Goal: Task Accomplishment & Management: Manage account settings

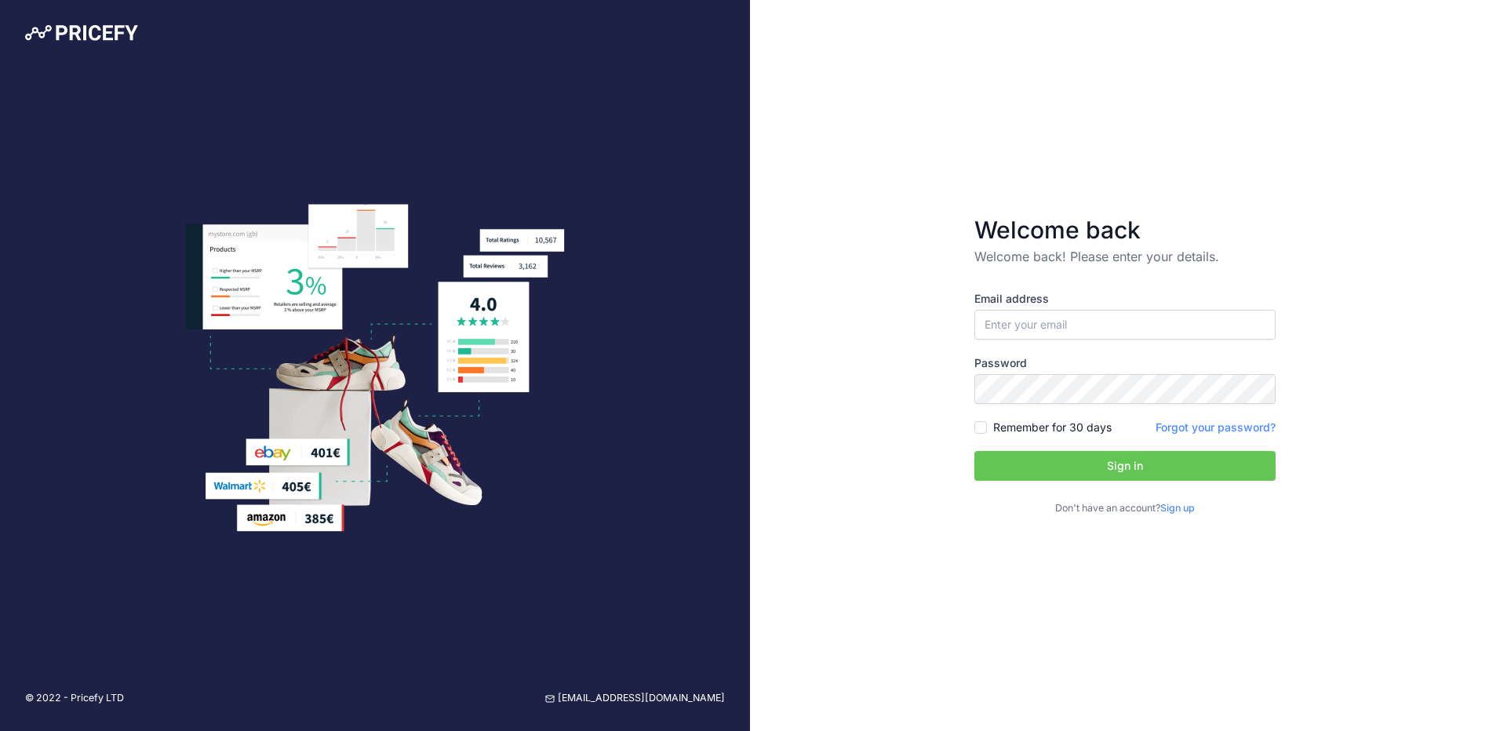
type input "[PERSON_NAME][EMAIL_ADDRESS][DOMAIN_NAME]"
click at [1128, 469] on button "Sign in" at bounding box center [1124, 466] width 301 height 30
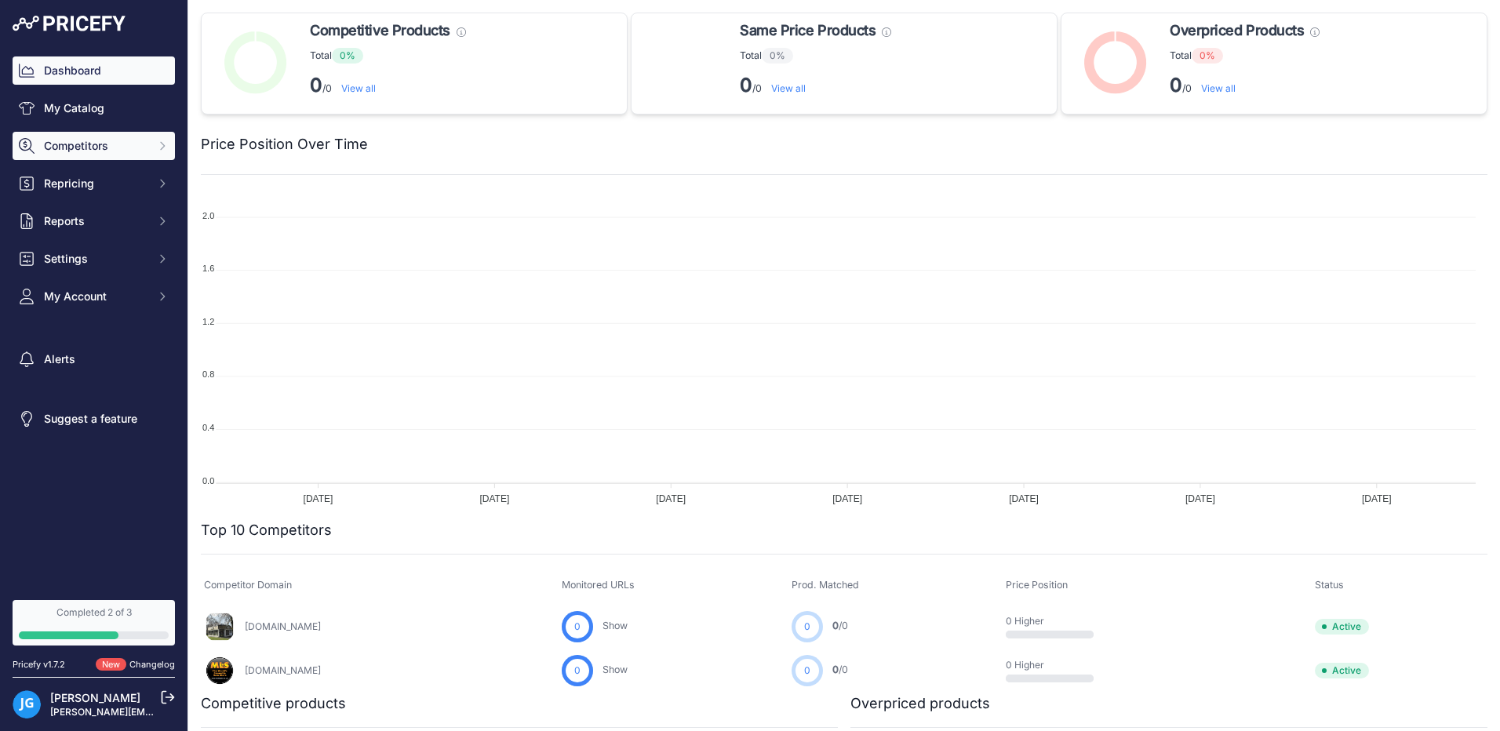
click at [97, 150] on span "Competitors" at bounding box center [95, 146] width 103 height 16
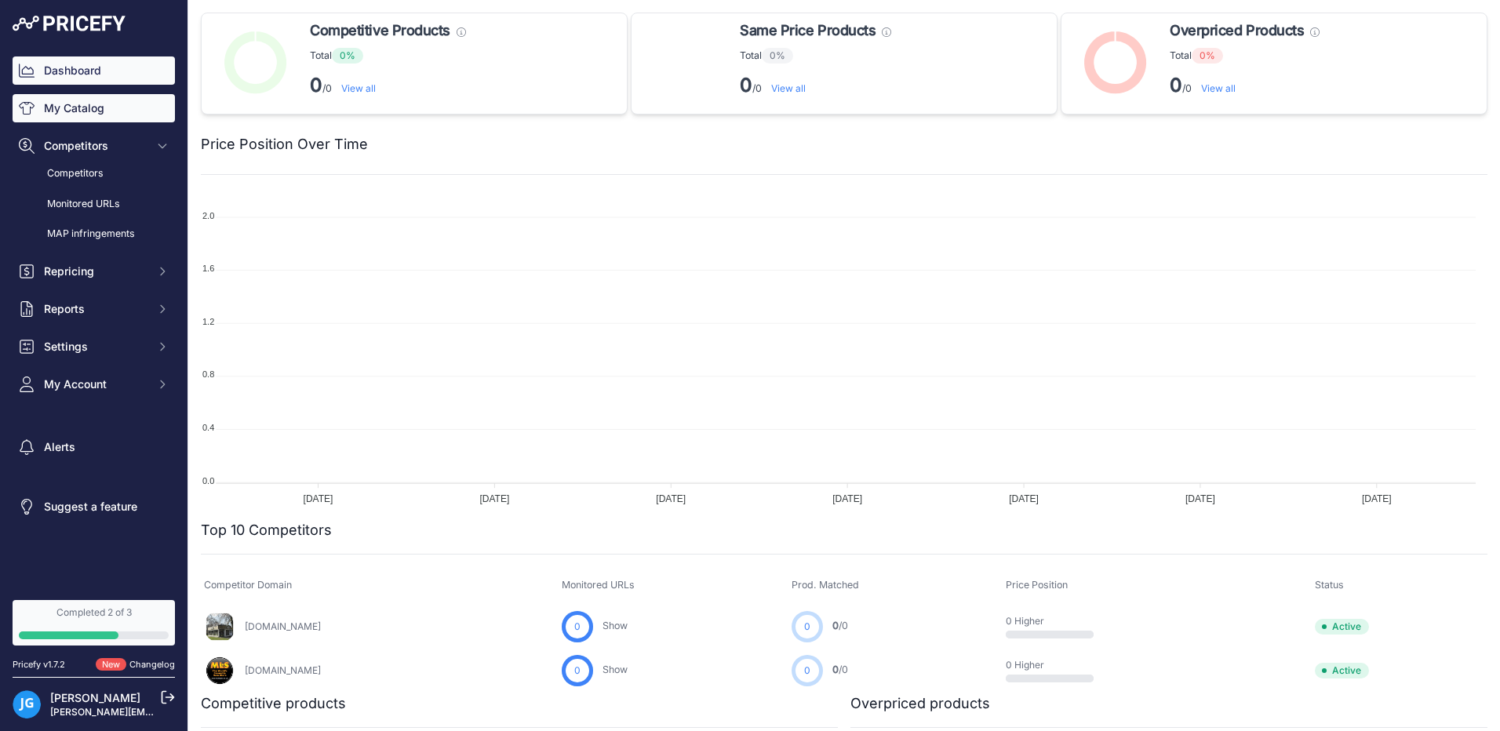
click at [75, 115] on link "My Catalog" at bounding box center [94, 108] width 162 height 28
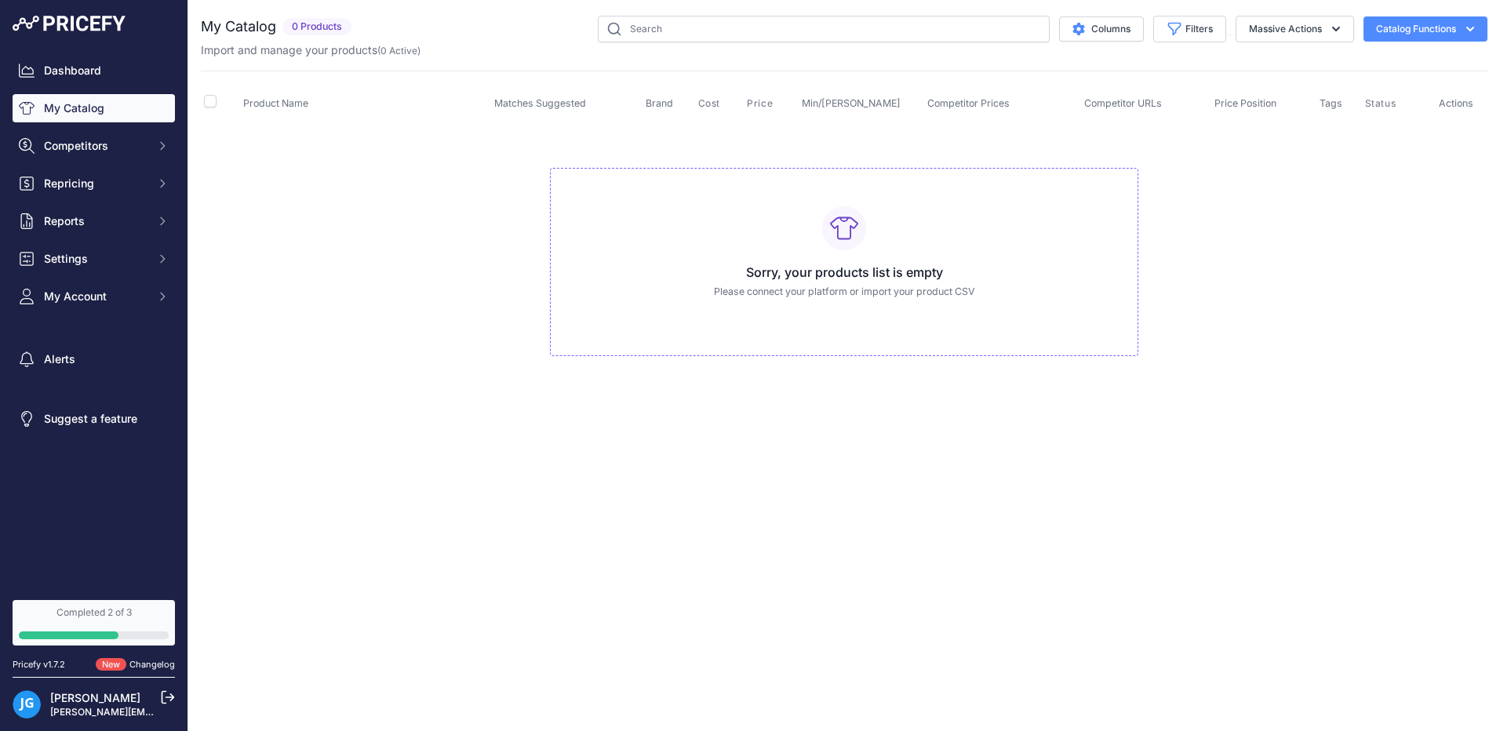
click at [1451, 27] on button "Catalog Functions" at bounding box center [1425, 28] width 124 height 25
click at [1306, 30] on button "Massive Actions" at bounding box center [1294, 29] width 118 height 27
click at [860, 279] on h3 "Sorry, your products list is empty" at bounding box center [844, 272] width 562 height 19
click at [1257, 31] on button "Massive Actions" at bounding box center [1294, 29] width 118 height 27
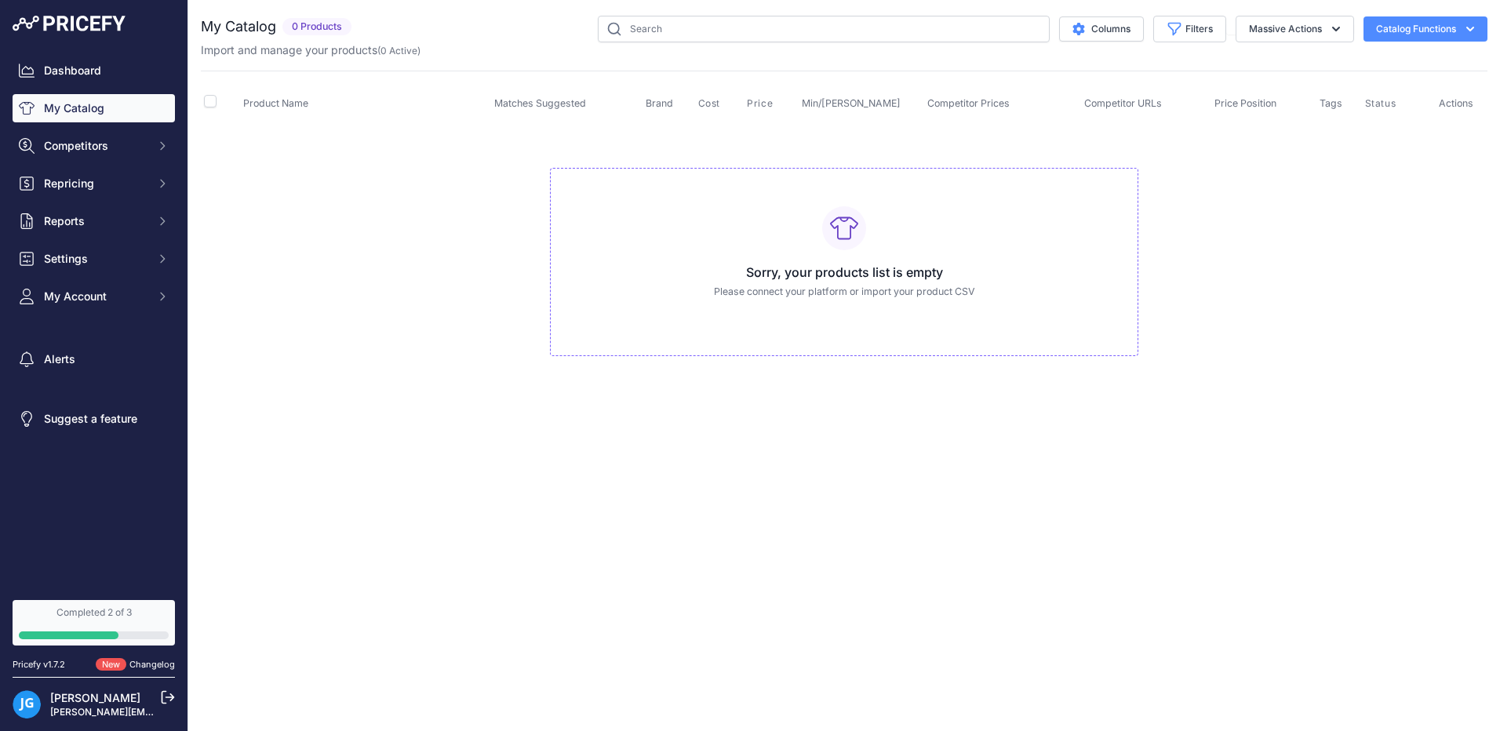
click at [1405, 27] on button "Catalog Functions" at bounding box center [1425, 28] width 124 height 25
click at [1356, 121] on link "Connect Datafeed" at bounding box center [1398, 118] width 176 height 28
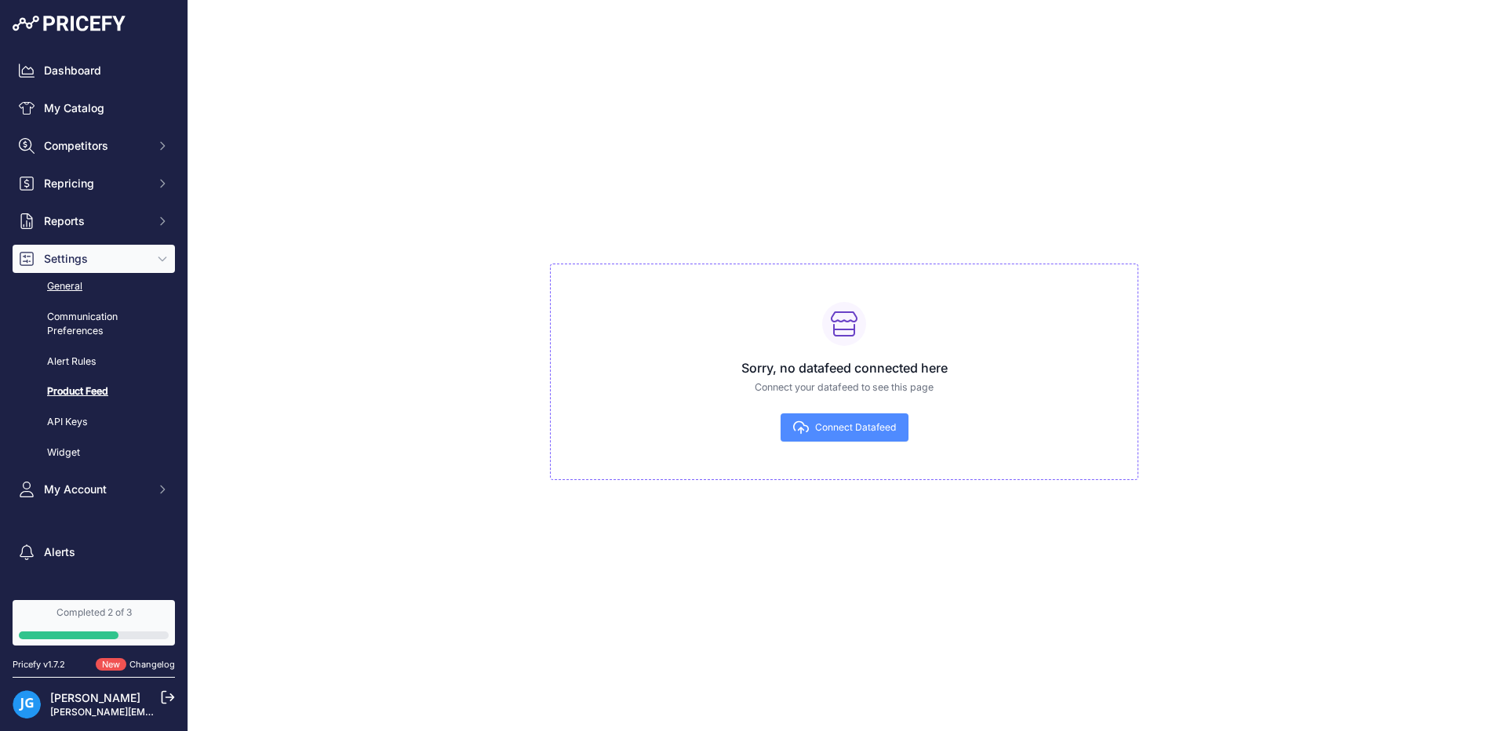
click at [78, 291] on link "General" at bounding box center [94, 286] width 162 height 27
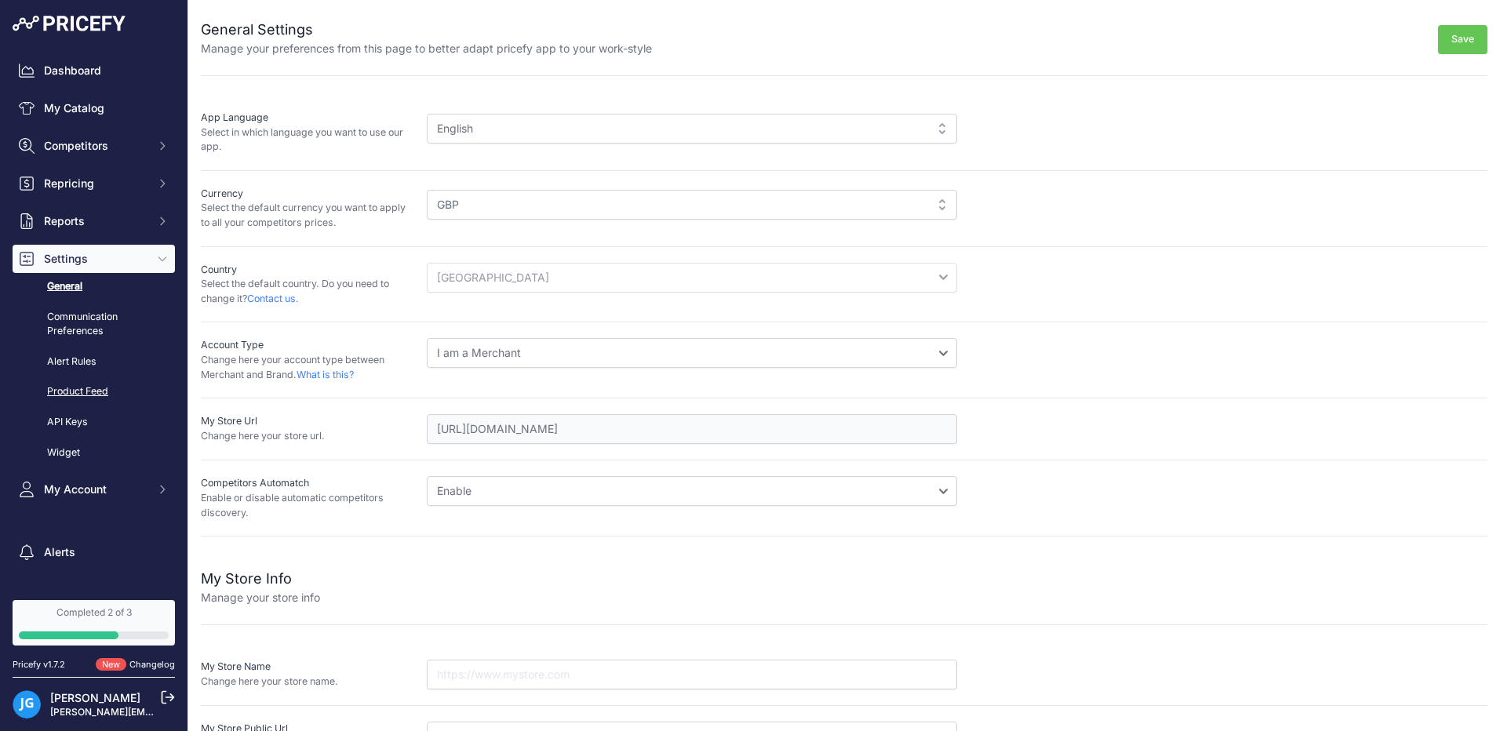
click at [78, 393] on link "Product Feed" at bounding box center [94, 391] width 162 height 27
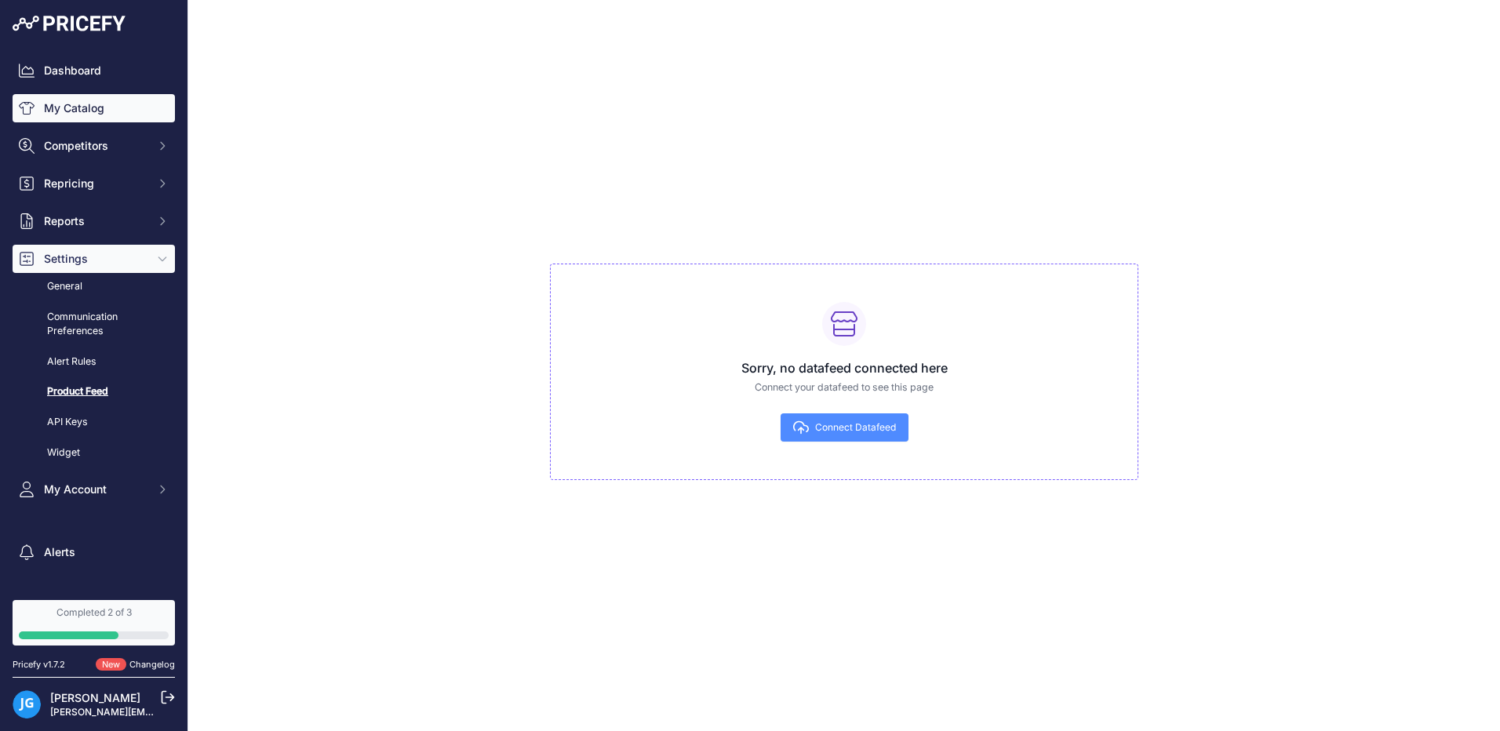
click at [71, 119] on link "My Catalog" at bounding box center [94, 108] width 162 height 28
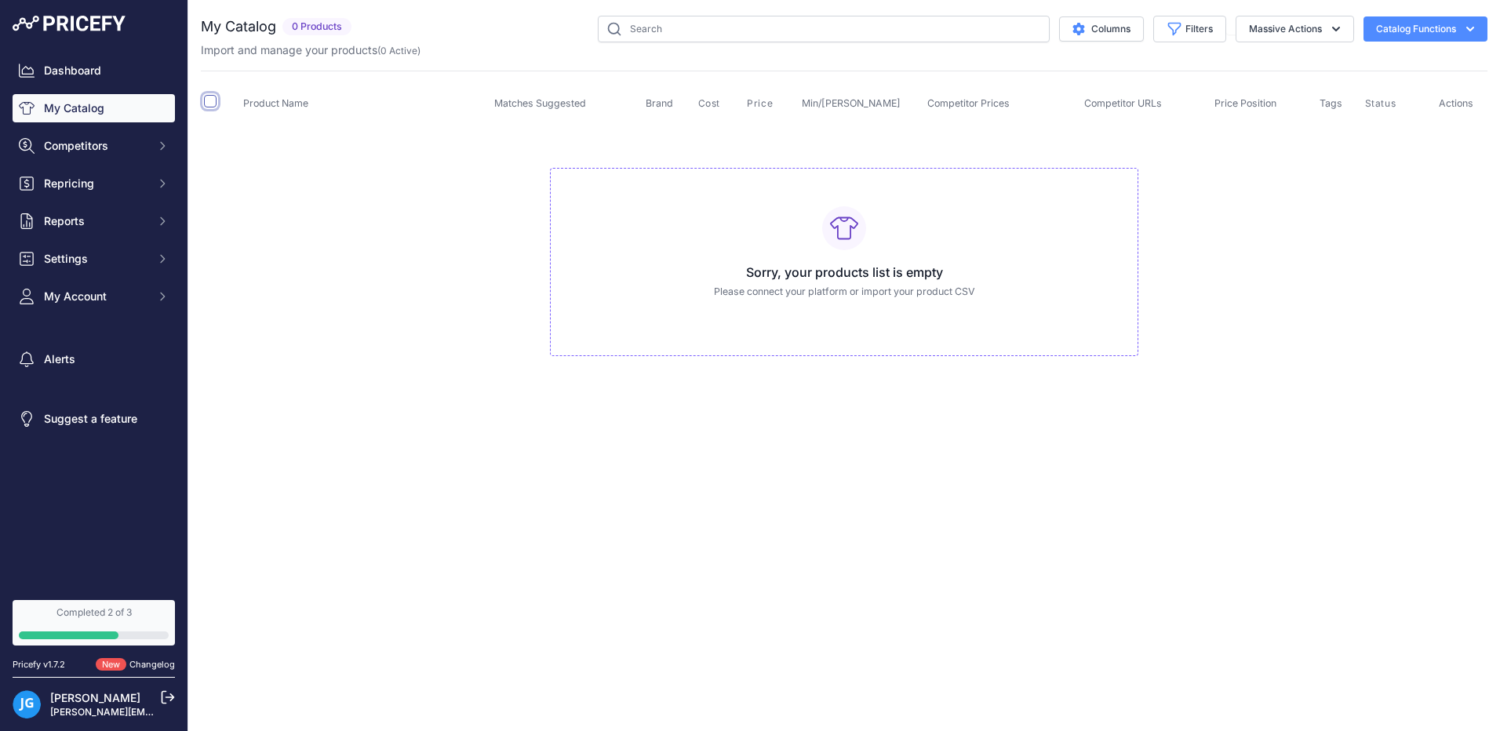
click at [213, 103] on input "checkbox" at bounding box center [210, 101] width 13 height 13
checkbox input "true"
click at [208, 102] on input "checkbox" at bounding box center [210, 101] width 13 height 13
checkbox input "false"
click at [82, 624] on link "Completed 2 of 3" at bounding box center [94, 622] width 162 height 45
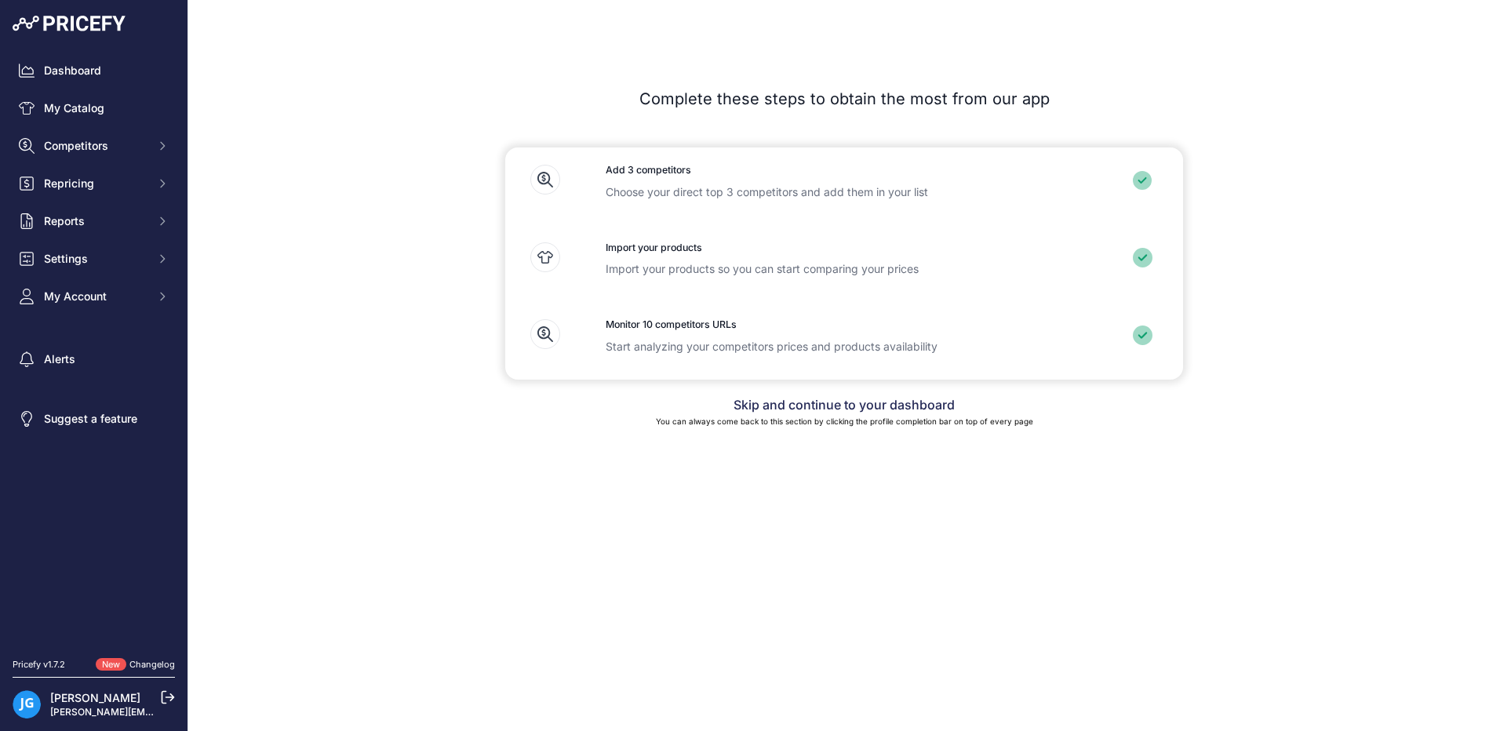
click at [837, 407] on link "Skip and continue to your dashboard" at bounding box center [843, 405] width 221 height 16
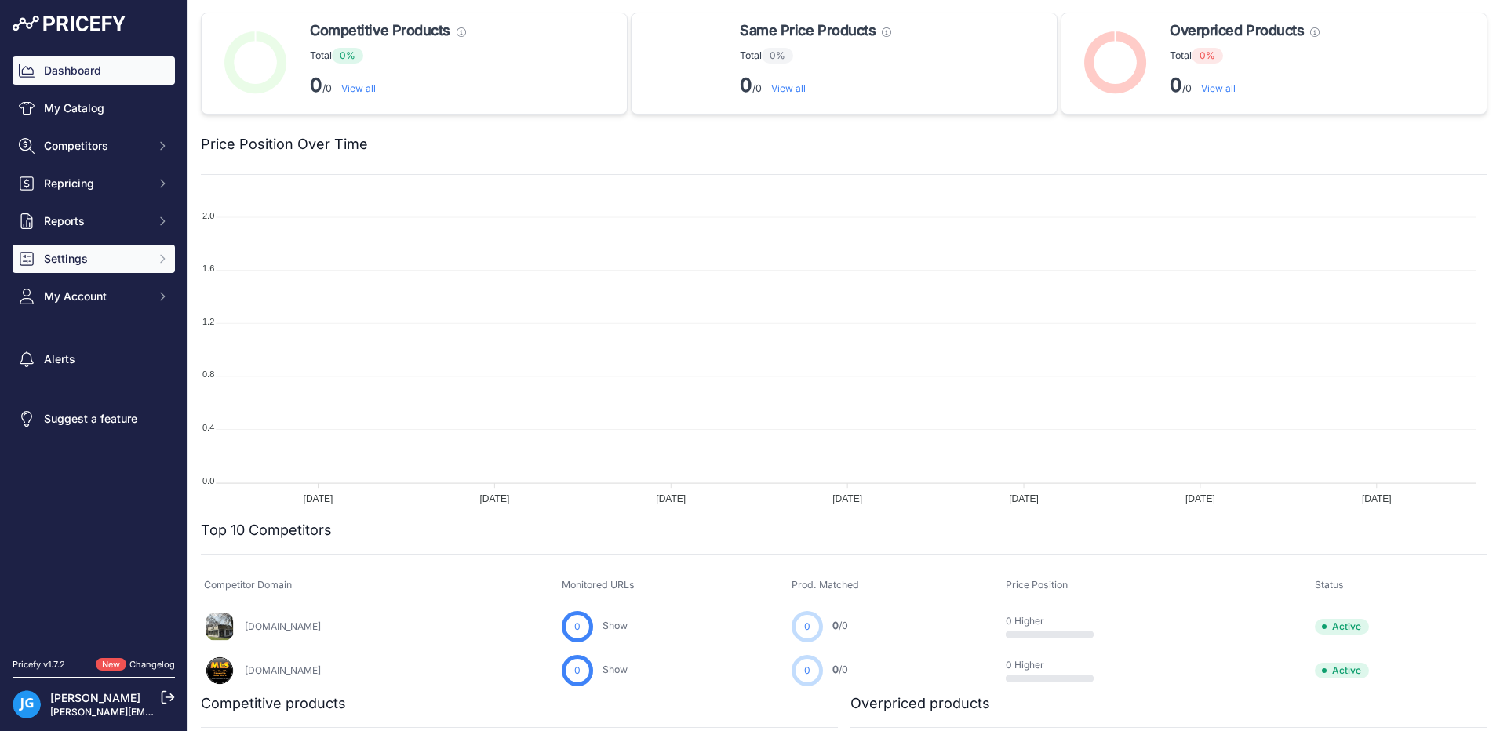
click at [87, 269] on button "Settings" at bounding box center [94, 259] width 162 height 28
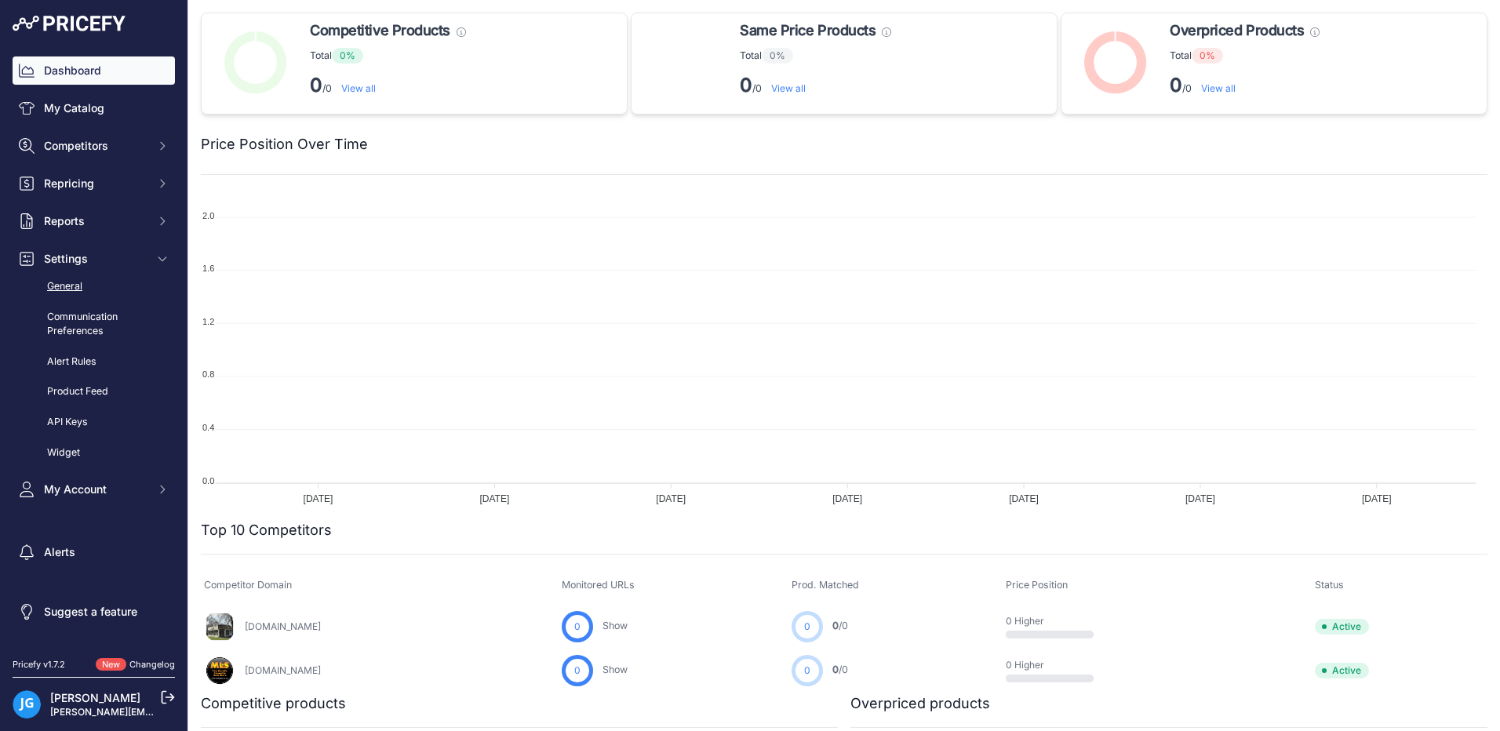
click at [73, 291] on link "General" at bounding box center [94, 286] width 162 height 27
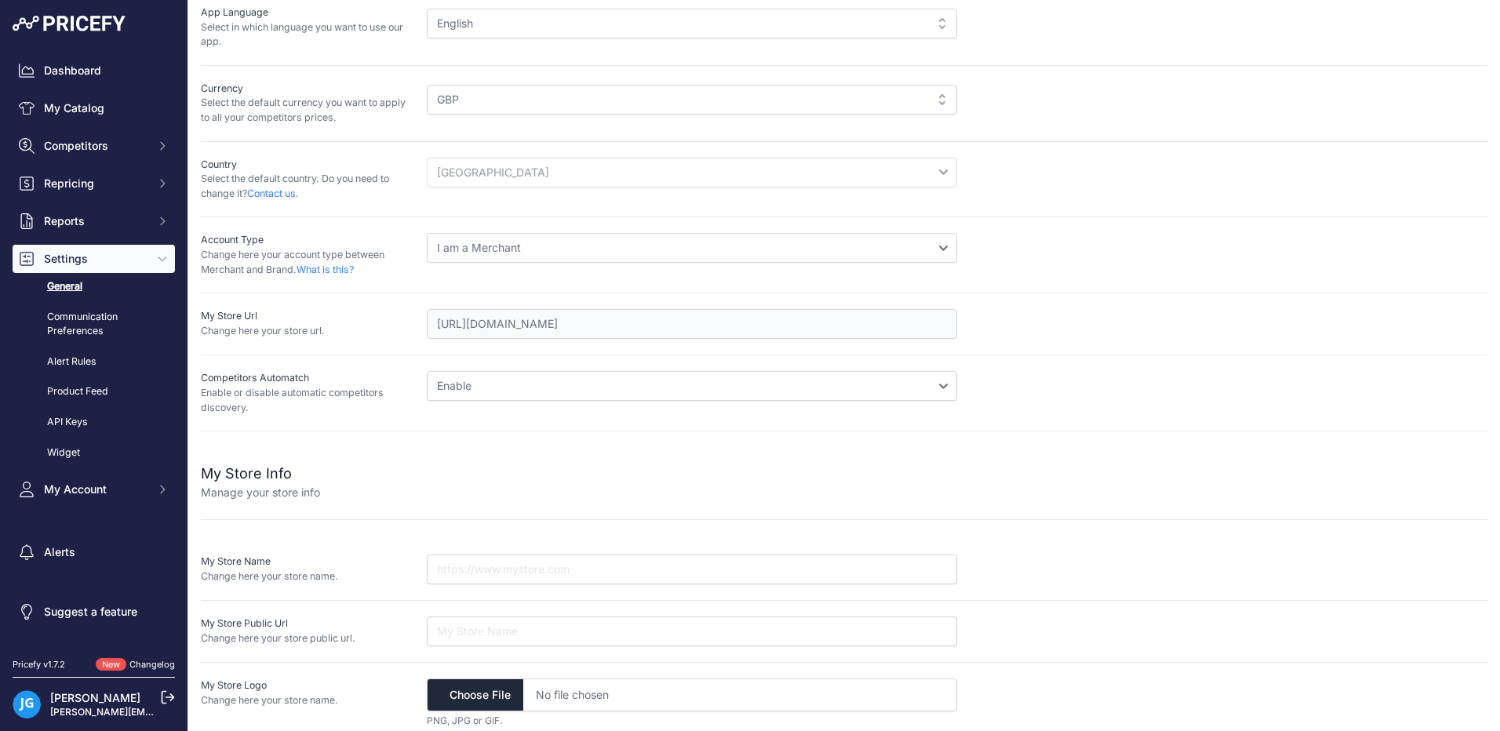
scroll to position [118, 0]
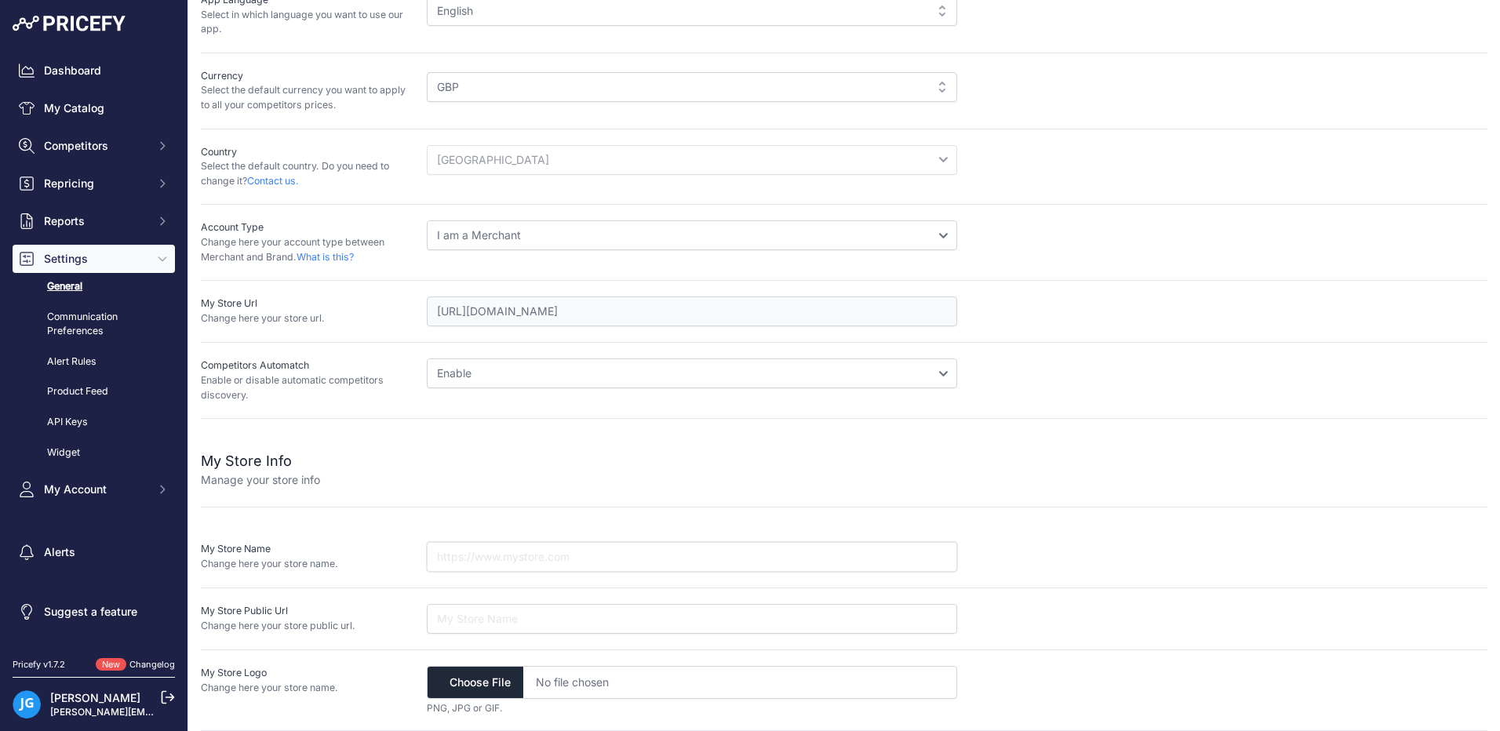
click at [455, 556] on input "text" at bounding box center [692, 557] width 530 height 30
click at [88, 329] on link "Communication Preferences" at bounding box center [94, 325] width 162 height 42
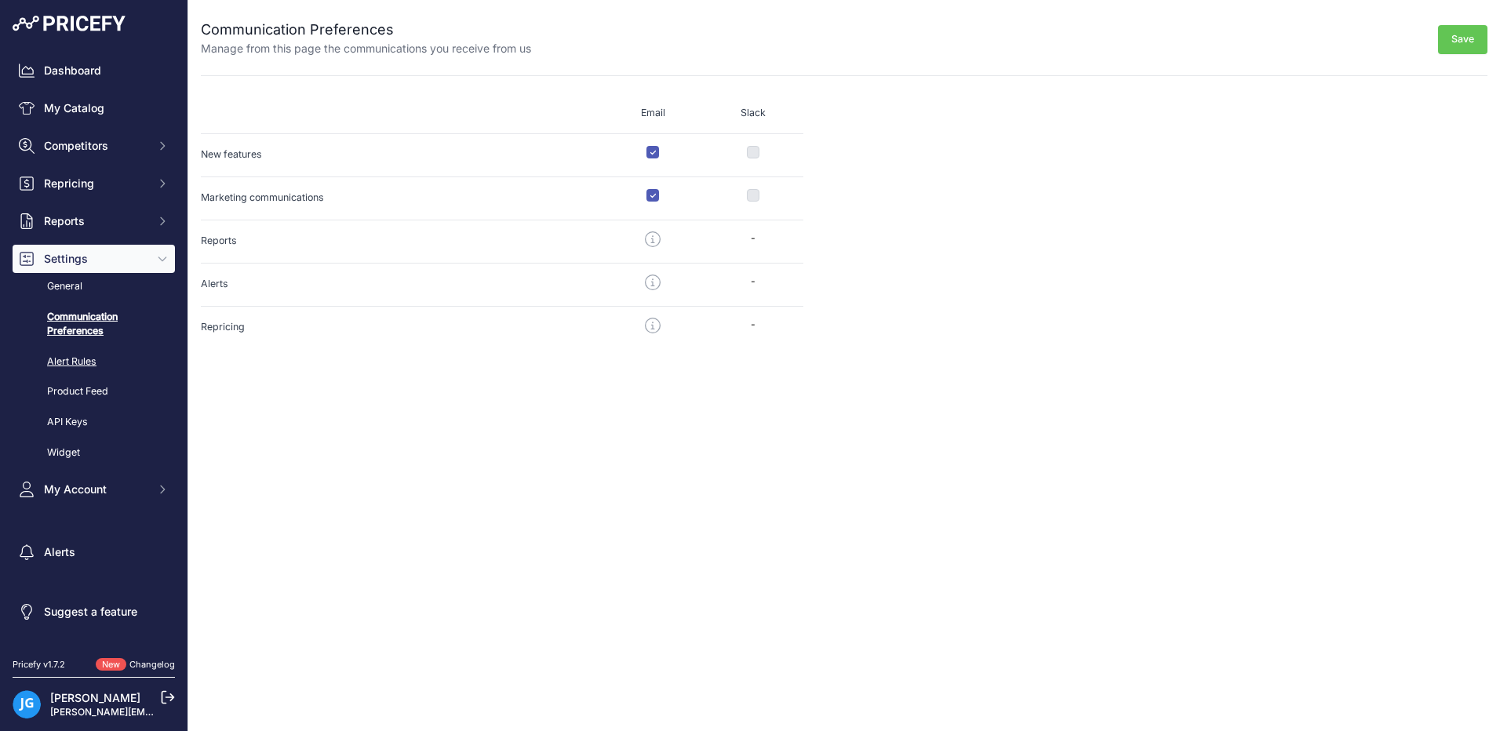
click at [82, 362] on link "Alert Rules" at bounding box center [94, 361] width 162 height 27
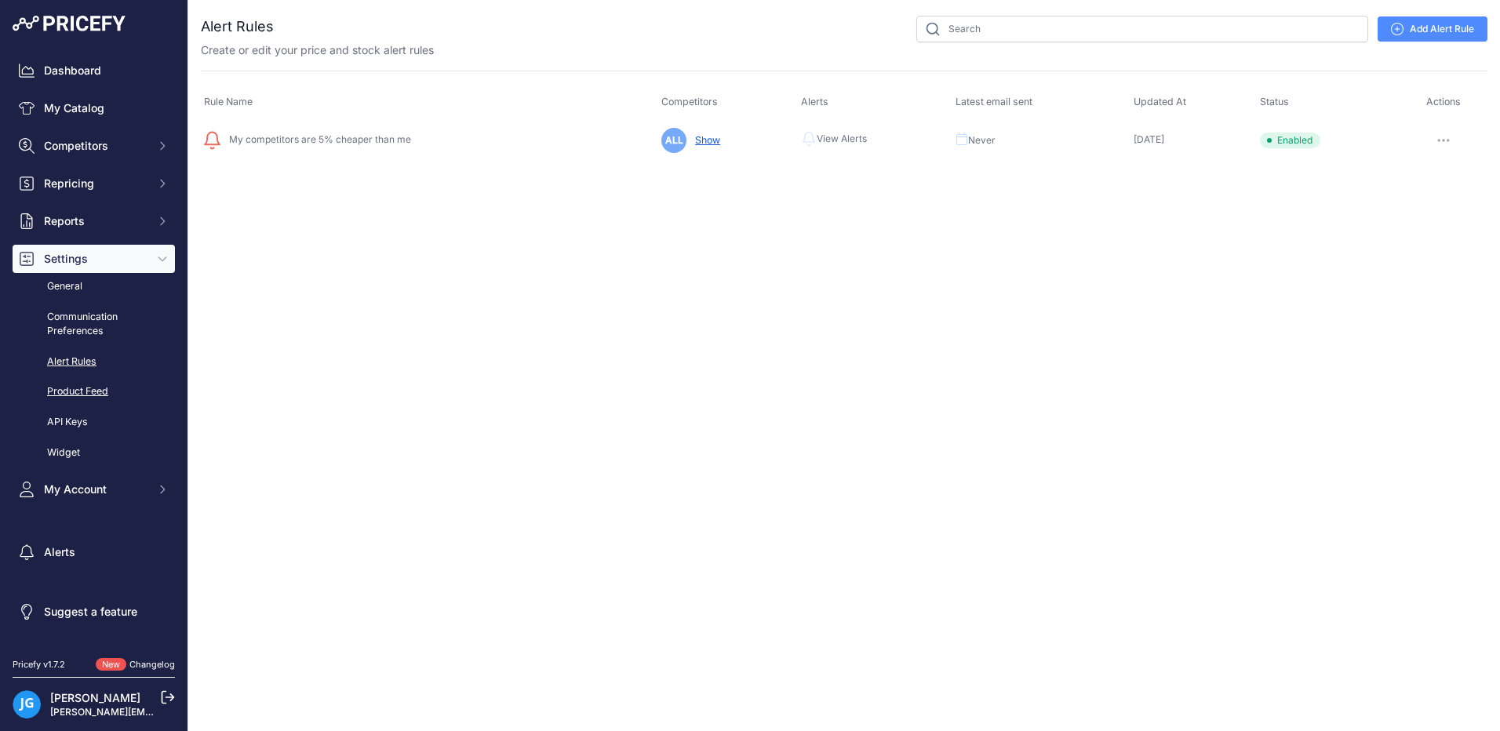
click at [82, 394] on link "Product Feed" at bounding box center [94, 391] width 162 height 27
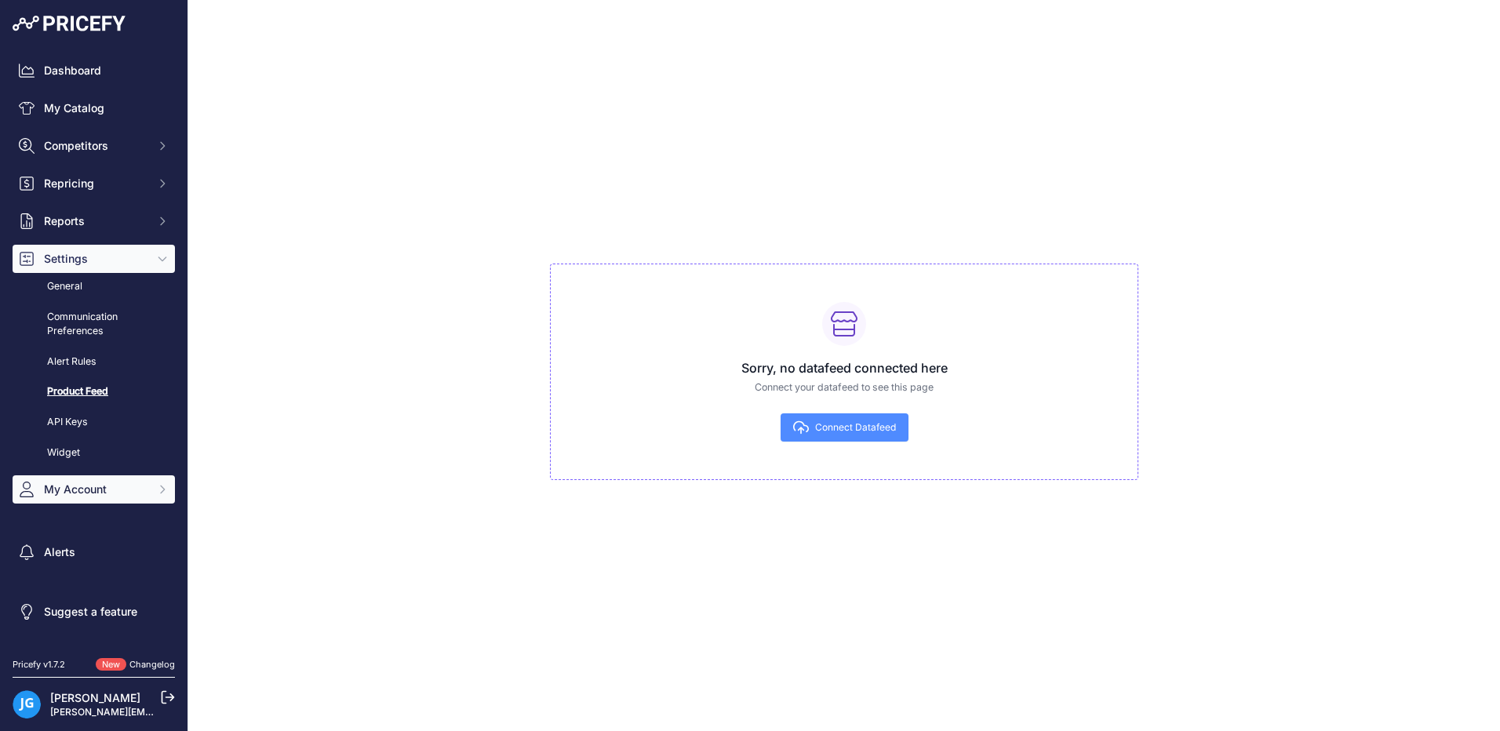
click at [81, 494] on span "My Account" at bounding box center [95, 490] width 103 height 16
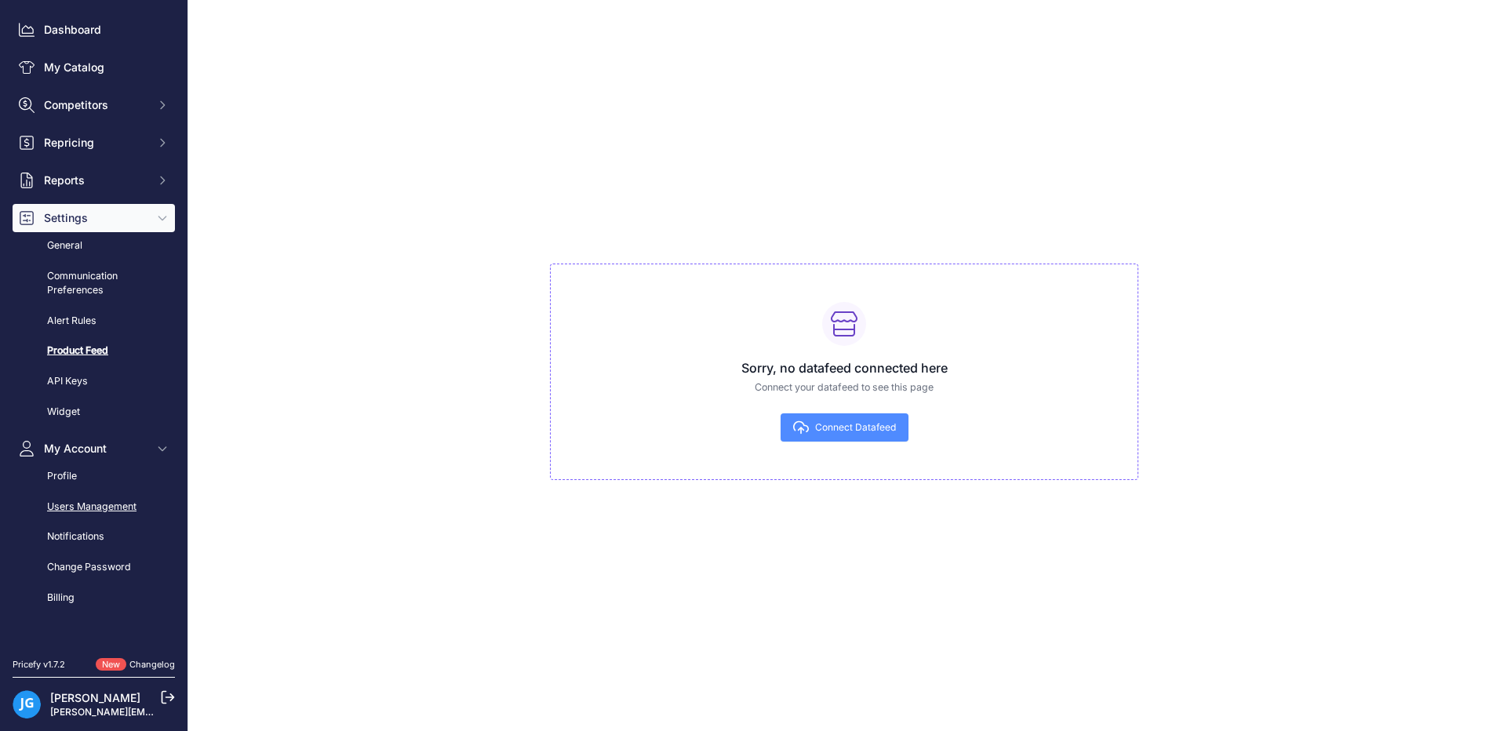
scroll to position [78, 0]
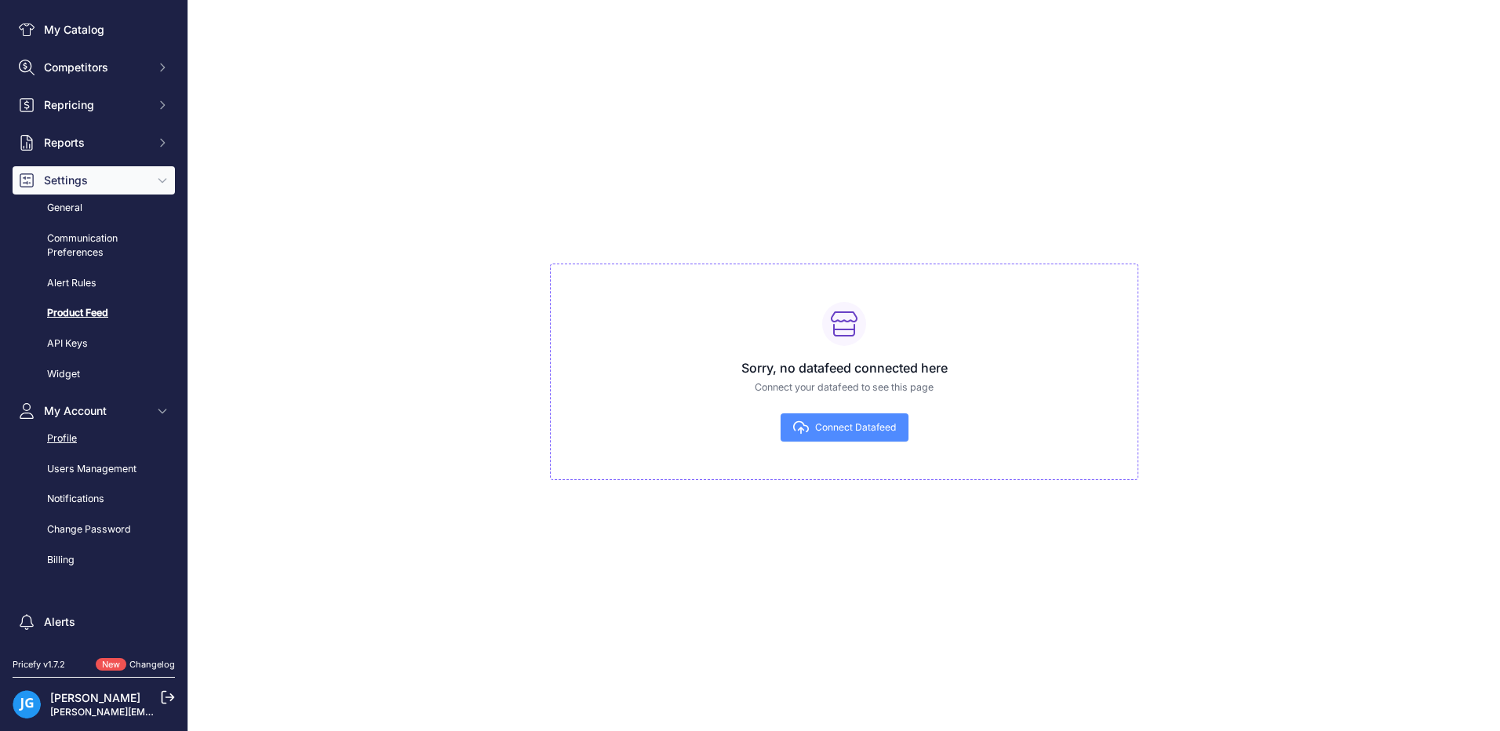
click at [78, 442] on link "Profile" at bounding box center [94, 438] width 162 height 27
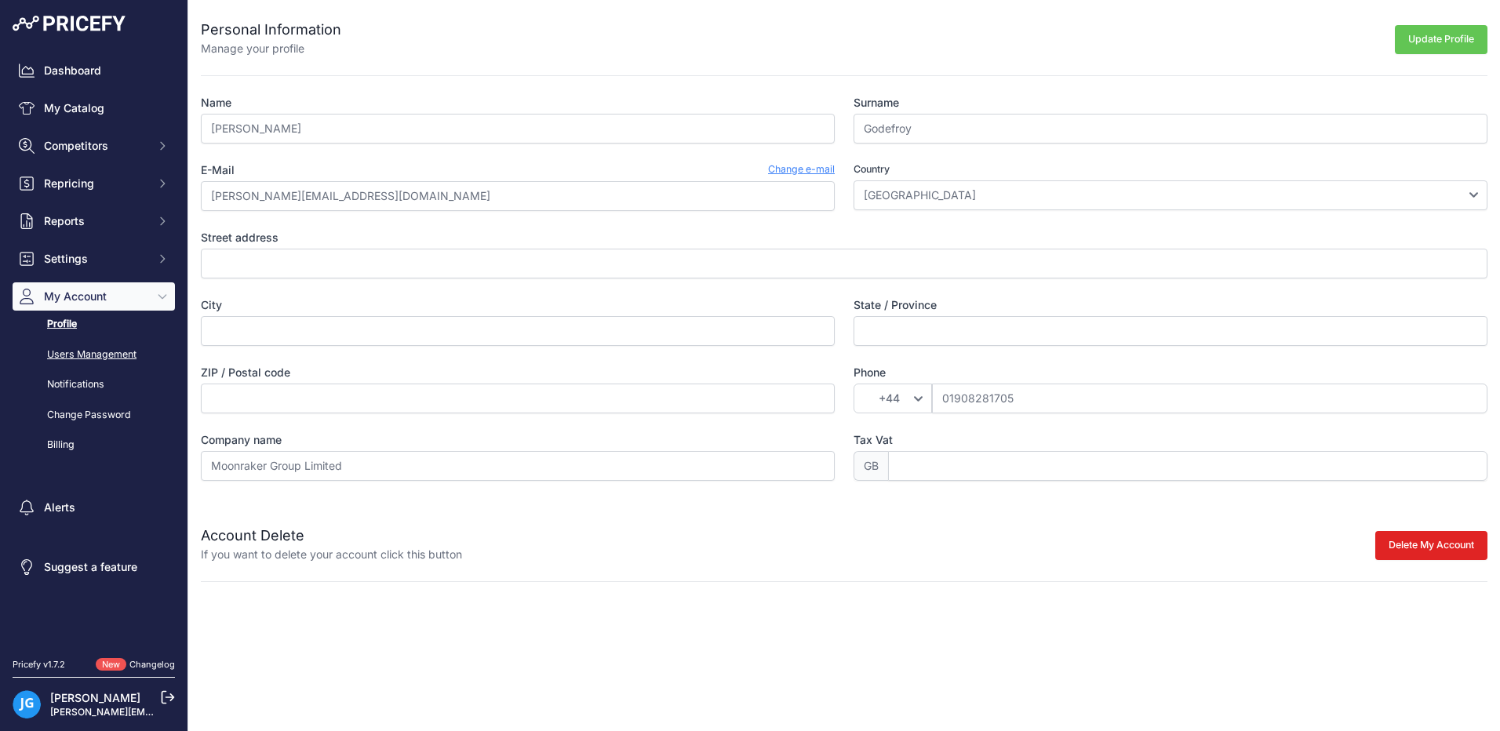
click at [98, 355] on link "Users Management" at bounding box center [94, 354] width 162 height 27
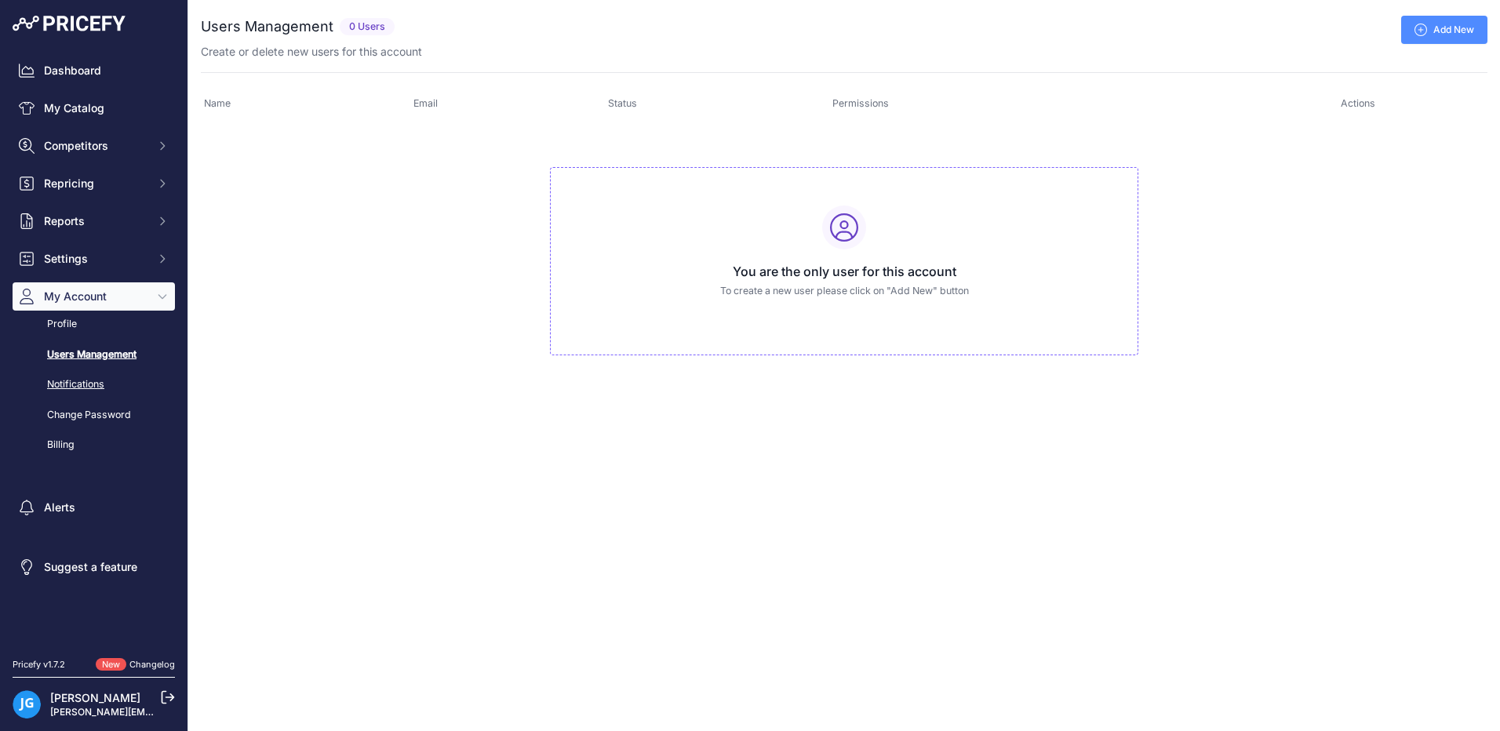
click at [84, 387] on link "Notifications" at bounding box center [94, 384] width 162 height 27
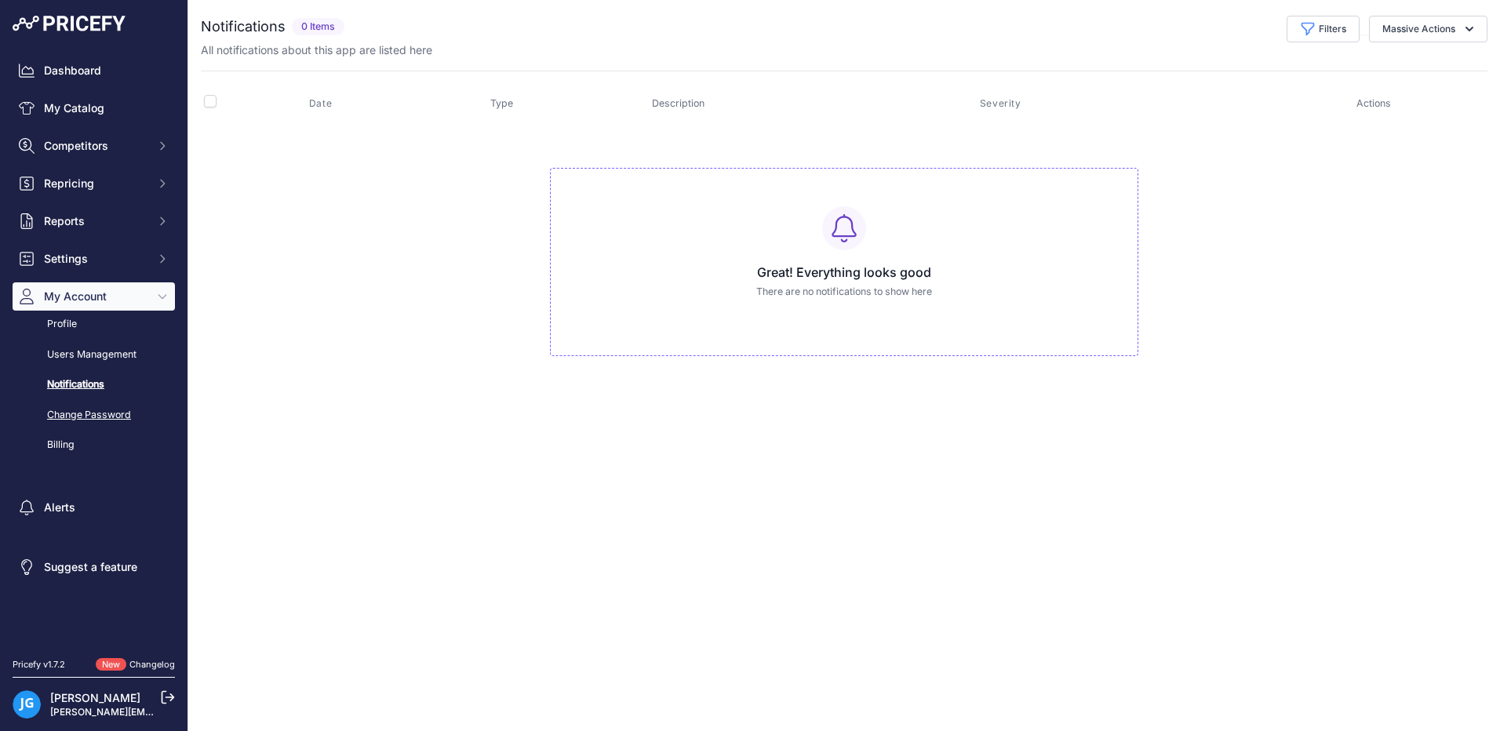
click link "Change Password"
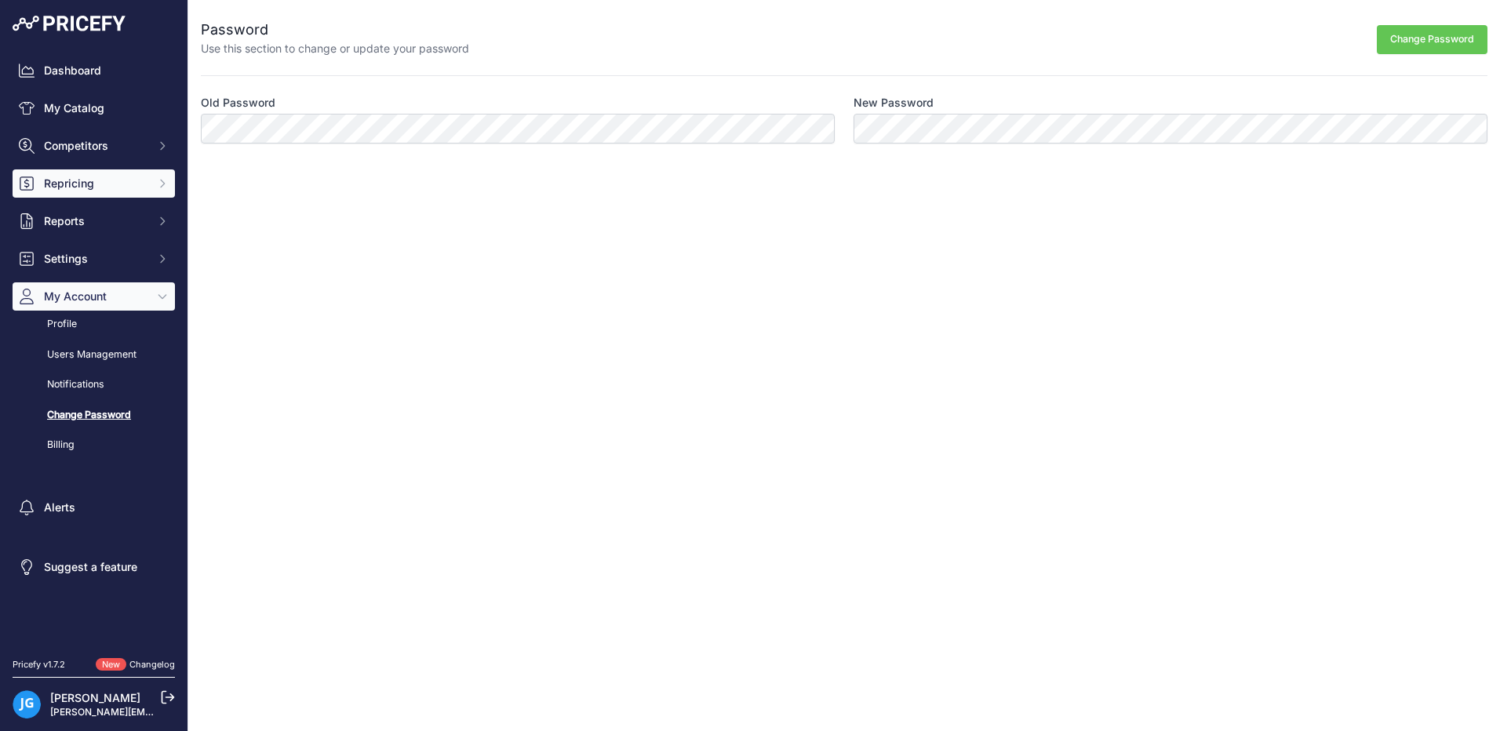
click at [86, 187] on span "Repricing" at bounding box center [95, 184] width 103 height 16
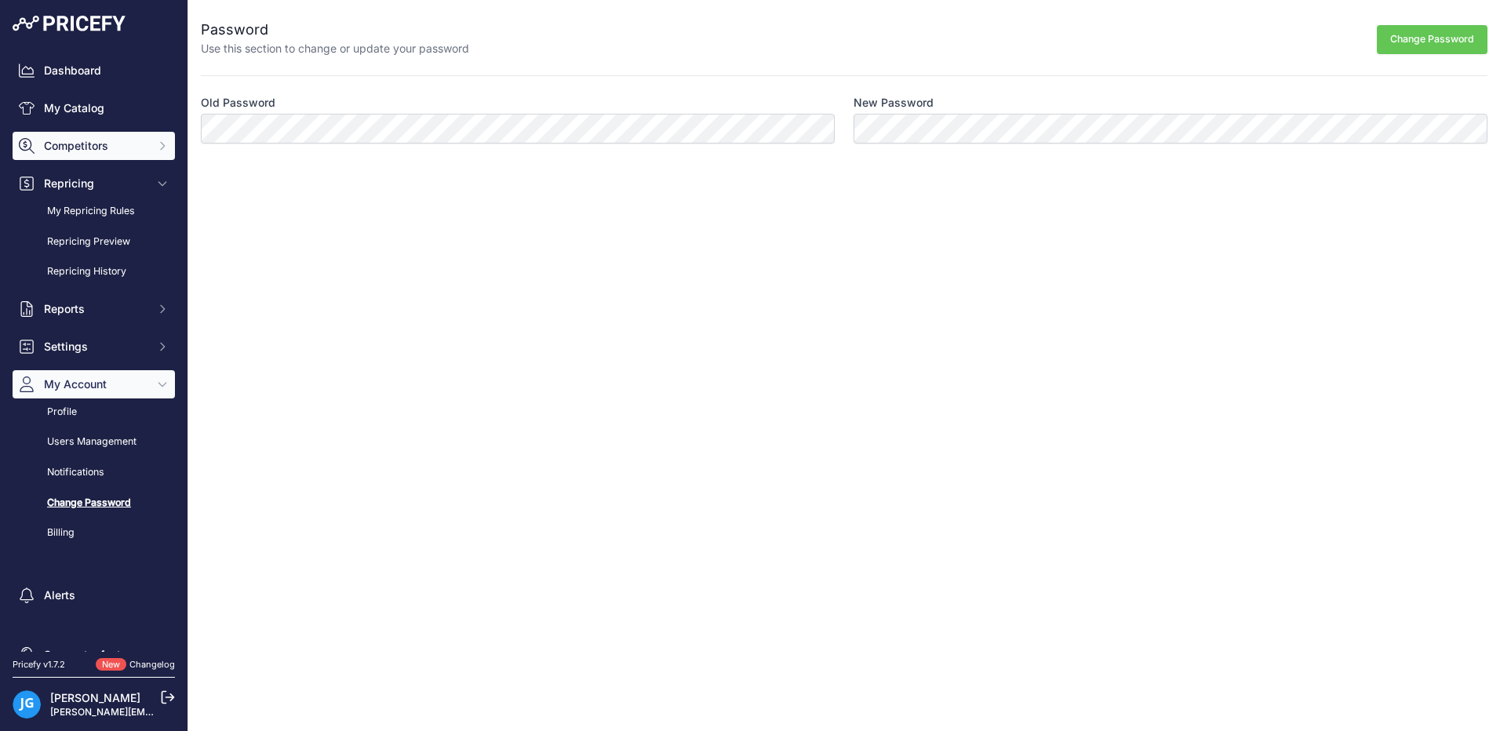
click at [97, 147] on span "Competitors" at bounding box center [95, 146] width 103 height 16
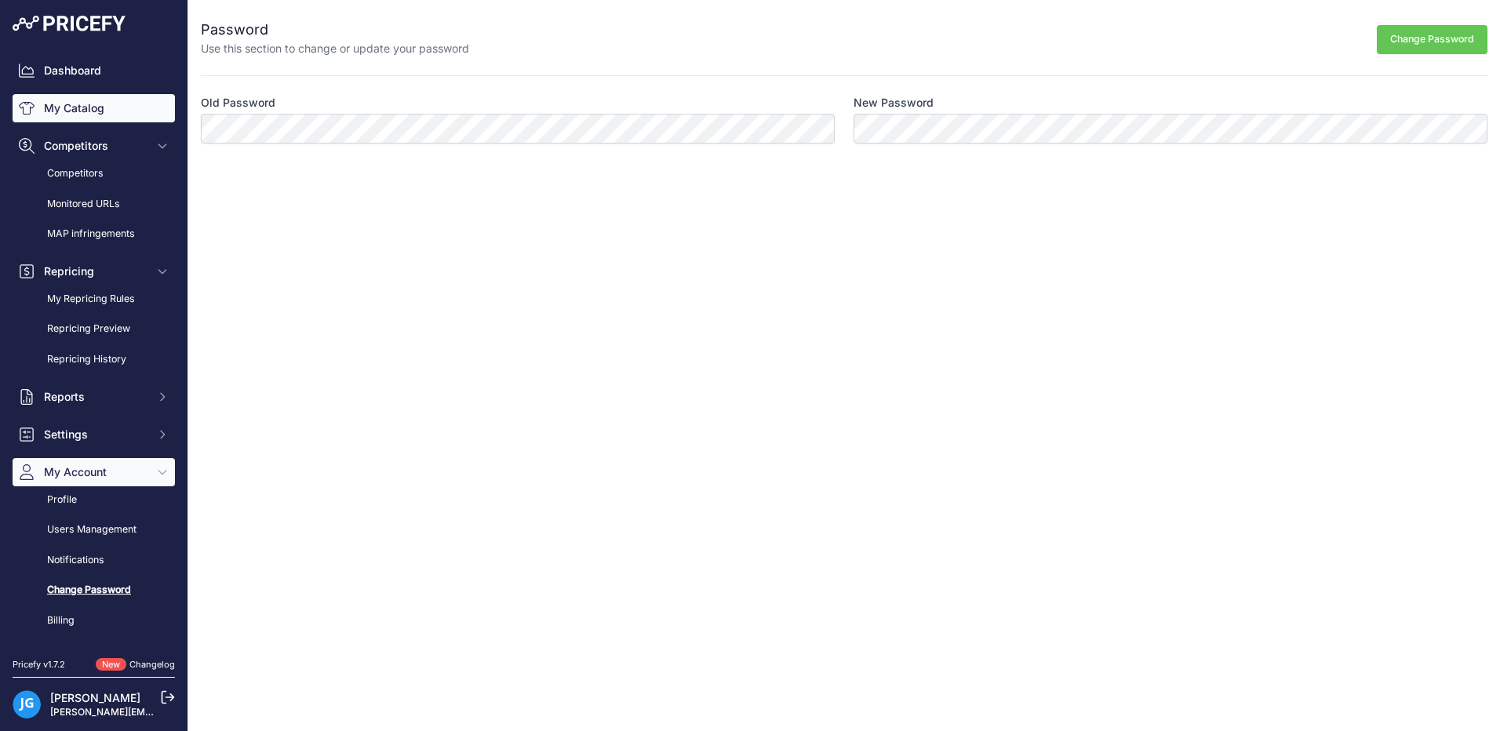
click at [89, 111] on link "My Catalog" at bounding box center [94, 108] width 162 height 28
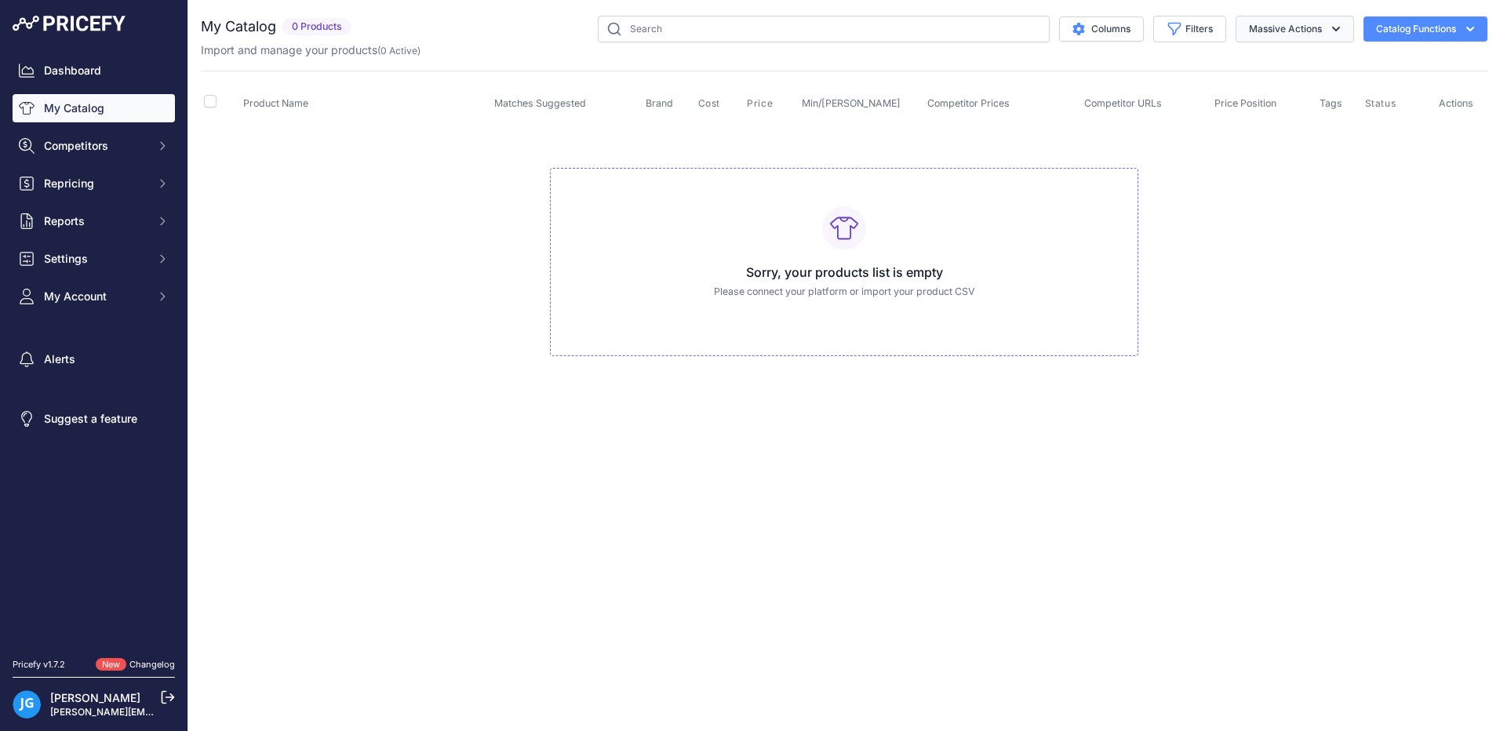
click at [1331, 29] on icon "button" at bounding box center [1336, 29] width 16 height 16
click at [1253, 67] on span "Enable" at bounding box center [1258, 65] width 35 height 13
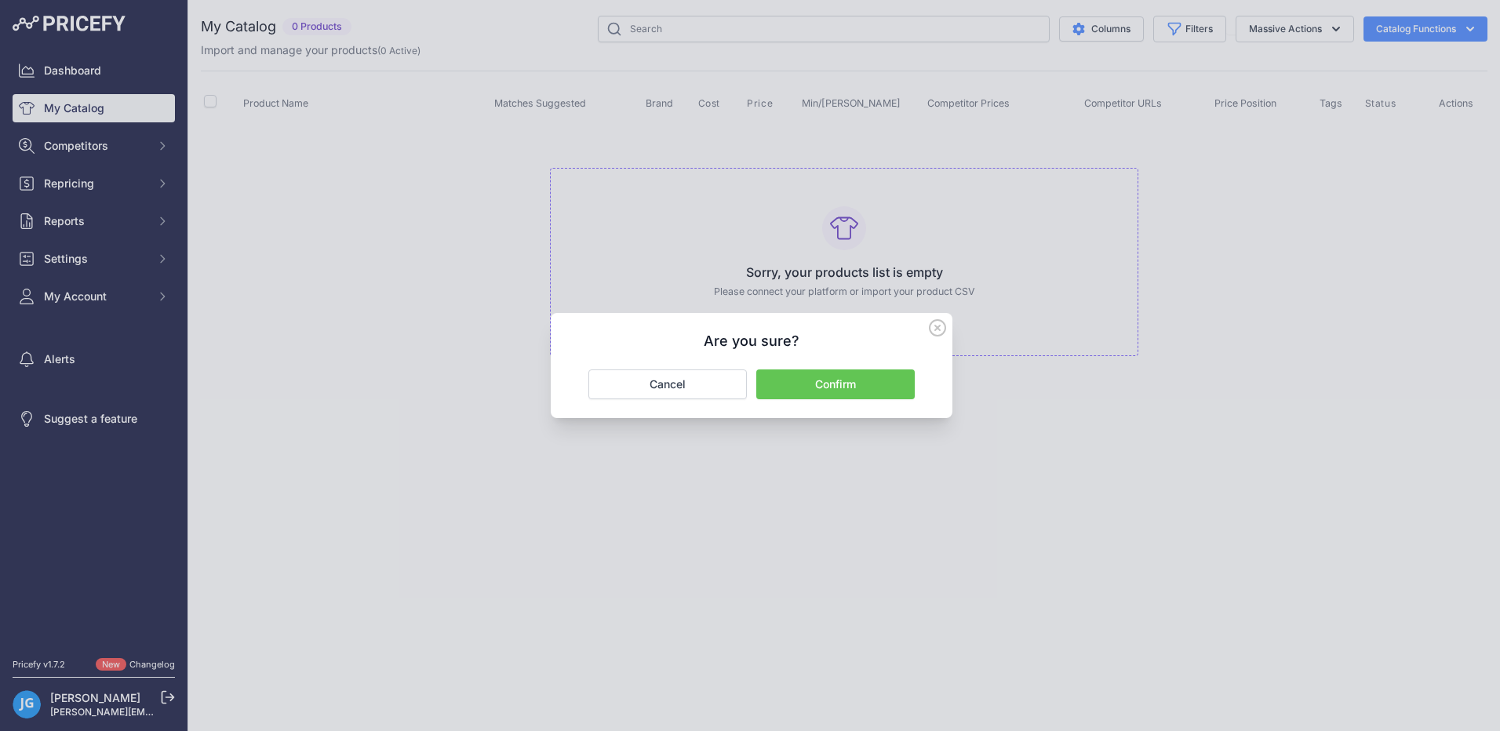
click at [834, 387] on button "Confirm" at bounding box center [835, 384] width 158 height 30
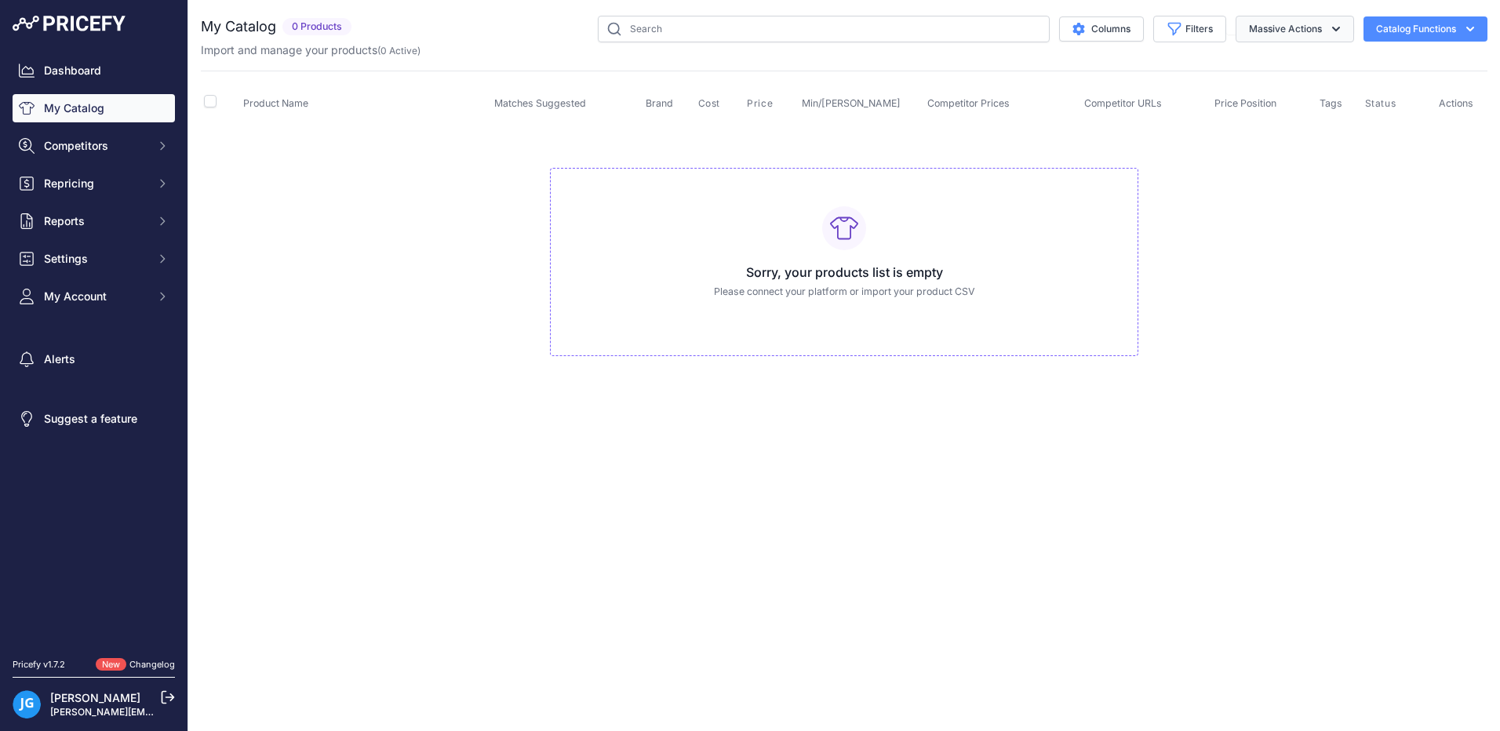
click at [1325, 24] on button "Massive Actions" at bounding box center [1294, 29] width 118 height 27
click at [1185, 35] on button "Filters" at bounding box center [1189, 29] width 73 height 27
click at [1409, 42] on div "Columns Filters Status All Status Only Enabled Only Disabled" at bounding box center [922, 29] width 1129 height 27
click at [1412, 38] on button "Catalog Functions" at bounding box center [1425, 28] width 124 height 25
click at [85, 80] on link "Dashboard" at bounding box center [94, 70] width 162 height 28
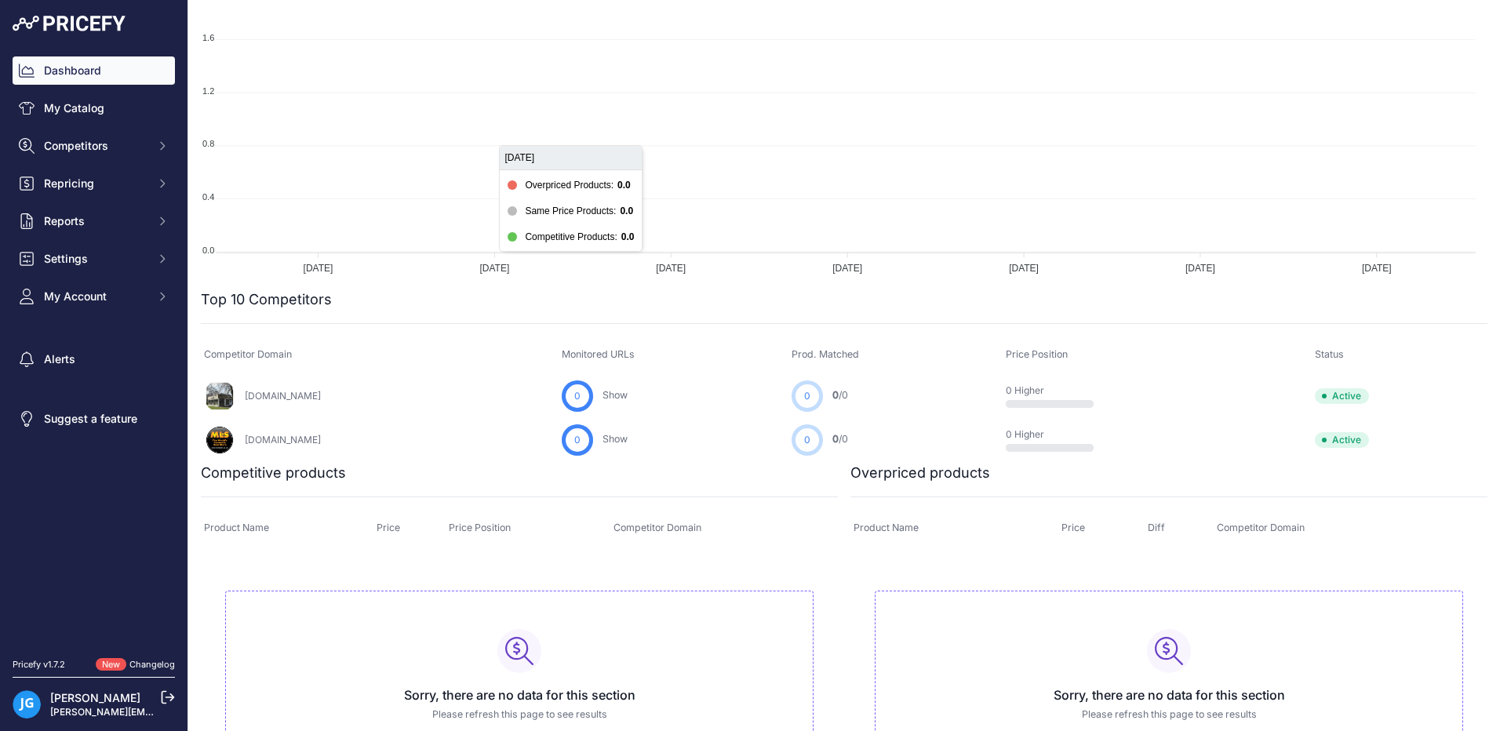
scroll to position [311, 0]
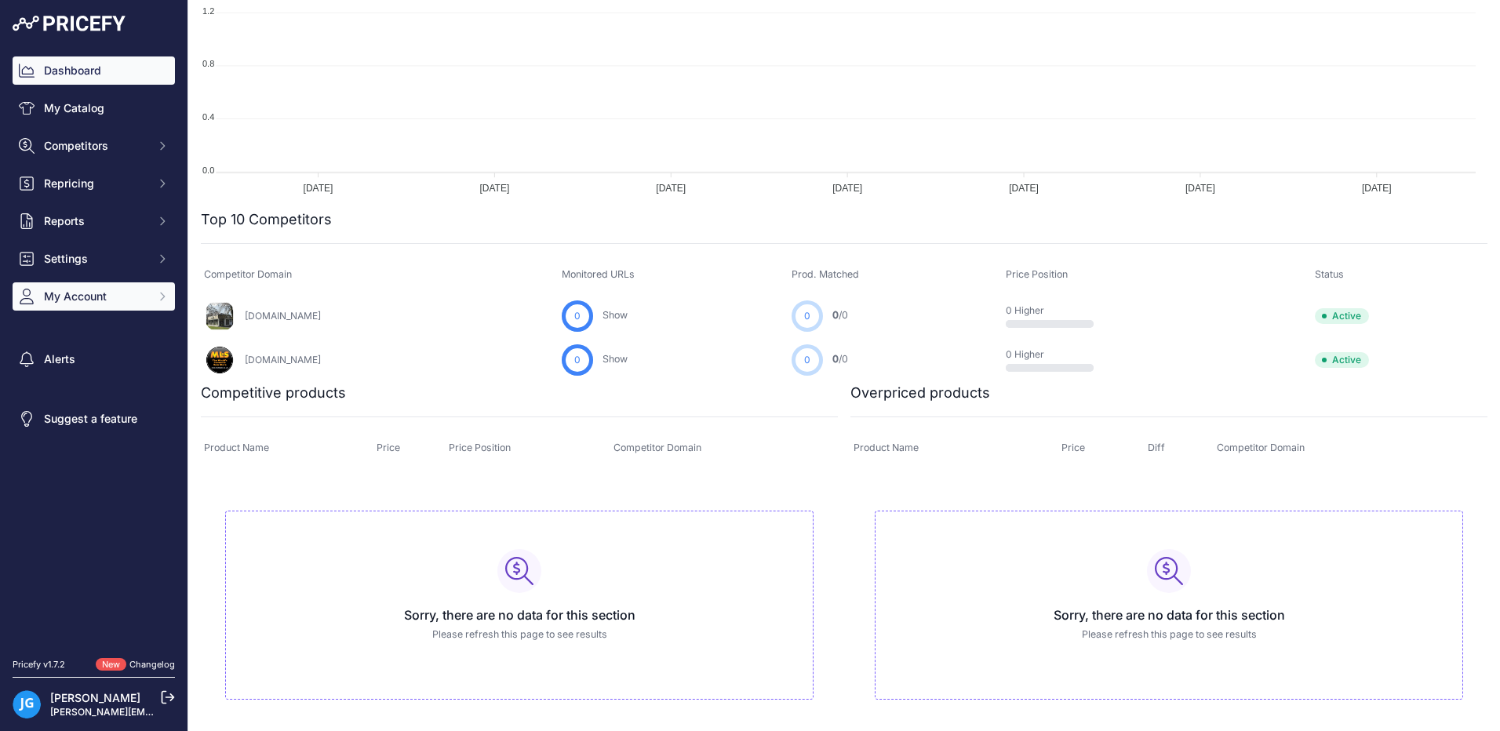
click at [101, 294] on span "My Account" at bounding box center [95, 297] width 103 height 16
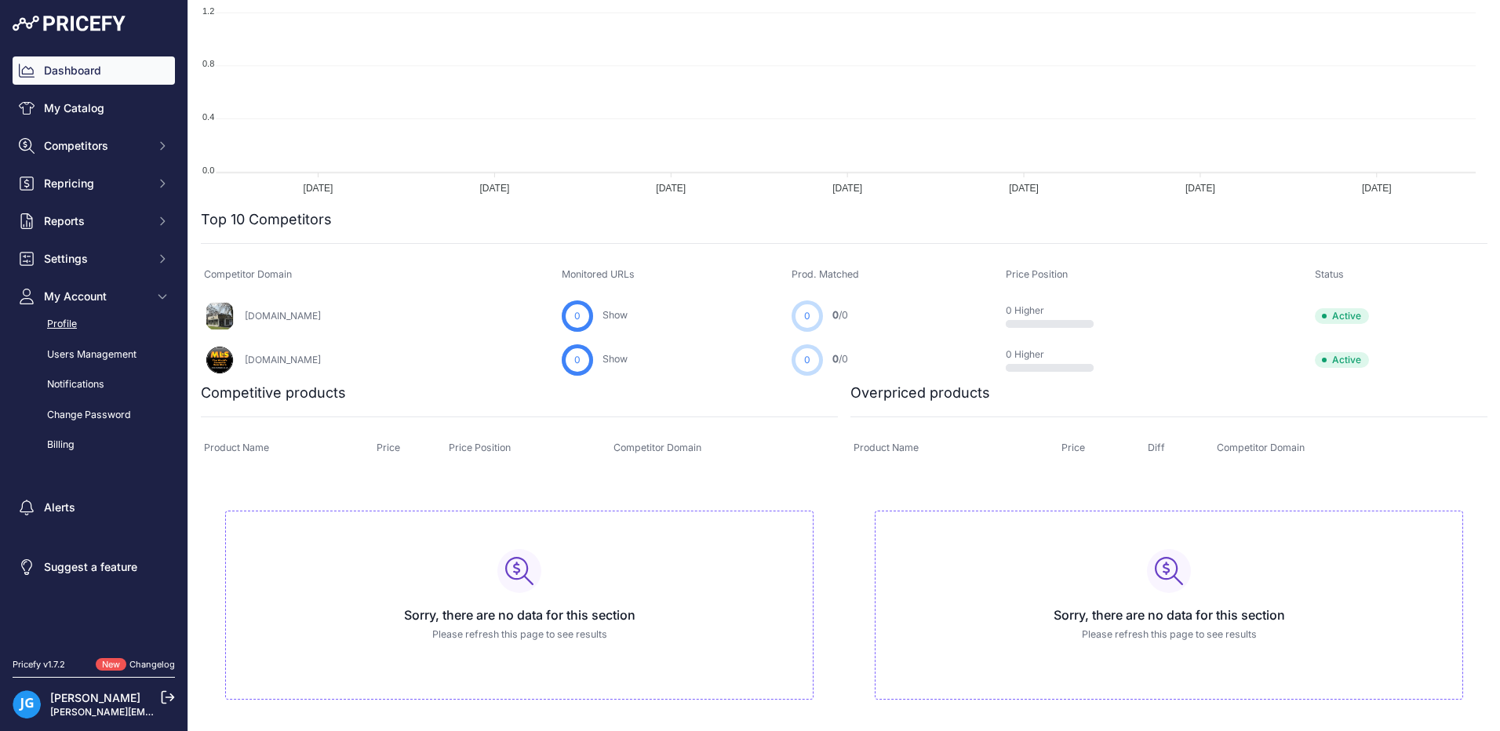
click at [75, 327] on link "Profile" at bounding box center [94, 324] width 162 height 27
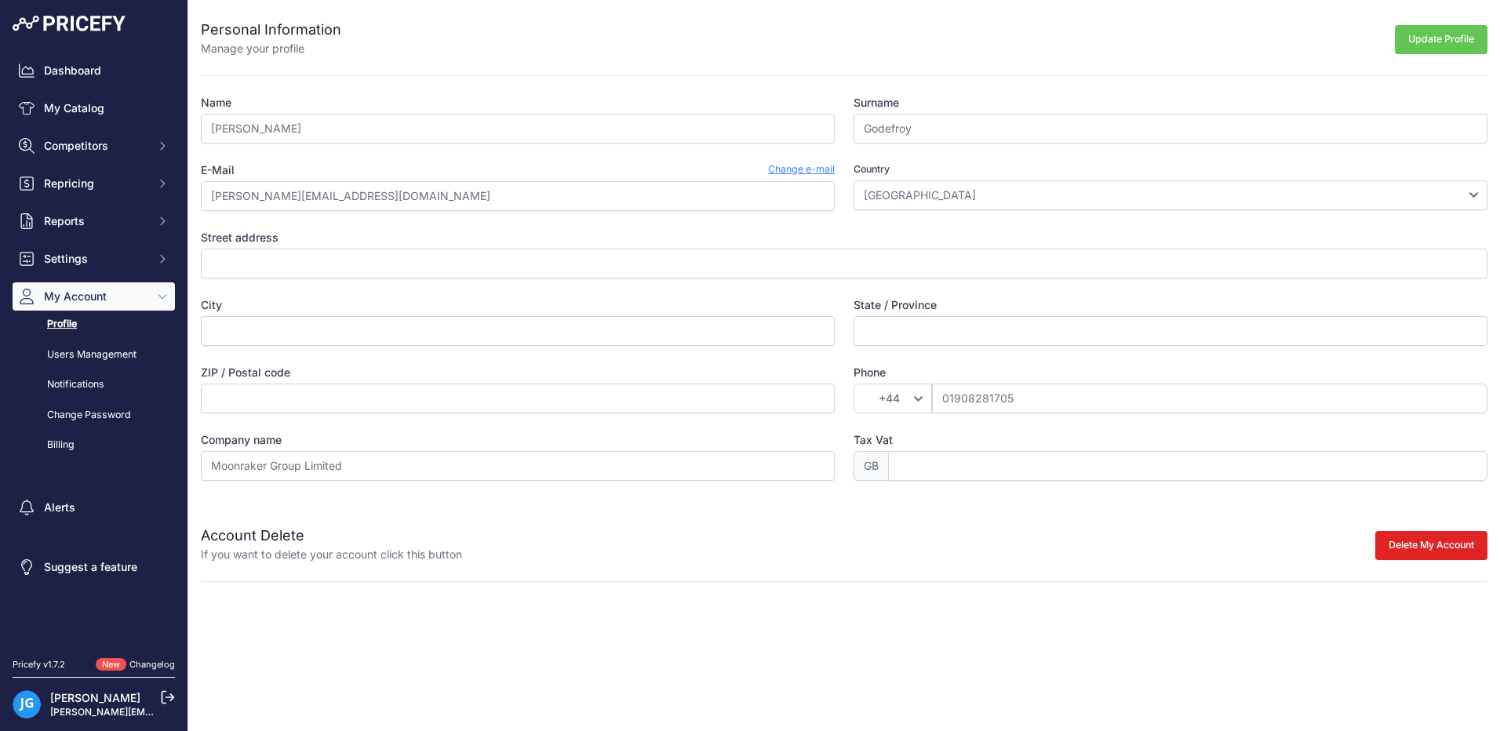
click at [61, 323] on link "Profile" at bounding box center [94, 324] width 162 height 27
click at [78, 354] on link "Users Management" at bounding box center [94, 354] width 162 height 27
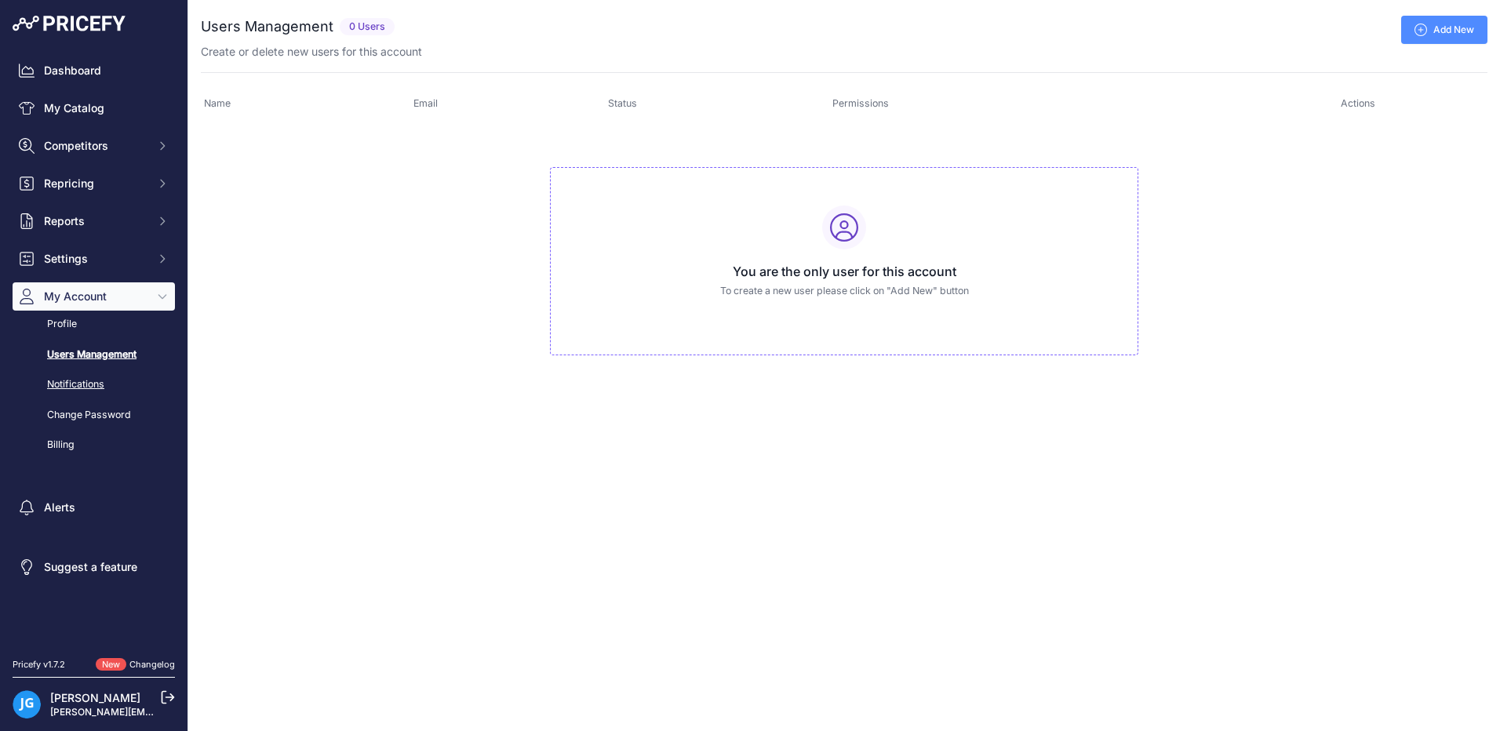
click at [65, 383] on link "Notifications" at bounding box center [94, 384] width 162 height 27
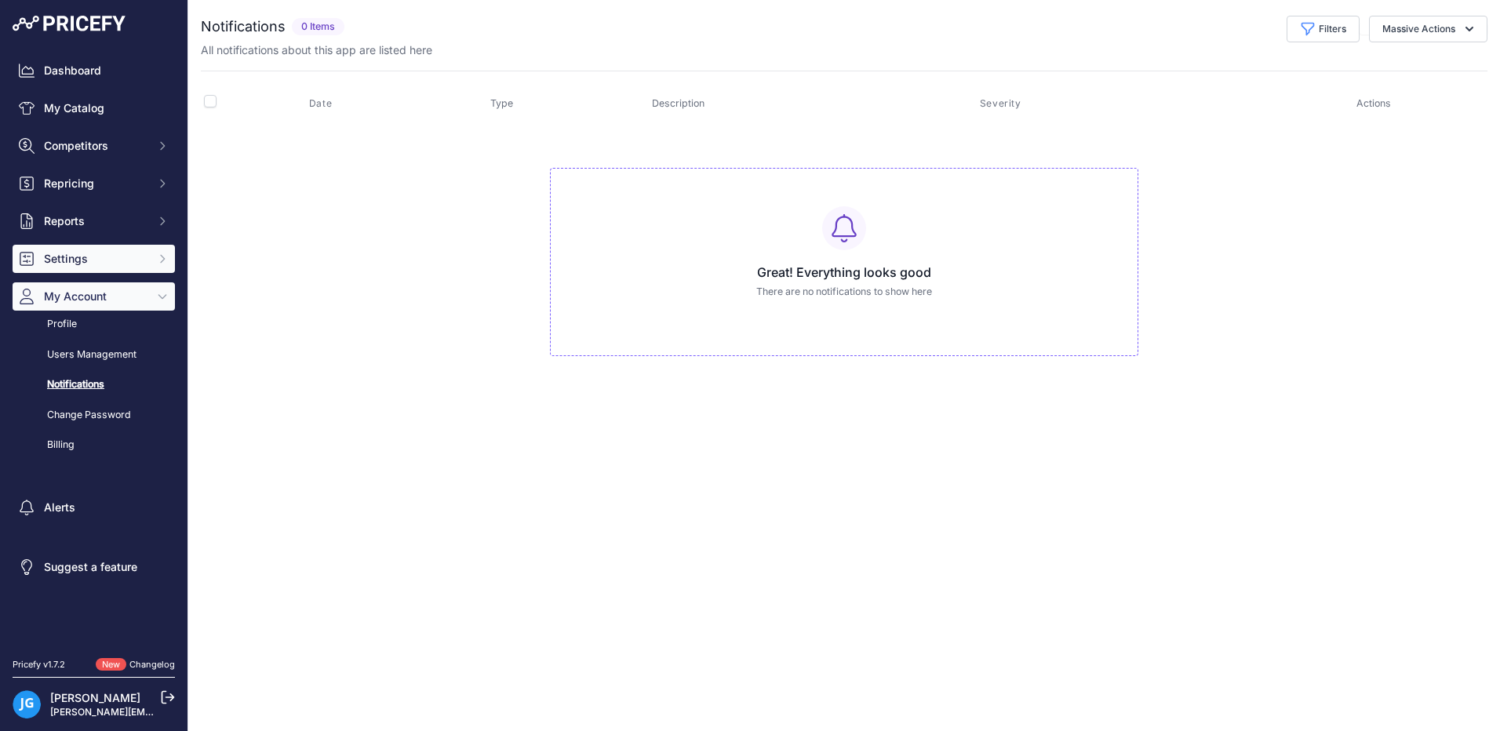
click at [71, 265] on span "Settings" at bounding box center [95, 259] width 103 height 16
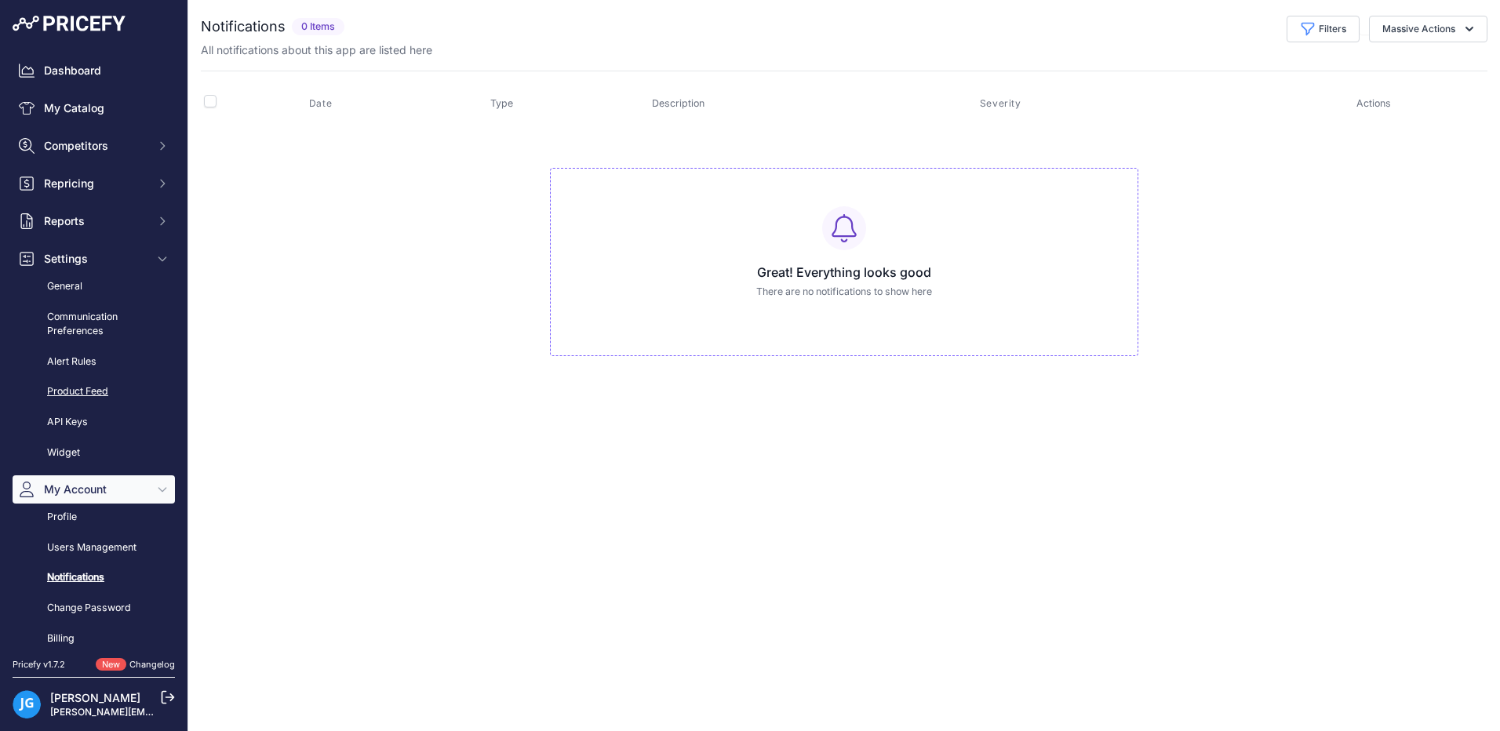
click at [81, 392] on link "Product Feed" at bounding box center [94, 391] width 162 height 27
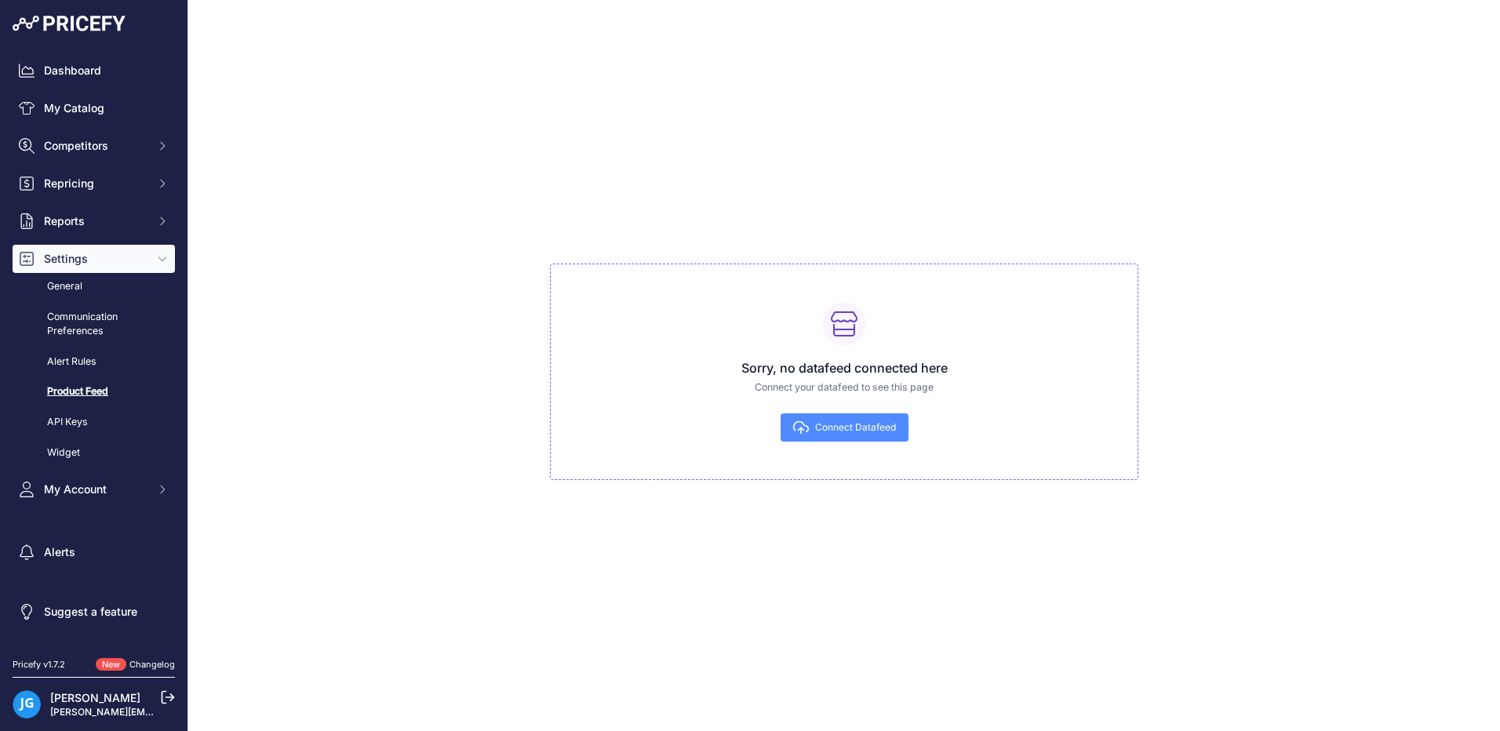
click at [820, 427] on span "Connect Datafeed" at bounding box center [855, 427] width 81 height 13
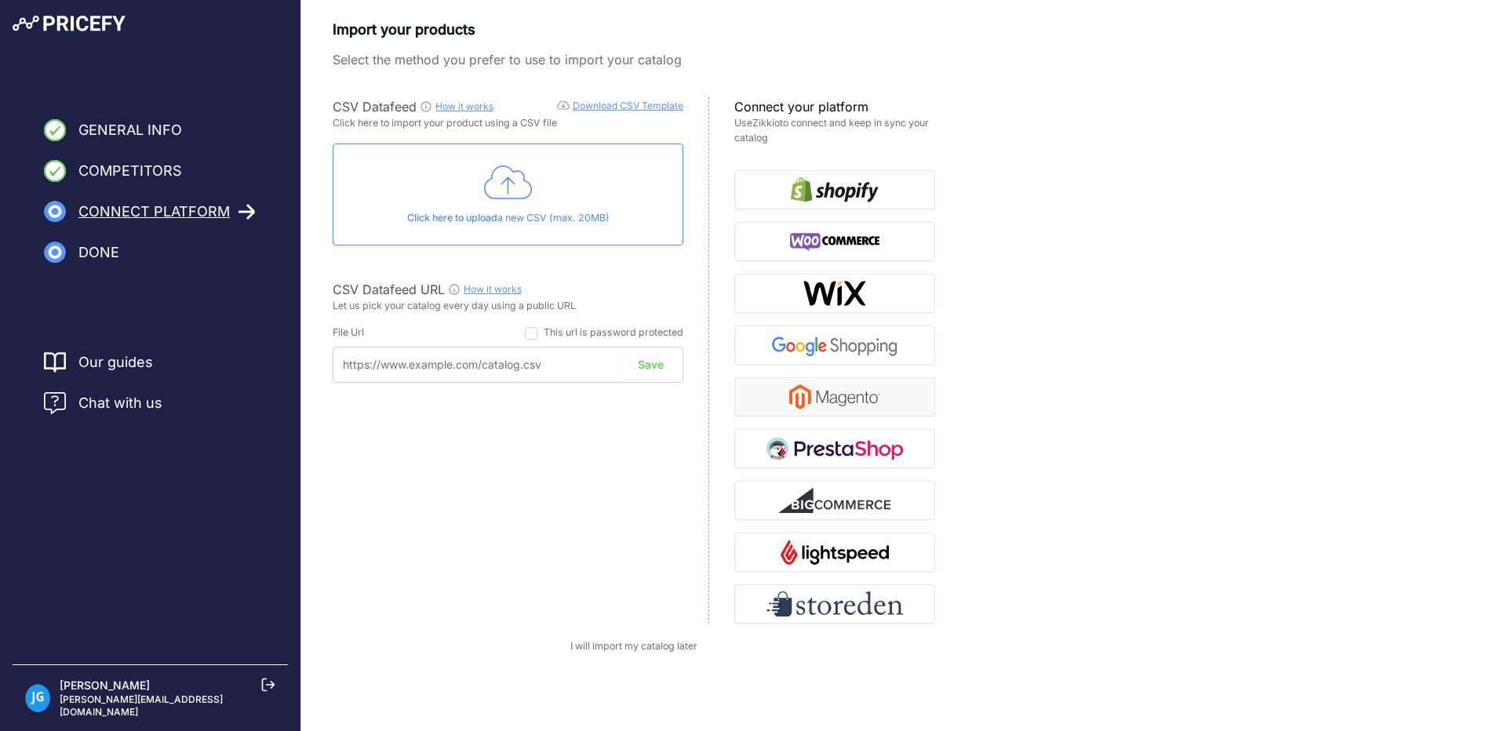
click at [816, 393] on img "button" at bounding box center [834, 396] width 91 height 25
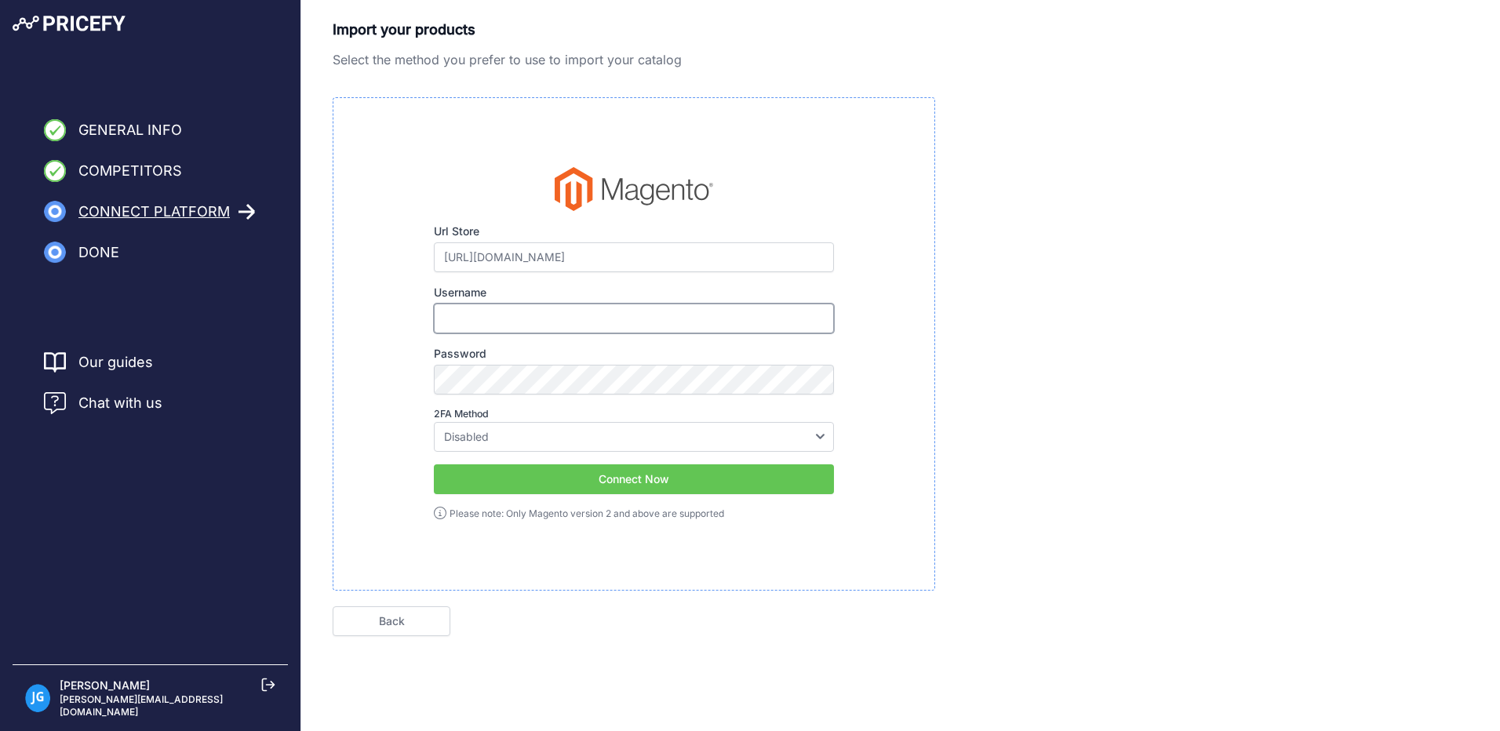
type input "[PERSON_NAME][EMAIL_ADDRESS][DOMAIN_NAME]"
click at [489, 438] on select "Disabled Google Authenticator Duo Security Authy U2F" at bounding box center [634, 437] width 400 height 30
select select "google"
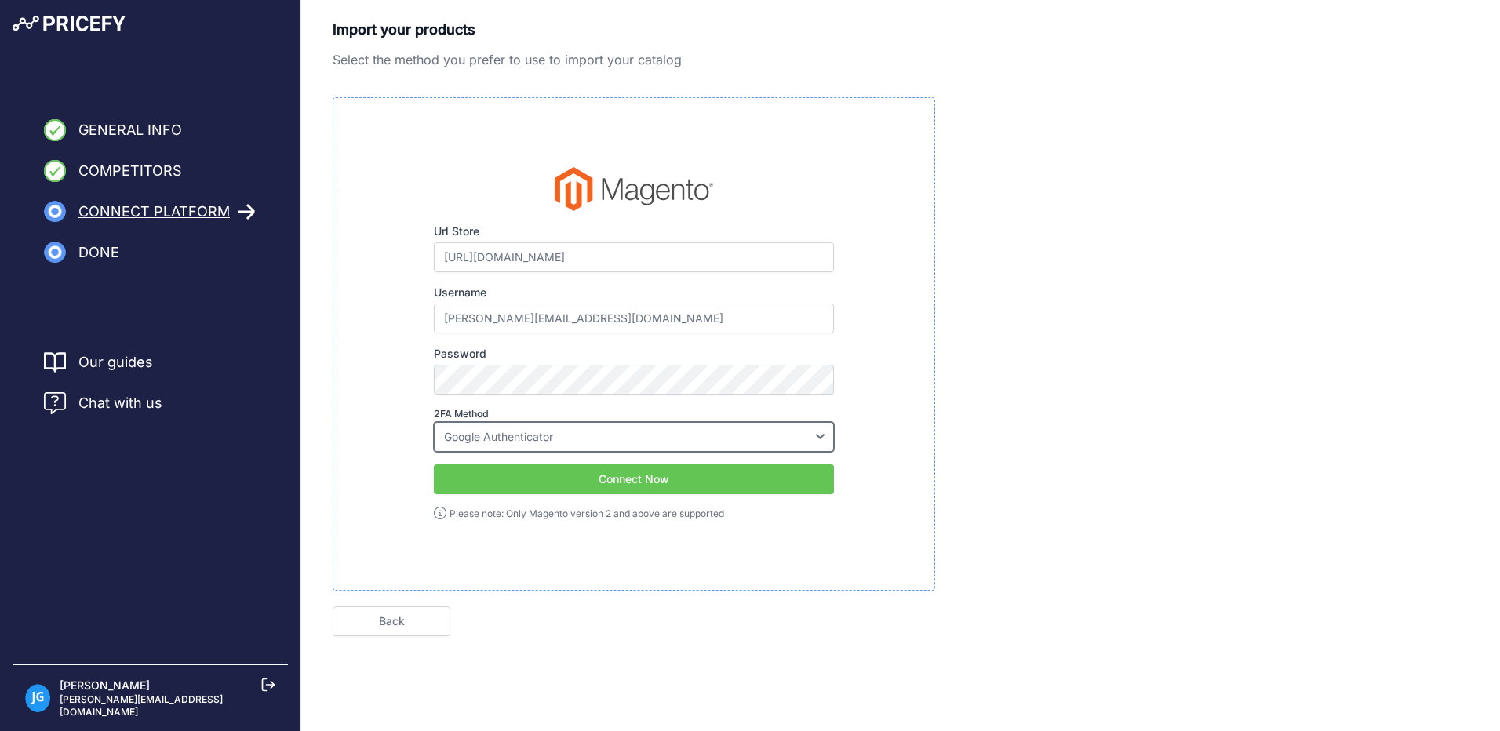
click at [434, 422] on select "Disabled Google Authenticator Duo Security Authy U2F" at bounding box center [634, 437] width 400 height 30
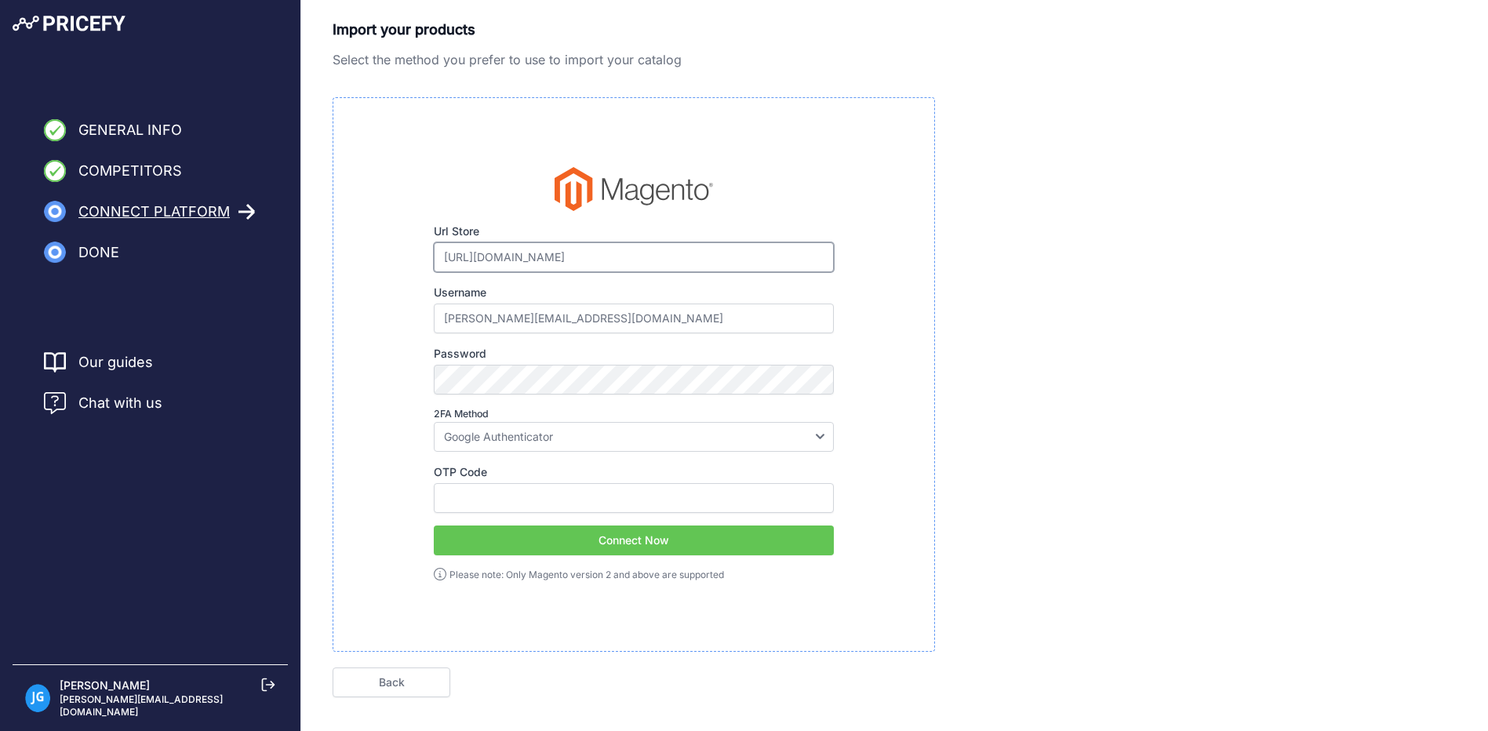
drag, startPoint x: 601, startPoint y: 252, endPoint x: 412, endPoint y: 263, distance: 189.3
click at [412, 263] on div "Url Store https://moonrakeronline.com Please make sure to enter your e-commerce…" at bounding box center [633, 374] width 551 height 415
paste input "/admin_r3trf5/admin/dashboard/"
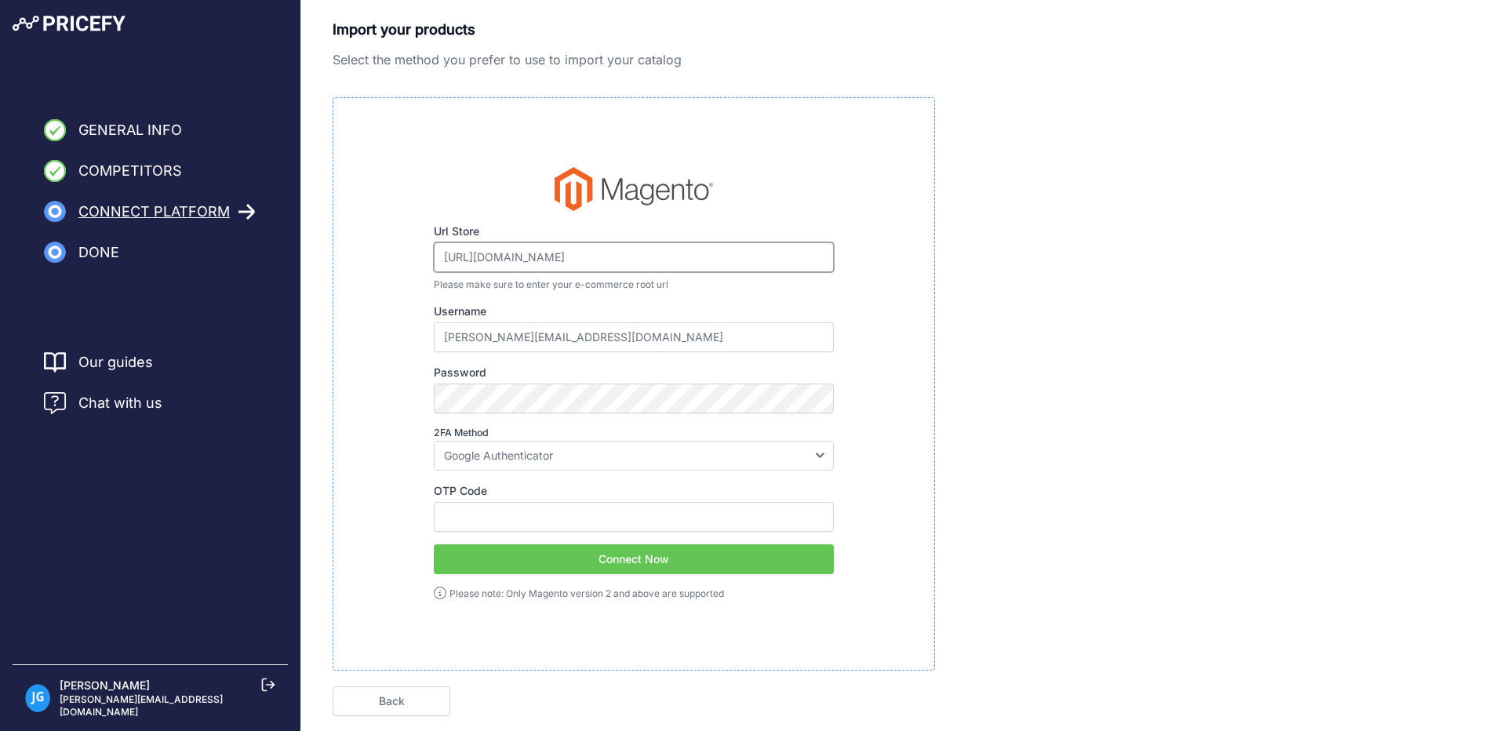
type input "https://moonrakeronline.com/admin_r3trf5/admin/dashboard/"
drag, startPoint x: 613, startPoint y: 337, endPoint x: 431, endPoint y: 328, distance: 183.0
click at [431, 328] on div "Url Store https://moonrakeronline.com/admin_r3trf5/admin/dashboard/ Please make…" at bounding box center [633, 384] width 551 height 434
type input "jasonmoonraker"
click at [379, 467] on div "Url Store https://moonrakeronline.com/admin_r3trf5/admin/dashboard/ Please make…" at bounding box center [633, 384] width 551 height 434
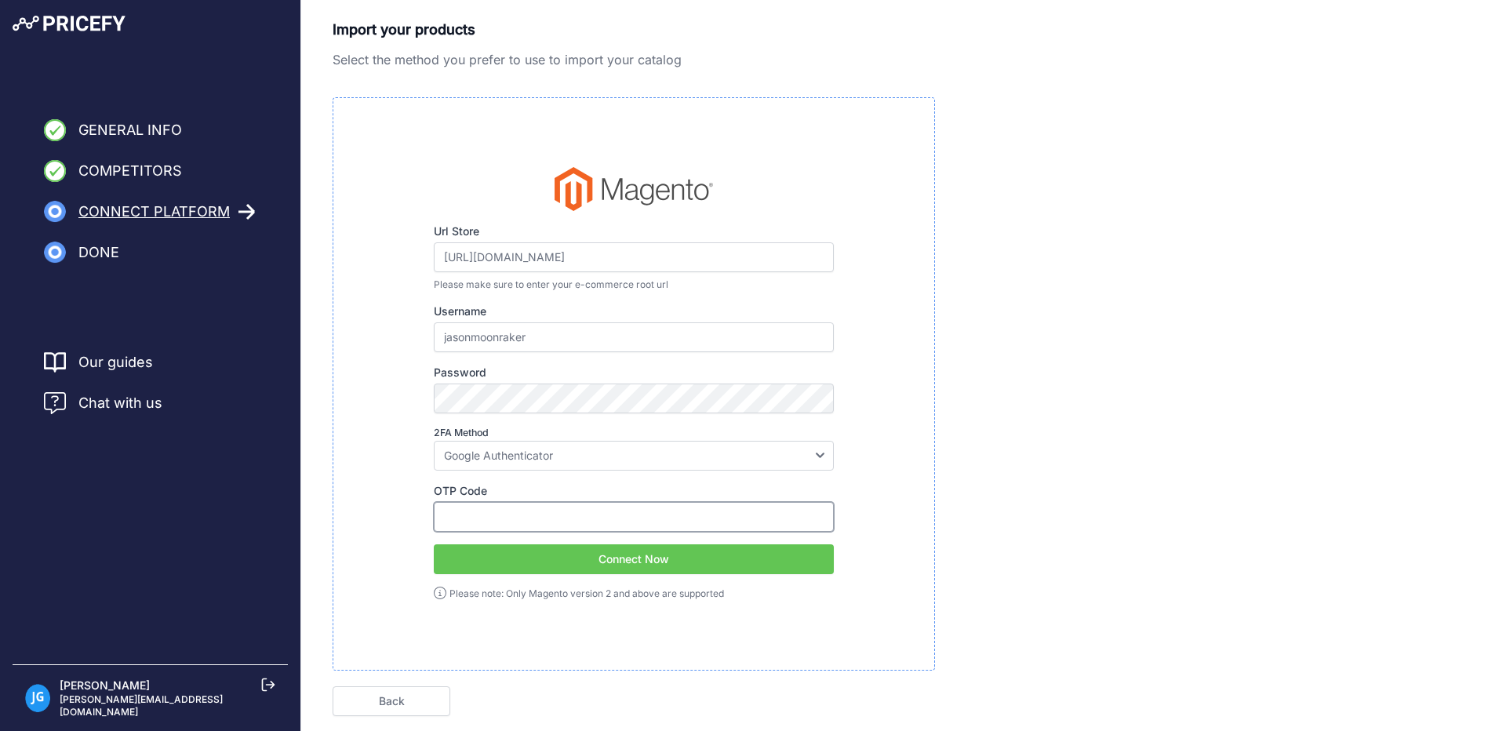
click at [460, 518] on input "OTP Code" at bounding box center [634, 517] width 400 height 30
click at [646, 561] on button "Connect Now" at bounding box center [634, 559] width 400 height 30
drag, startPoint x: 493, startPoint y: 516, endPoint x: 435, endPoint y: 515, distance: 57.3
click at [435, 515] on input "514783" at bounding box center [634, 517] width 400 height 30
type input "524857"
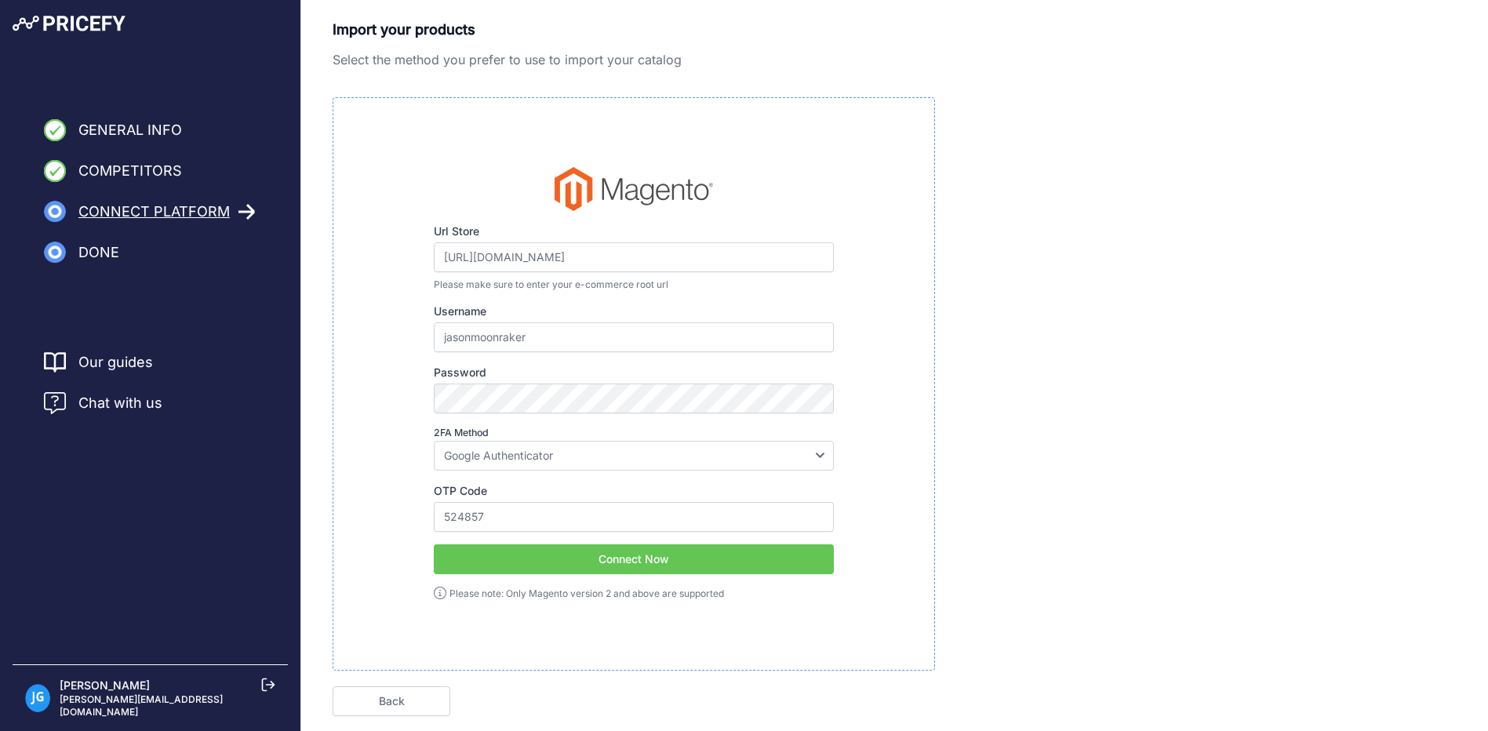
click at [636, 562] on button "Connect Now" at bounding box center [634, 559] width 400 height 30
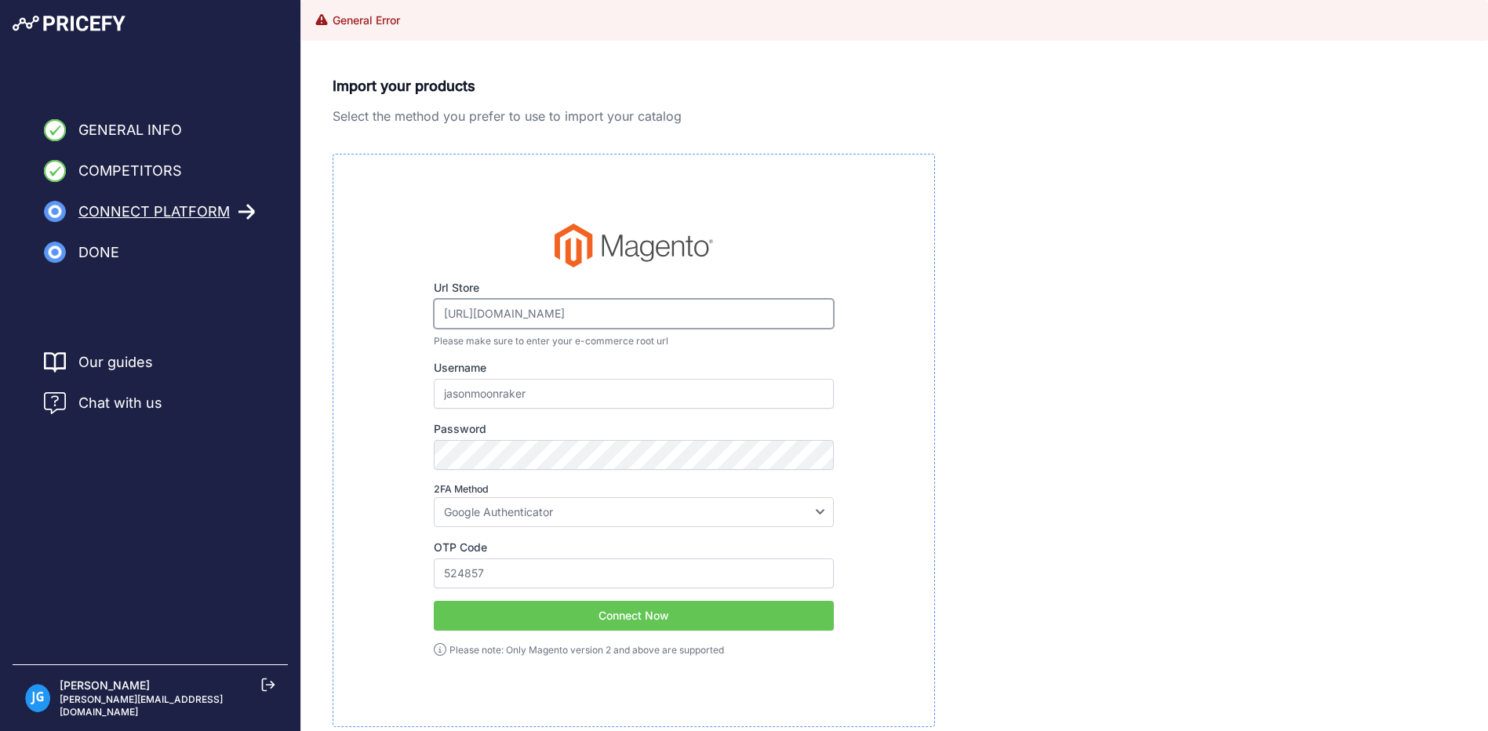
click at [555, 313] on input "https://moonrakeronline.com/admin_r3trf5/admin/dashboard/" at bounding box center [634, 314] width 400 height 30
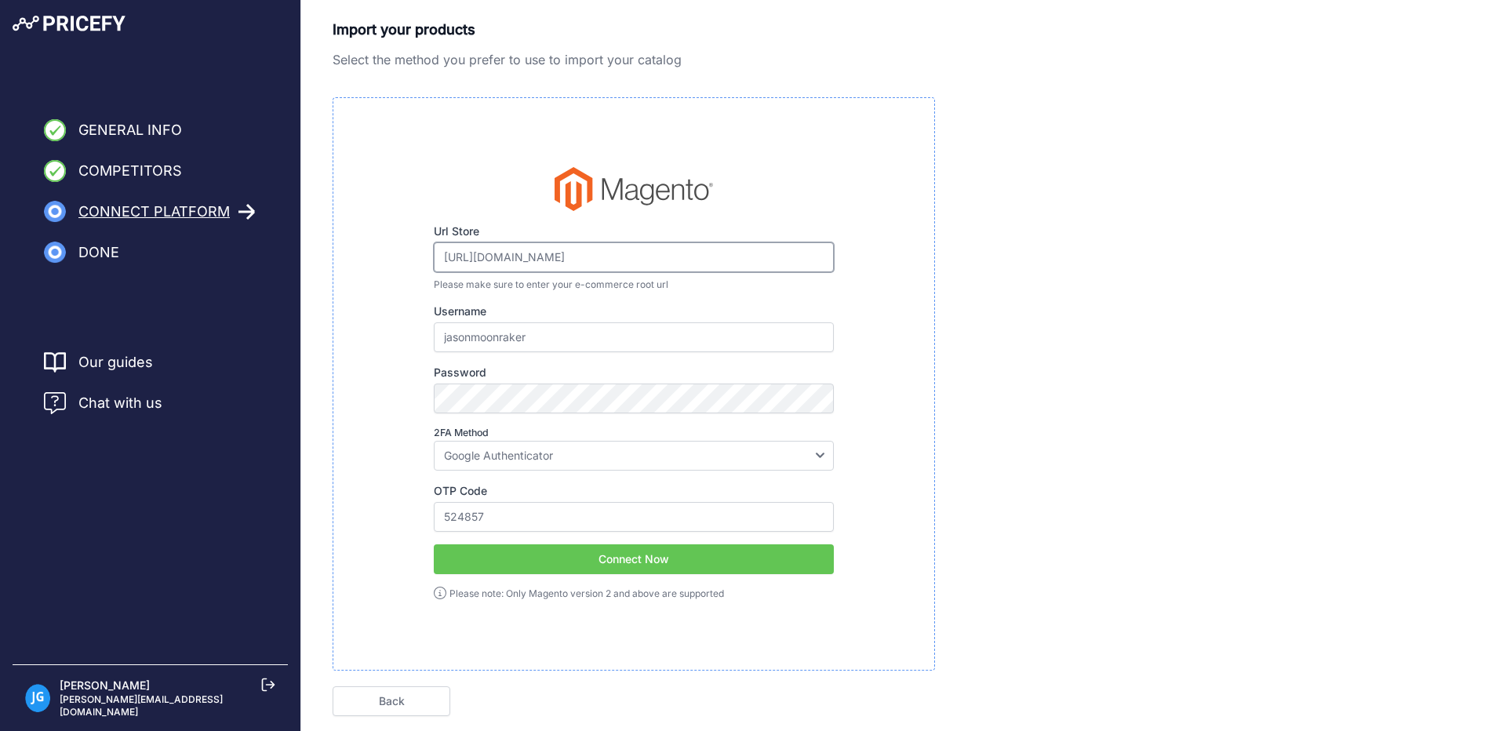
drag, startPoint x: 598, startPoint y: 257, endPoint x: 795, endPoint y: 253, distance: 197.7
click at [795, 253] on input "https://moonrakeronline.com/admin_r3trf5/admin/dashboard/" at bounding box center [634, 257] width 400 height 30
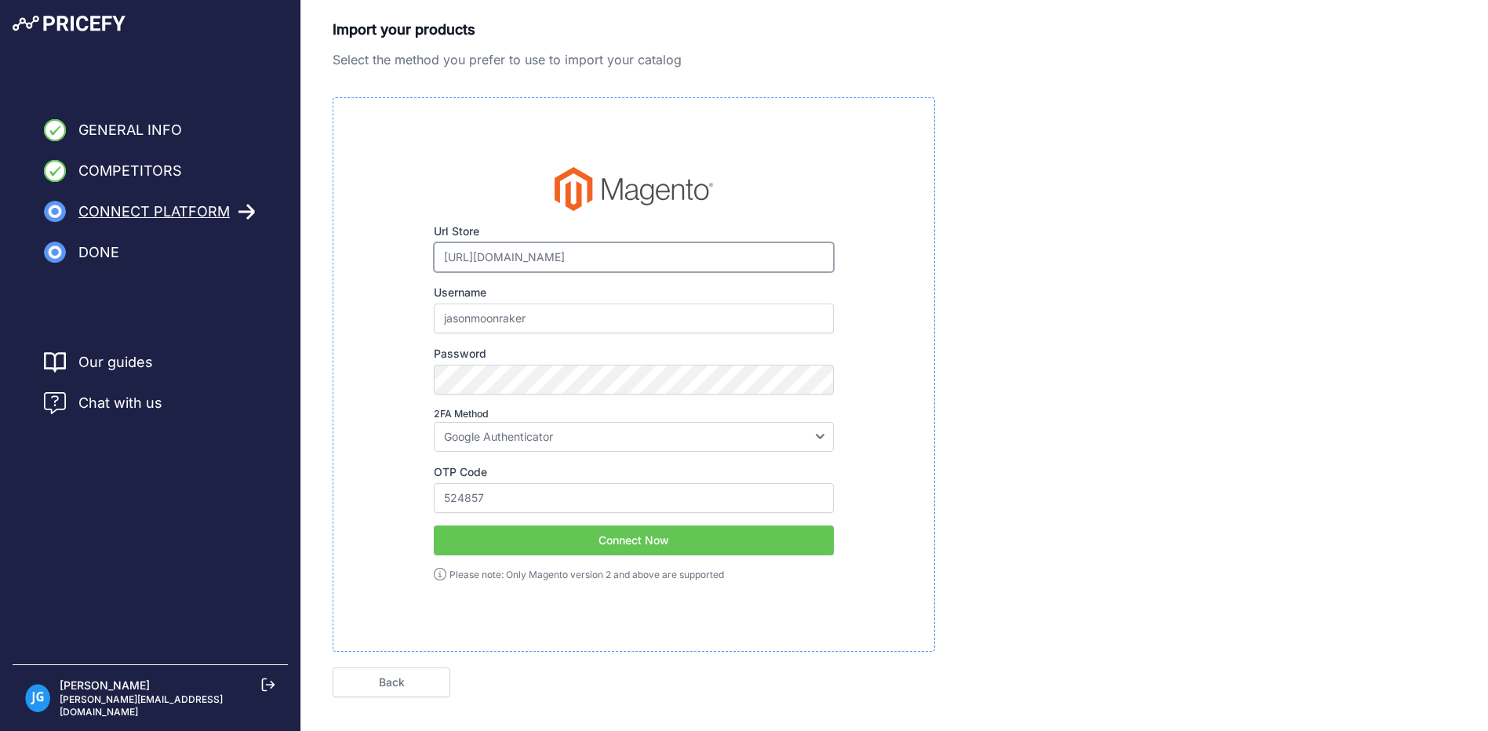
type input "https://moonrakeronline.com"
click at [631, 543] on button "Connect Now" at bounding box center [634, 540] width 400 height 30
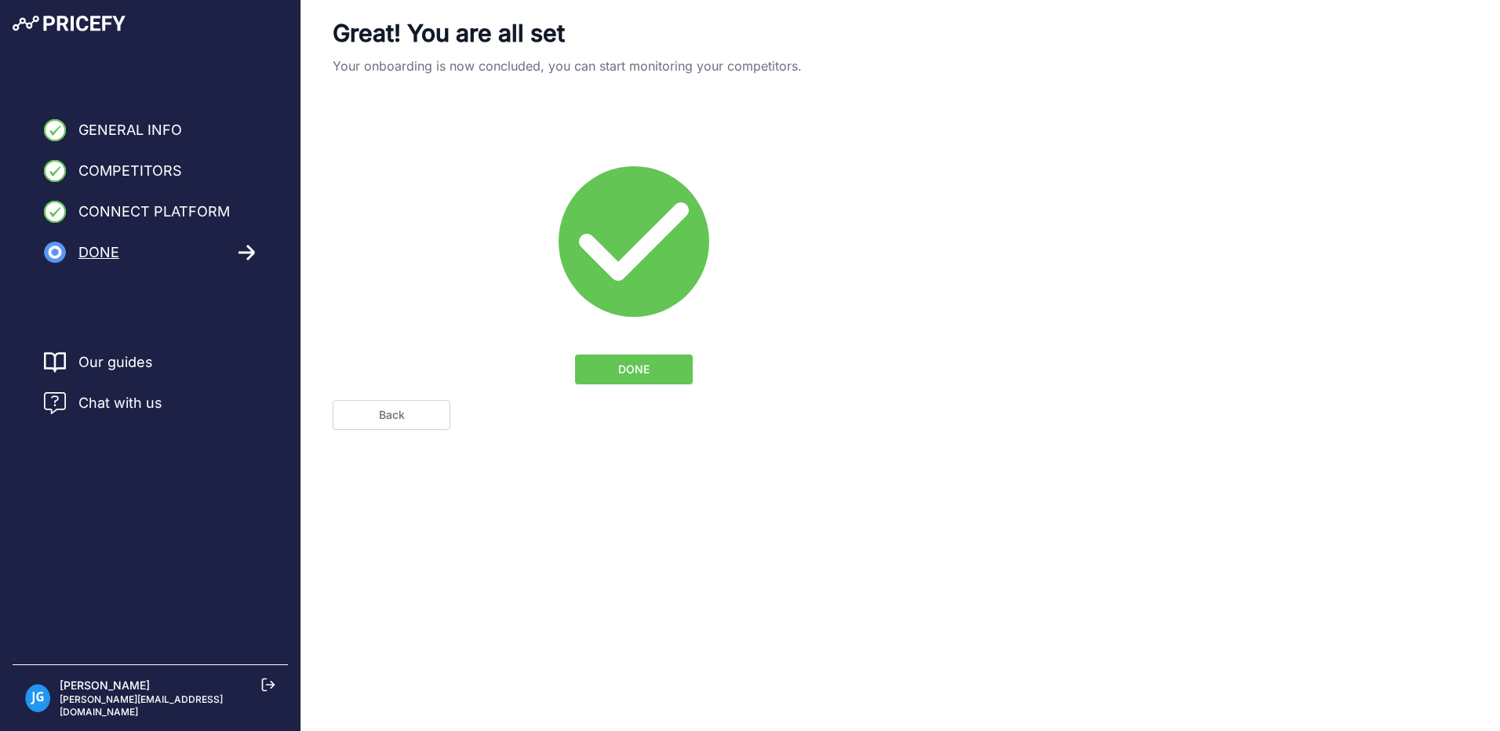
click at [637, 368] on span "DONE" at bounding box center [633, 370] width 31 height 16
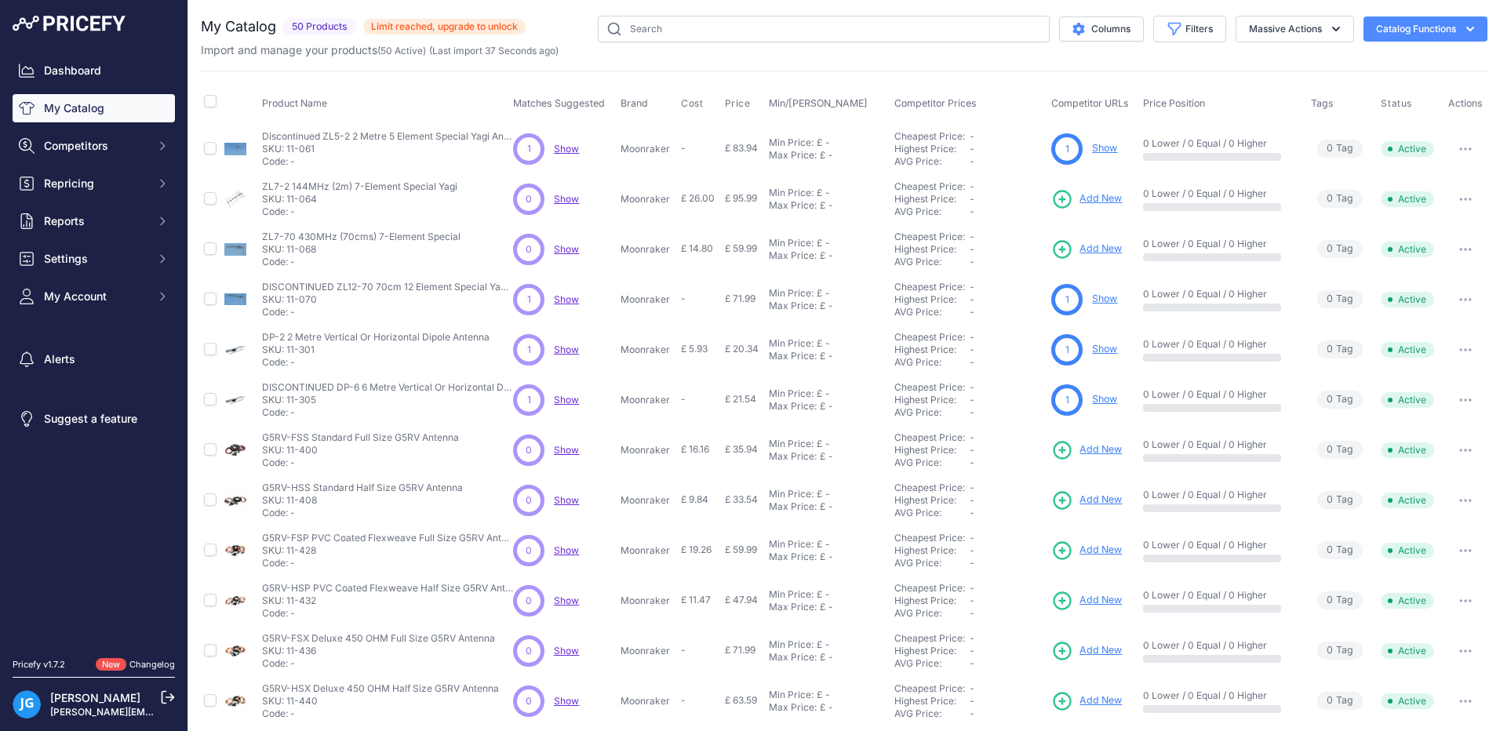
click at [1464, 29] on icon "button" at bounding box center [1470, 29] width 16 height 16
click at [1466, 29] on icon "button" at bounding box center [1470, 29] width 8 height 5
click at [1173, 36] on button "Filters" at bounding box center [1189, 29] width 73 height 27
click at [1172, 34] on button "Filters" at bounding box center [1189, 29] width 73 height 27
click at [209, 102] on input "checkbox" at bounding box center [210, 101] width 13 height 13
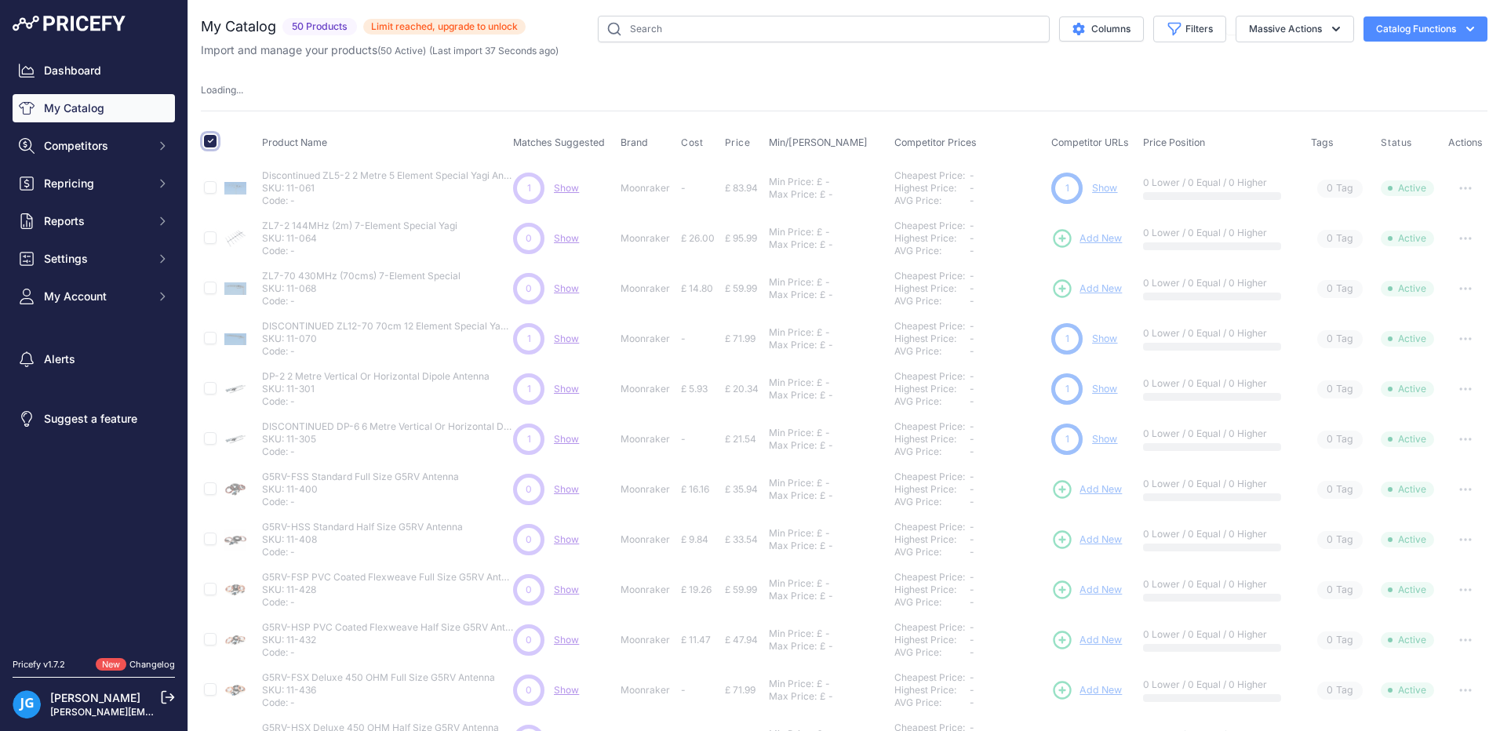
click at [211, 141] on input "checkbox" at bounding box center [210, 141] width 13 height 13
checkbox input "false"
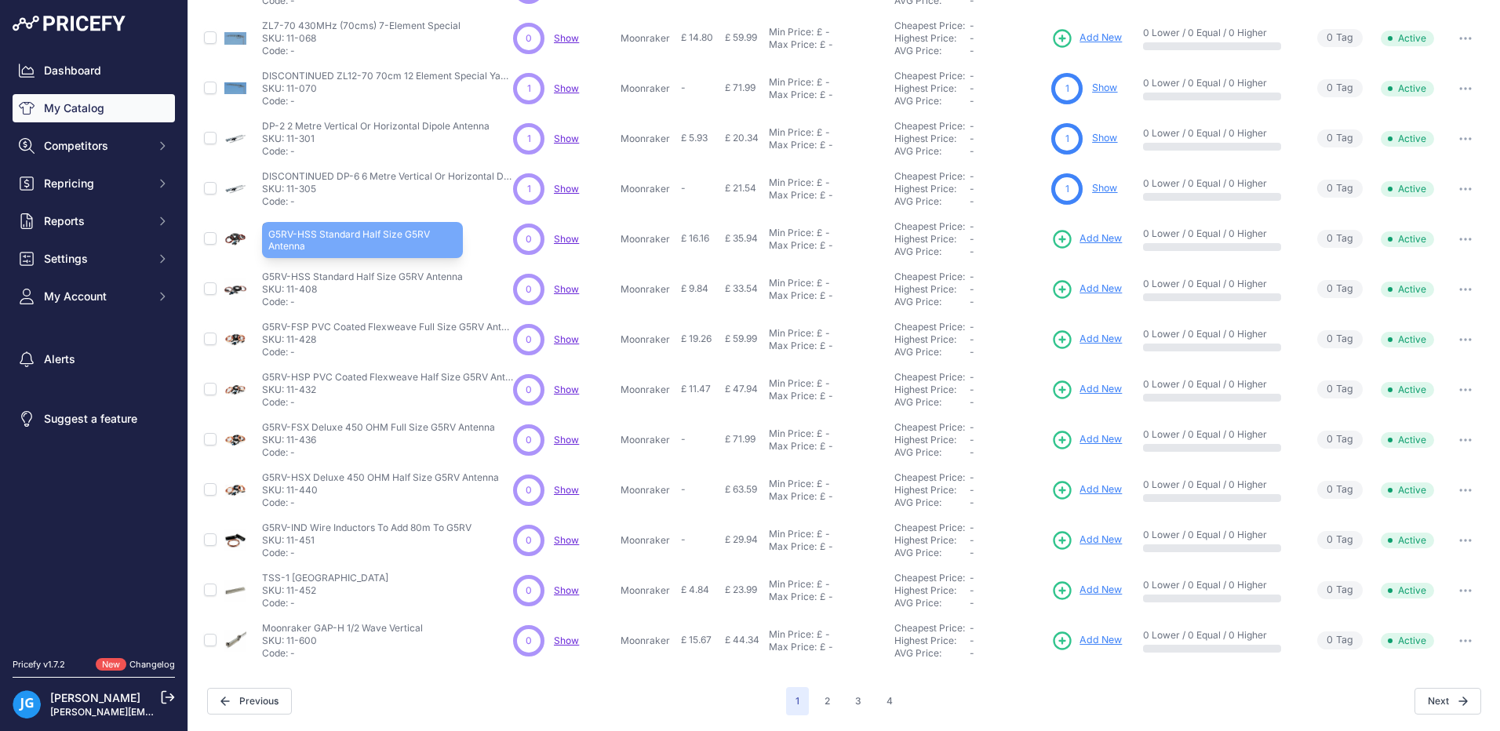
scroll to position [211, 0]
click at [824, 707] on button "2" at bounding box center [827, 701] width 24 height 28
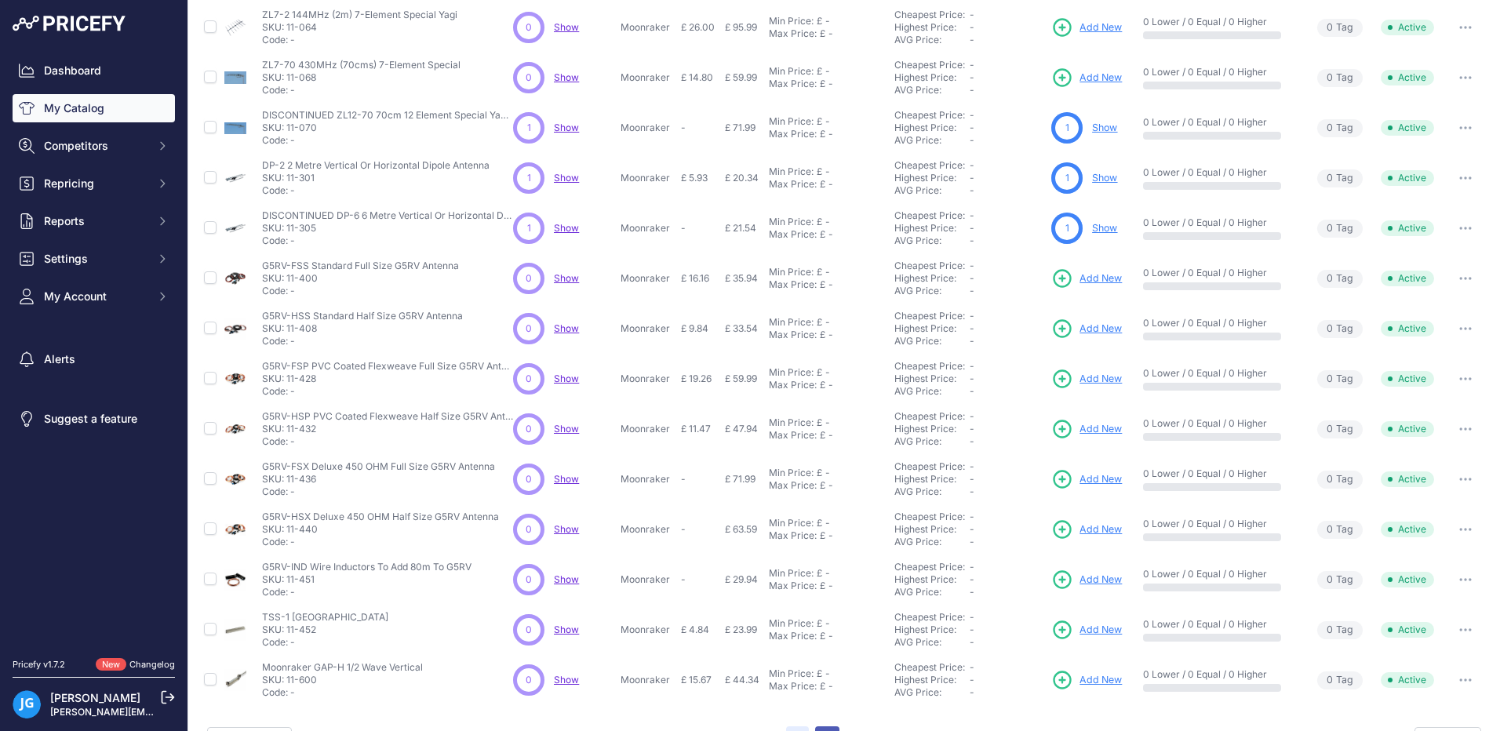
scroll to position [250, 0]
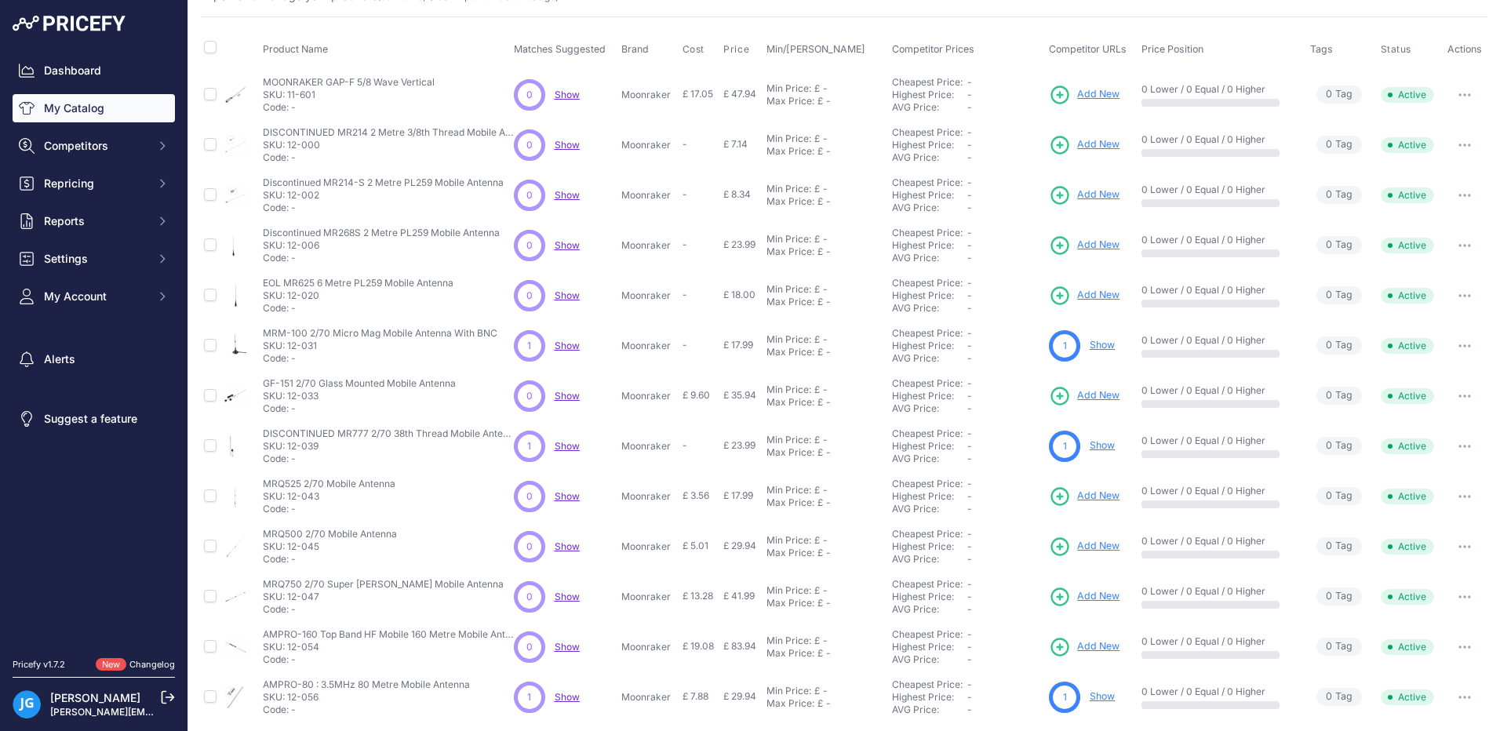
scroll to position [211, 0]
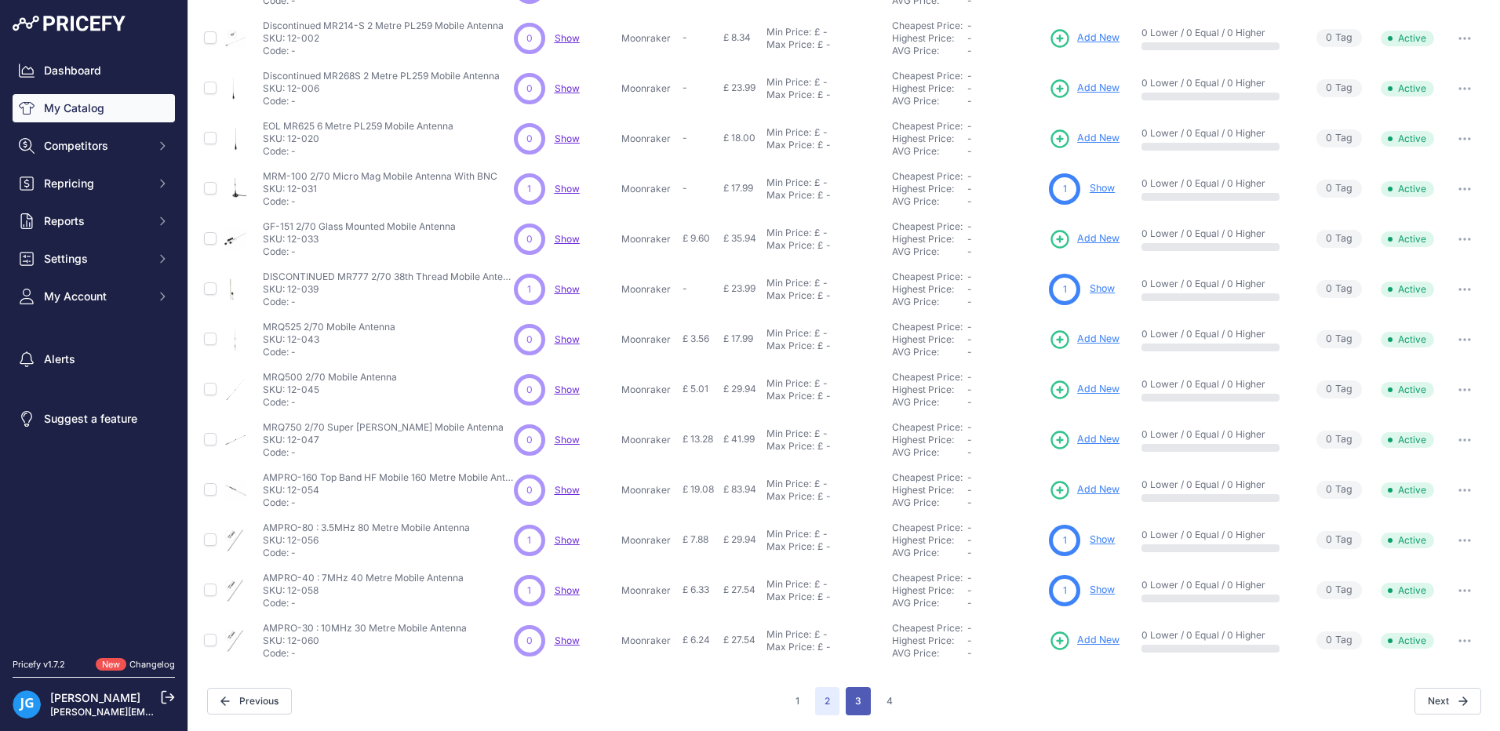
click at [853, 703] on button "3" at bounding box center [857, 701] width 25 height 28
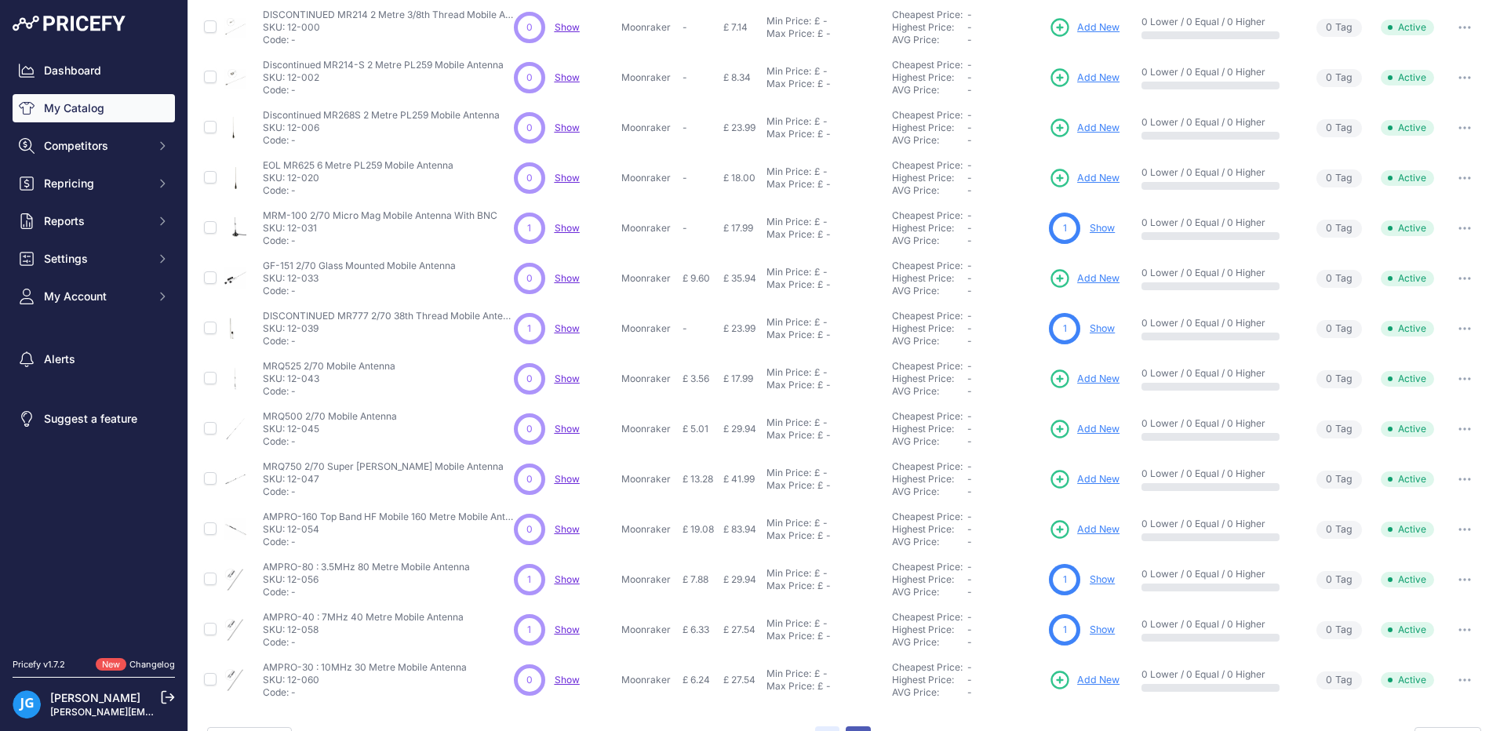
scroll to position [250, 0]
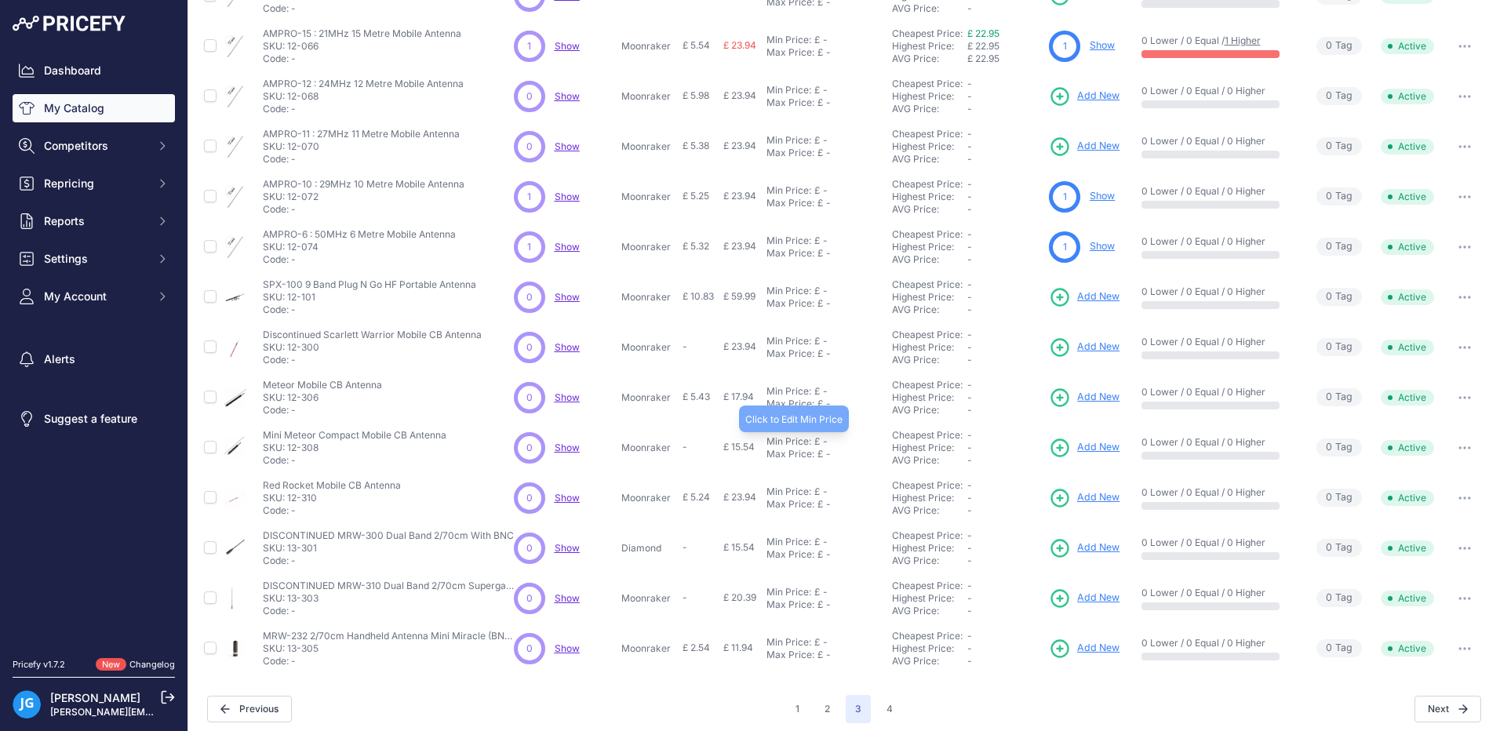
scroll to position [211, 0]
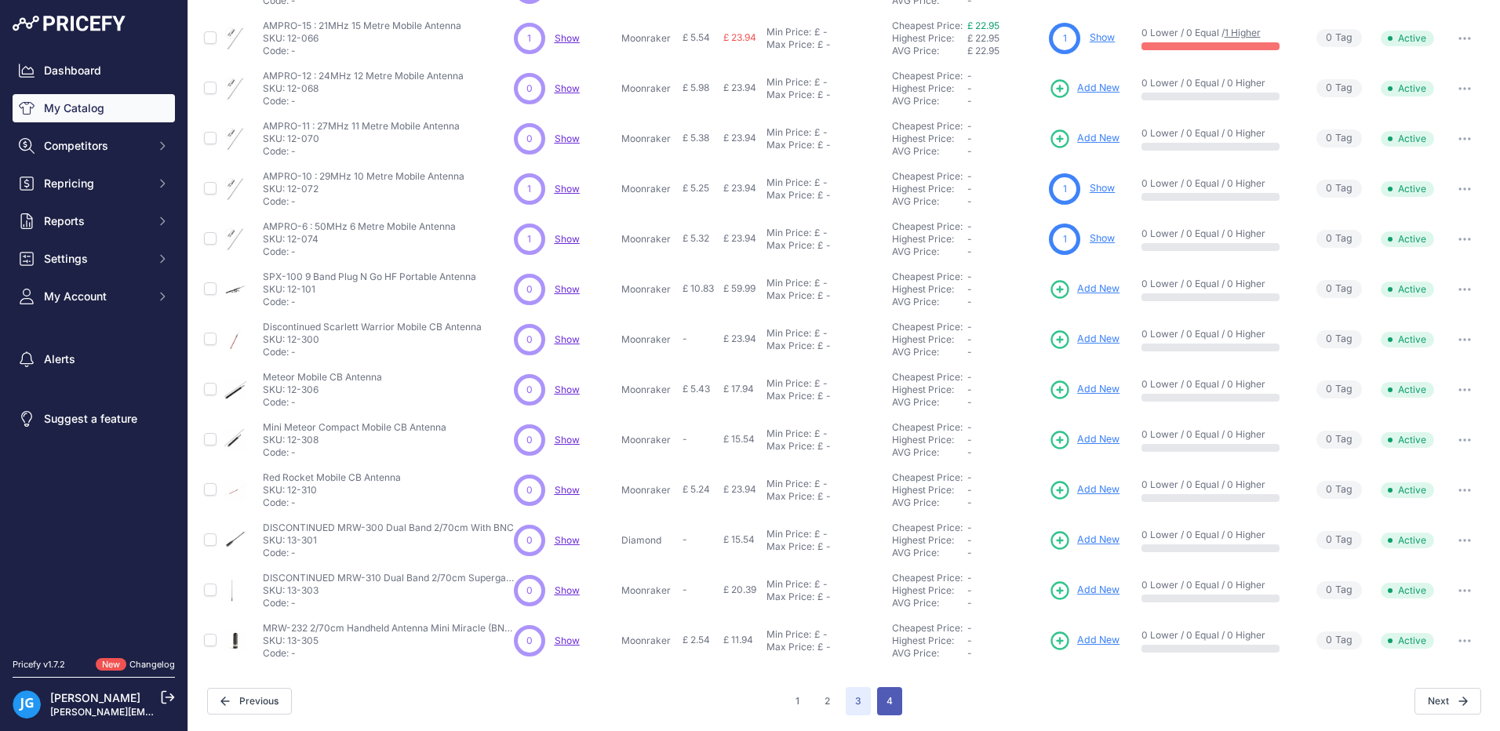
click at [887, 706] on button "4" at bounding box center [889, 701] width 25 height 28
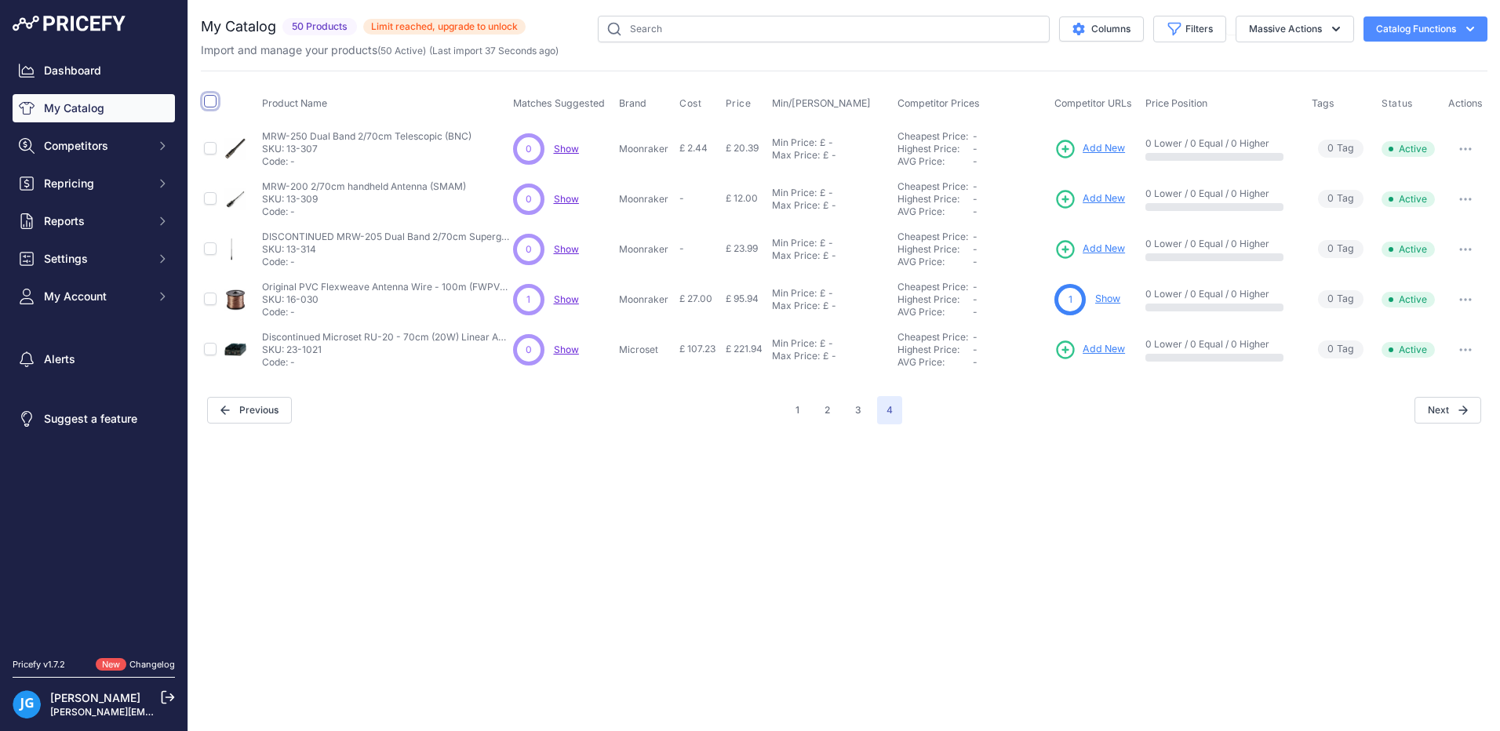
click at [212, 101] on input "checkbox" at bounding box center [210, 101] width 13 height 13
checkbox input "true"
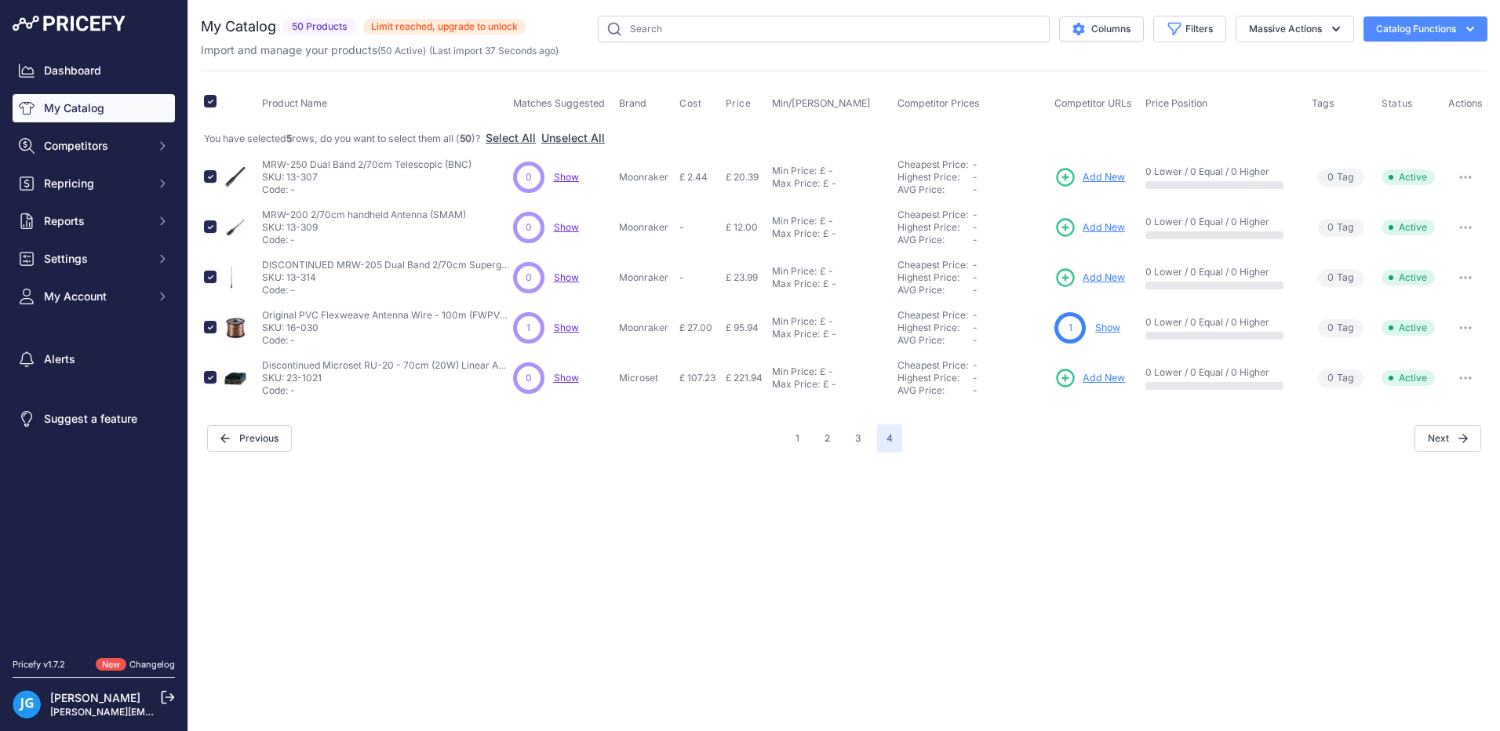
click at [1467, 31] on icon "button" at bounding box center [1470, 29] width 16 height 16
click at [1324, 27] on button "Massive Actions" at bounding box center [1294, 29] width 118 height 27
click at [1253, 128] on span "Delete" at bounding box center [1257, 121] width 33 height 13
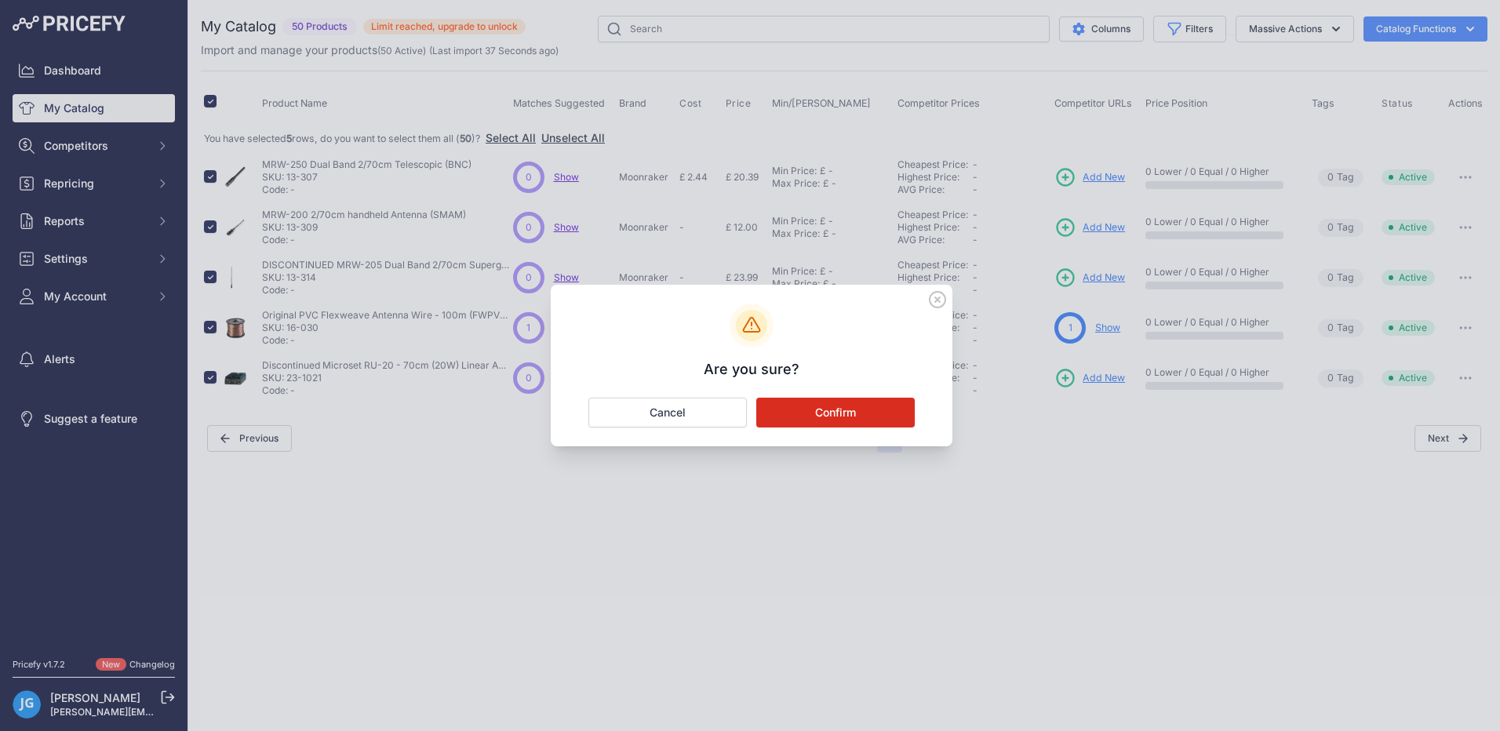
click at [834, 417] on button "Confirm" at bounding box center [835, 413] width 158 height 30
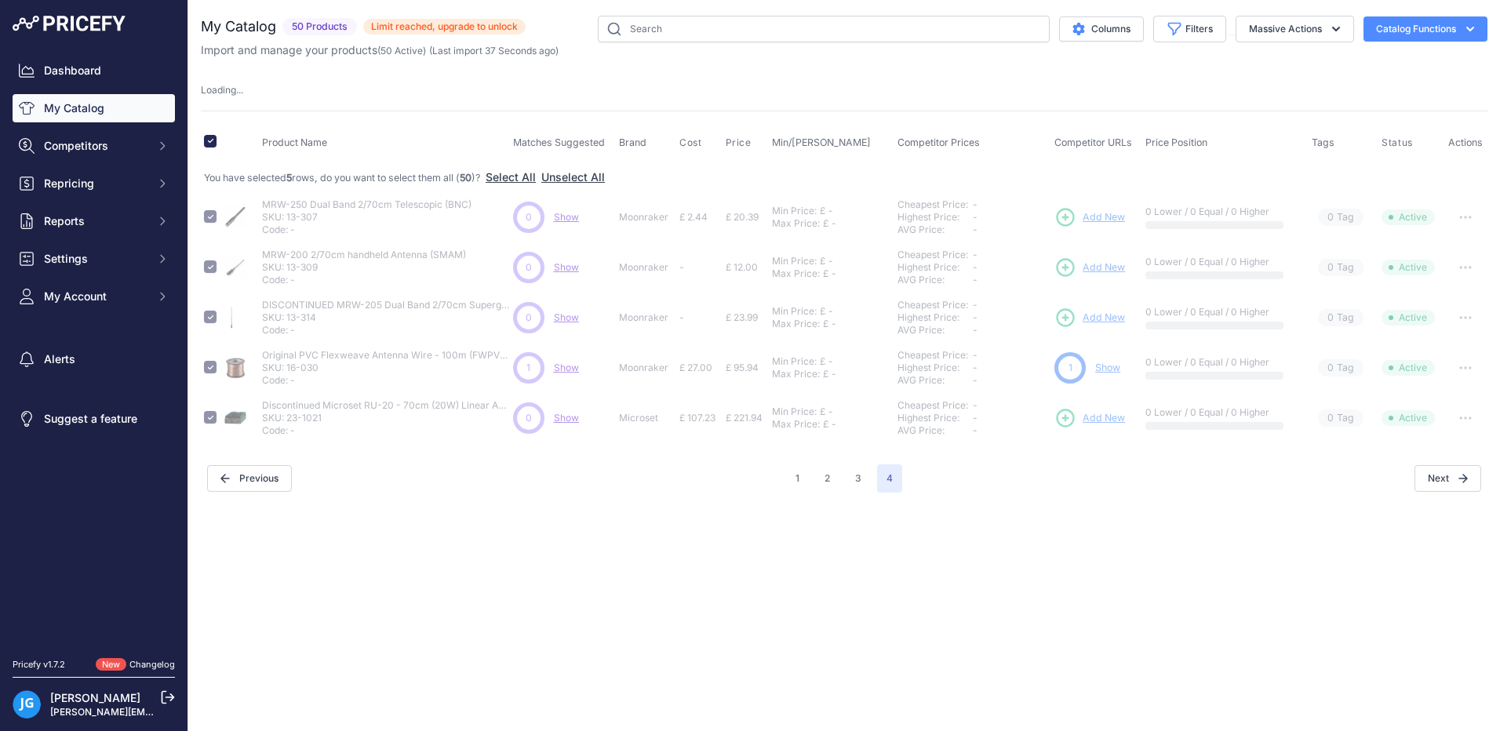
checkbox input "false"
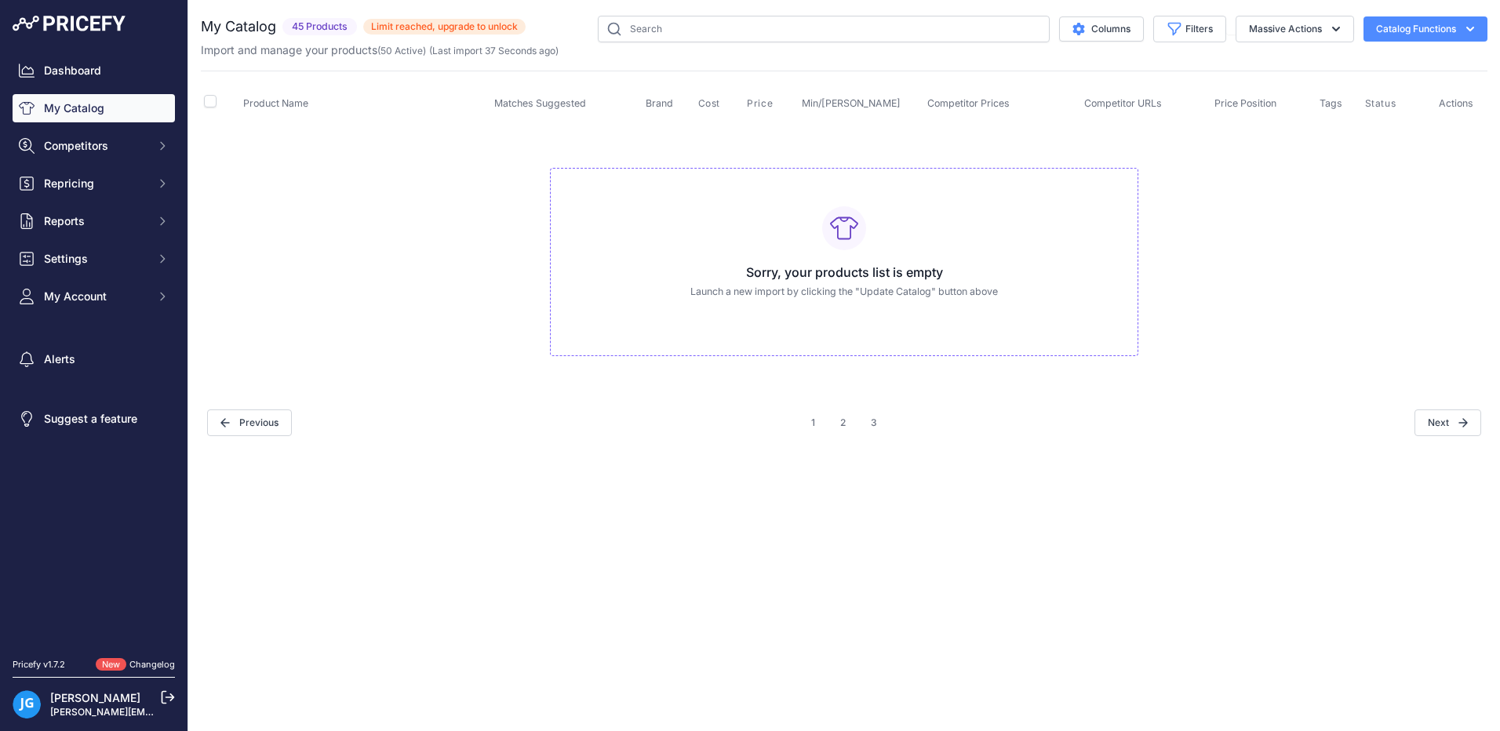
click at [1438, 27] on button "Catalog Functions" at bounding box center [1425, 28] width 124 height 25
click at [1344, 121] on link "Update Catalog" at bounding box center [1398, 118] width 176 height 28
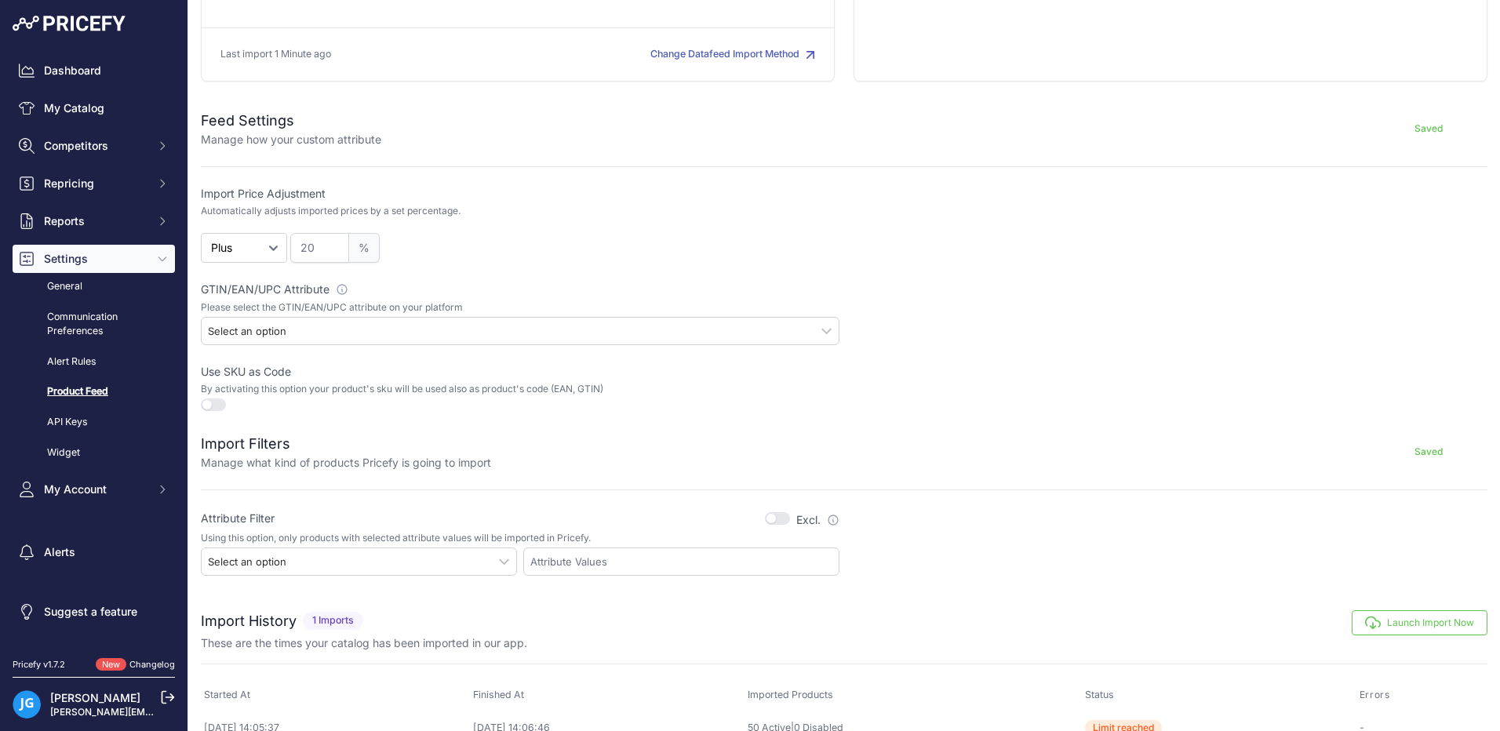
scroll to position [231, 0]
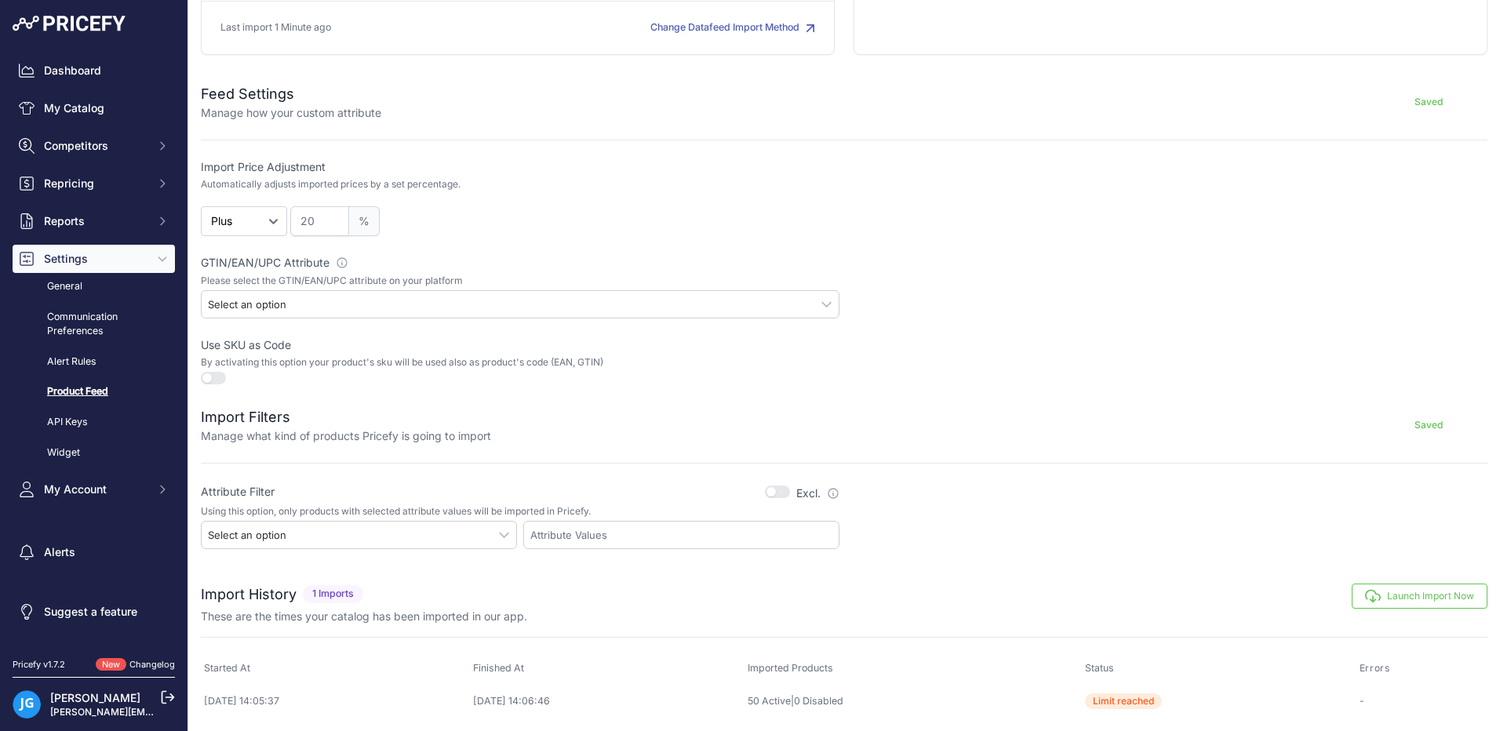
click at [267, 304] on div "Select an option" at bounding box center [247, 304] width 78 height 14
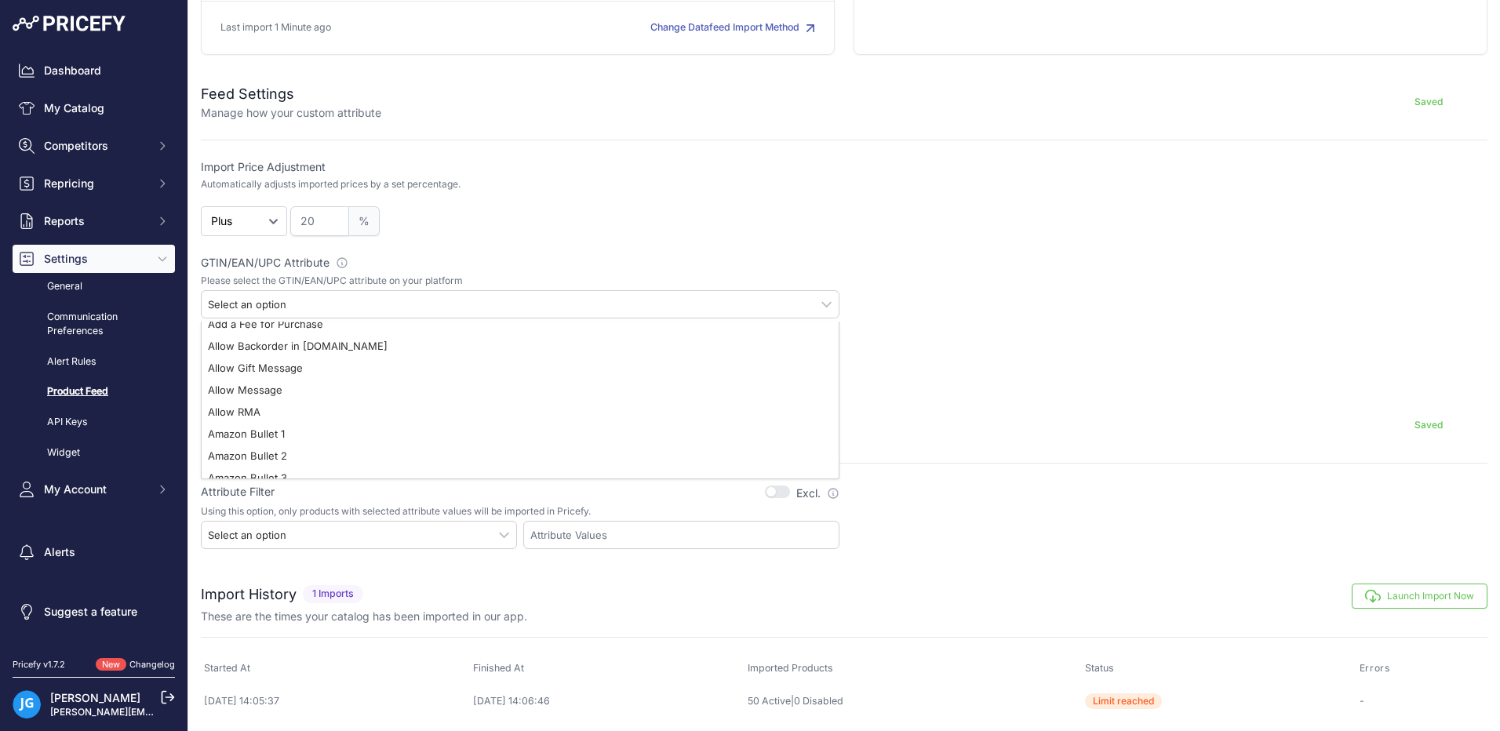
scroll to position [0, 0]
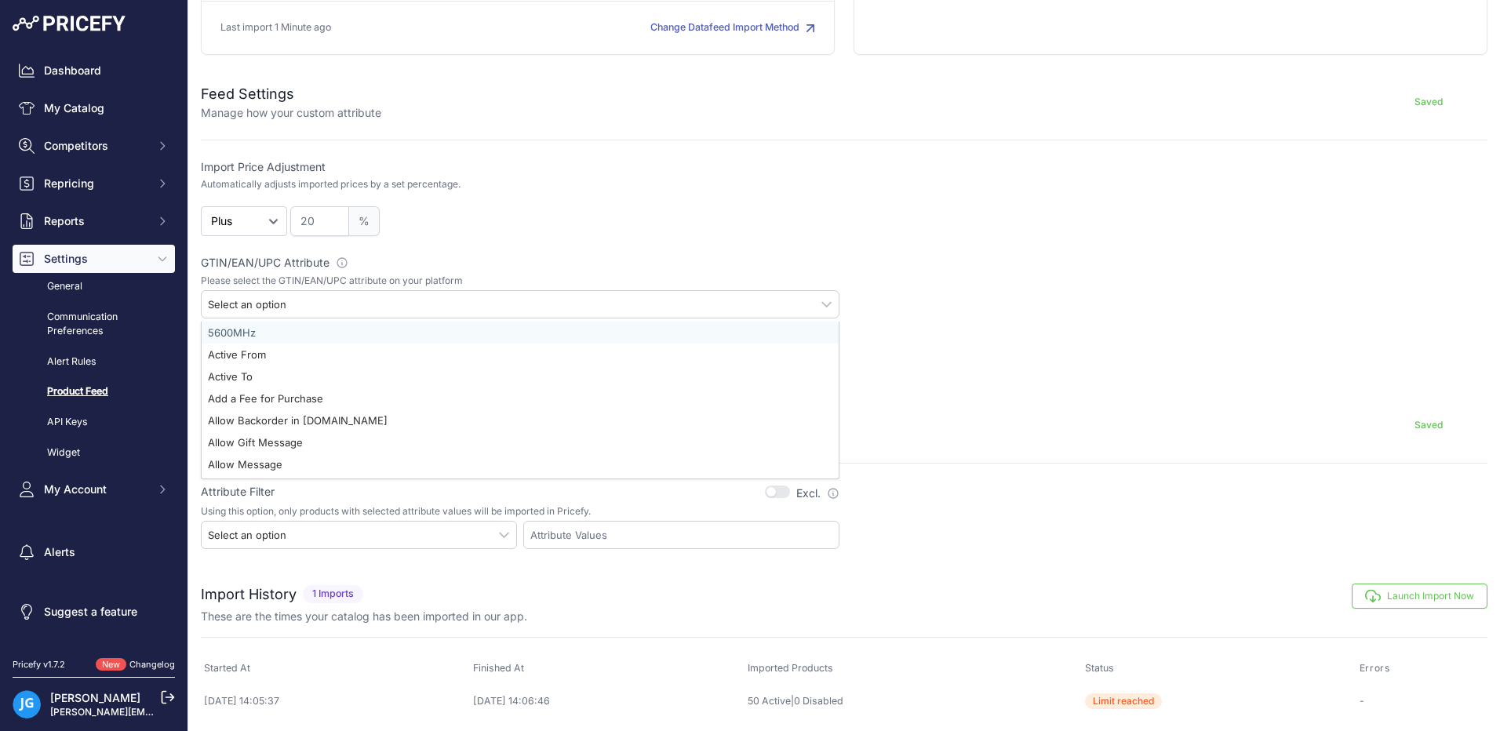
click at [545, 232] on div "20 %" at bounding box center [564, 221] width 549 height 30
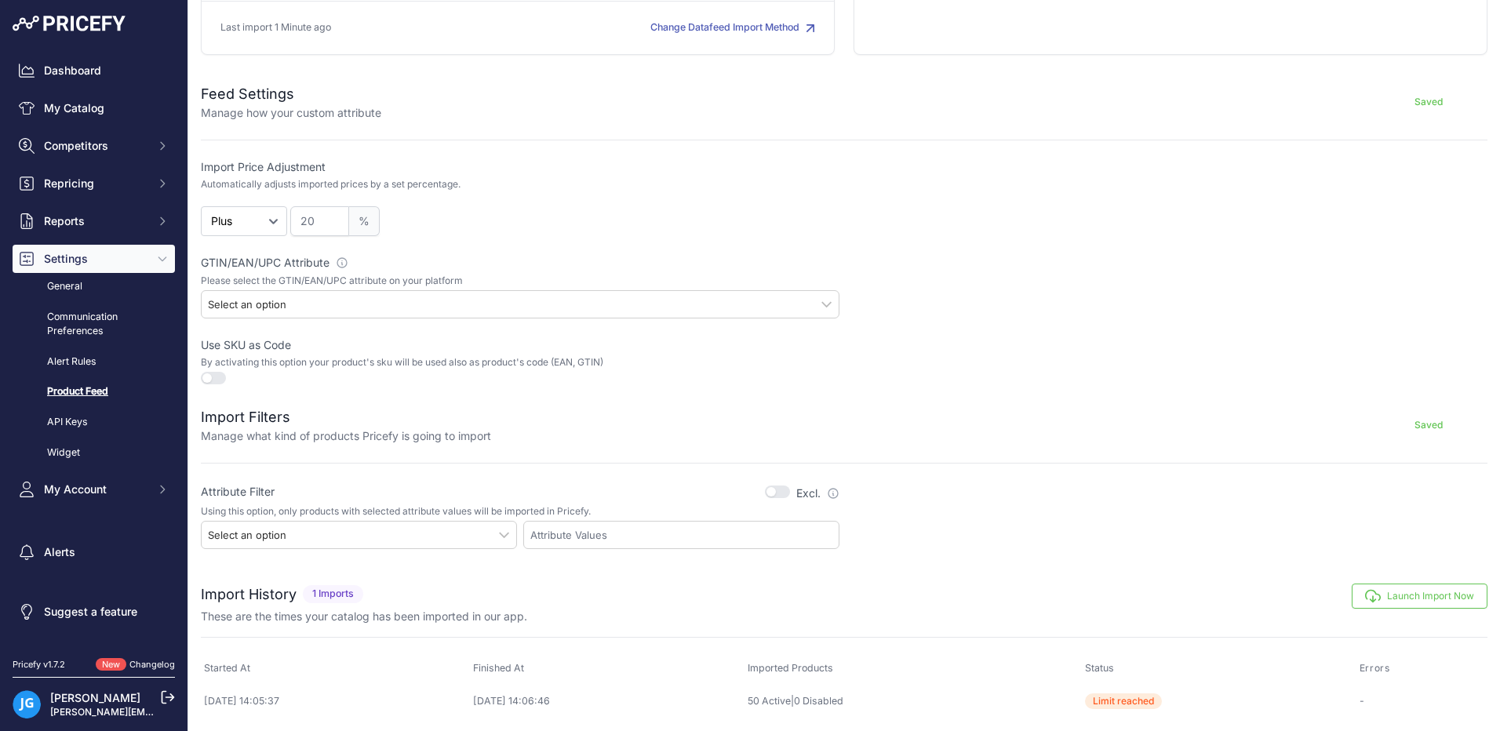
click at [210, 376] on button "button" at bounding box center [213, 378] width 25 height 13
click at [284, 300] on div "Select an option" at bounding box center [247, 304] width 78 height 14
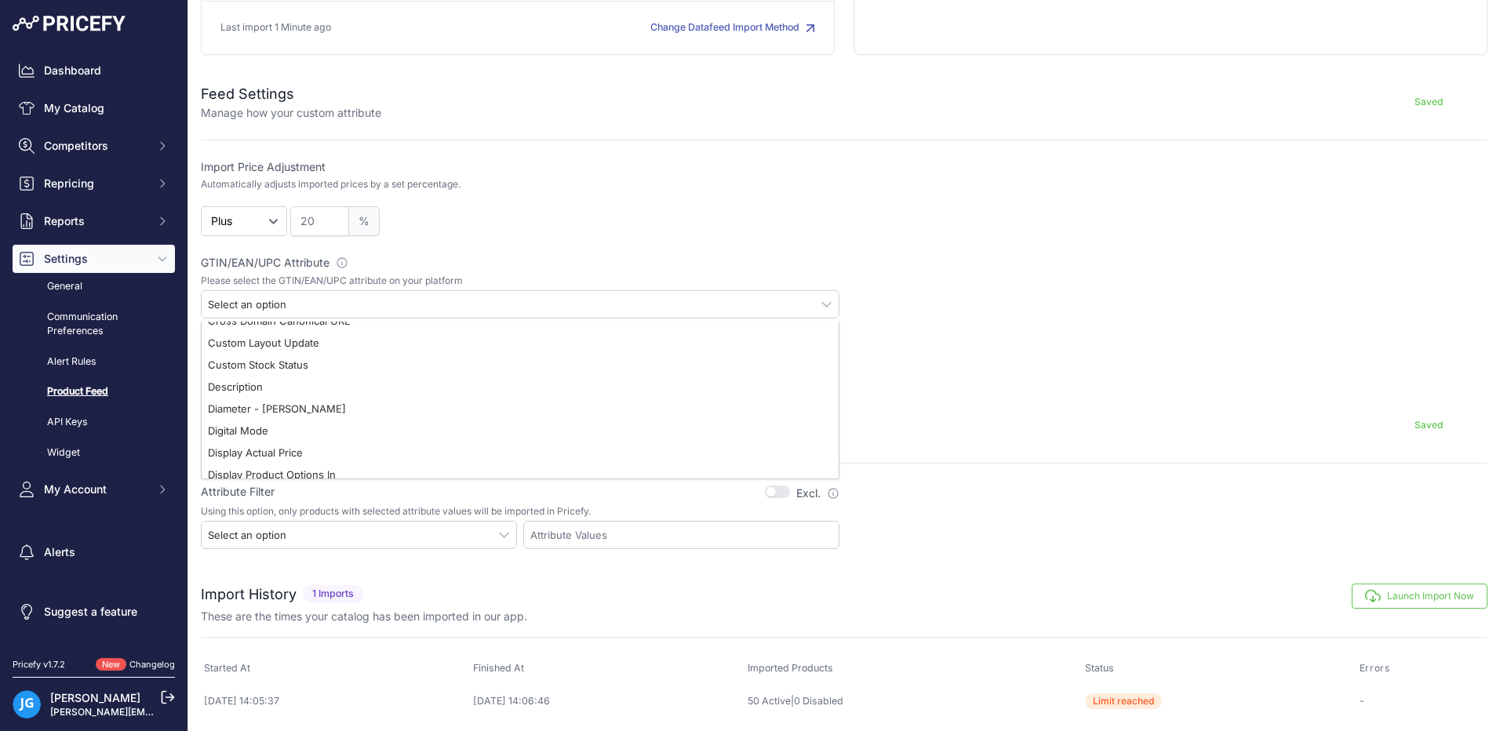
scroll to position [941, 0]
click at [515, 227] on div "20 %" at bounding box center [564, 221] width 549 height 30
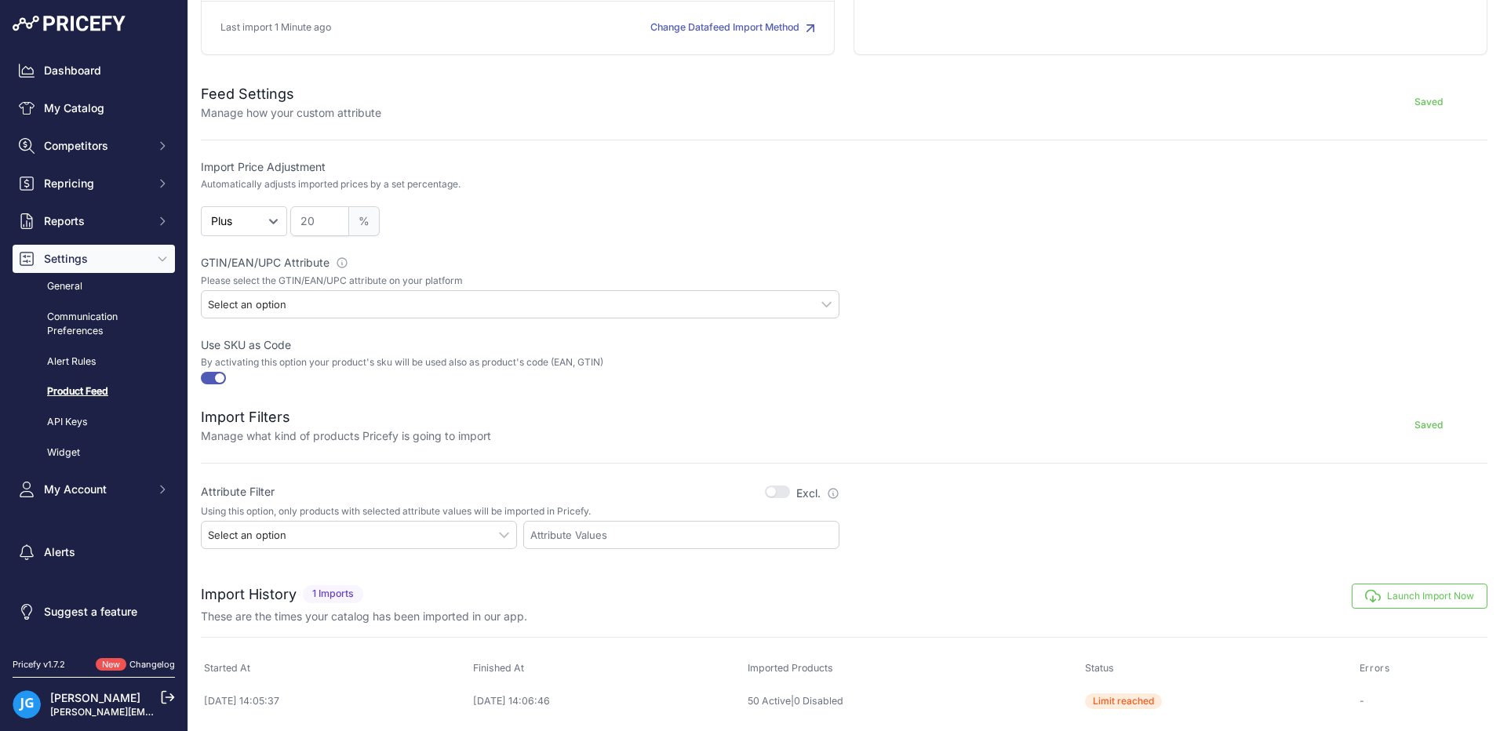
click at [279, 533] on div "Select an option" at bounding box center [247, 535] width 78 height 14
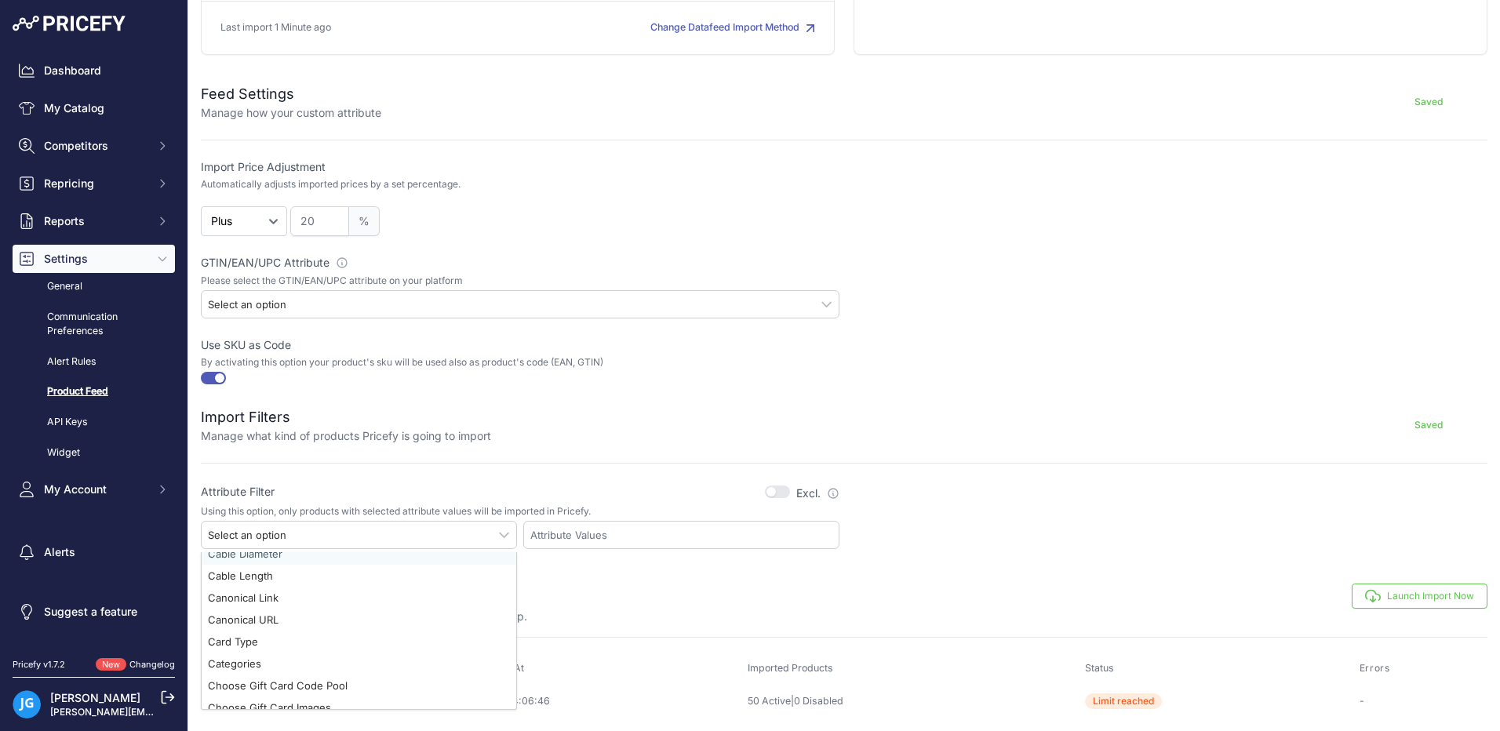
click at [511, 424] on div "Saved" at bounding box center [989, 425] width 996 height 38
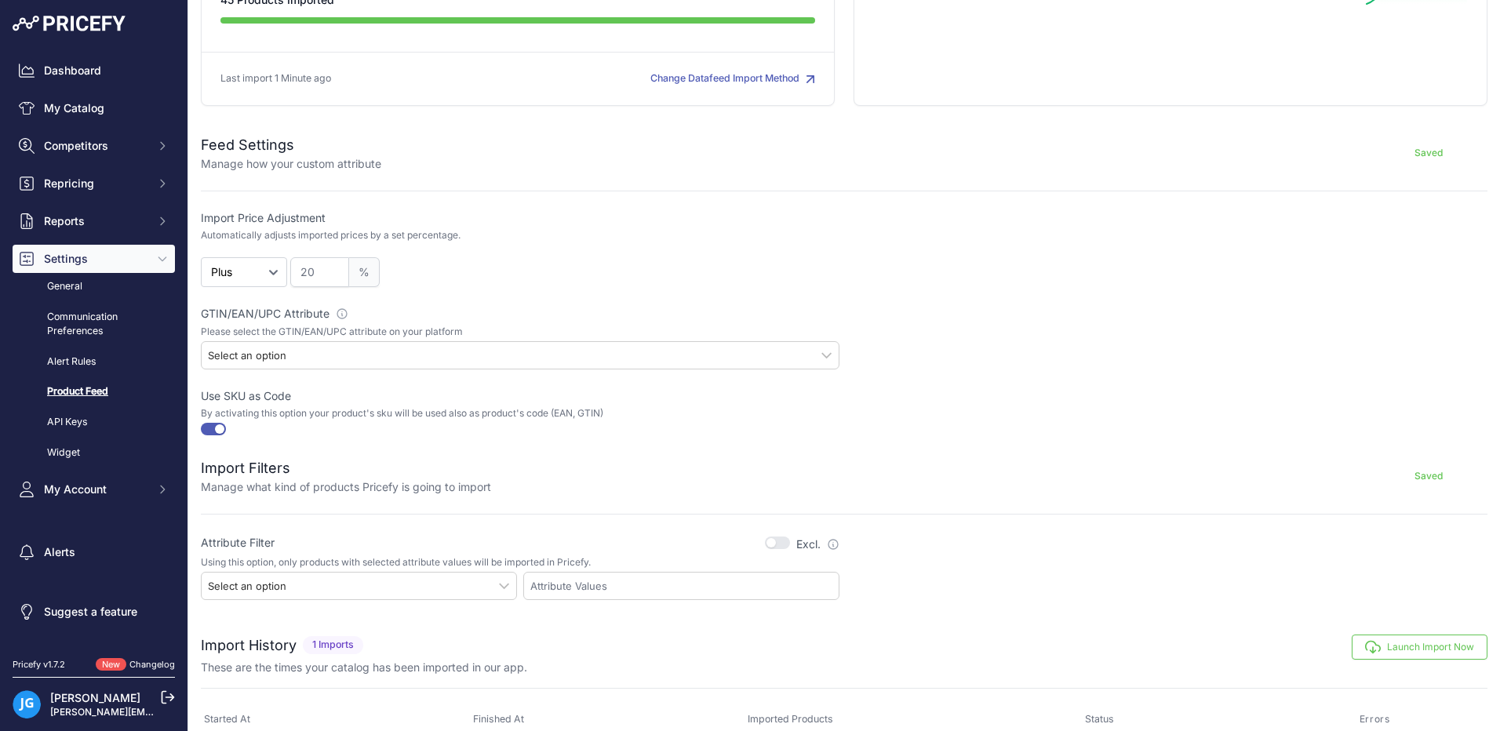
scroll to position [153, 0]
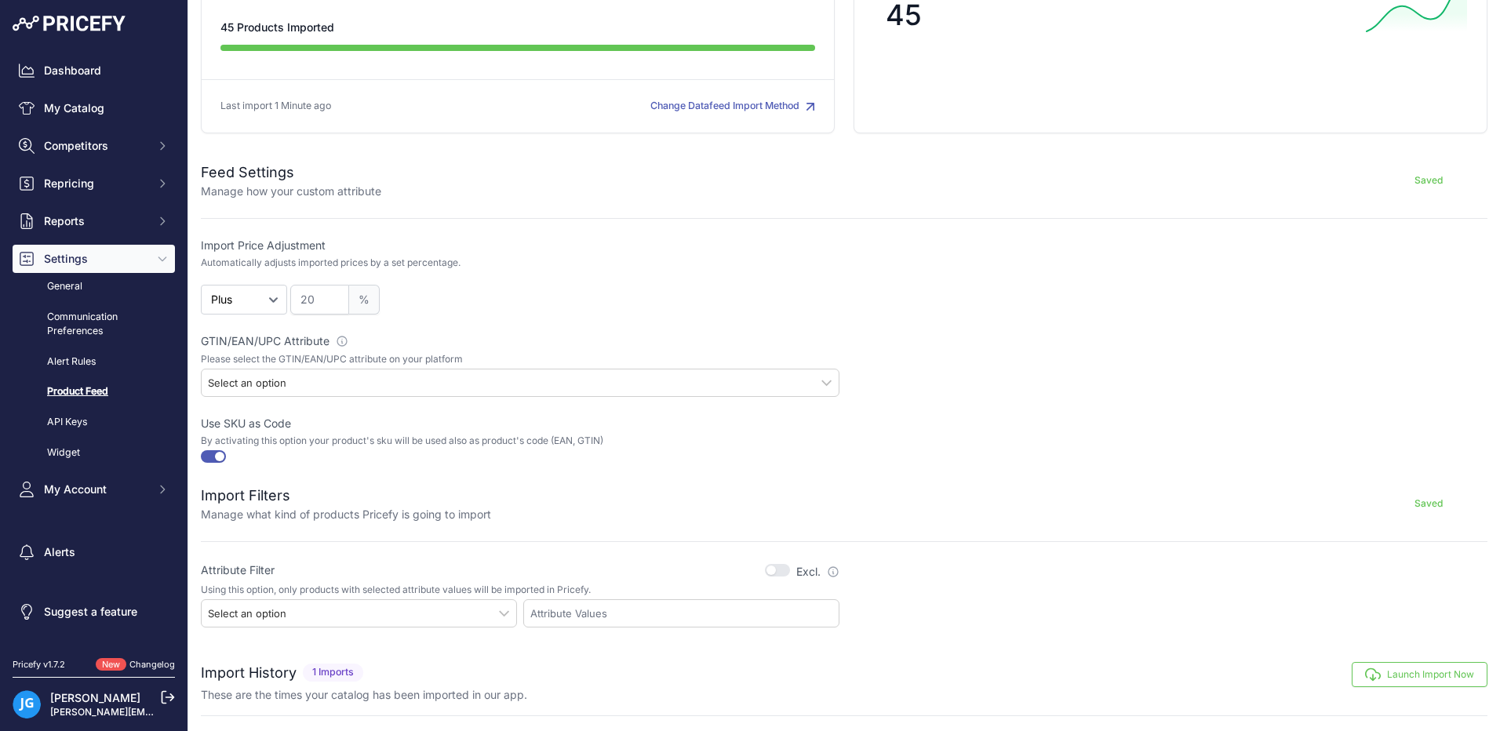
click at [299, 386] on div "Select an option" at bounding box center [520, 383] width 638 height 28
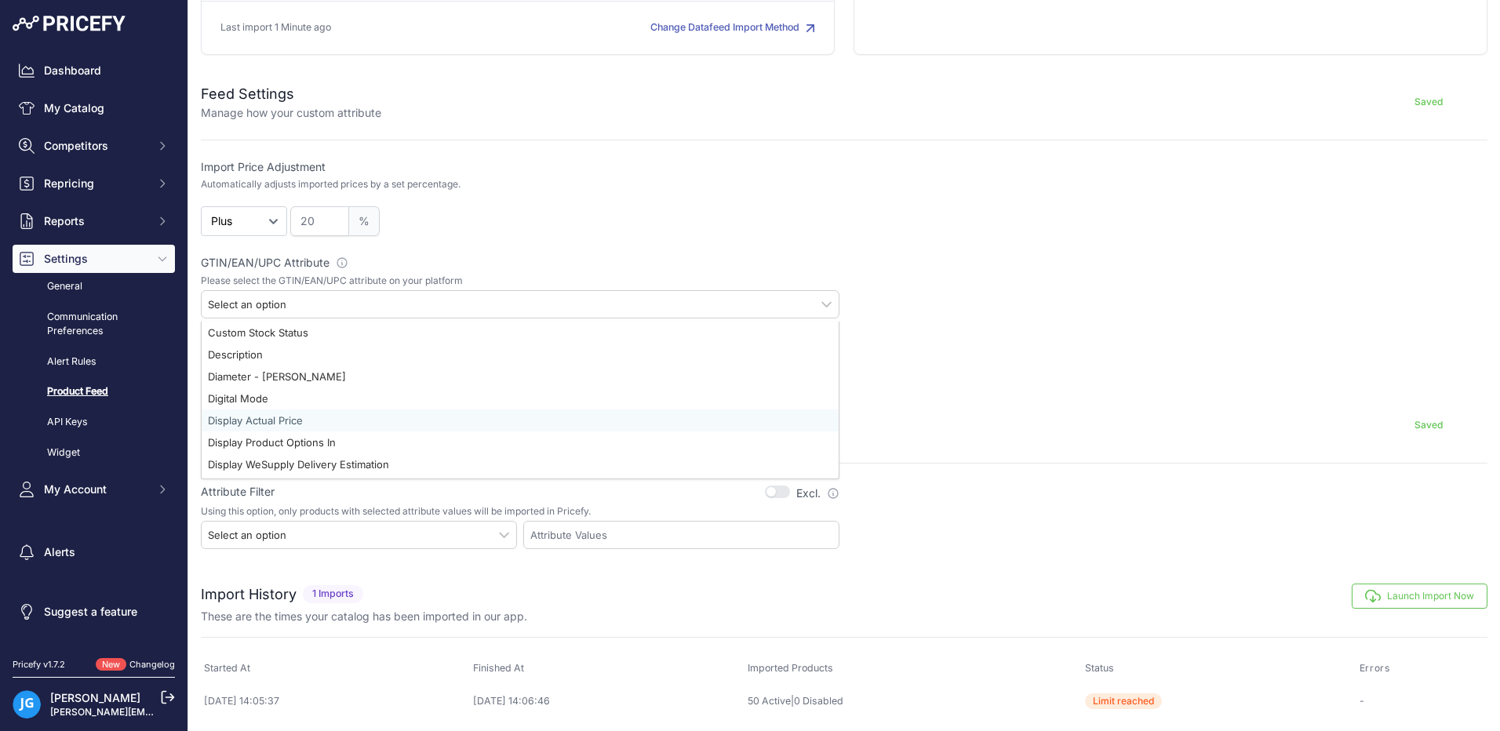
scroll to position [784, 0]
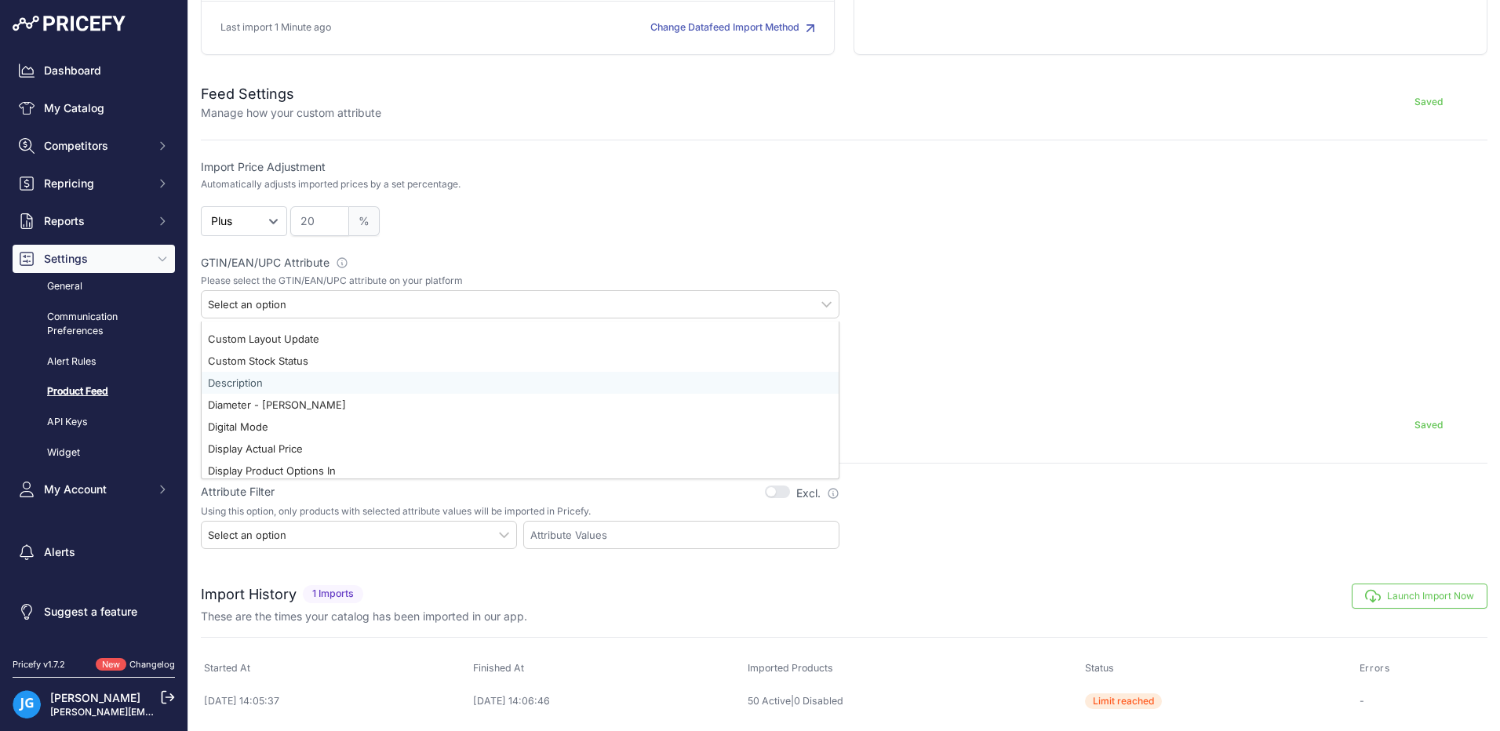
click at [245, 381] on div "Description" at bounding box center [520, 383] width 637 height 22
select select "57|description"
click at [245, 381] on div "Description" at bounding box center [520, 383] width 637 height 22
click at [245, 381] on div at bounding box center [520, 380] width 638 height 16
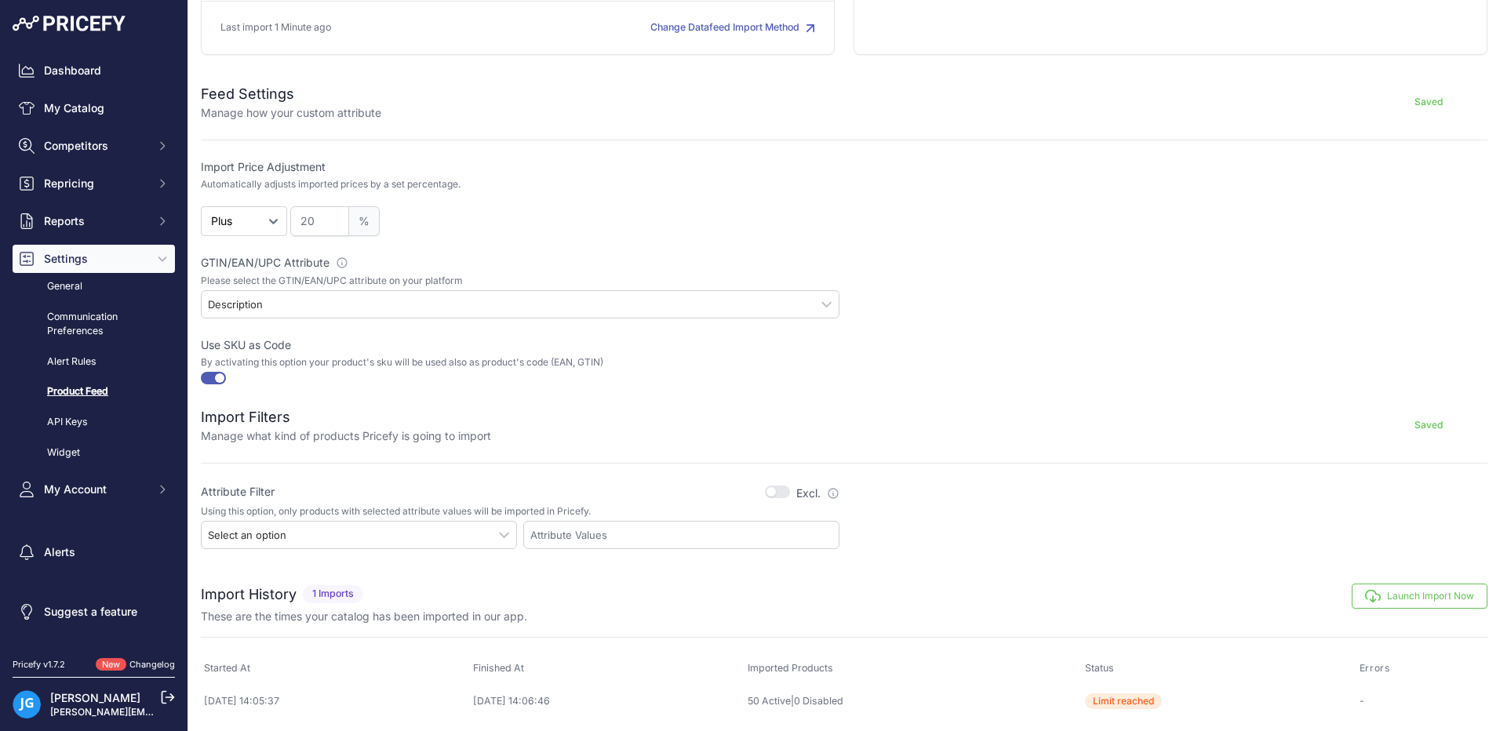
click at [247, 302] on div "Description" at bounding box center [235, 304] width 55 height 14
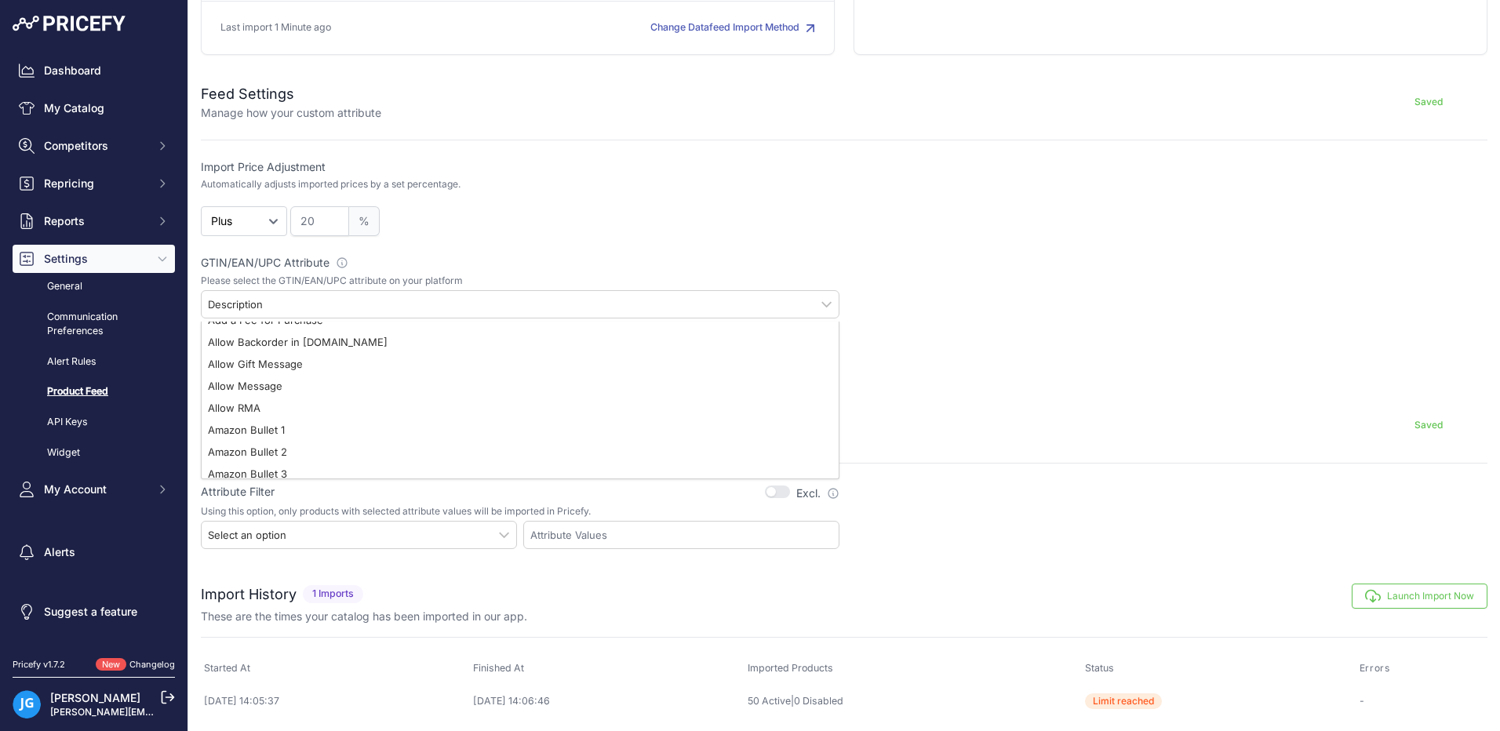
scroll to position [0, 0]
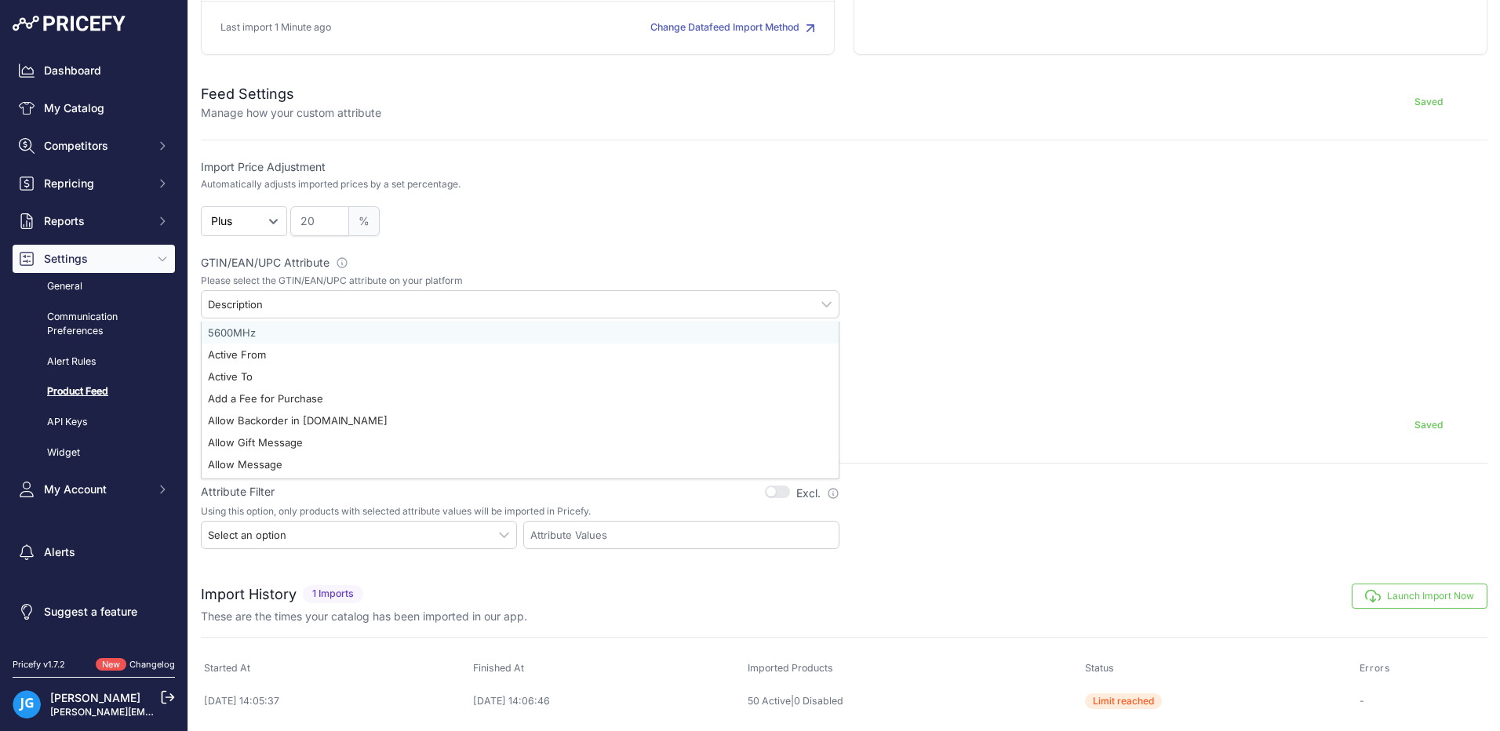
click at [544, 251] on div "Import Price Adjustment Automatically adjusts imported prices by a set percenta…" at bounding box center [844, 273] width 1286 height 228
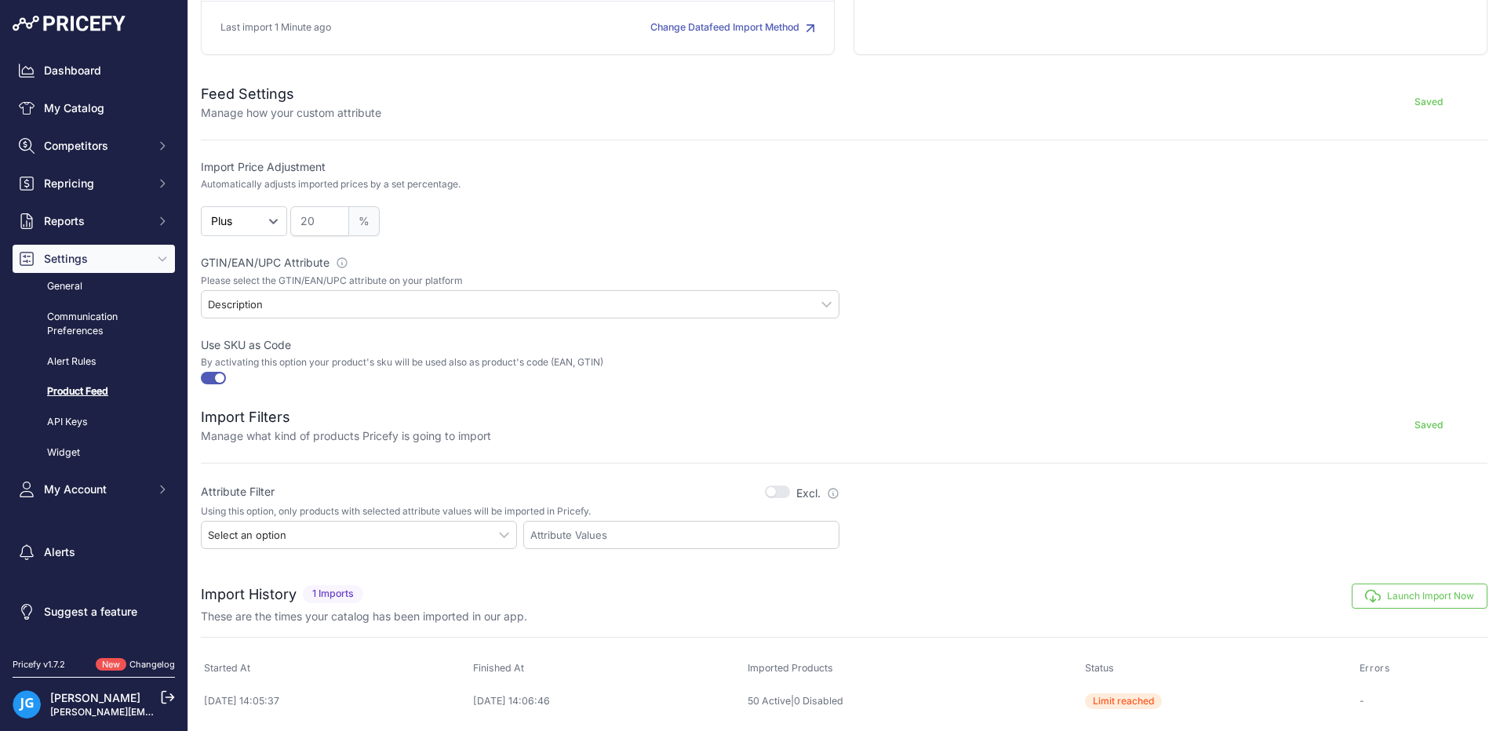
click div "Description"
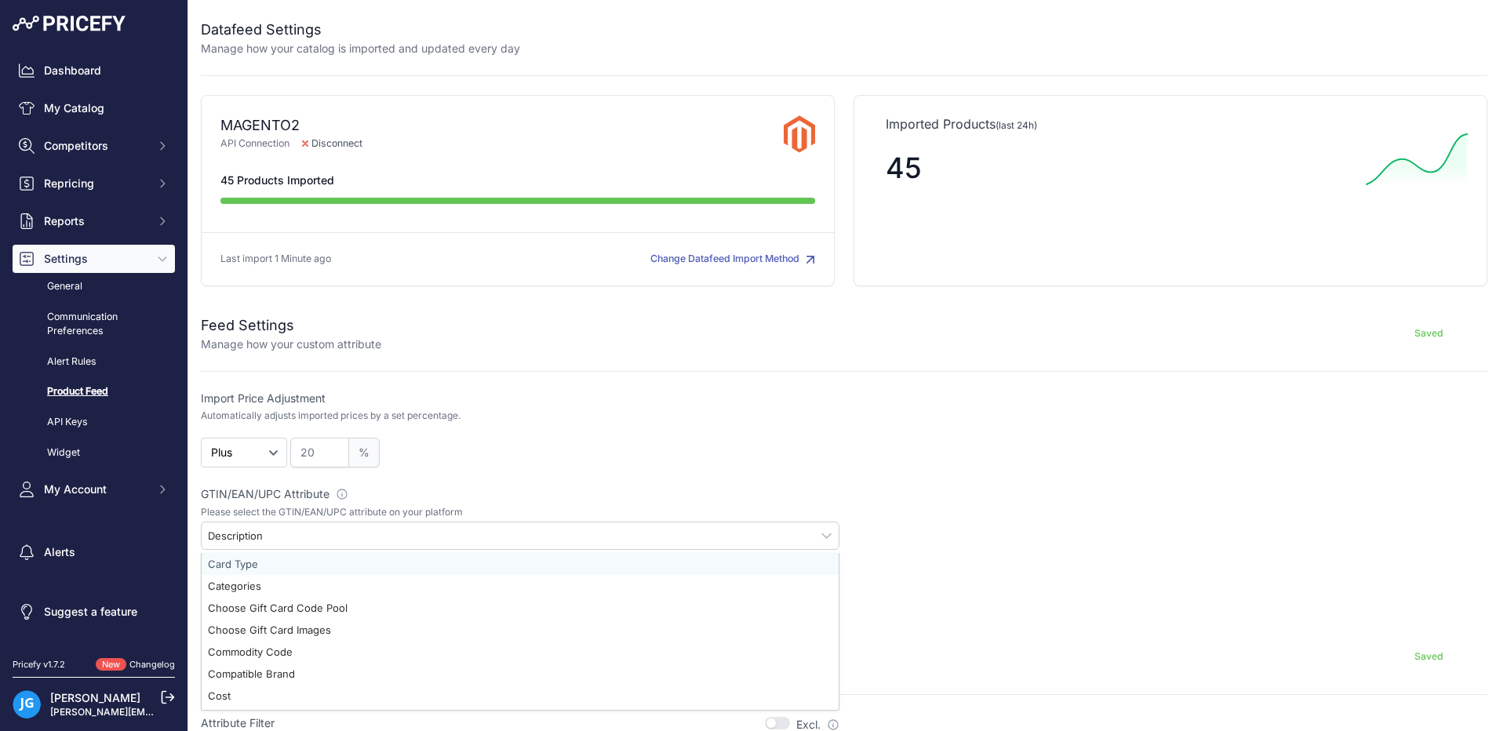
click div "Saved"
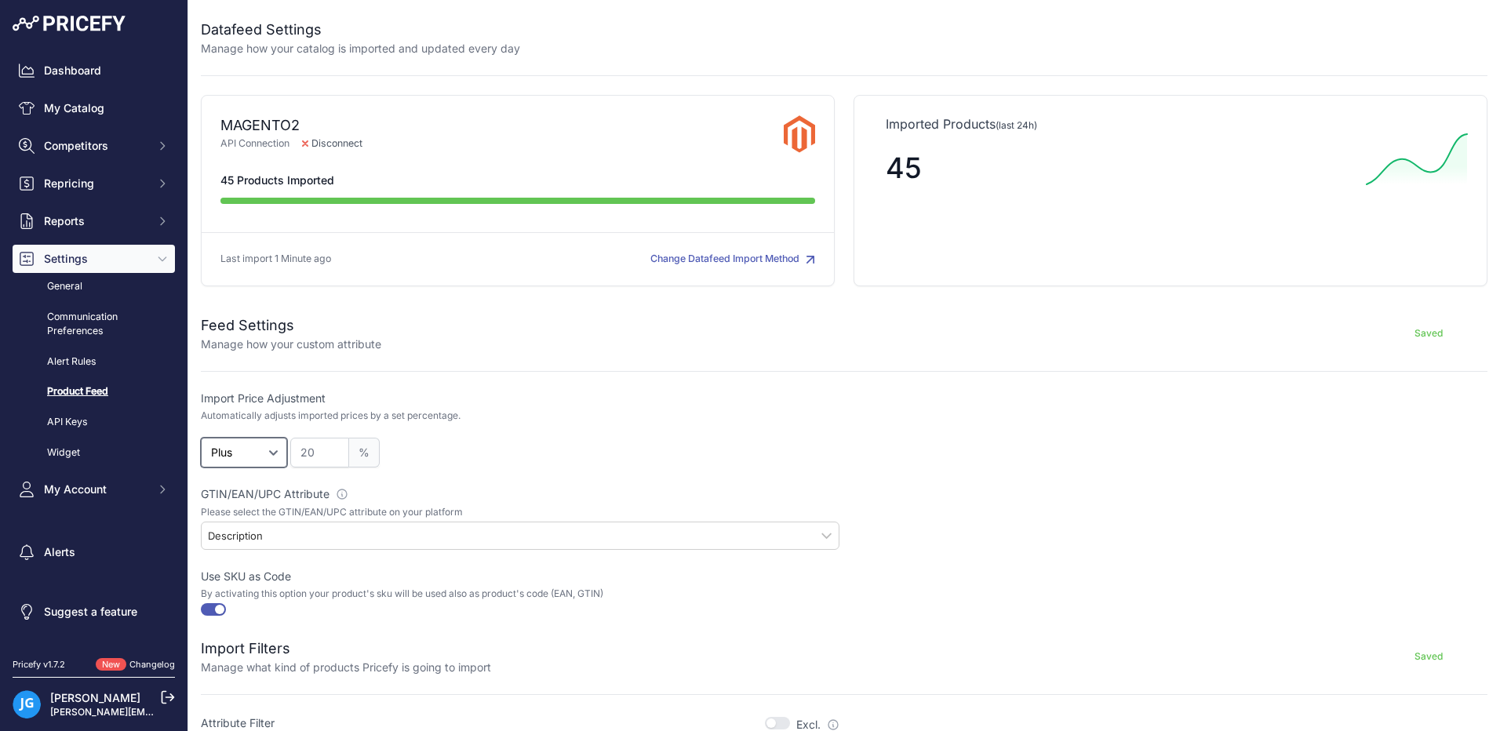
click select "Plus Minus"
select select "1"
click select "Plus Minus"
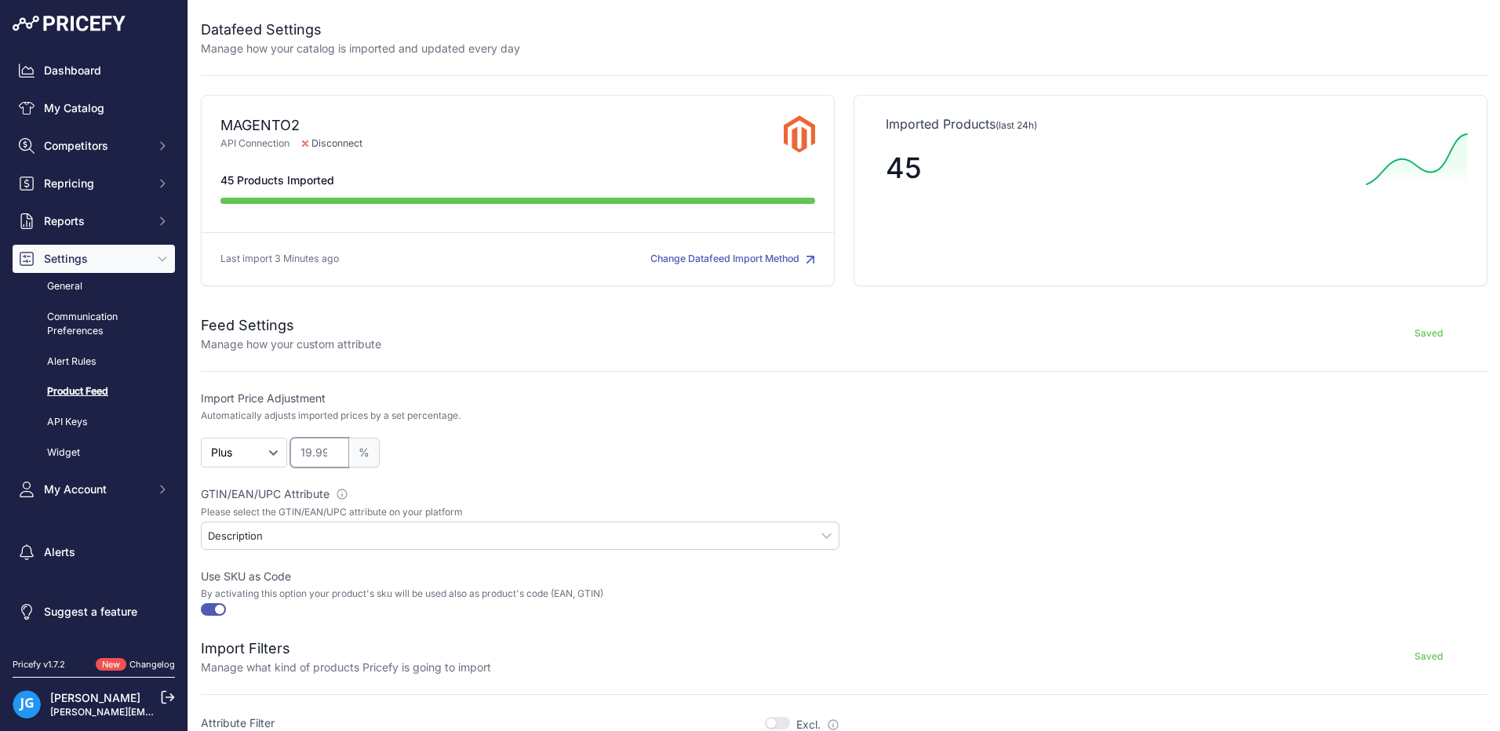
click at [333, 456] on input "19.99" at bounding box center [319, 453] width 59 height 30
click at [333, 456] on input "19.98" at bounding box center [319, 453] width 59 height 30
click at [333, 456] on input "19.97" at bounding box center [319, 453] width 59 height 30
click at [333, 456] on input "19.91" at bounding box center [319, 453] width 59 height 30
drag, startPoint x: 299, startPoint y: 453, endPoint x: 339, endPoint y: 459, distance: 40.5
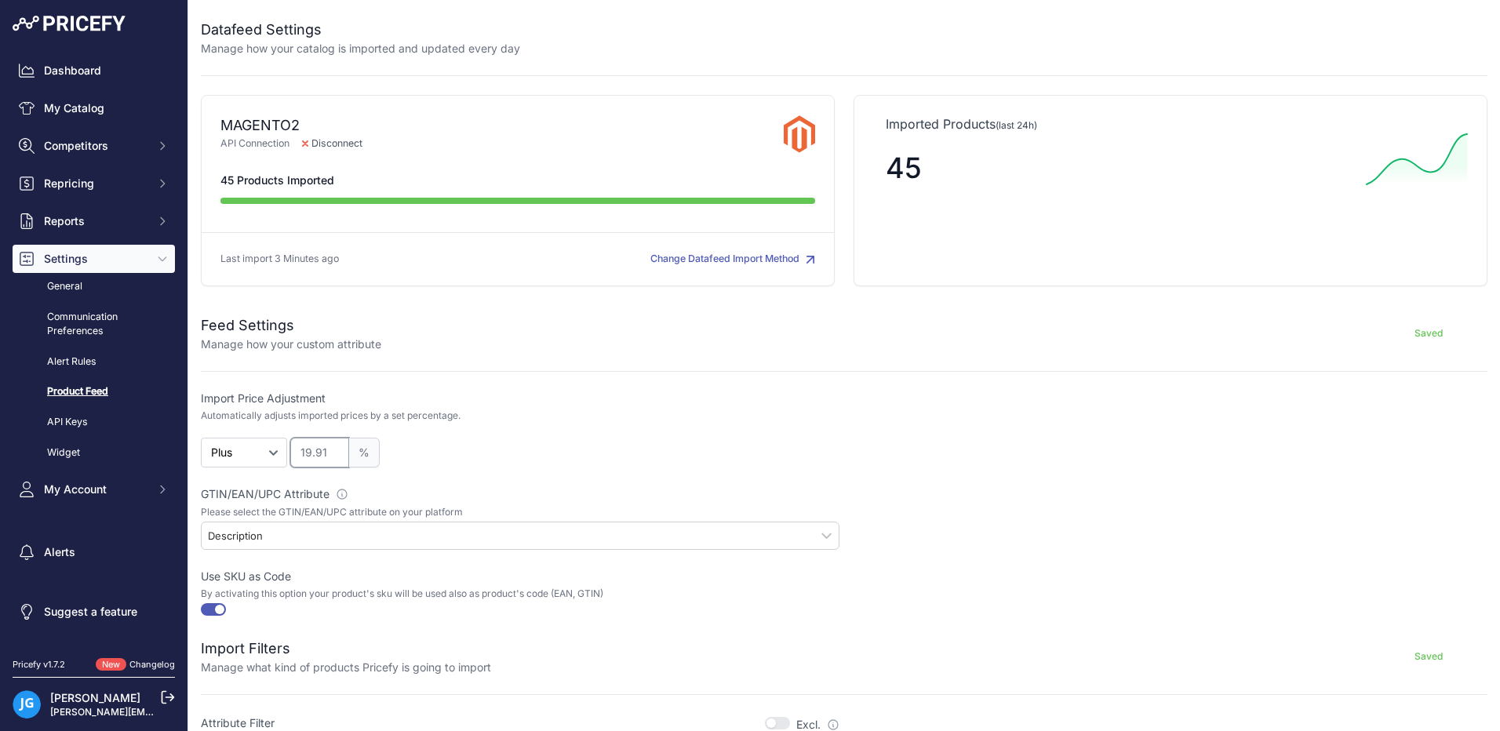
click at [339, 459] on input "19.91" at bounding box center [319, 453] width 59 height 30
type input "0"
click at [457, 387] on form "Feed Settings Manage how your custom attribute Saving... Import Price Adjustmen…" at bounding box center [844, 538] width 1286 height 485
click at [719, 261] on button "Change Datafeed Import Method" at bounding box center [732, 259] width 165 height 15
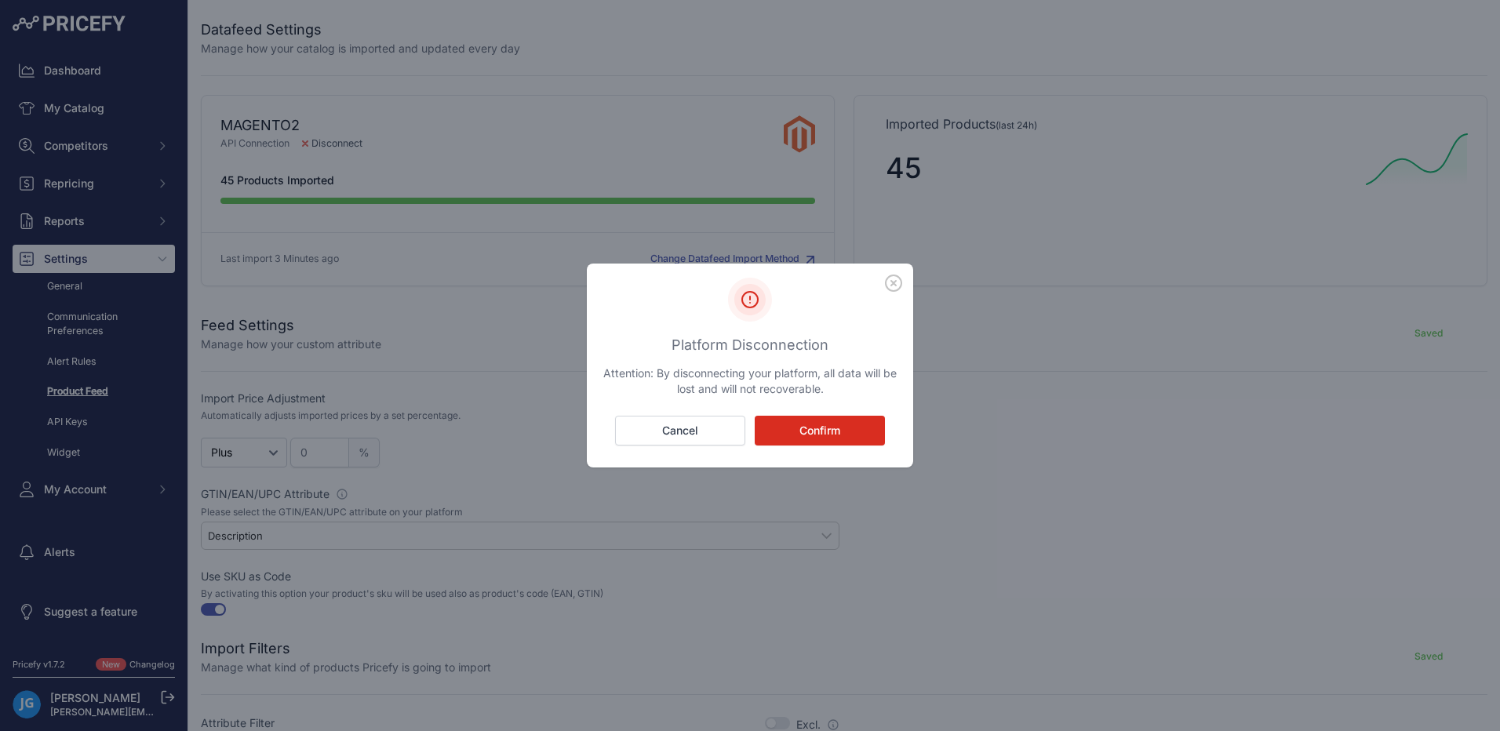
click at [894, 284] on icon "button" at bounding box center [893, 283] width 16 height 16
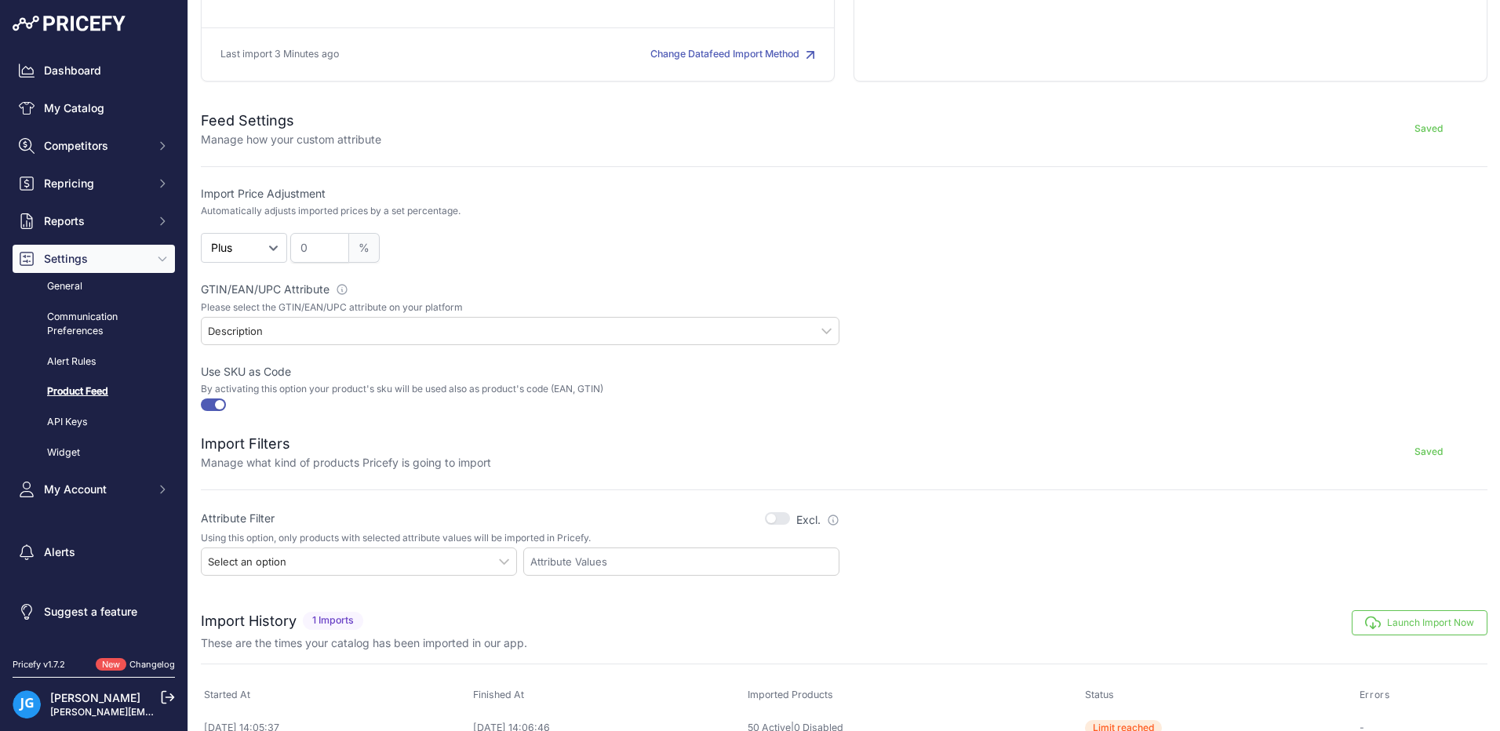
scroll to position [231, 0]
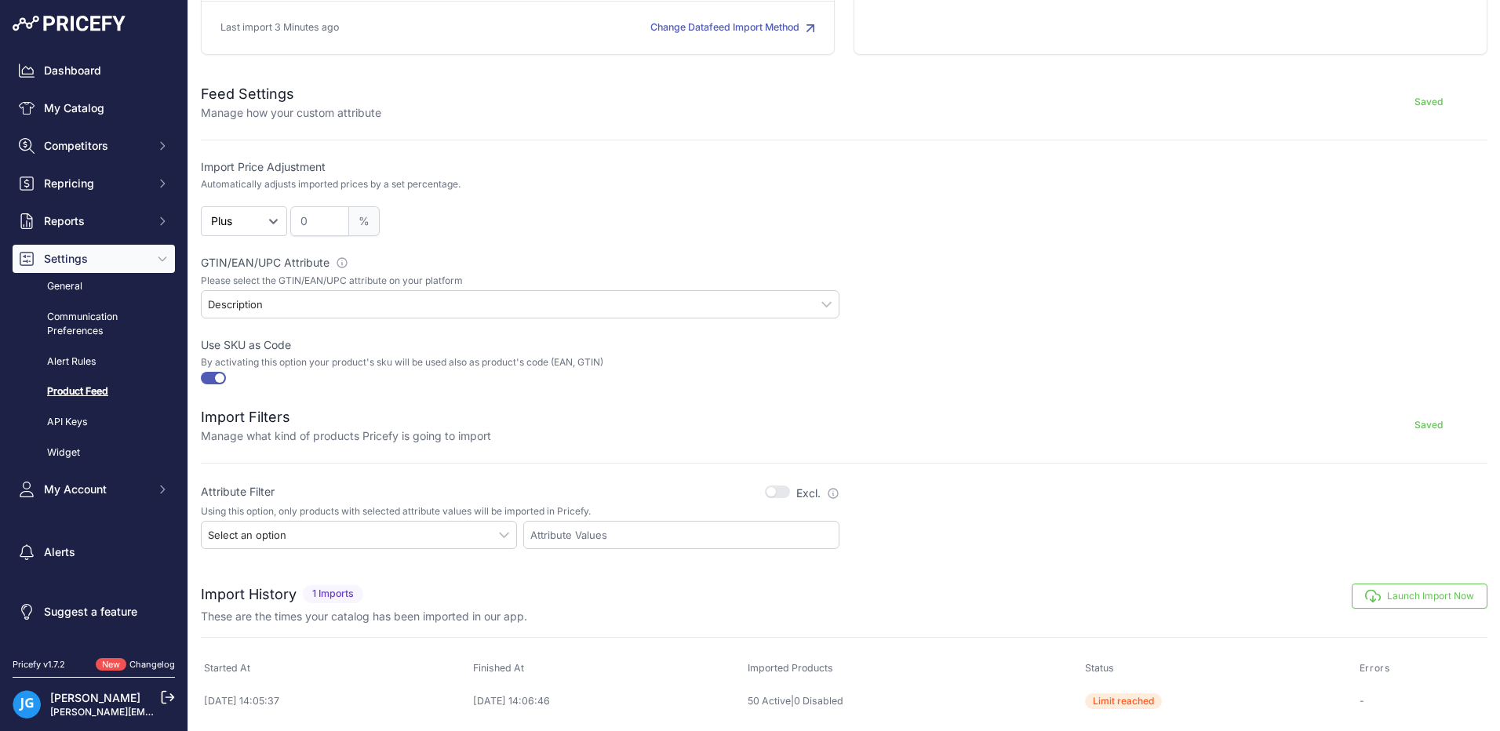
click at [497, 536] on div "Select an option" at bounding box center [359, 535] width 316 height 28
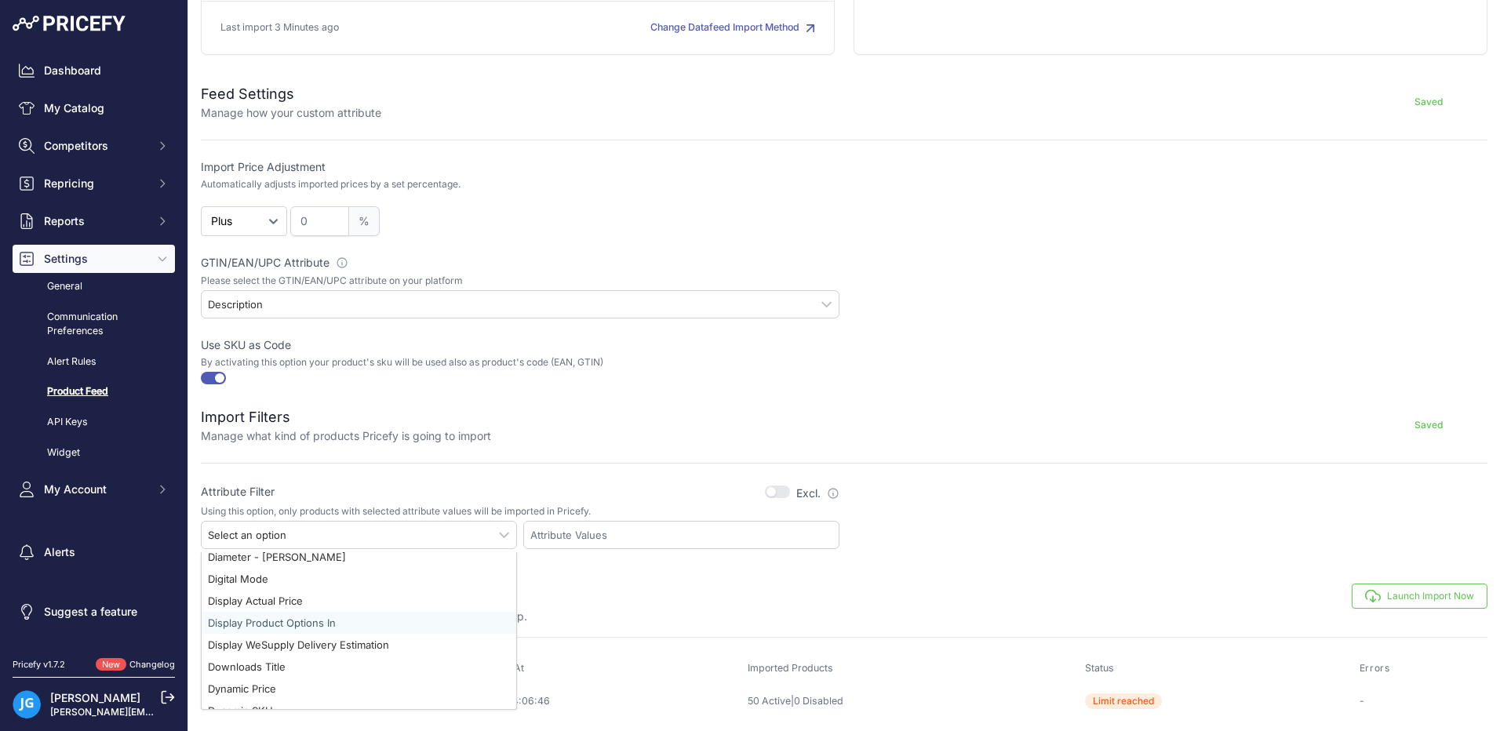
scroll to position [784, 0]
click at [259, 616] on div "Description" at bounding box center [359, 613] width 315 height 22
select select "57|description"
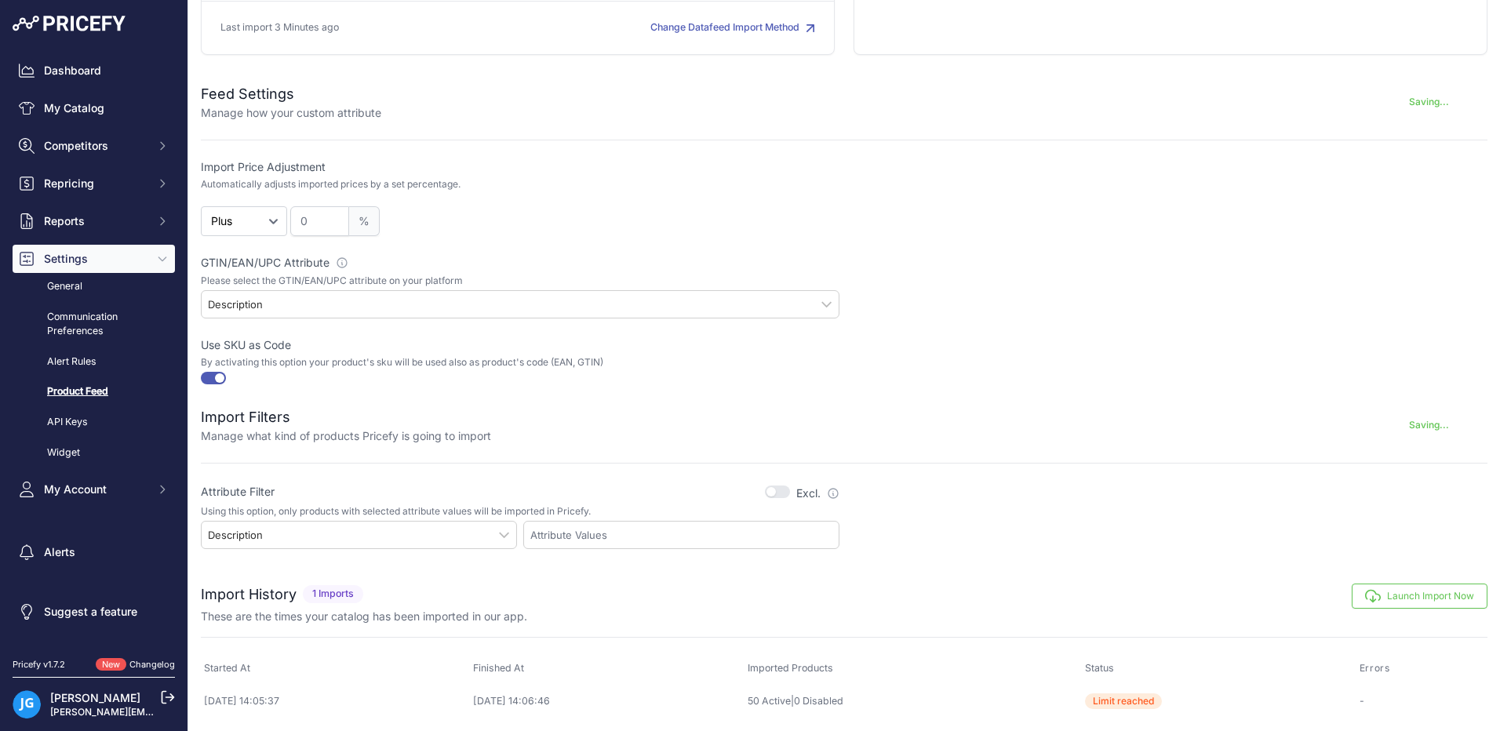
click at [593, 604] on div "Launch Import Now" at bounding box center [928, 596] width 1118 height 25
click at [554, 530] on input "text" at bounding box center [684, 535] width 308 height 14
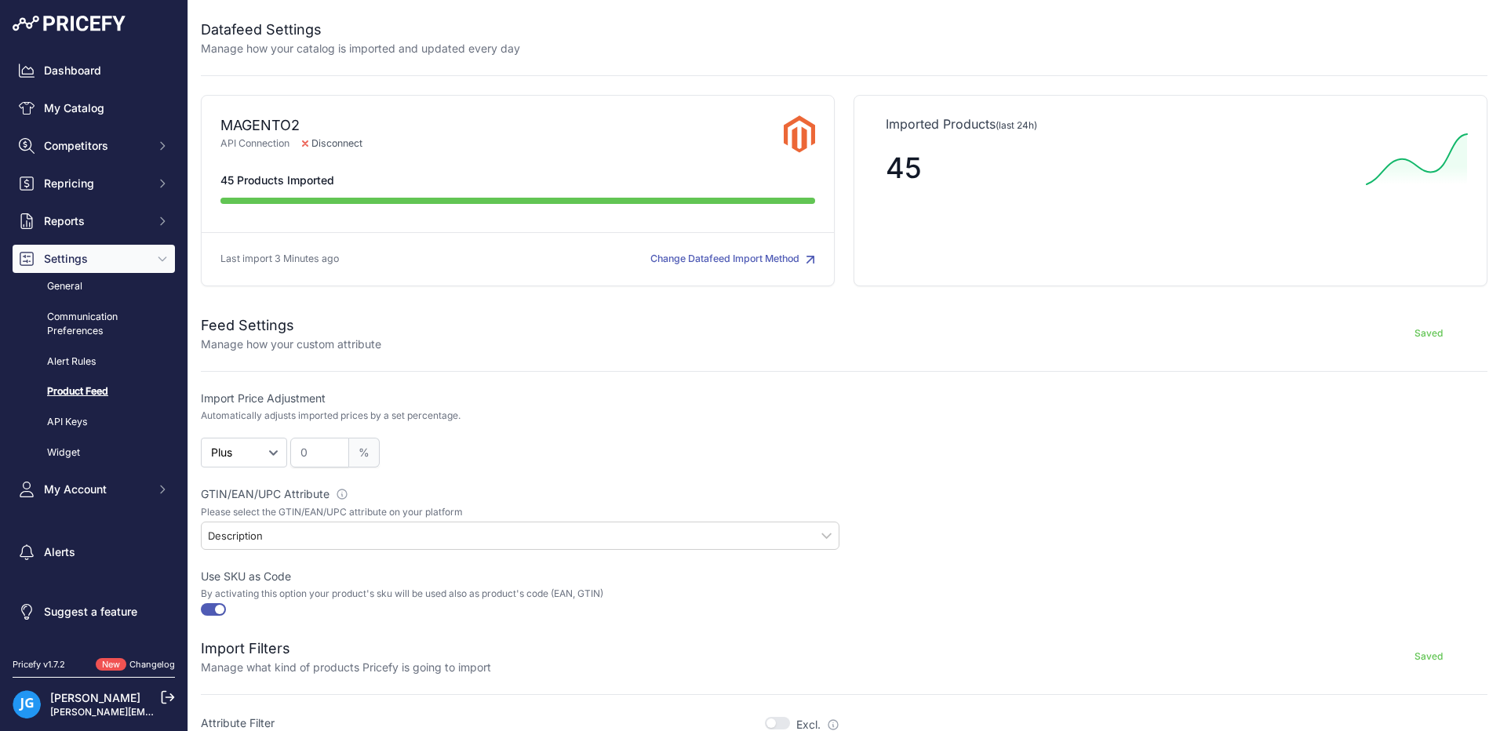
scroll to position [231, 0]
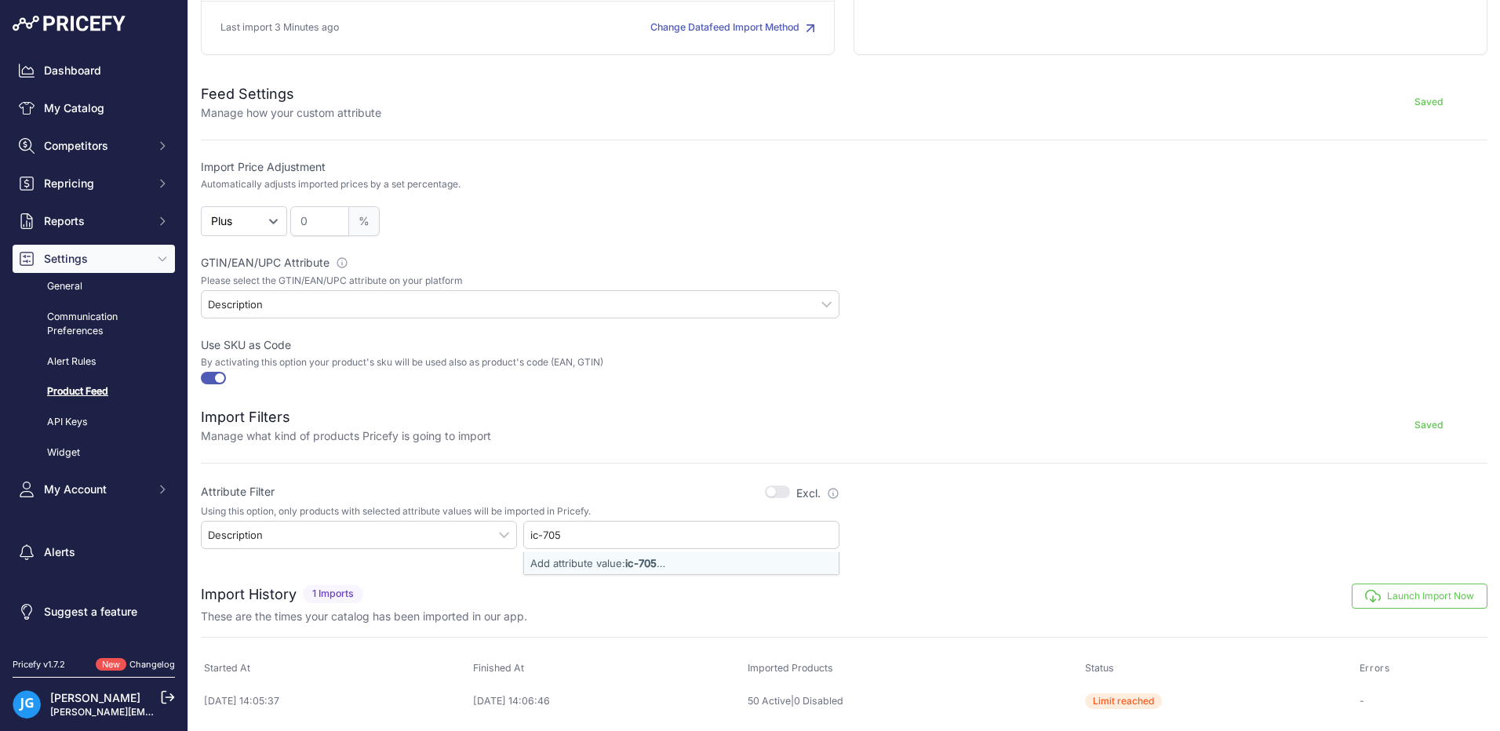
type input "ic-705"
click at [1392, 599] on button "Launch Import Now" at bounding box center [1419, 596] width 136 height 25
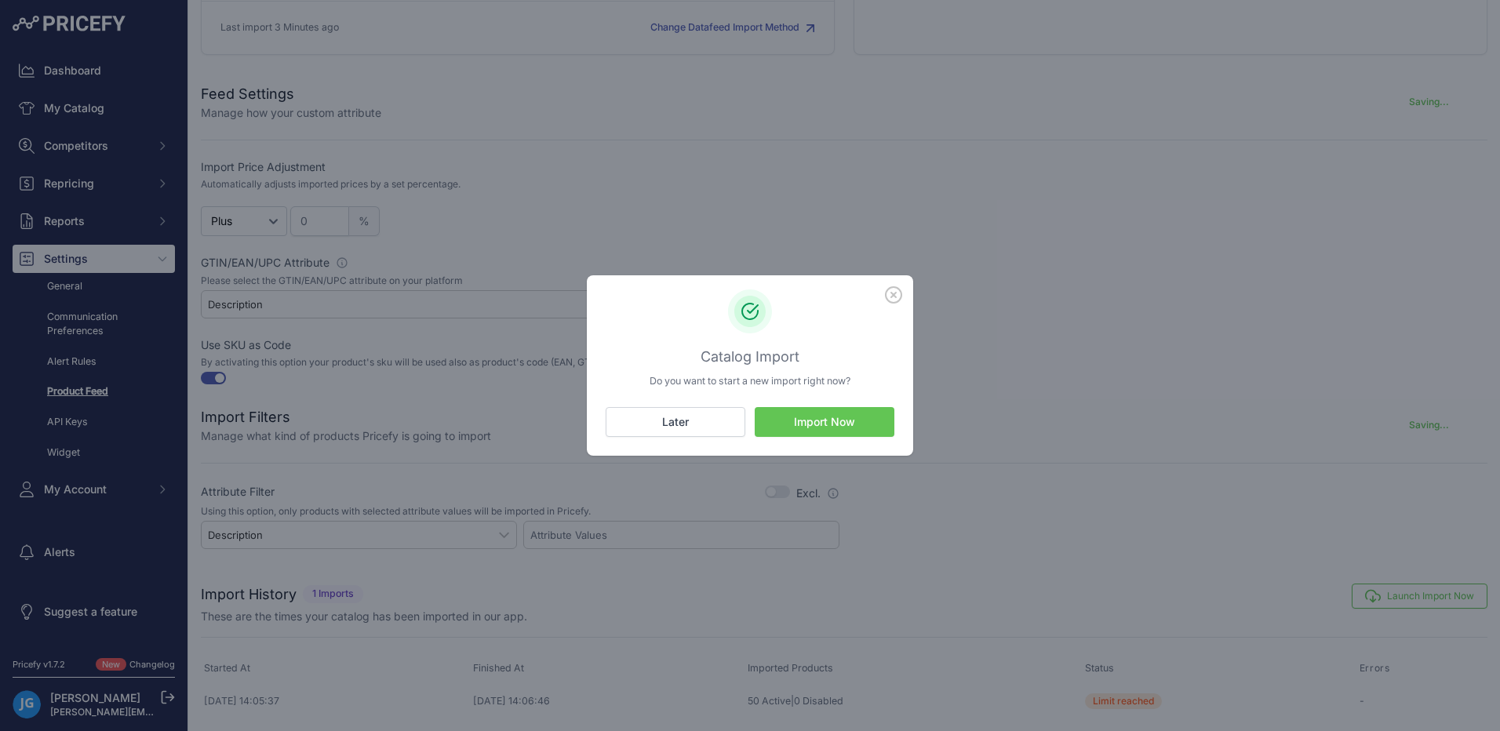
click at [822, 425] on button "Import Now" at bounding box center [825, 422] width 140 height 30
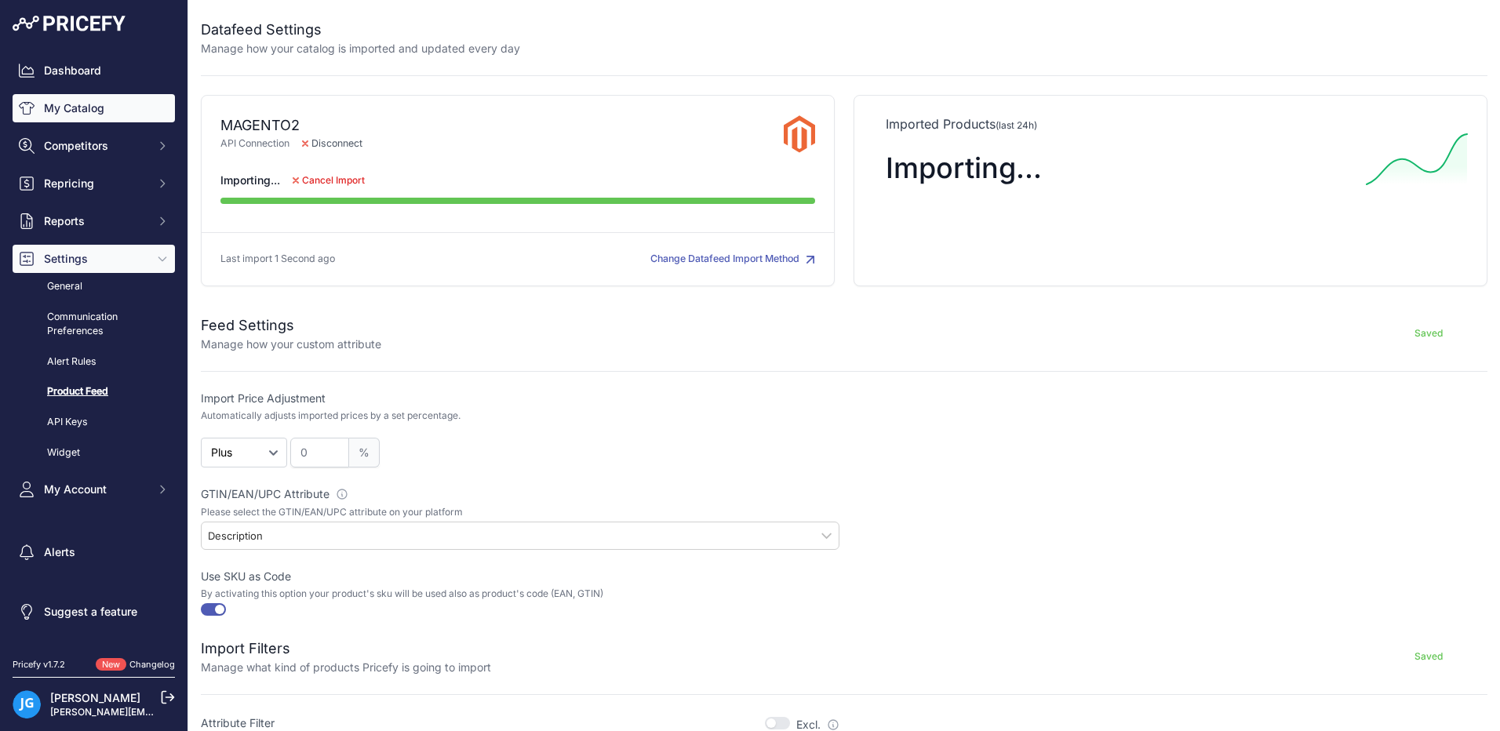
click at [68, 111] on link "My Catalog" at bounding box center [94, 108] width 162 height 28
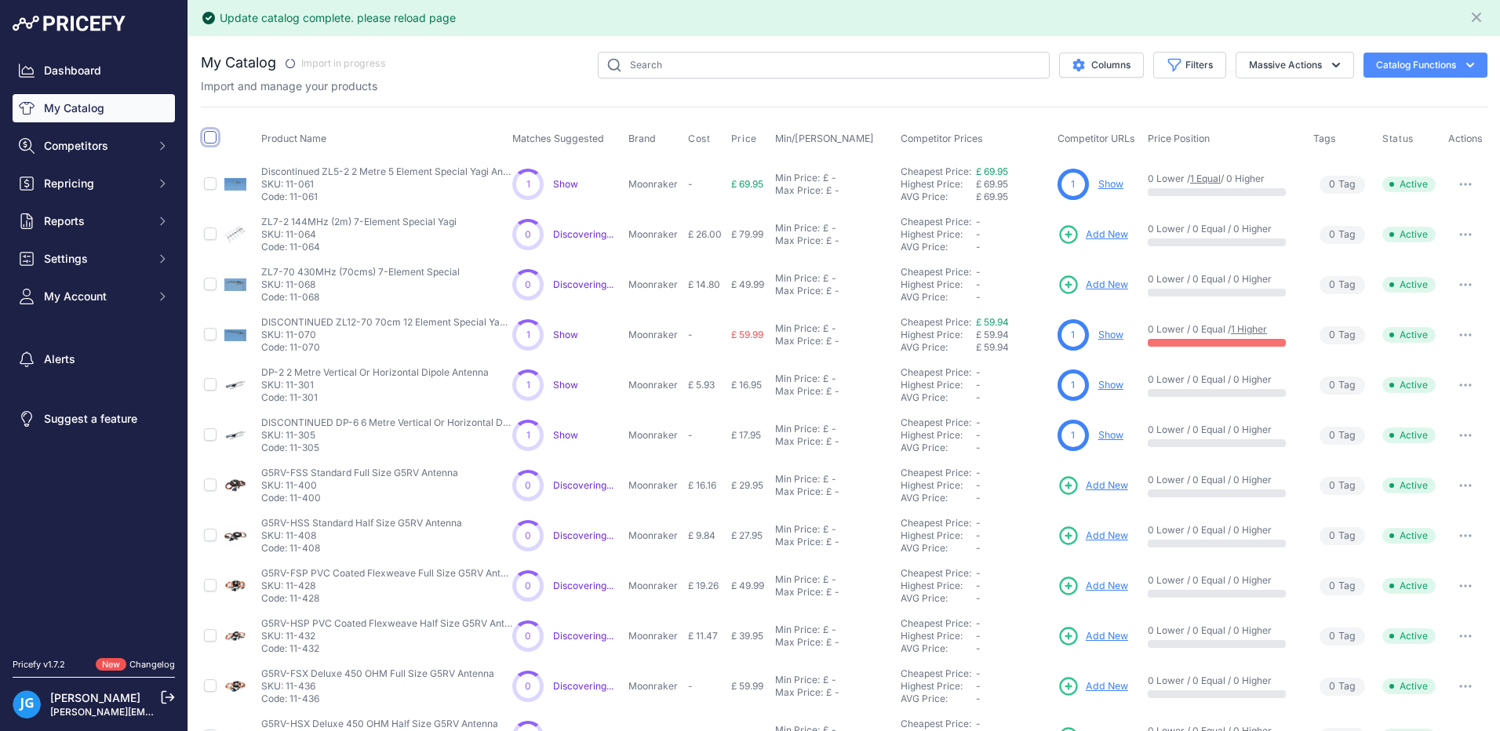
click at [214, 140] on input "checkbox" at bounding box center [210, 137] width 13 height 13
checkbox input "true"
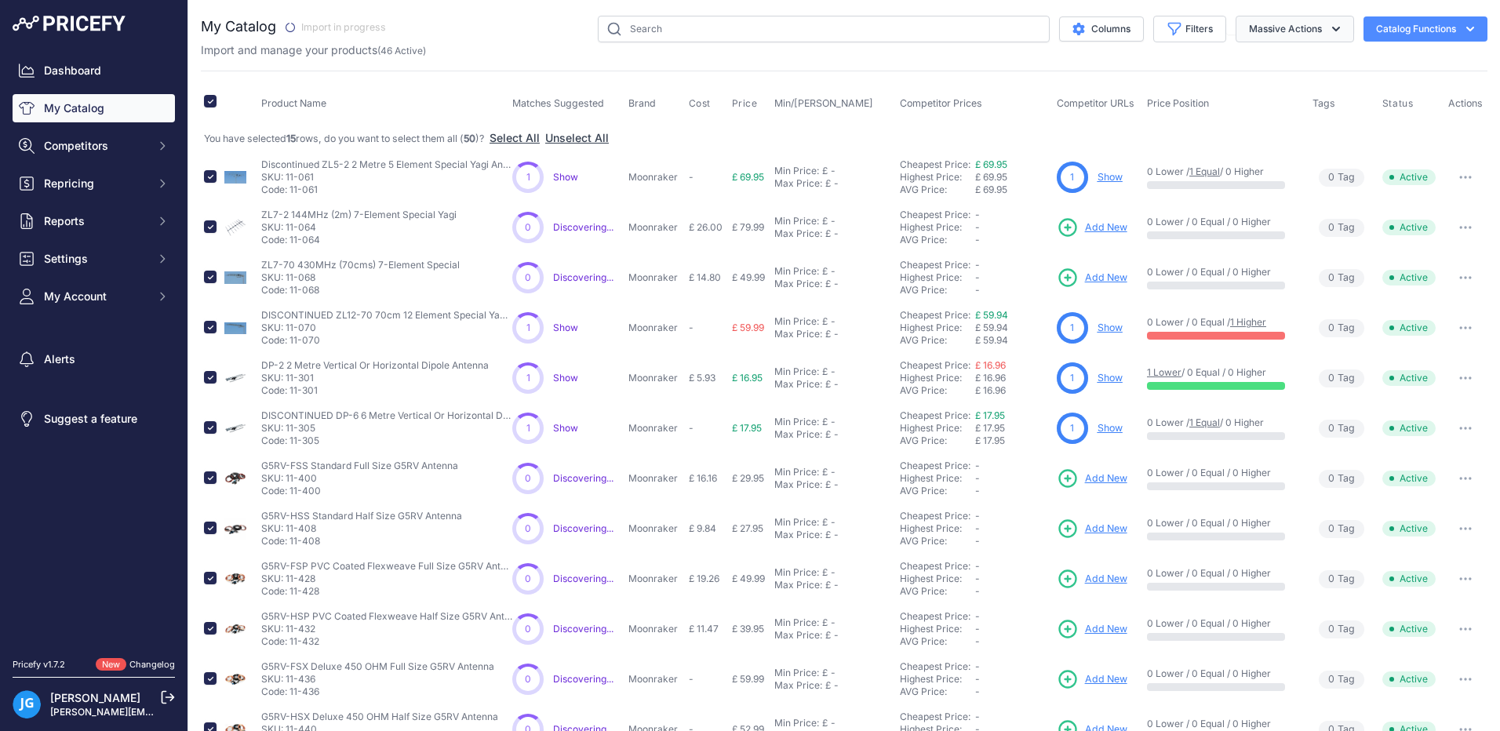
click at [1328, 31] on icon "button" at bounding box center [1336, 29] width 16 height 16
click at [1241, 127] on span "Delete" at bounding box center [1257, 121] width 33 height 13
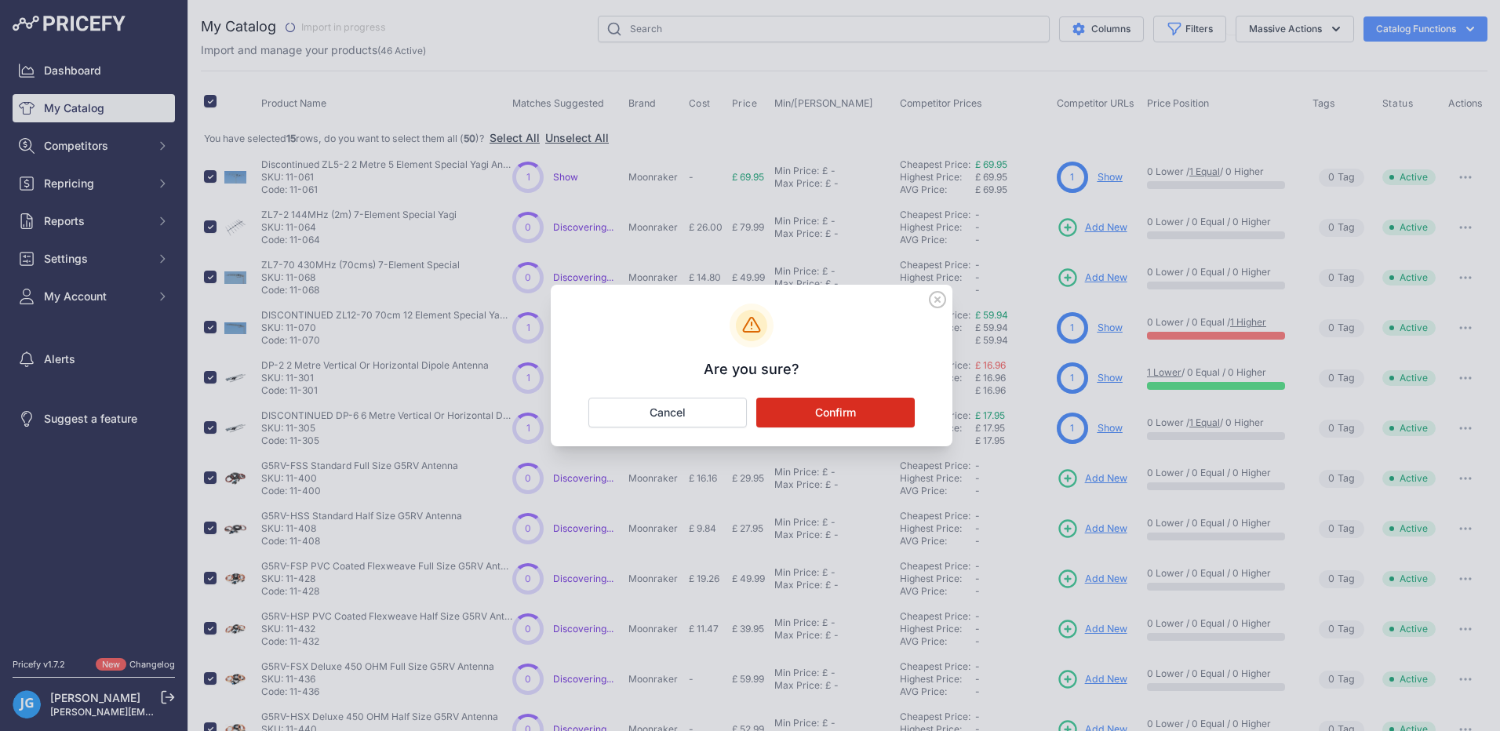
click at [827, 410] on button "Confirm" at bounding box center [835, 413] width 158 height 30
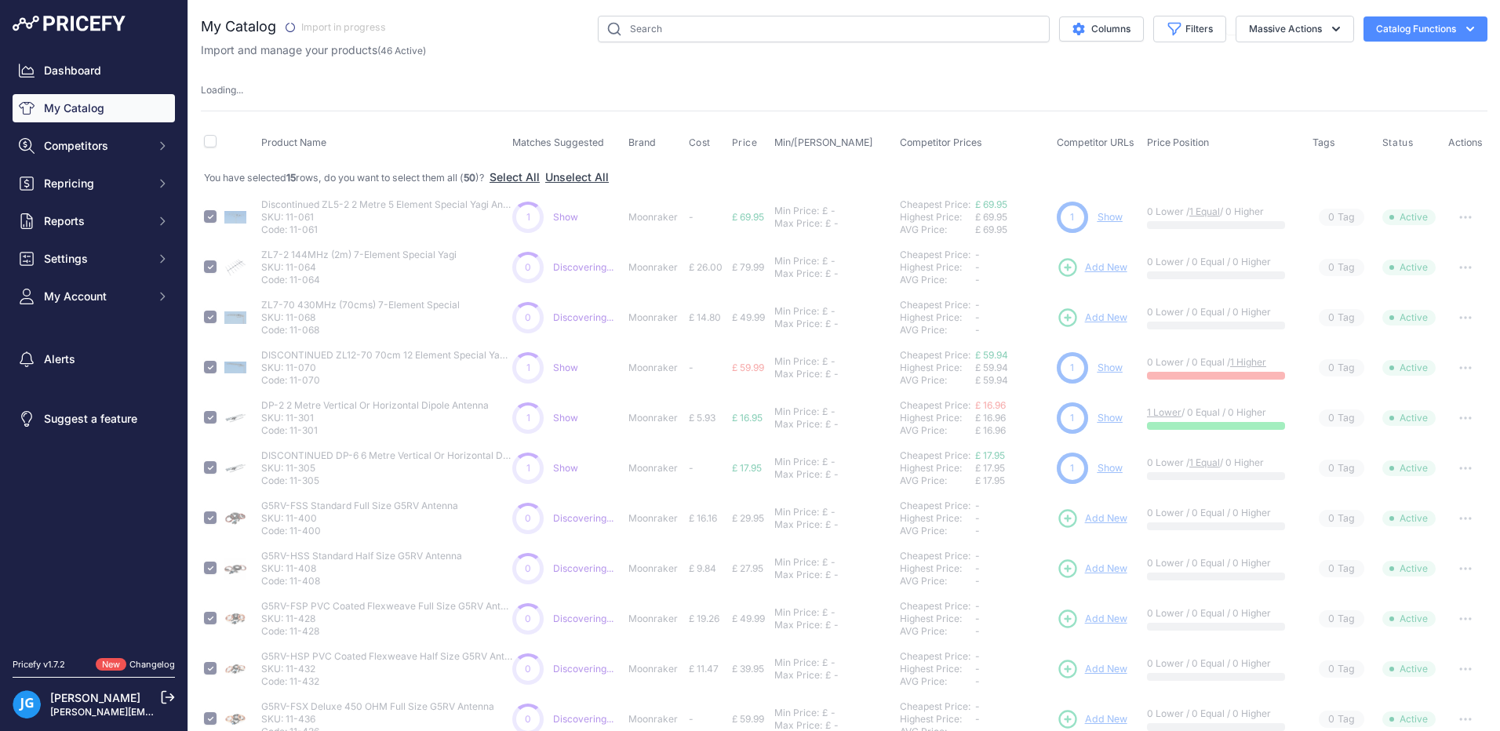
checkbox input "false"
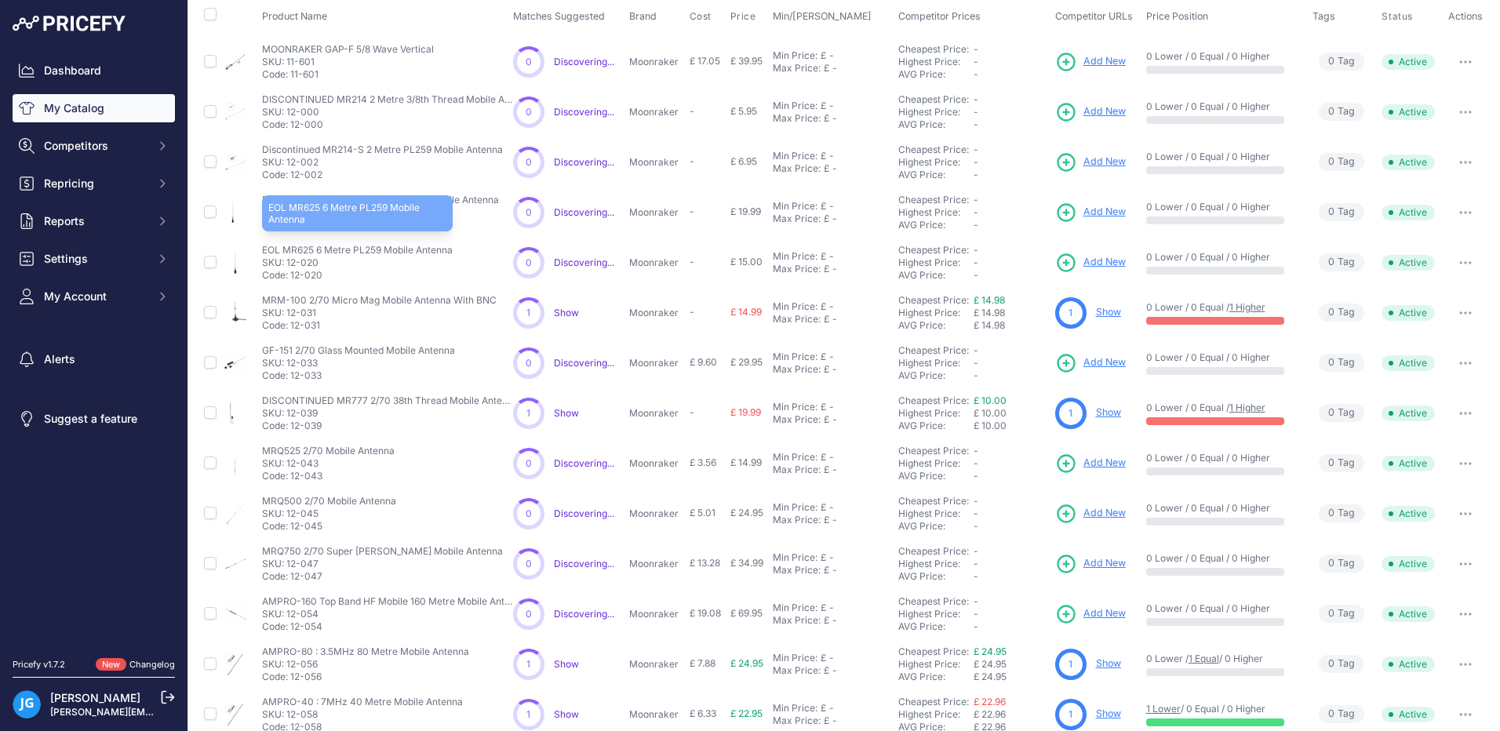
scroll to position [206, 0]
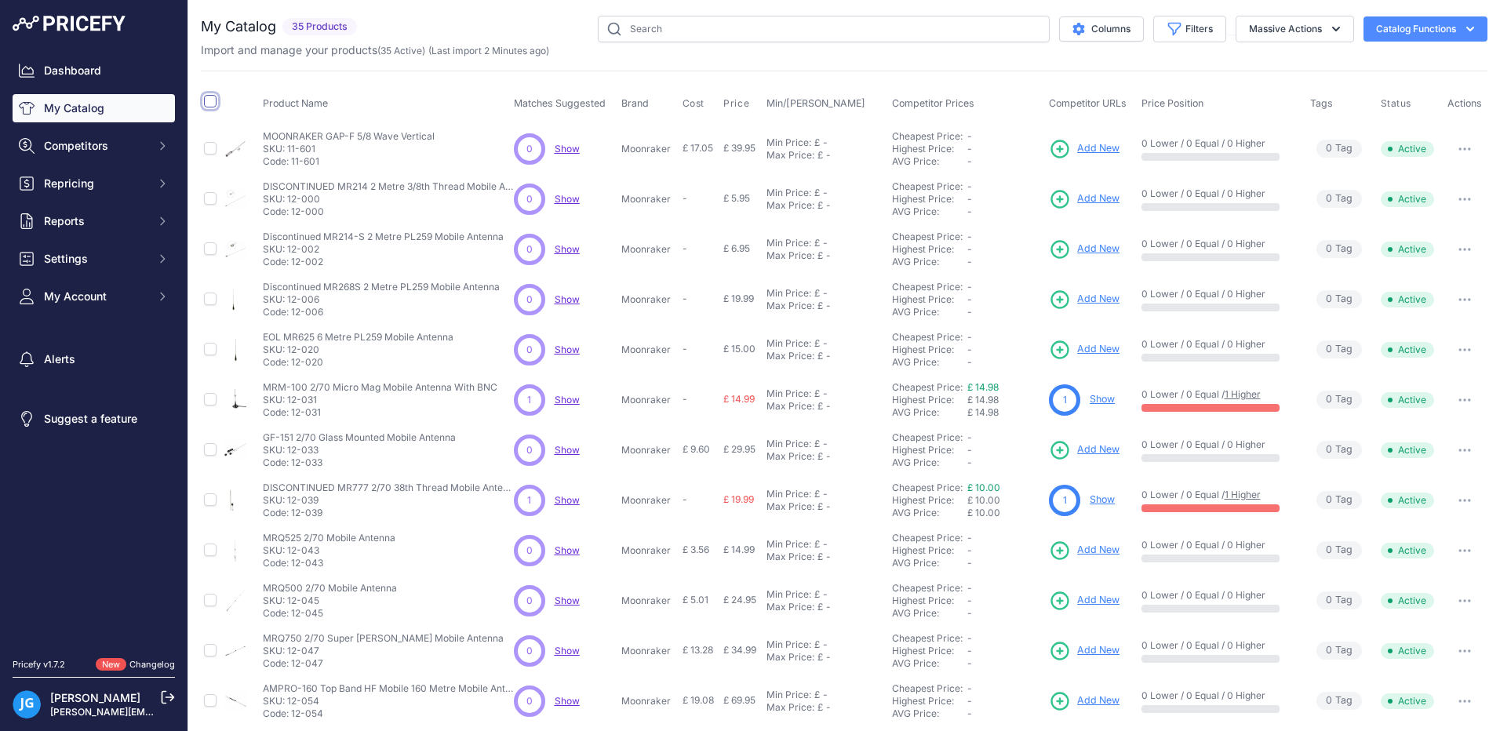
click at [212, 100] on input "checkbox" at bounding box center [210, 101] width 13 height 13
checkbox input "true"
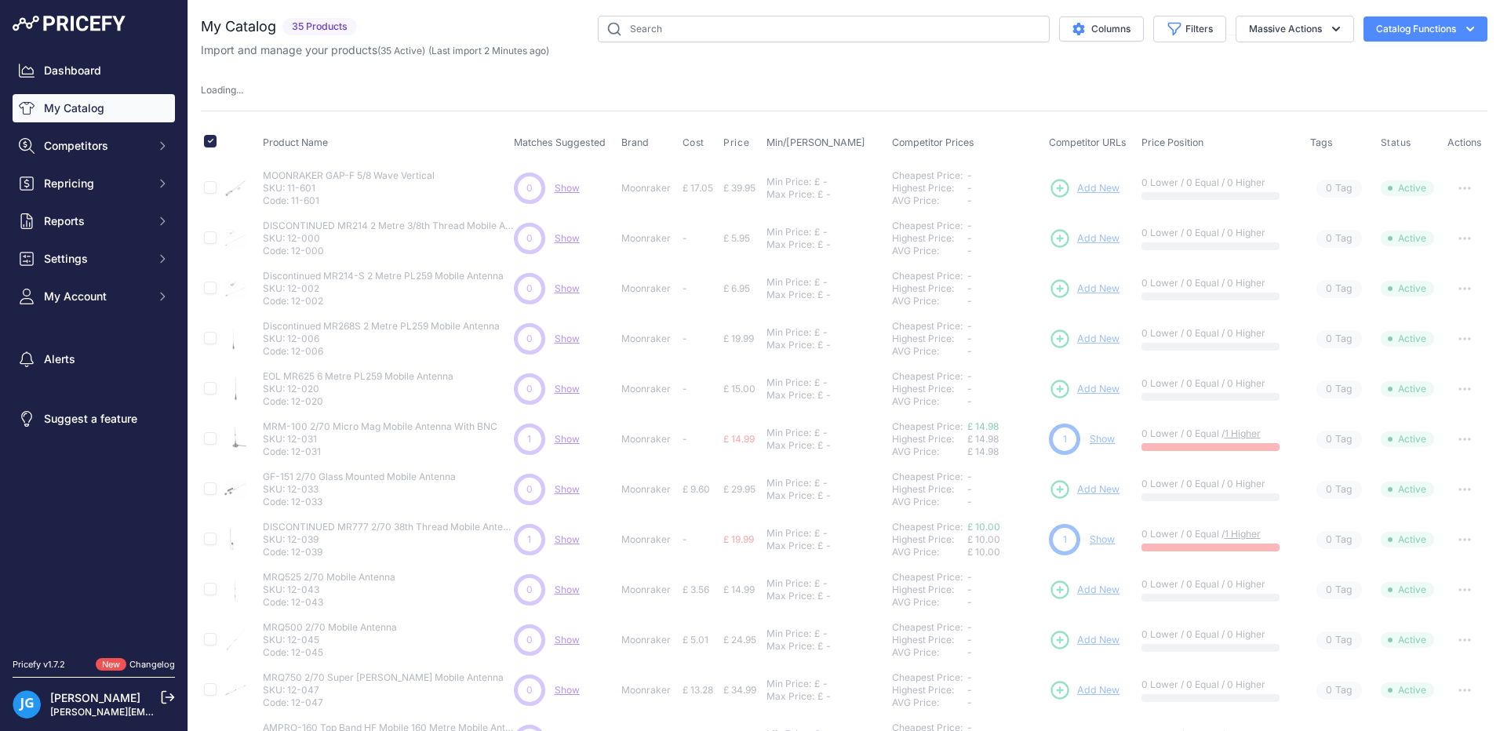
drag, startPoint x: 1314, startPoint y: 26, endPoint x: 1299, endPoint y: 47, distance: 25.9
click at [1315, 26] on button "Massive Actions" at bounding box center [1294, 29] width 118 height 27
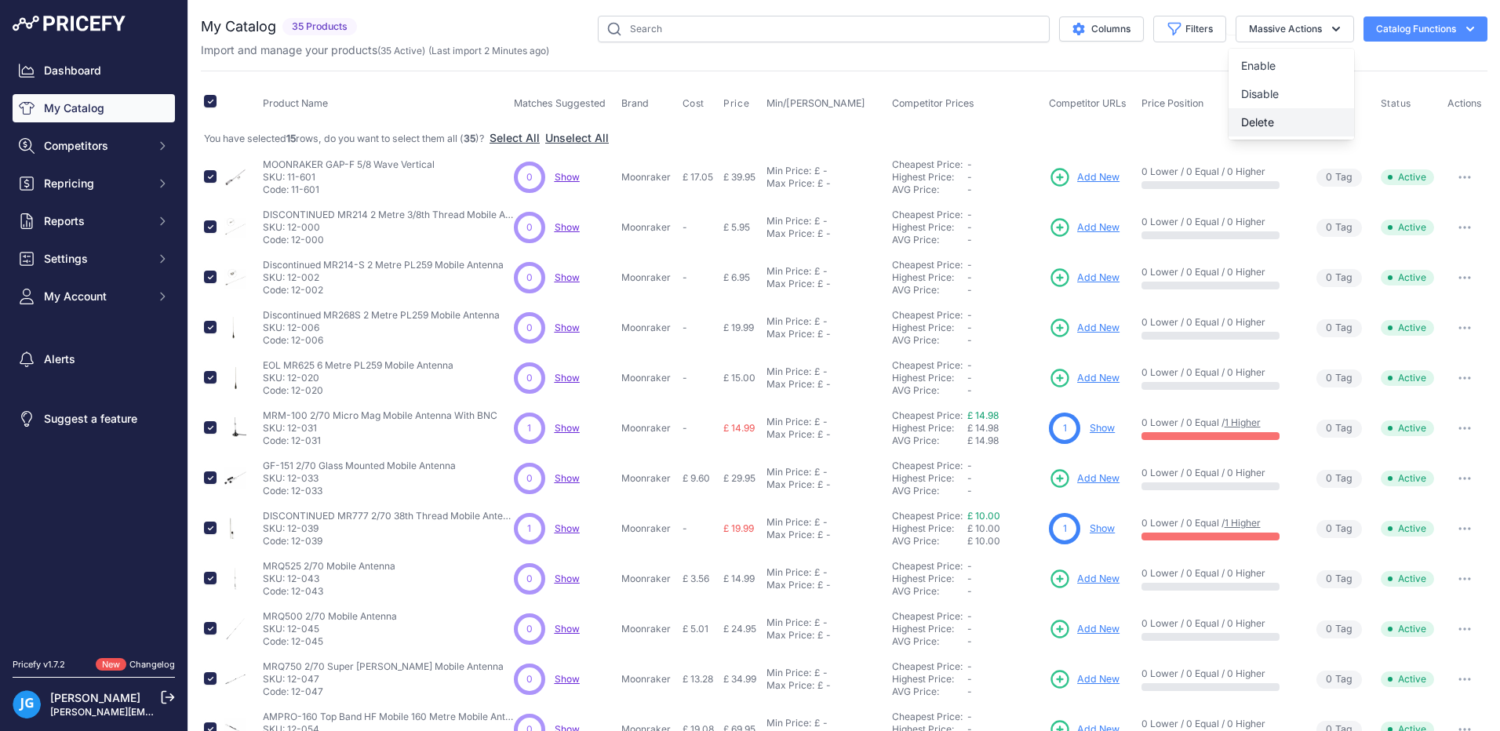
click at [1245, 122] on span "Delete" at bounding box center [1257, 121] width 33 height 13
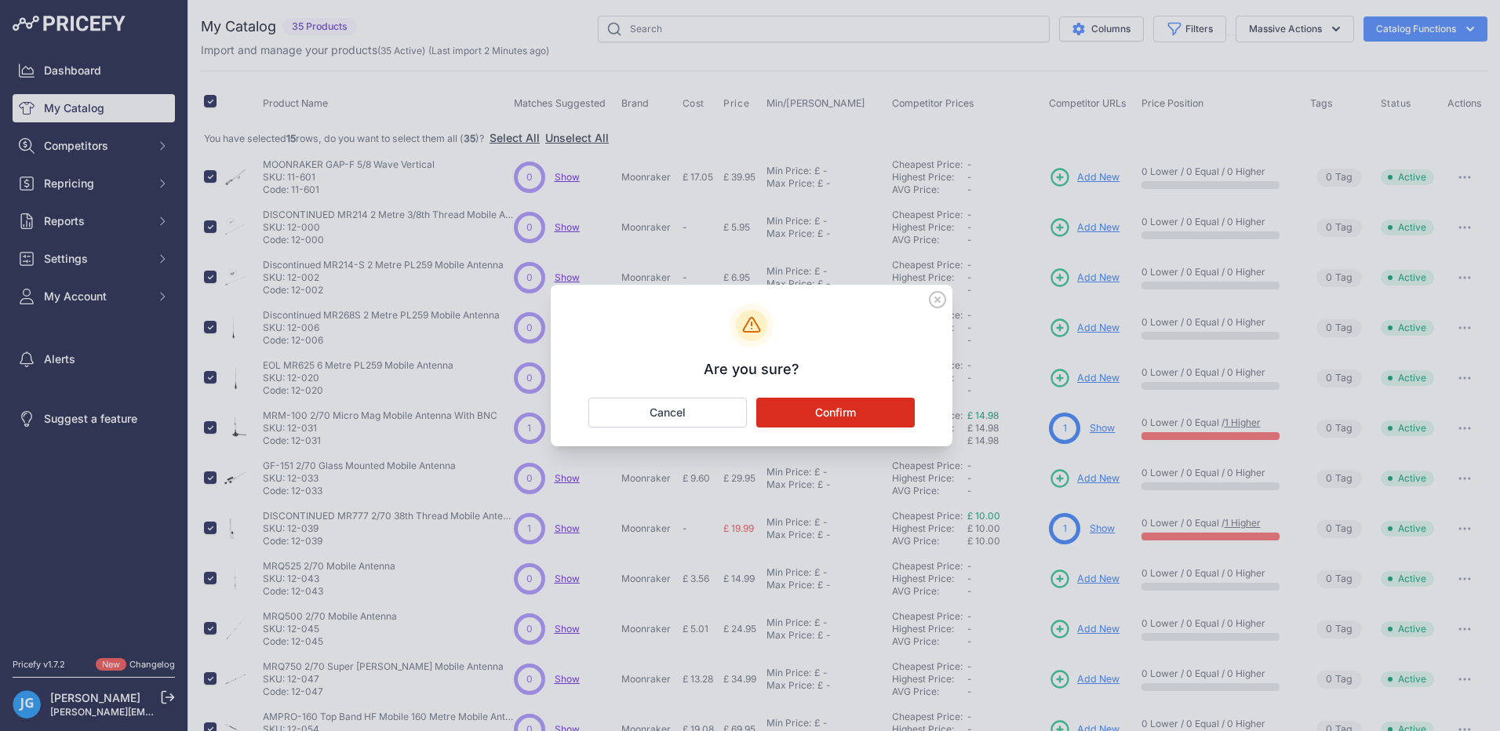
click at [824, 421] on button "Confirm" at bounding box center [835, 413] width 158 height 30
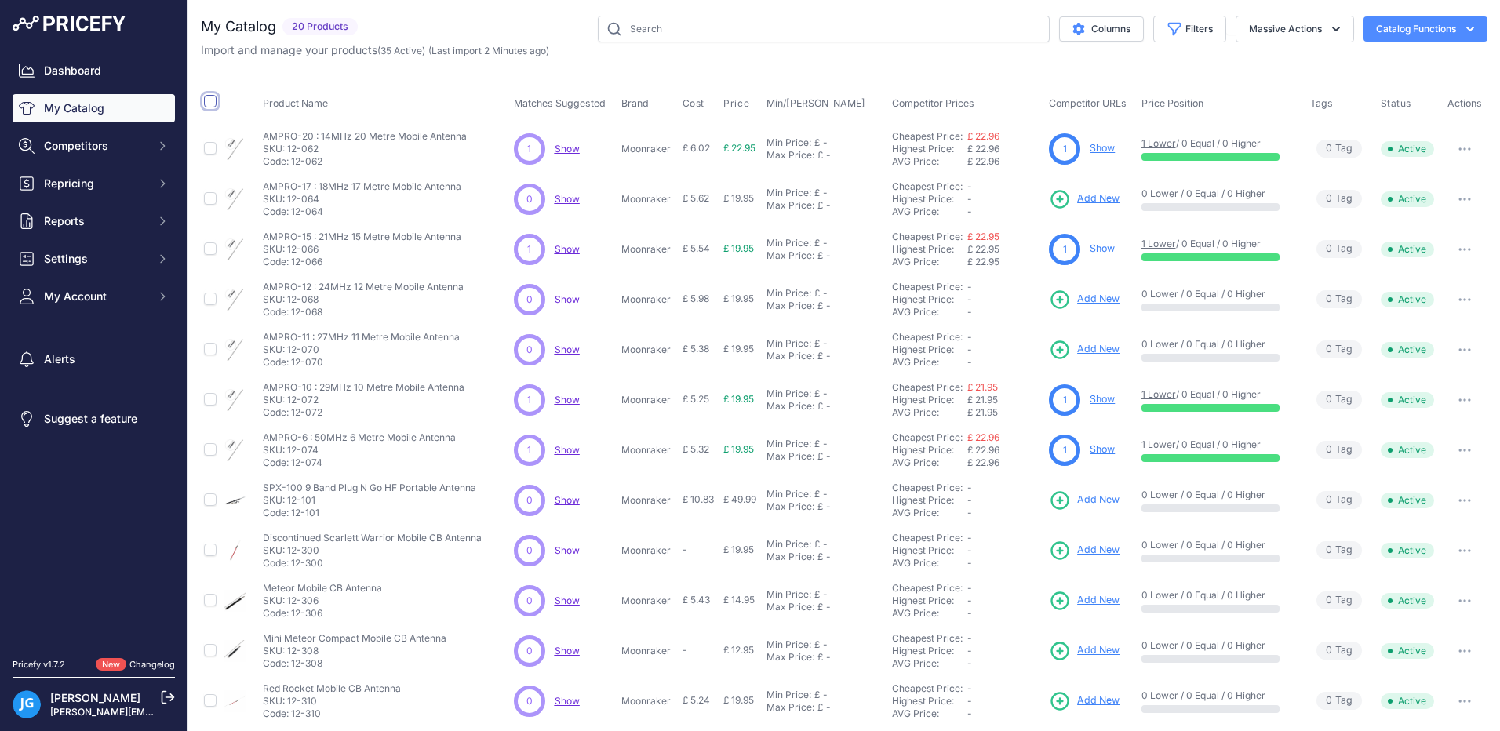
click at [210, 103] on input "checkbox" at bounding box center [210, 101] width 13 height 13
checkbox input "true"
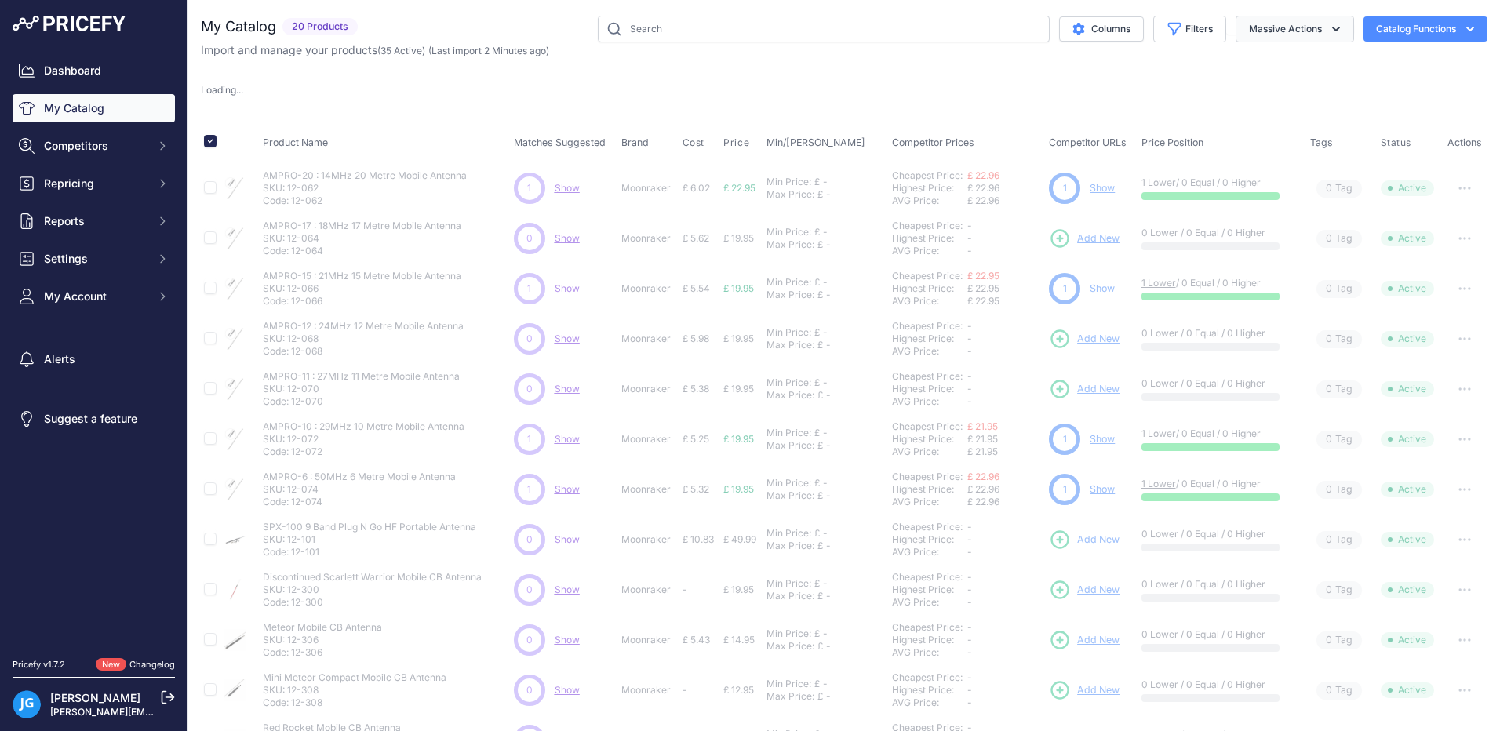
click at [1328, 31] on icon "button" at bounding box center [1336, 29] width 16 height 16
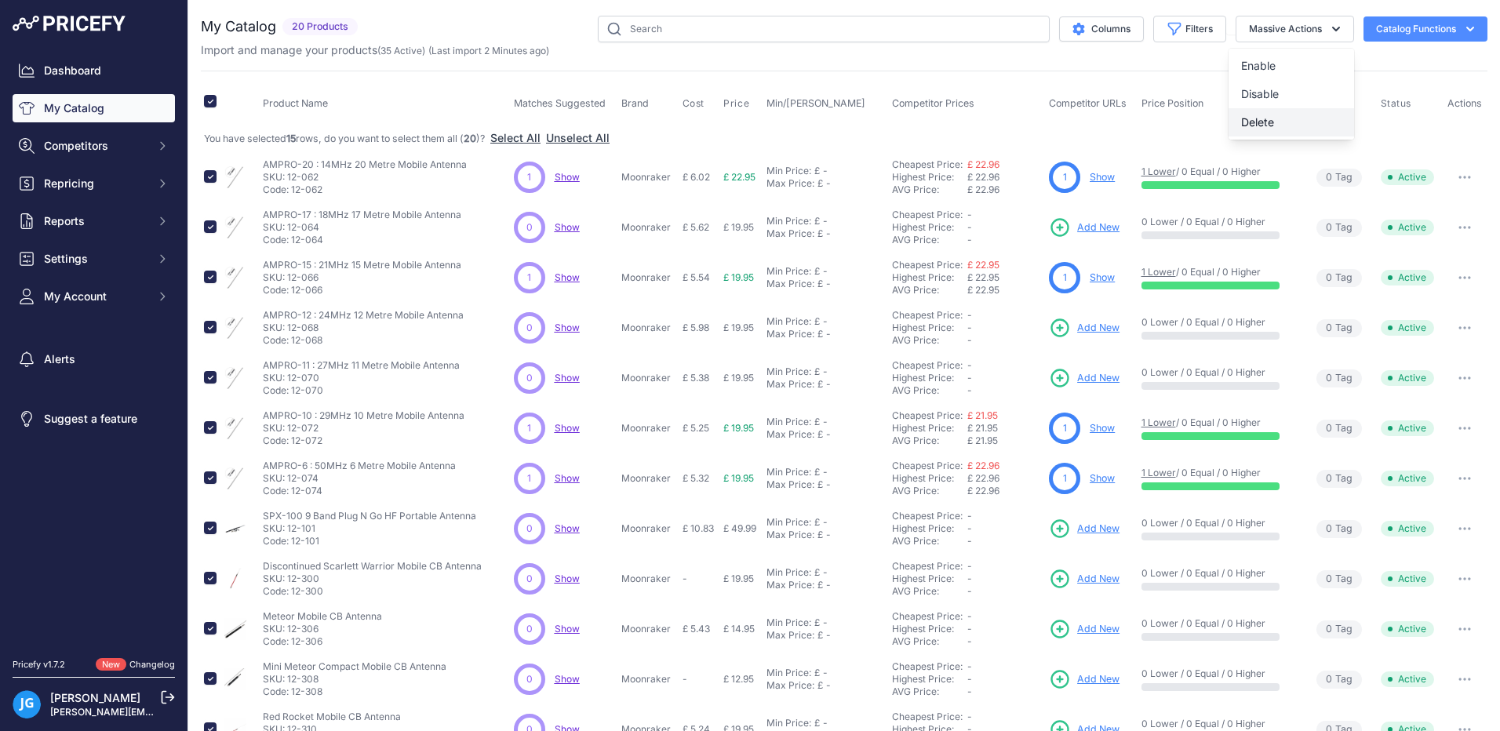
click at [1241, 122] on span "Delete" at bounding box center [1257, 121] width 33 height 13
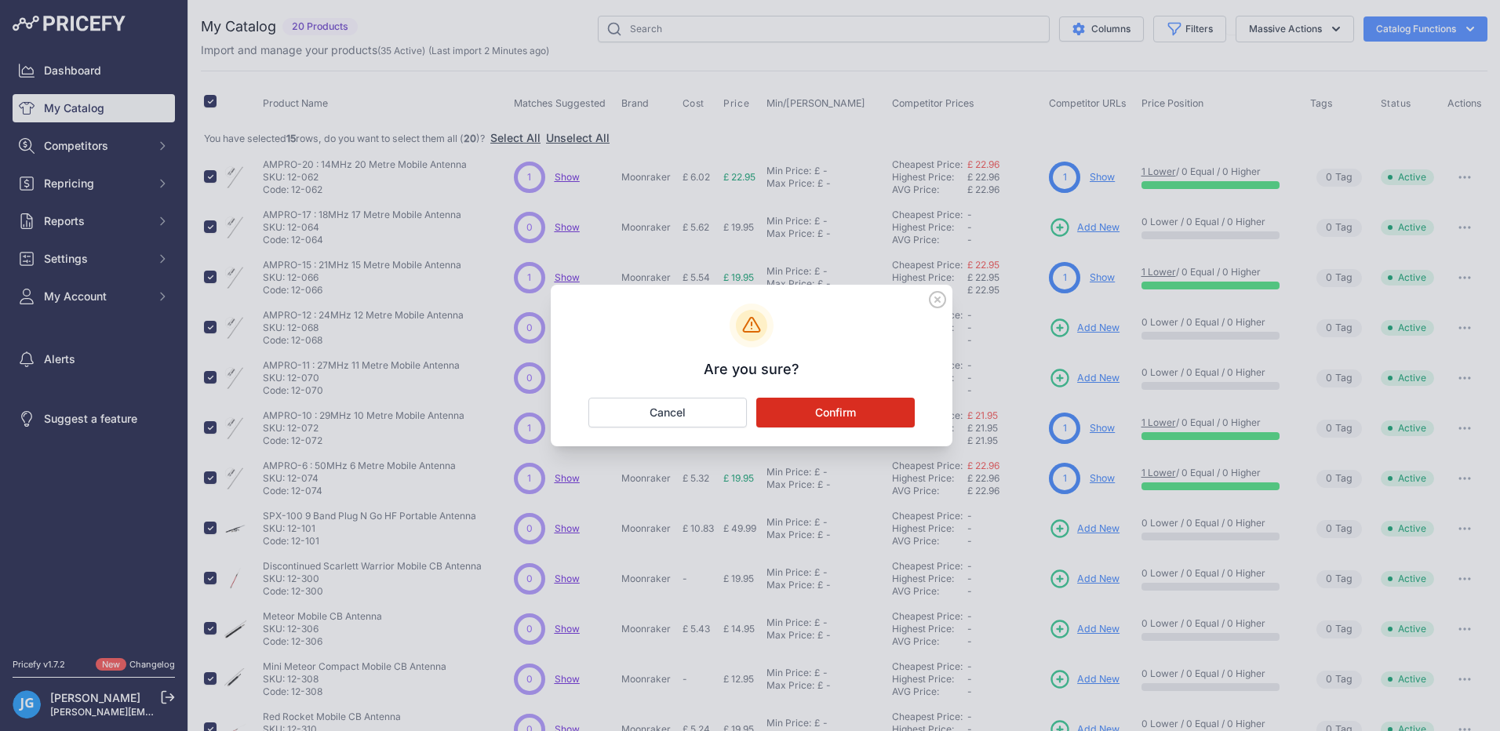
click at [832, 406] on button "Confirm" at bounding box center [835, 413] width 158 height 30
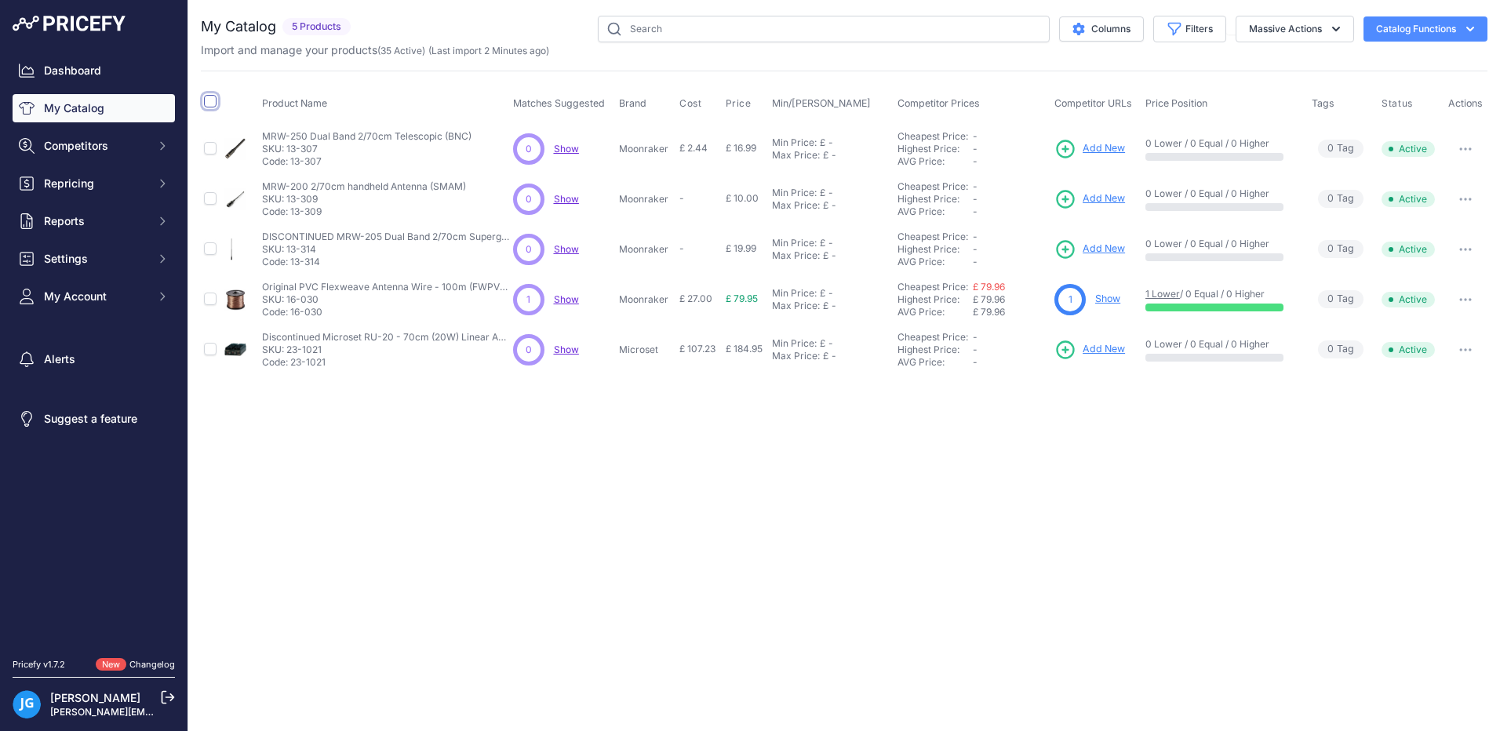
click at [207, 102] on input "checkbox" at bounding box center [210, 101] width 13 height 13
checkbox input "true"
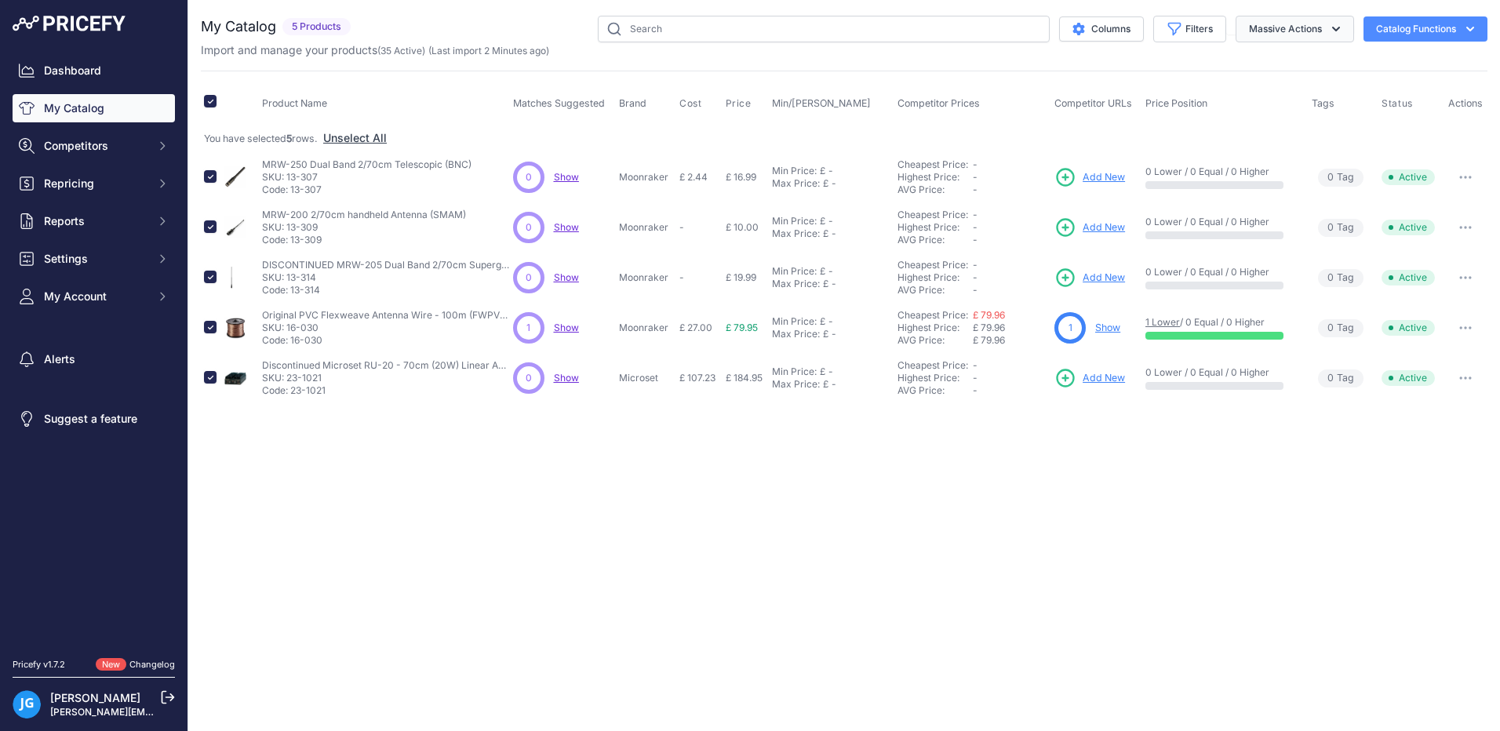
click at [1328, 27] on icon "button" at bounding box center [1336, 29] width 16 height 16
click at [1256, 124] on span "Delete" at bounding box center [1257, 121] width 33 height 13
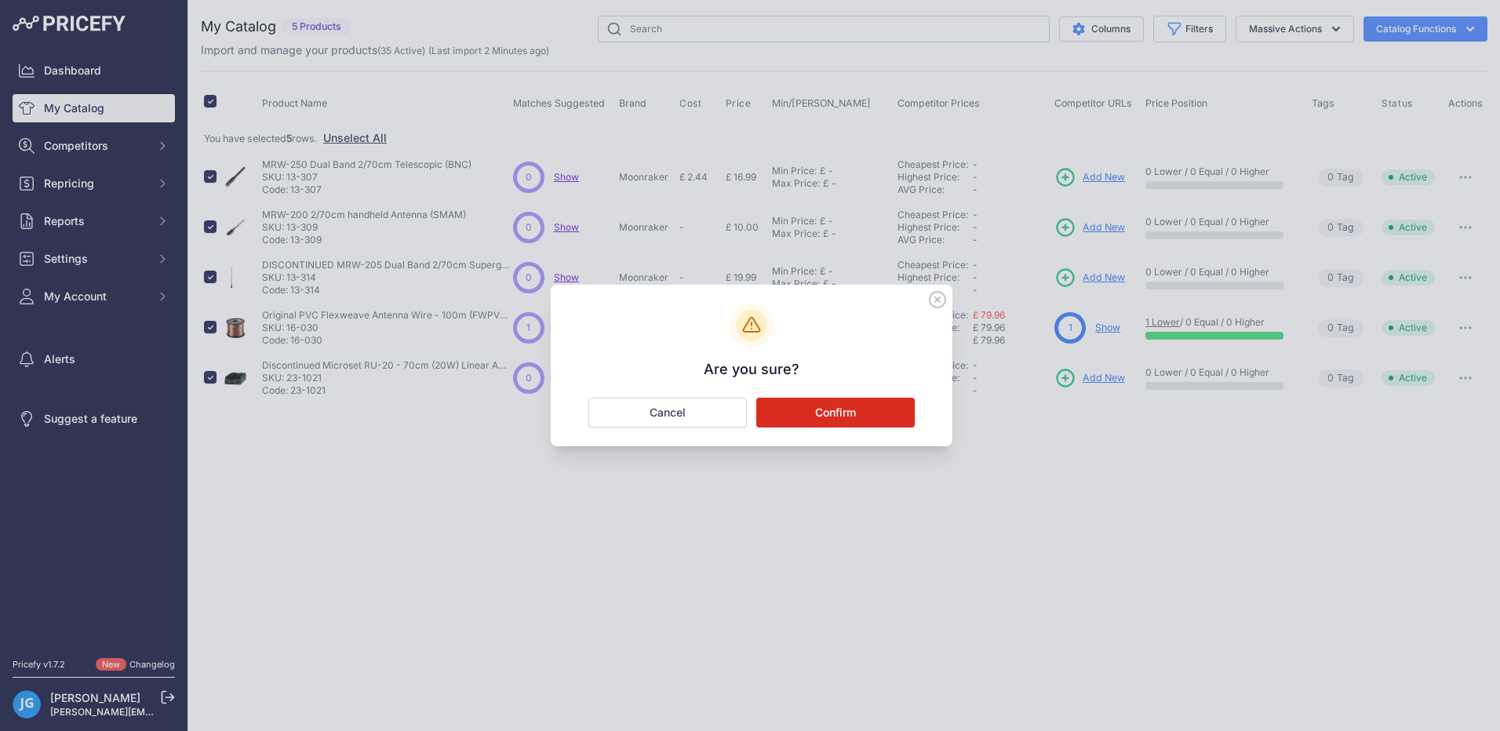
click at [831, 412] on button "Confirm" at bounding box center [835, 413] width 158 height 30
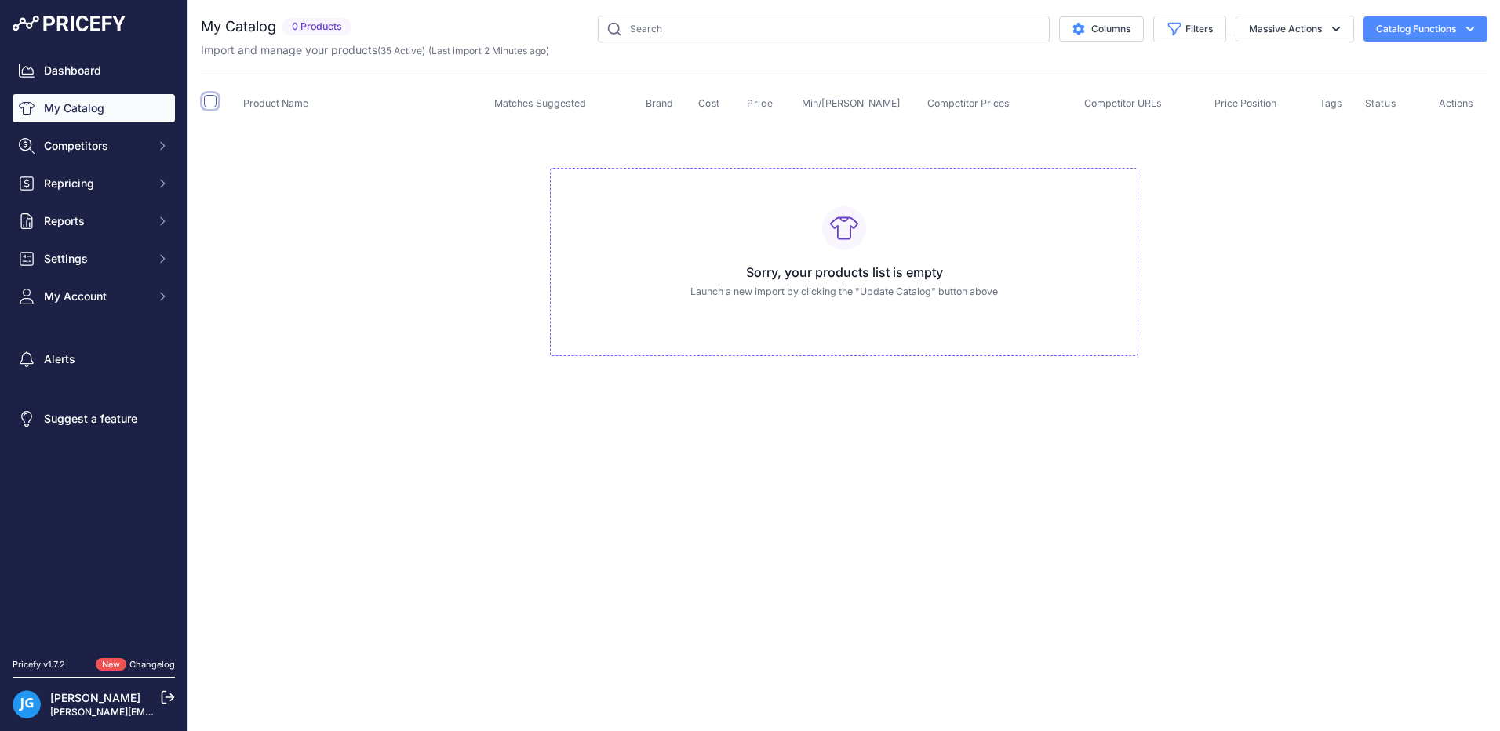
click at [205, 101] on input "checkbox" at bounding box center [210, 101] width 13 height 13
checkbox input "true"
click at [210, 106] on input "checkbox" at bounding box center [210, 101] width 13 height 13
checkbox input "false"
click at [845, 241] on icon at bounding box center [844, 228] width 28 height 28
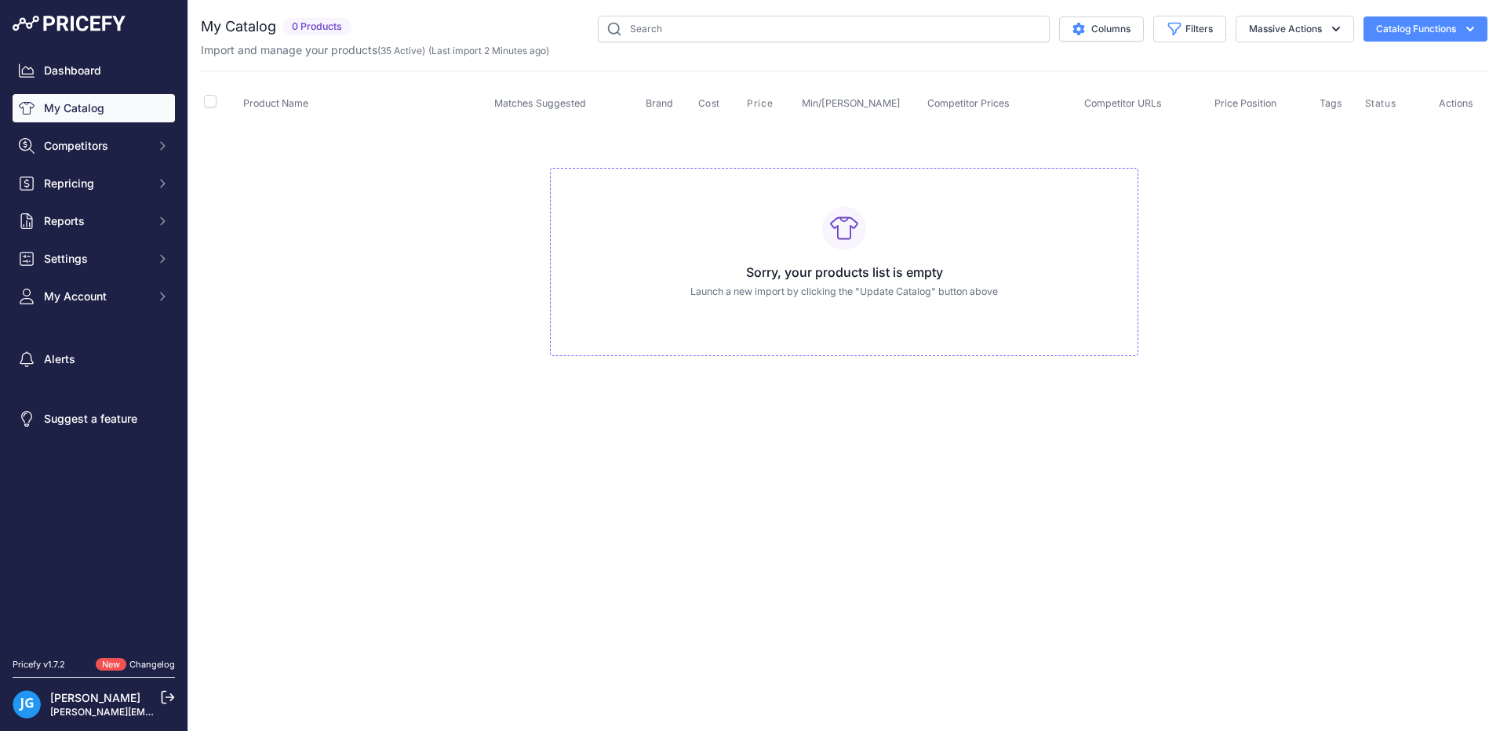
click at [1474, 26] on icon "button" at bounding box center [1470, 29] width 16 height 16
click at [1191, 35] on button "Filters" at bounding box center [1189, 29] width 73 height 27
click at [57, 76] on link "Dashboard" at bounding box center [94, 70] width 162 height 28
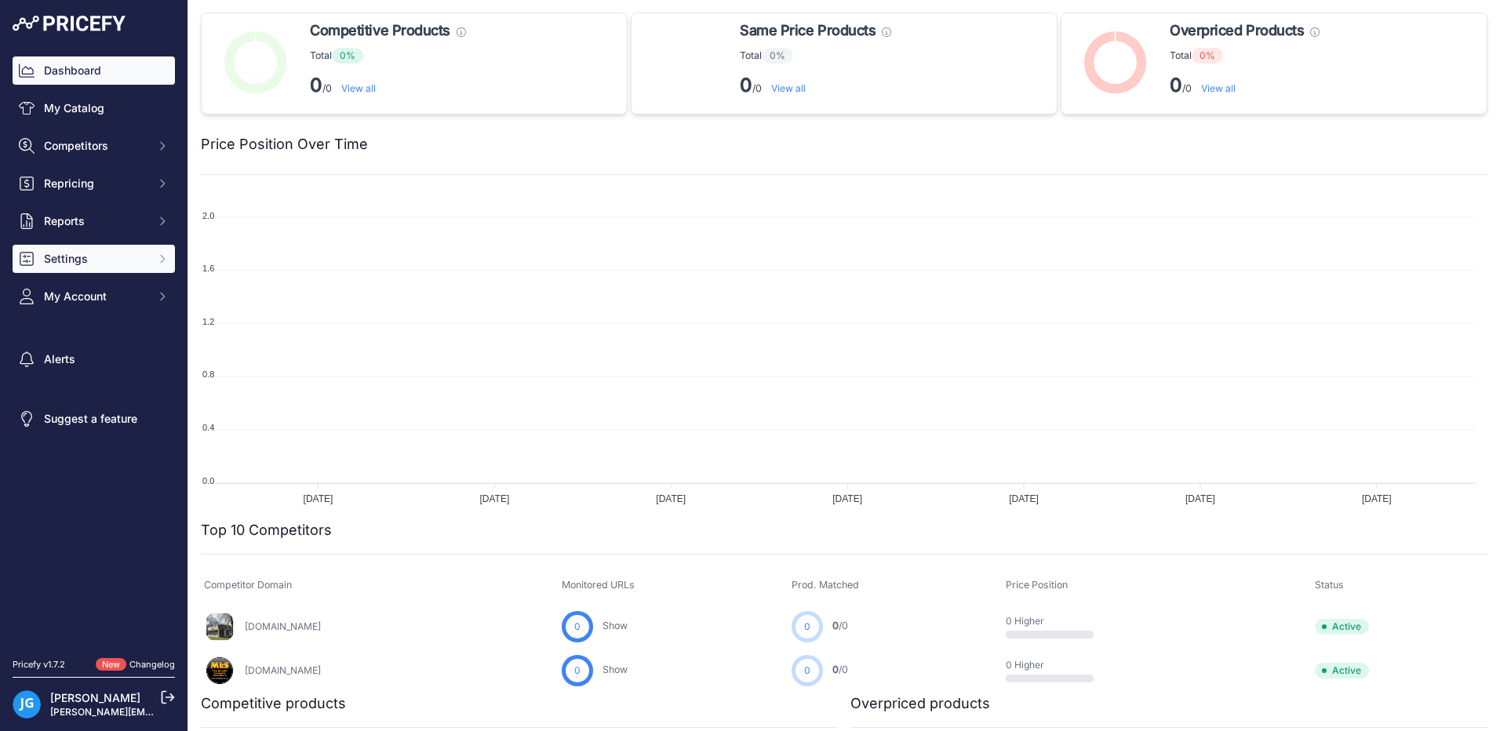
click at [60, 260] on span "Settings" at bounding box center [95, 259] width 103 height 16
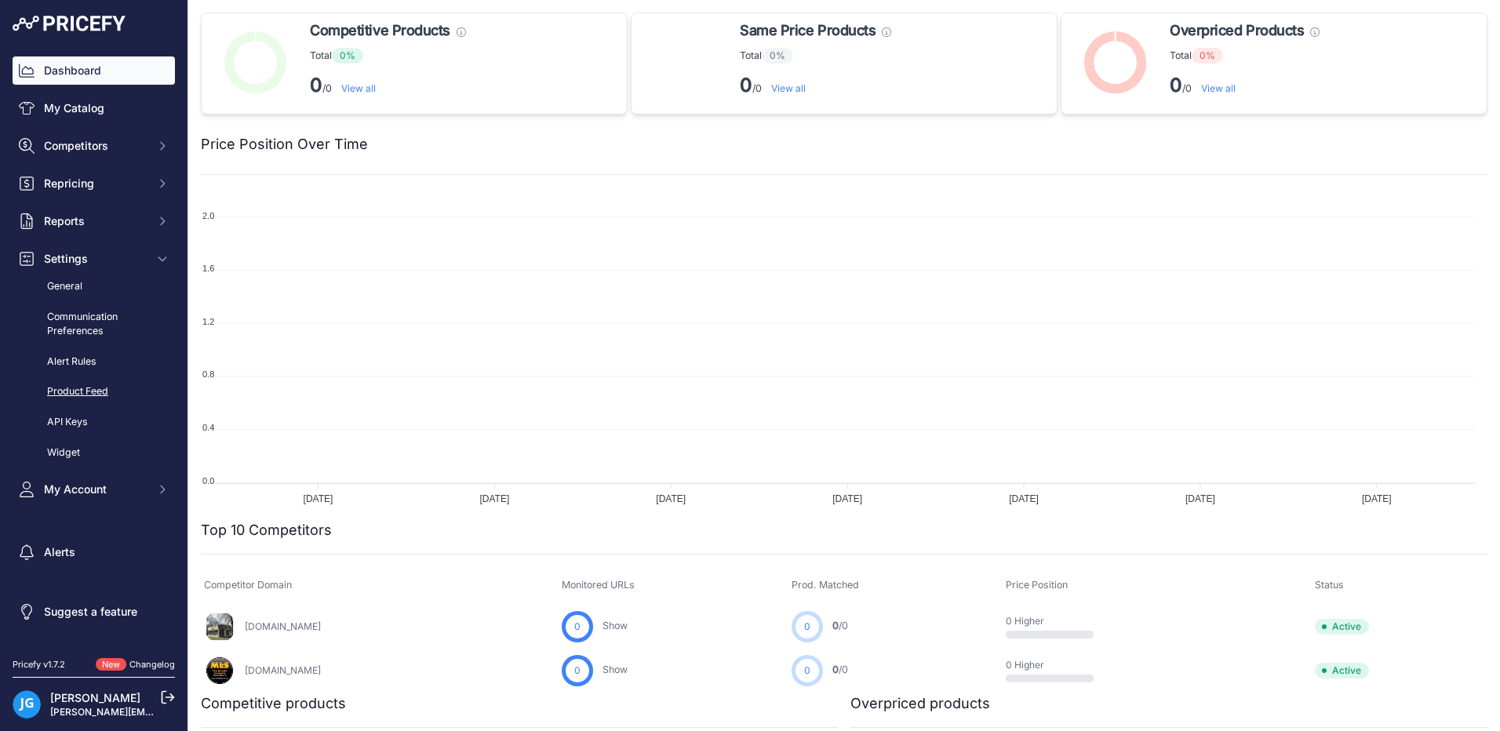
click at [84, 391] on link "Product Feed" at bounding box center [94, 391] width 162 height 27
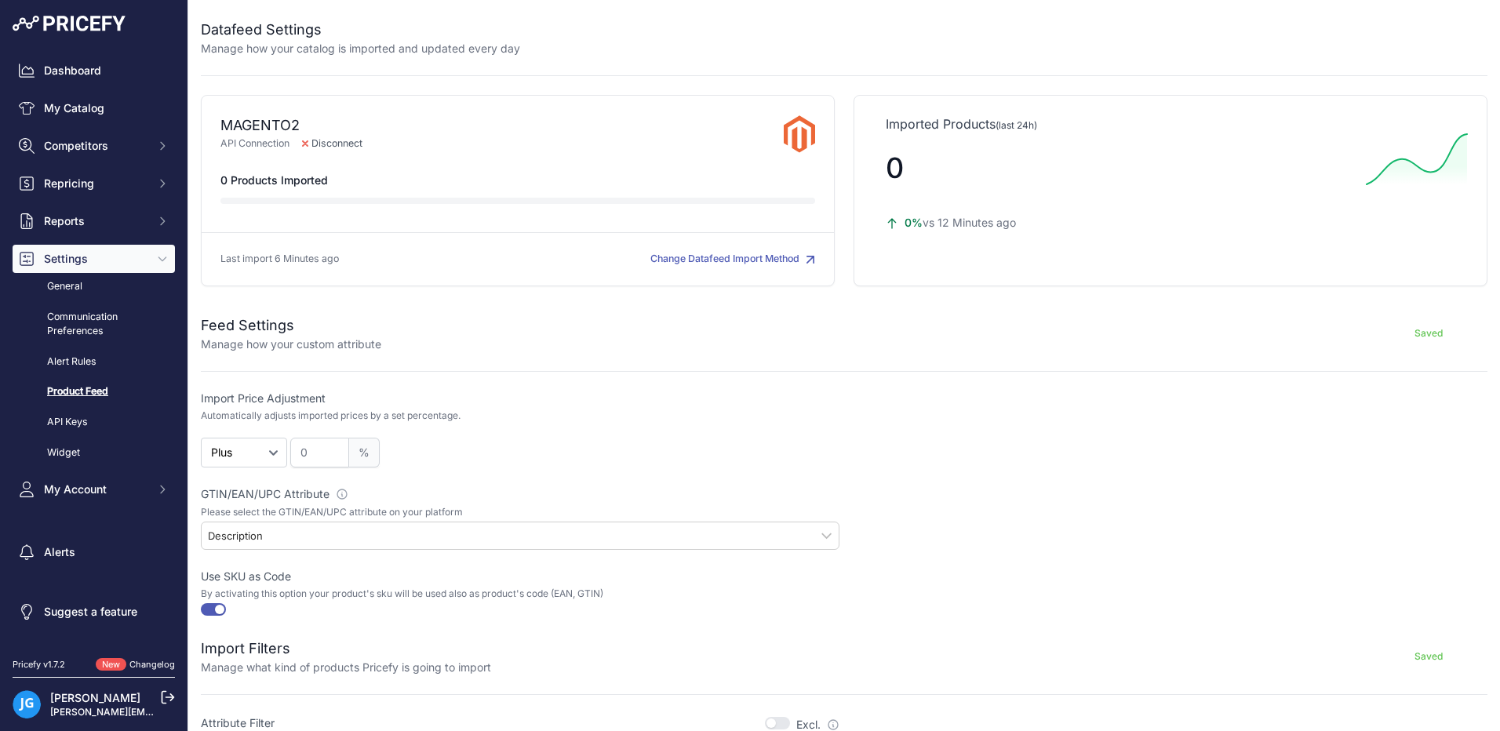
click at [784, 260] on button "Change Datafeed Import Method" at bounding box center [732, 259] width 165 height 15
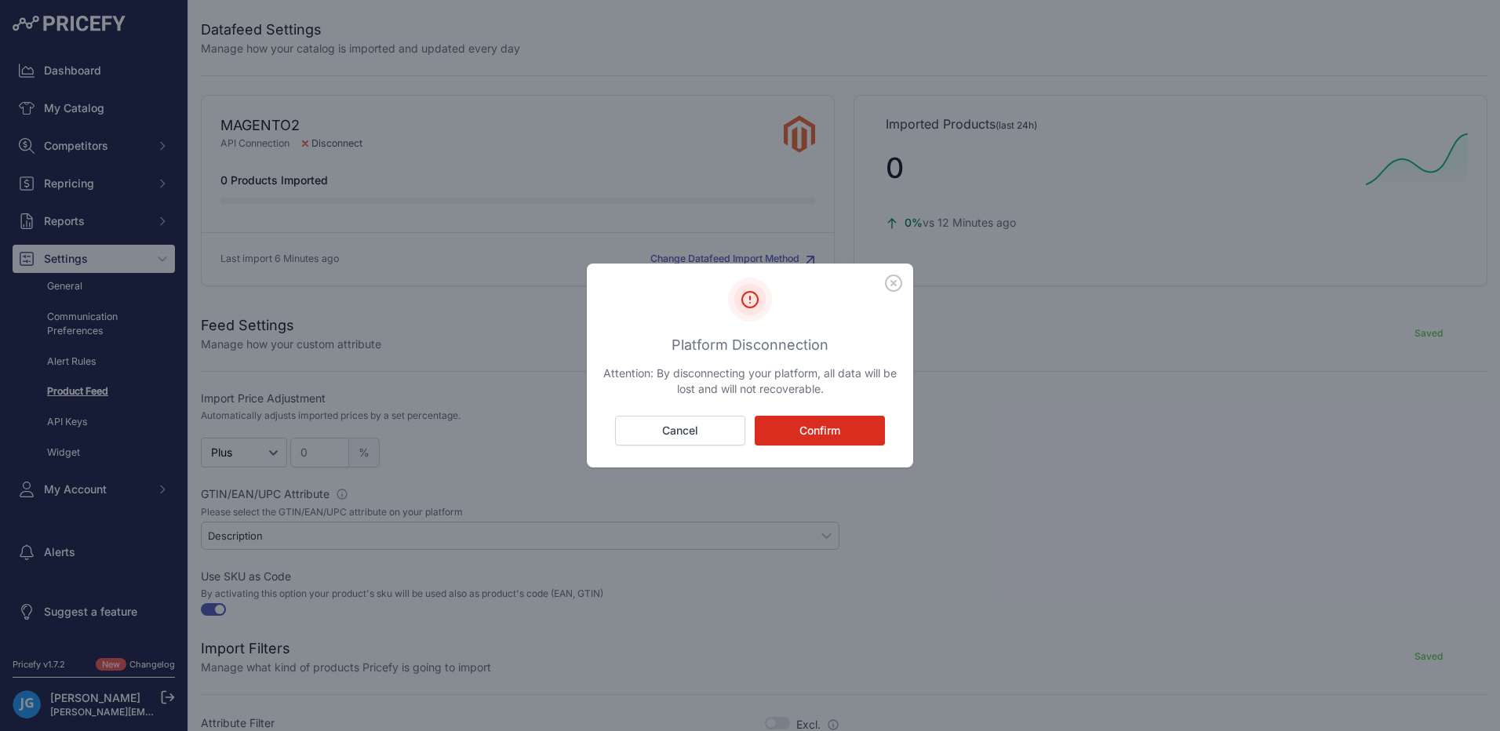
click at [823, 435] on button "Confirm" at bounding box center [820, 431] width 130 height 30
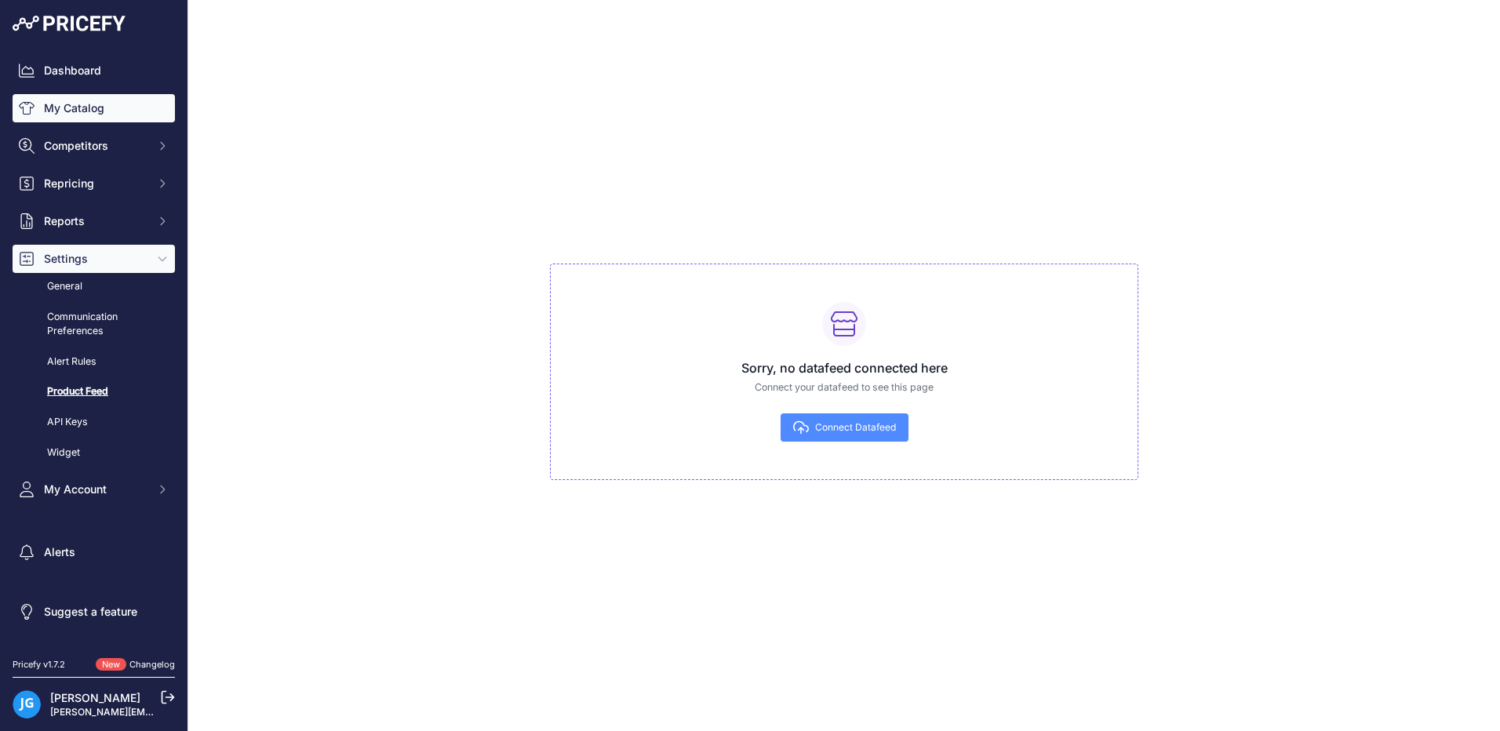
click at [63, 108] on link "My Catalog" at bounding box center [94, 108] width 162 height 28
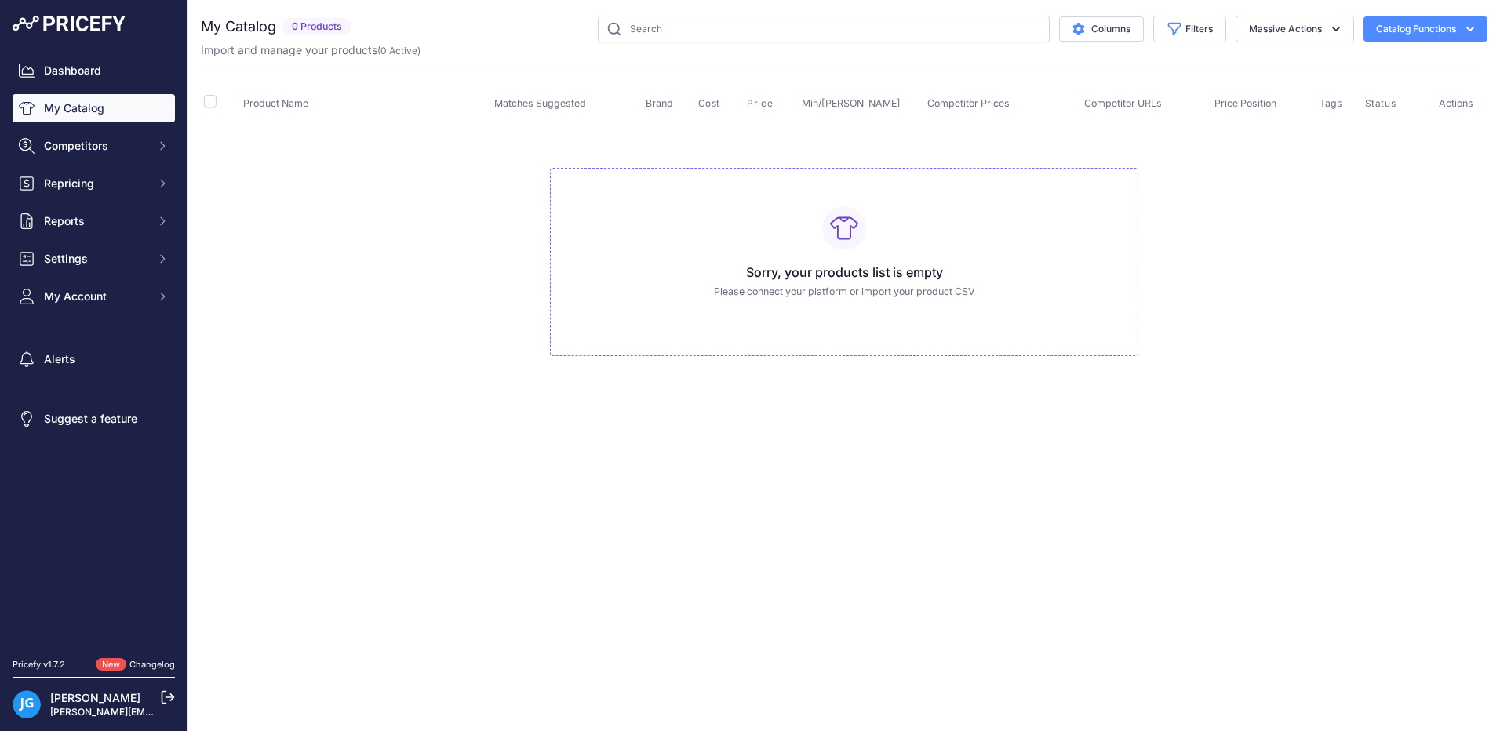
click at [1466, 31] on icon "button" at bounding box center [1470, 29] width 16 height 16
click at [1357, 66] on span "Import Additional Info" at bounding box center [1395, 62] width 96 height 13
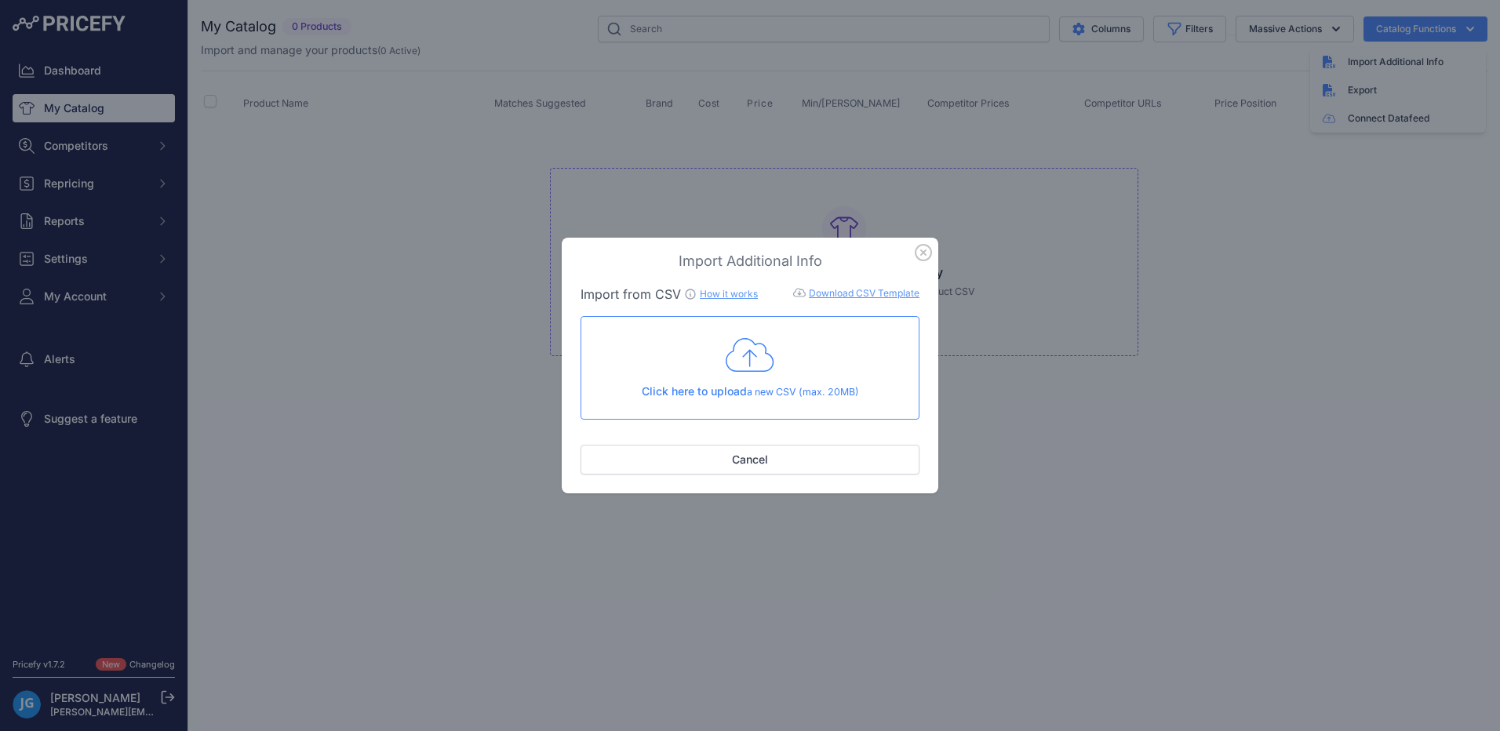
click at [857, 294] on link "Download CSV Template" at bounding box center [864, 293] width 111 height 12
click at [754, 375] on div "Click here to upload a new CSV (max. 20MB)" at bounding box center [750, 368] width 312 height 64
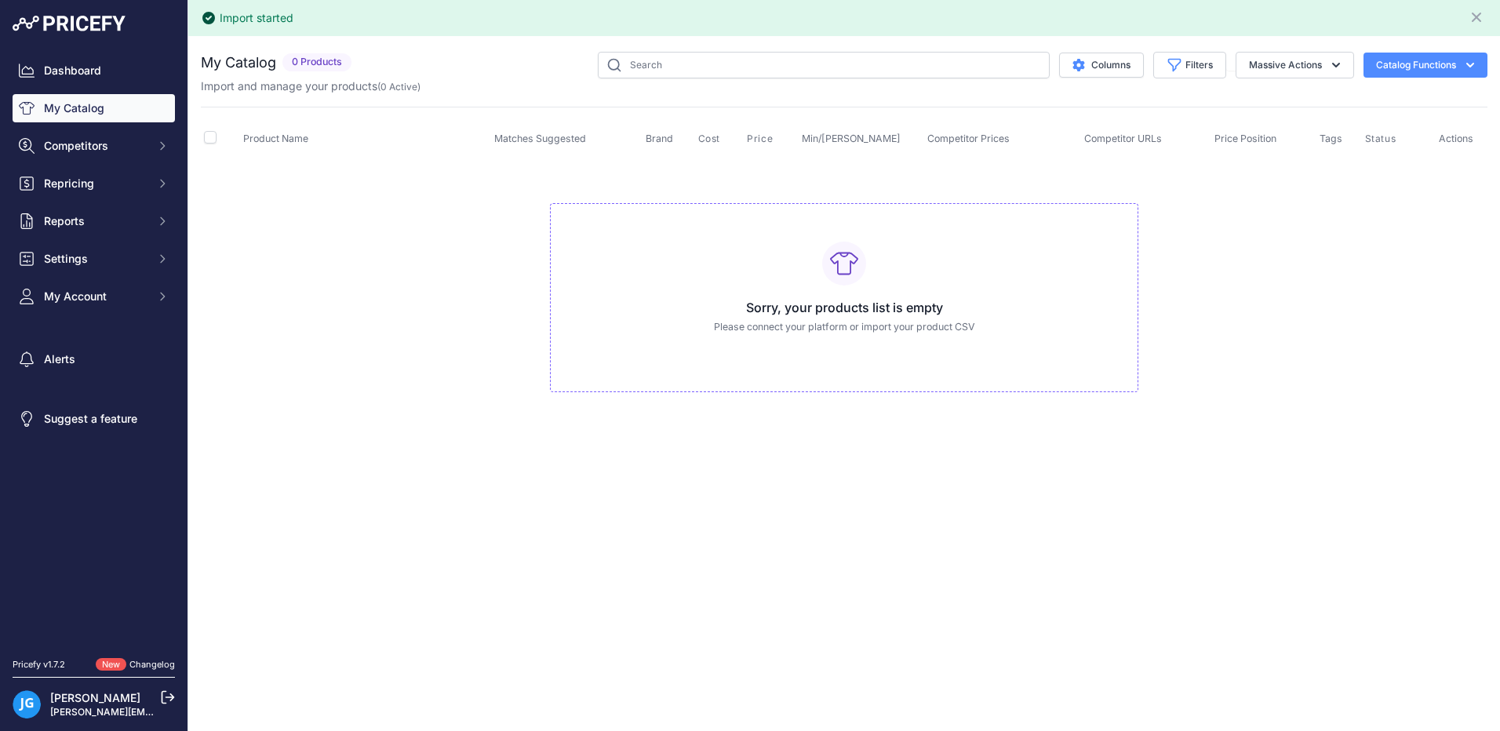
click at [1471, 63] on icon "button" at bounding box center [1470, 65] width 16 height 16
click at [1358, 104] on span "Import Additional Info" at bounding box center [1395, 98] width 96 height 13
click at [1362, 96] on span "Import Additional Info" at bounding box center [1395, 98] width 96 height 13
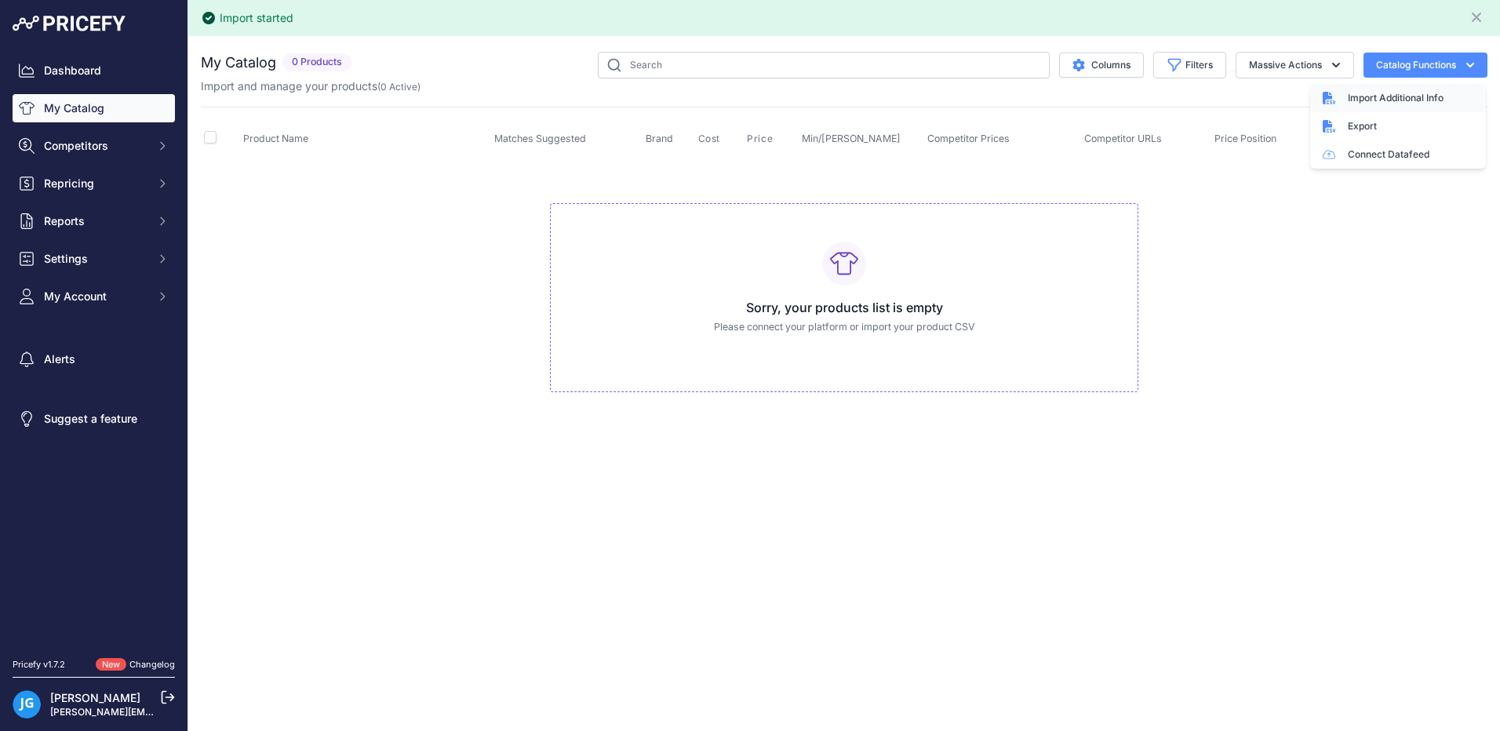
drag, startPoint x: 1362, startPoint y: 96, endPoint x: 1327, endPoint y: 98, distance: 35.3
click at [1327, 98] on icon at bounding box center [1328, 98] width 13 height 13
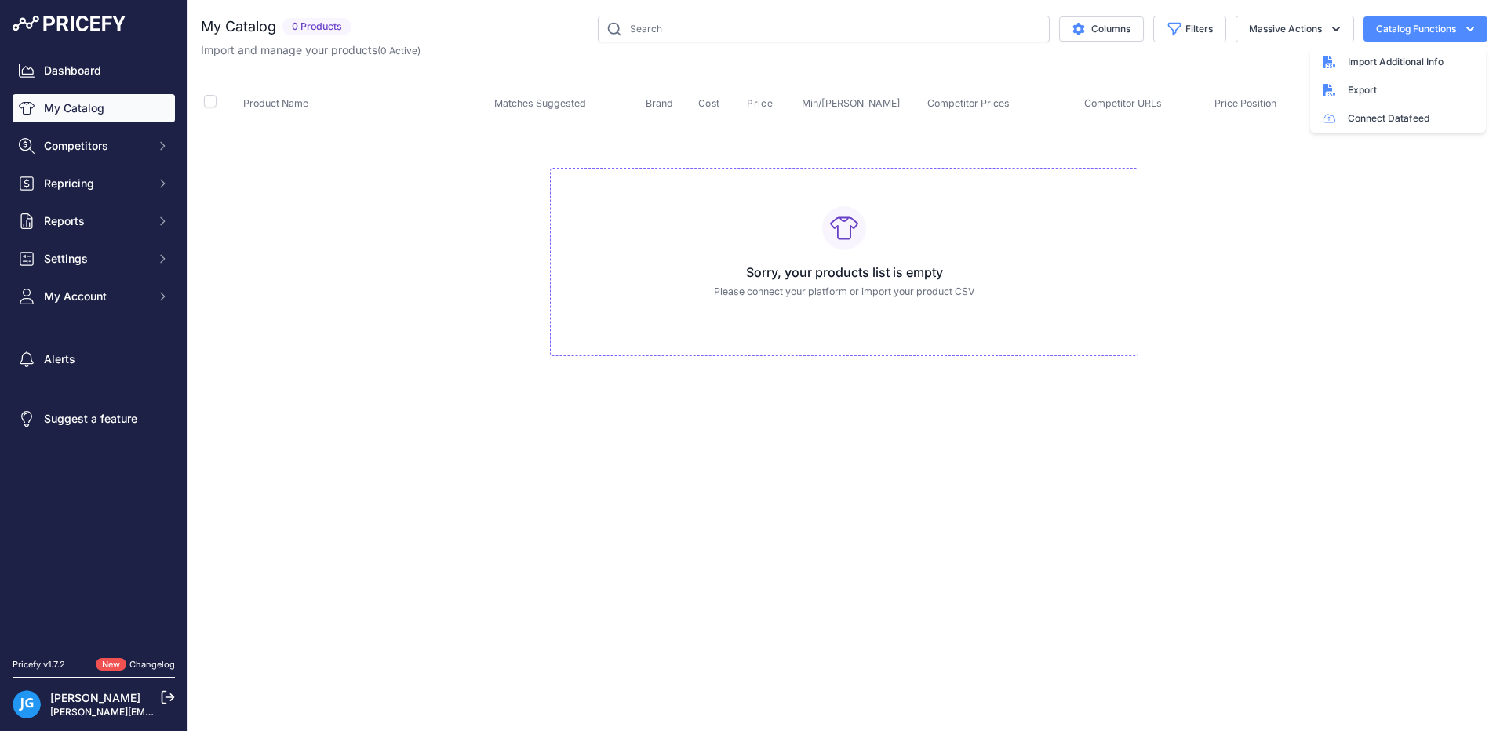
click at [61, 109] on link "My Catalog" at bounding box center [94, 108] width 162 height 28
click at [1471, 28] on icon "button" at bounding box center [1470, 29] width 8 height 5
click at [1356, 60] on span "Import Additional Info" at bounding box center [1395, 62] width 96 height 13
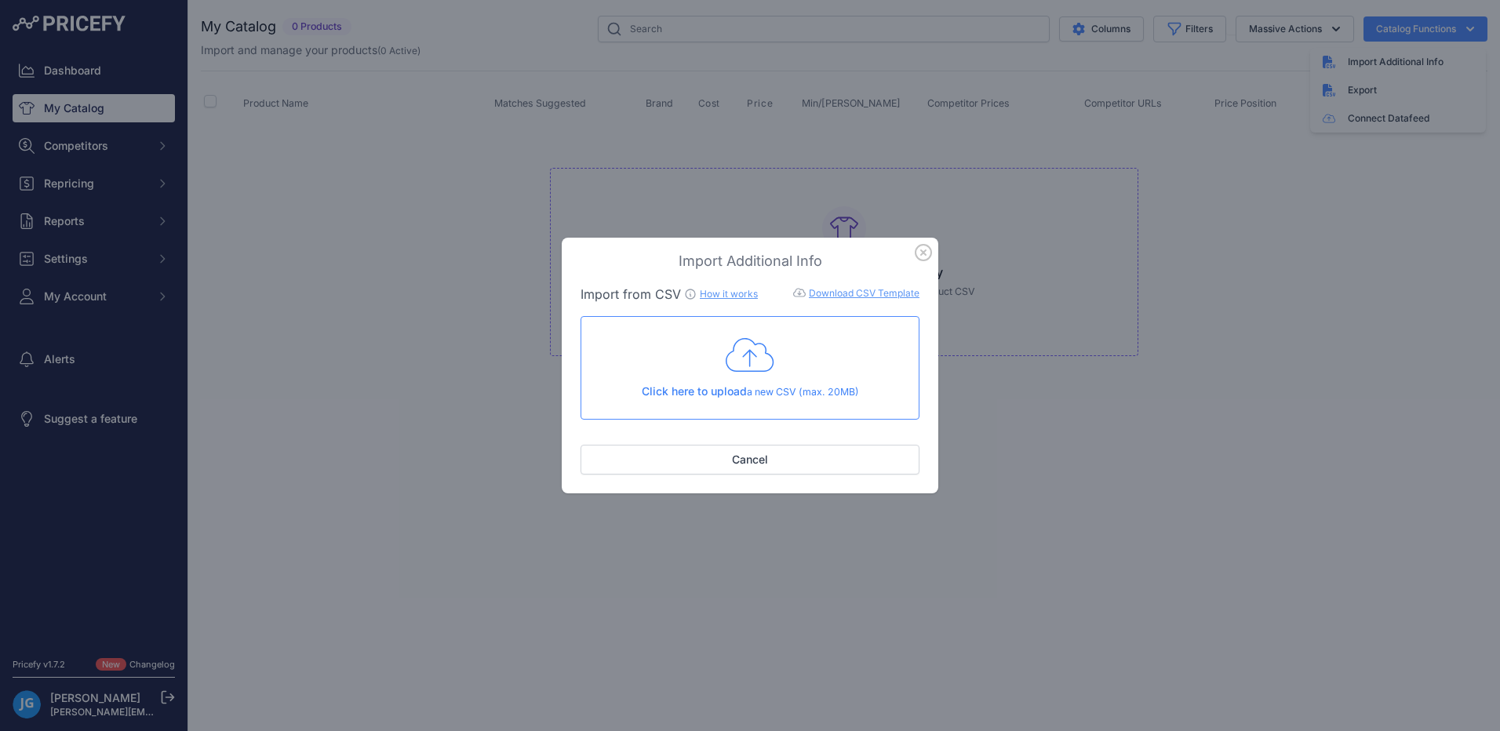
click at [739, 370] on icon at bounding box center [749, 355] width 49 height 39
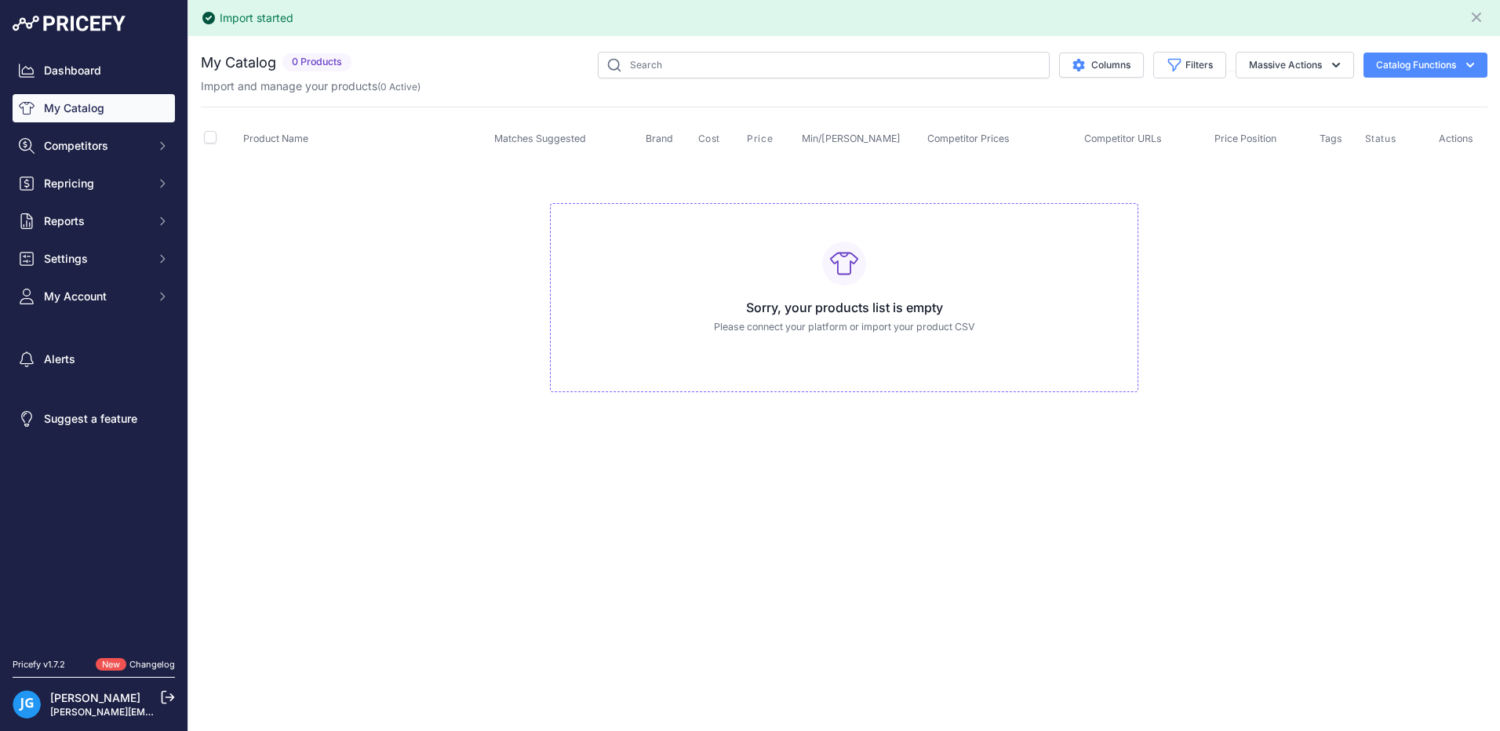
click at [1458, 56] on button "Catalog Functions" at bounding box center [1425, 65] width 124 height 25
click at [1352, 100] on span "Import Additional Info" at bounding box center [1395, 98] width 96 height 13
click at [1341, 99] on div "Import Additional Info" at bounding box center [1398, 98] width 176 height 28
drag, startPoint x: 1341, startPoint y: 99, endPoint x: 1325, endPoint y: 100, distance: 15.7
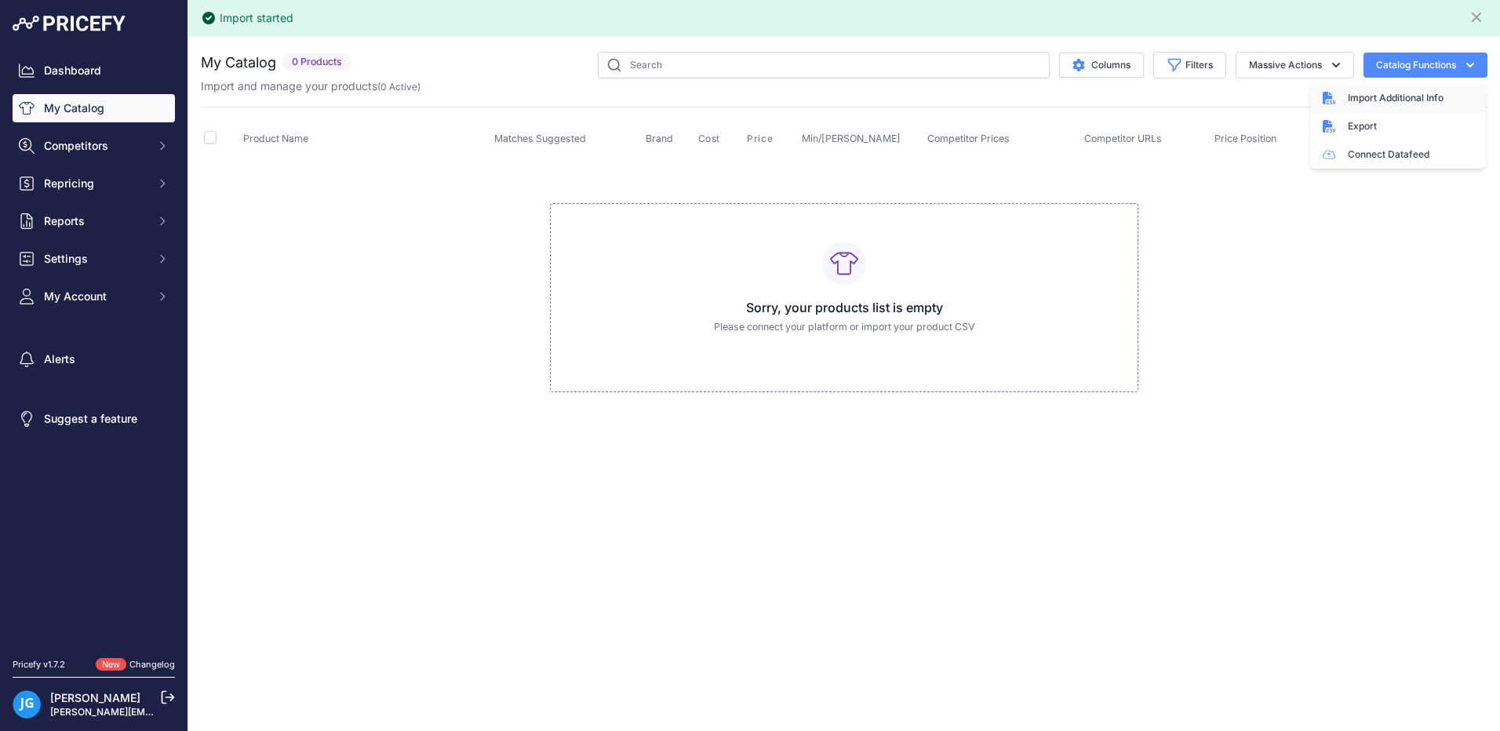
click at [1325, 100] on icon at bounding box center [1328, 98] width 13 height 13
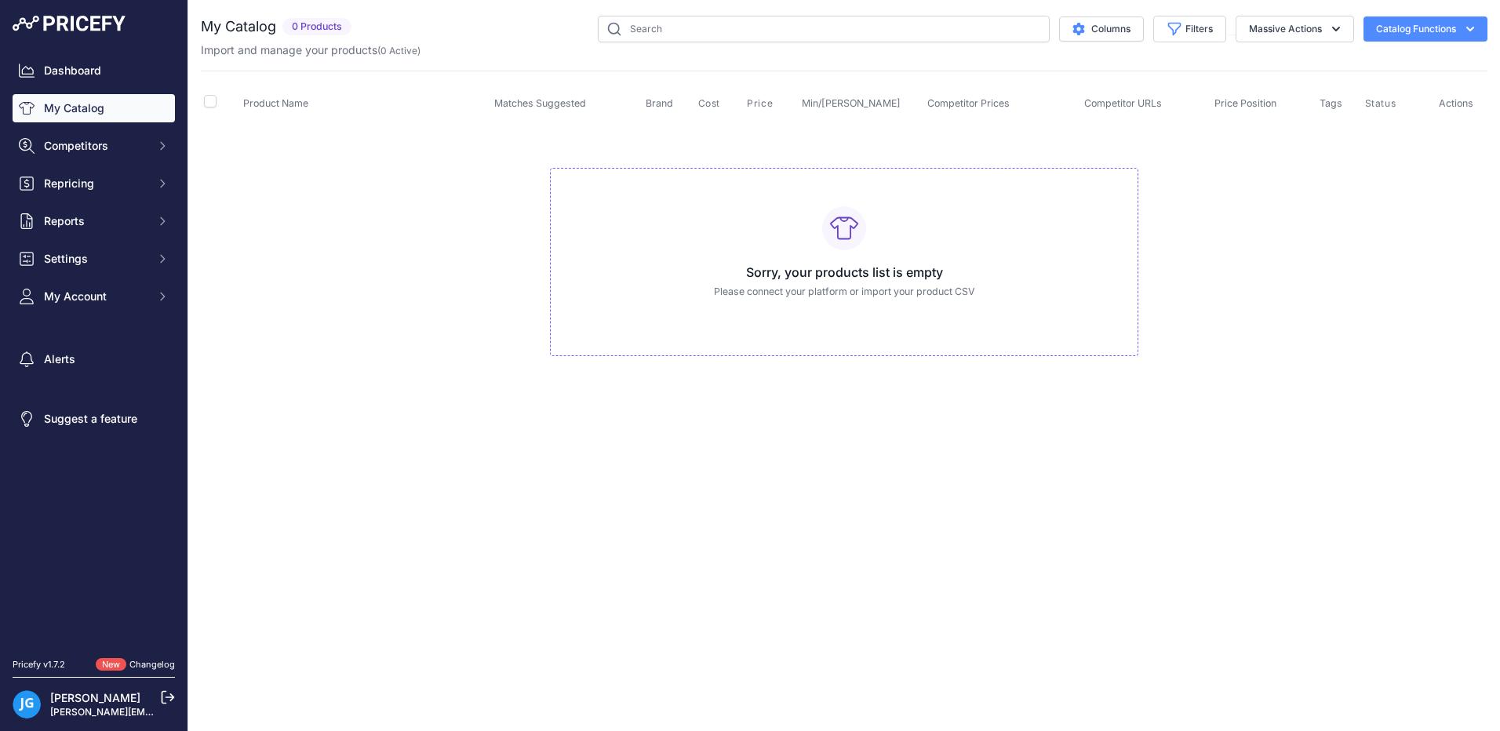
click at [1475, 29] on icon "button" at bounding box center [1470, 29] width 16 height 16
click at [1366, 65] on span "Import Additional Info" at bounding box center [1395, 62] width 96 height 13
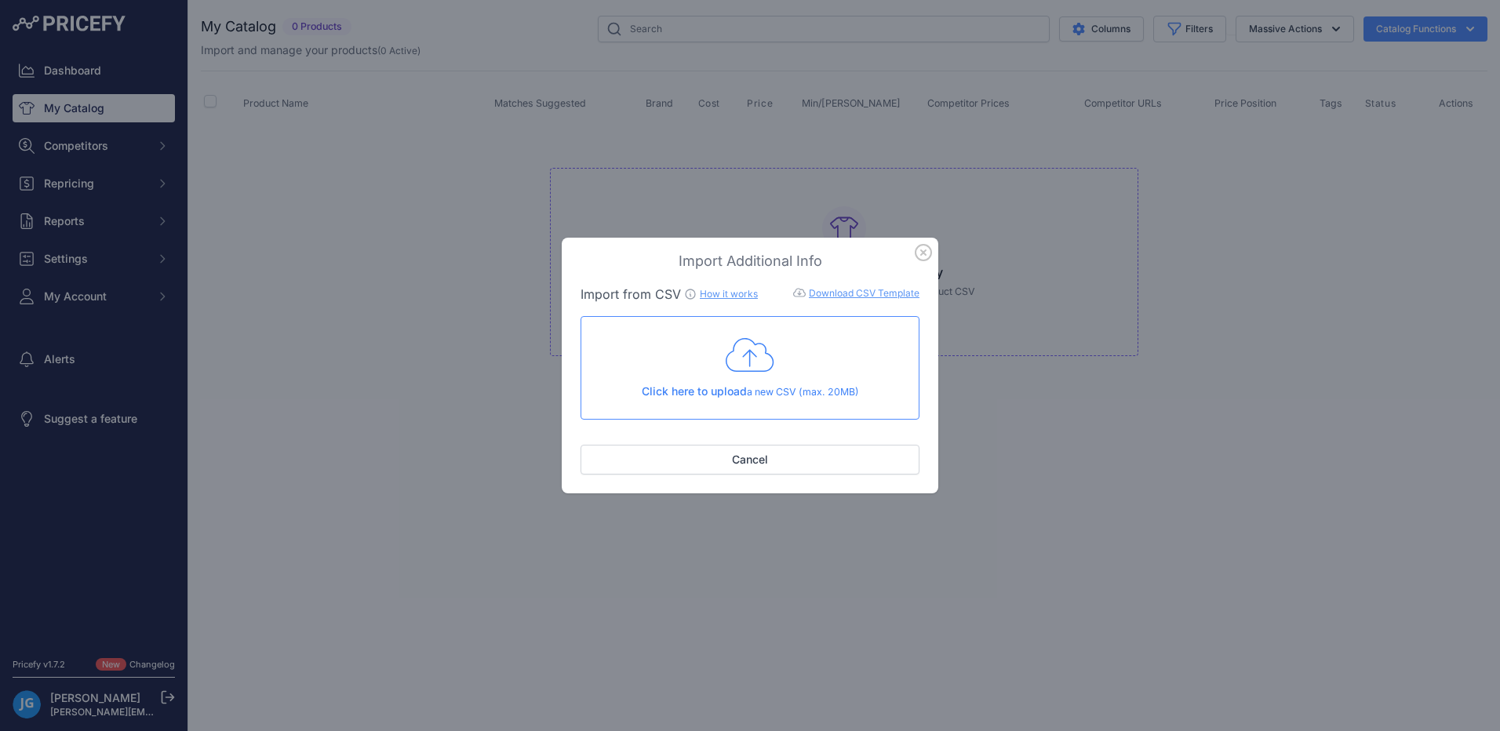
click at [709, 293] on link "How it works" at bounding box center [729, 294] width 58 height 12
click at [838, 293] on link "Download CSV Template" at bounding box center [864, 293] width 111 height 12
click at [741, 365] on icon at bounding box center [749, 355] width 49 height 39
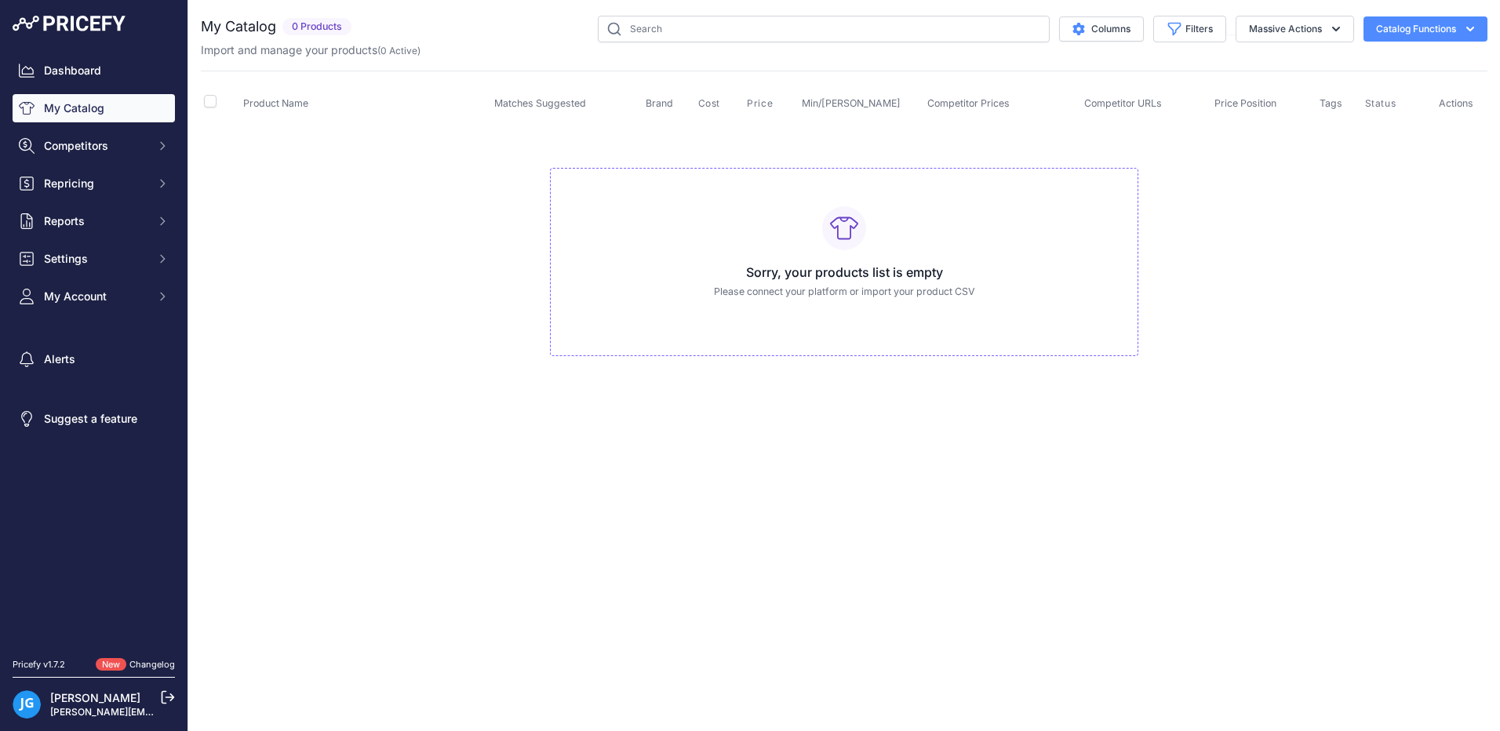
click at [832, 275] on h3 "Sorry, your products list is empty" at bounding box center [844, 272] width 562 height 19
click at [840, 228] on icon at bounding box center [844, 228] width 28 height 28
click at [1455, 35] on button "Catalog Functions" at bounding box center [1425, 28] width 124 height 25
click at [1358, 64] on span "Import Additional Info" at bounding box center [1395, 62] width 96 height 13
click at [1368, 63] on span "Import Additional Info" at bounding box center [1395, 62] width 96 height 13
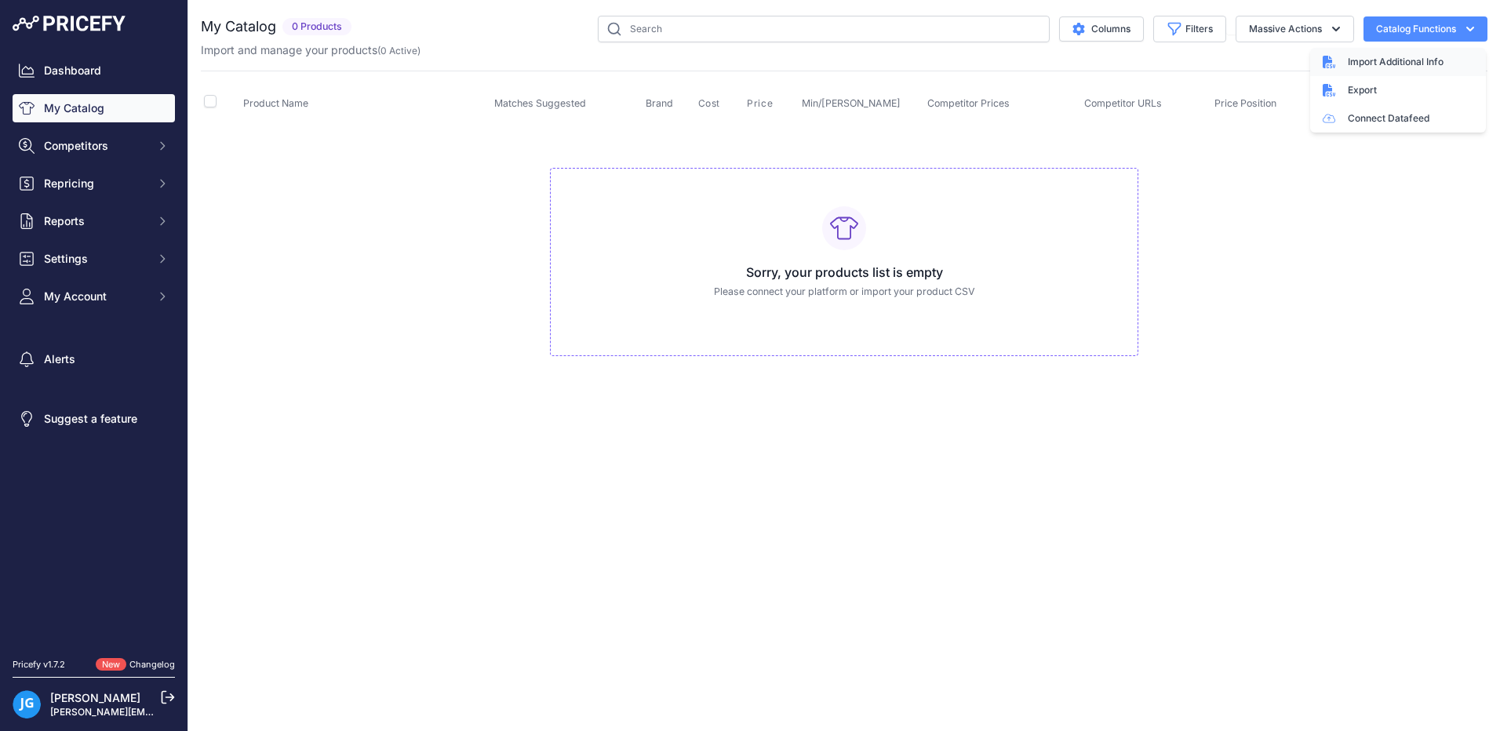
click at [1363, 62] on span "Import Additional Info" at bounding box center [1395, 62] width 96 height 13
drag, startPoint x: 1363, startPoint y: 62, endPoint x: 1289, endPoint y: 142, distance: 108.8
click at [1284, 129] on td "Sorry, your products list is empty Please connect your platform or import your …" at bounding box center [844, 255] width 1286 height 264
click at [1465, 29] on icon "button" at bounding box center [1470, 29] width 16 height 16
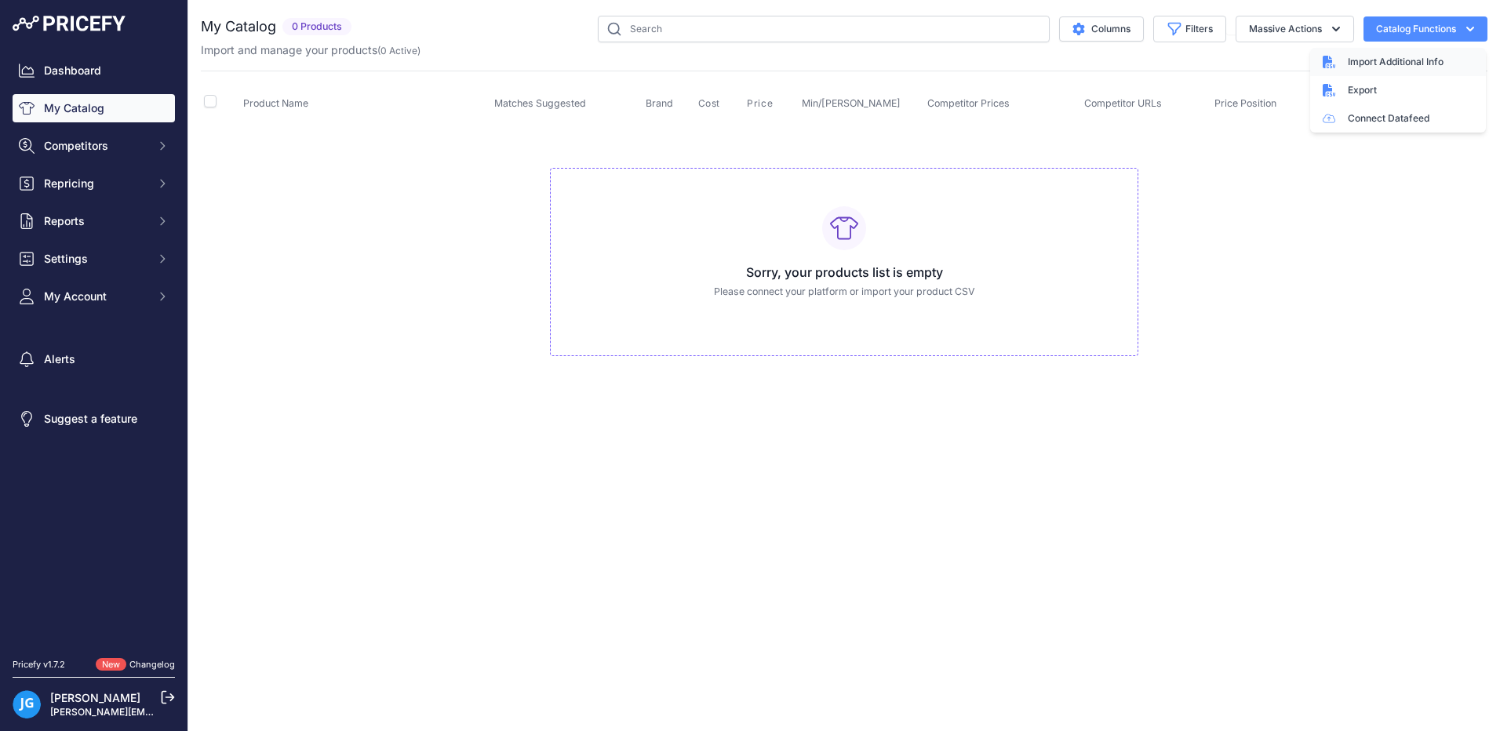
click at [1374, 63] on span "Import Additional Info" at bounding box center [1395, 62] width 96 height 13
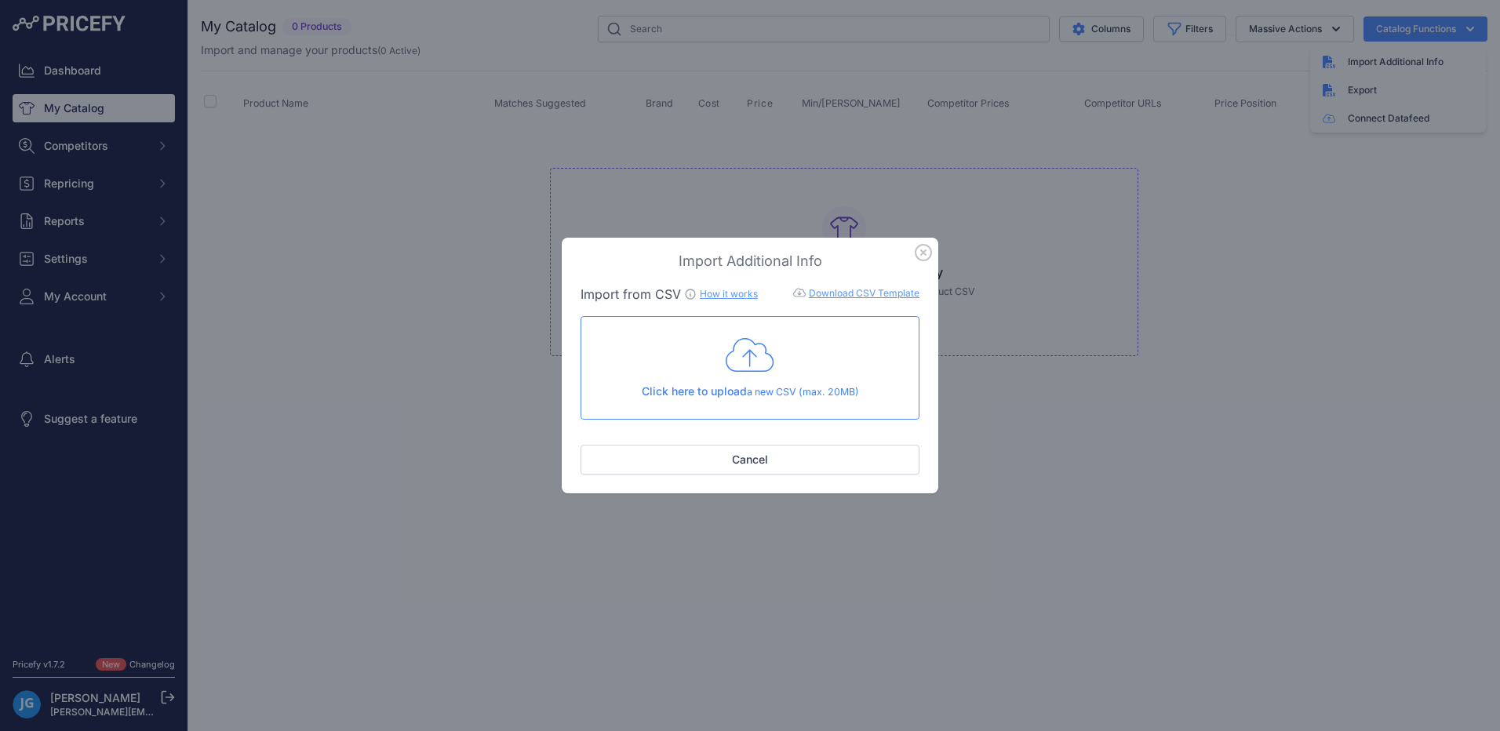
click at [755, 367] on icon at bounding box center [749, 355] width 49 height 39
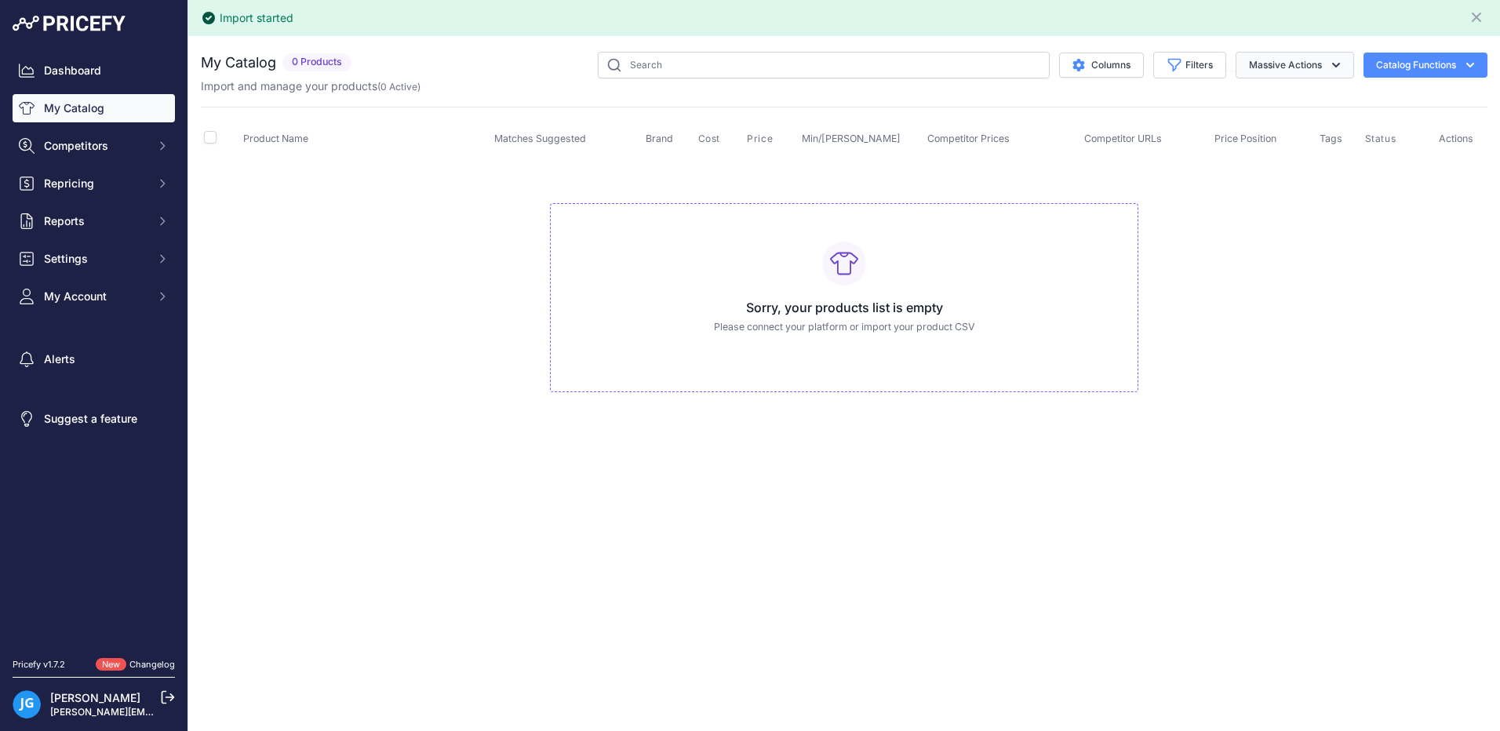
click at [1340, 65] on icon "button" at bounding box center [1336, 65] width 16 height 16
click at [1332, 64] on icon "button" at bounding box center [1336, 65] width 8 height 5
click at [1457, 60] on button "Catalog Functions" at bounding box center [1425, 65] width 124 height 25
click at [1355, 99] on span "Import Additional Info" at bounding box center [1395, 98] width 96 height 13
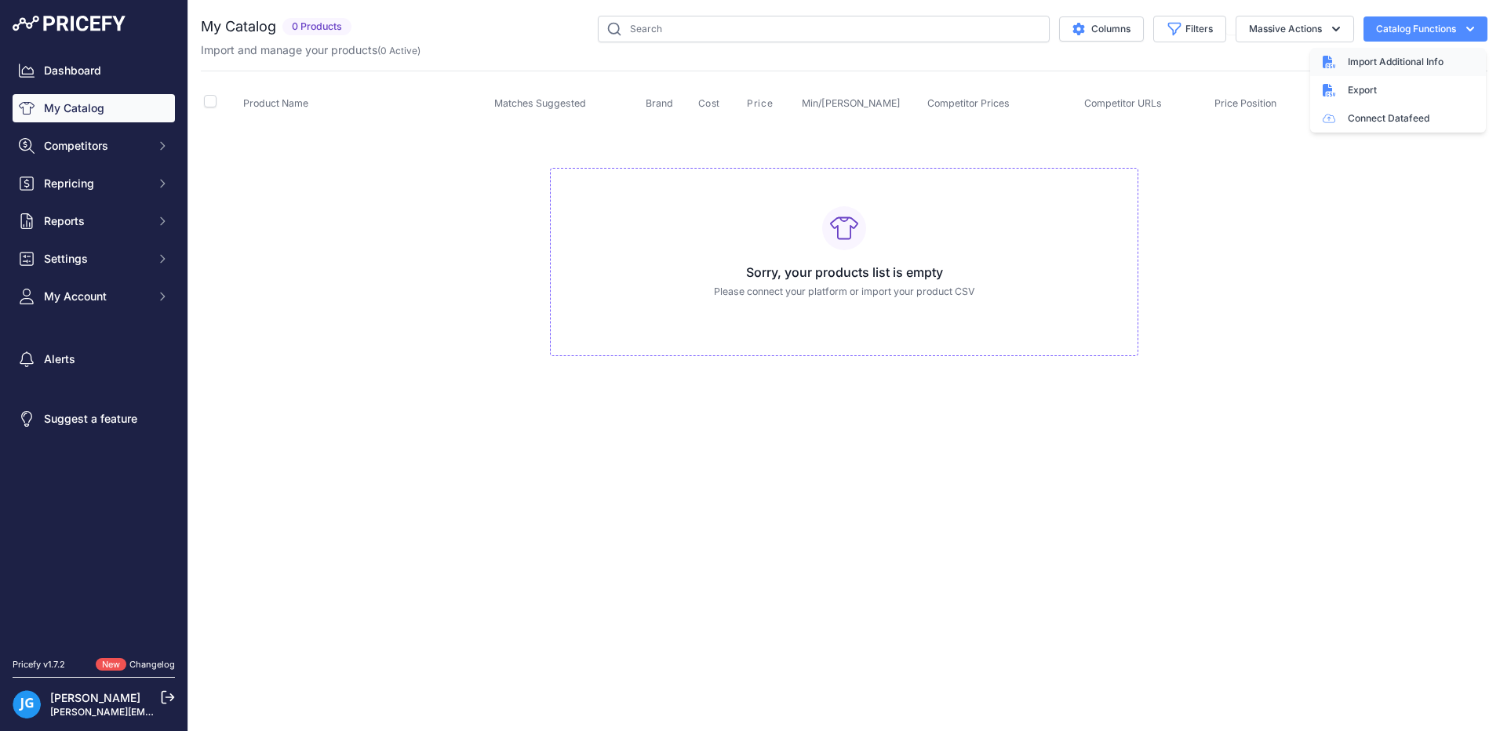
click at [1355, 99] on div "Export" at bounding box center [1398, 90] width 176 height 28
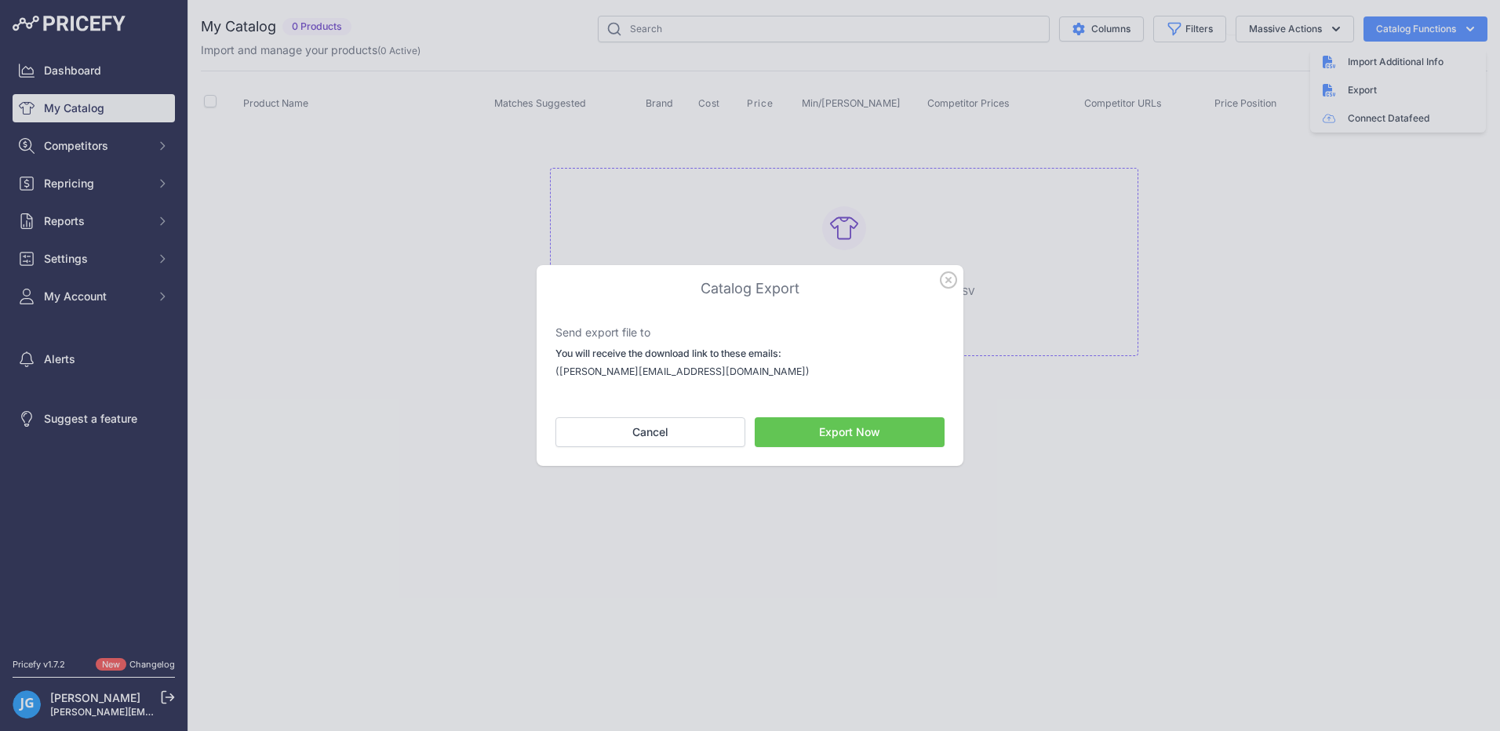
click at [951, 282] on icon "button" at bounding box center [948, 280] width 16 height 16
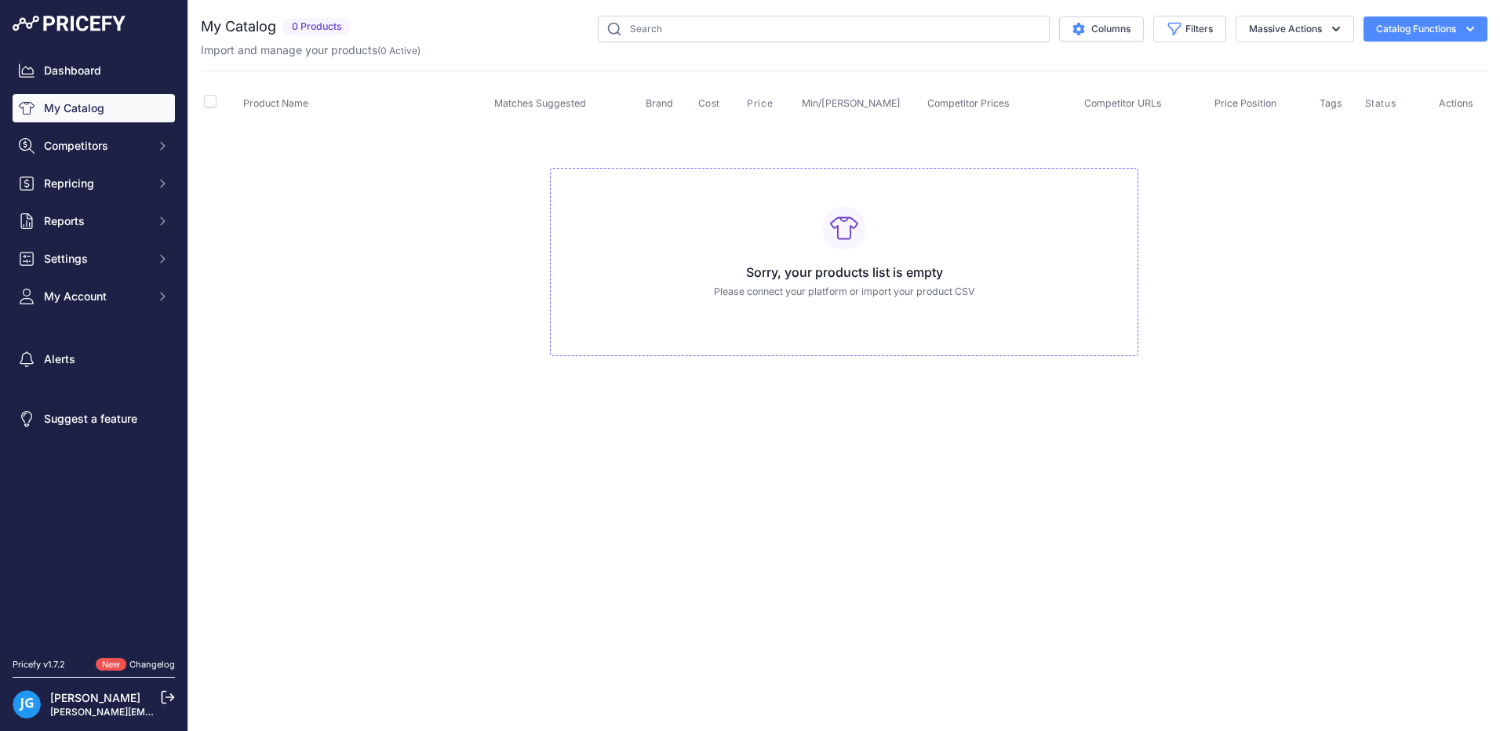
click at [1397, 31] on button "Catalog Functions" at bounding box center [1425, 28] width 124 height 25
click at [1363, 60] on span "Import Additional Info" at bounding box center [1395, 62] width 96 height 13
click at [1329, 64] on icon at bounding box center [1328, 62] width 13 height 13
drag, startPoint x: 1329, startPoint y: 64, endPoint x: 795, endPoint y: 166, distance: 544.7
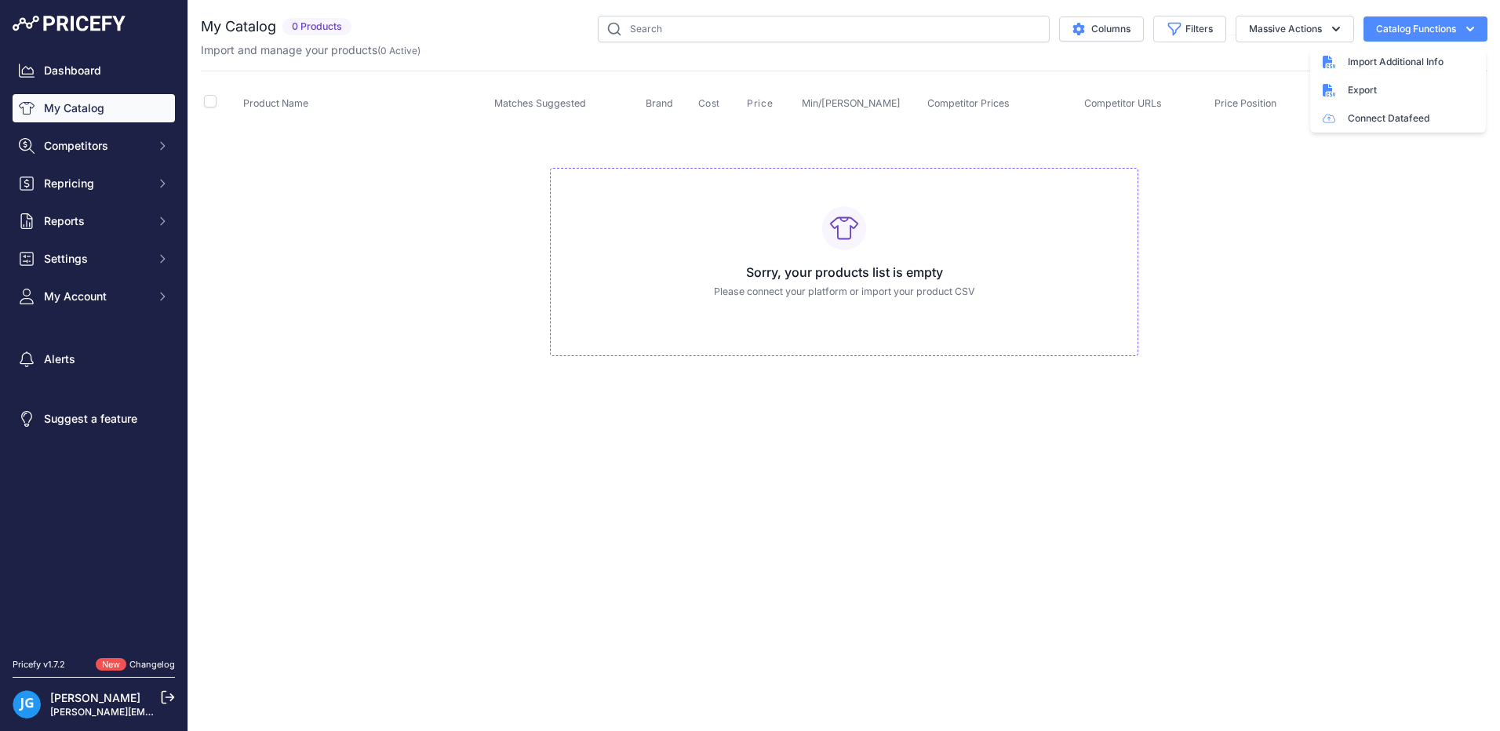
click at [799, 162] on td "Sorry, your products list is empty Please connect your platform or import your …" at bounding box center [844, 255] width 1286 height 264
click at [1449, 30] on button "Catalog Functions" at bounding box center [1425, 28] width 124 height 25
click at [1363, 65] on span "Import Additional Info" at bounding box center [1395, 62] width 96 height 13
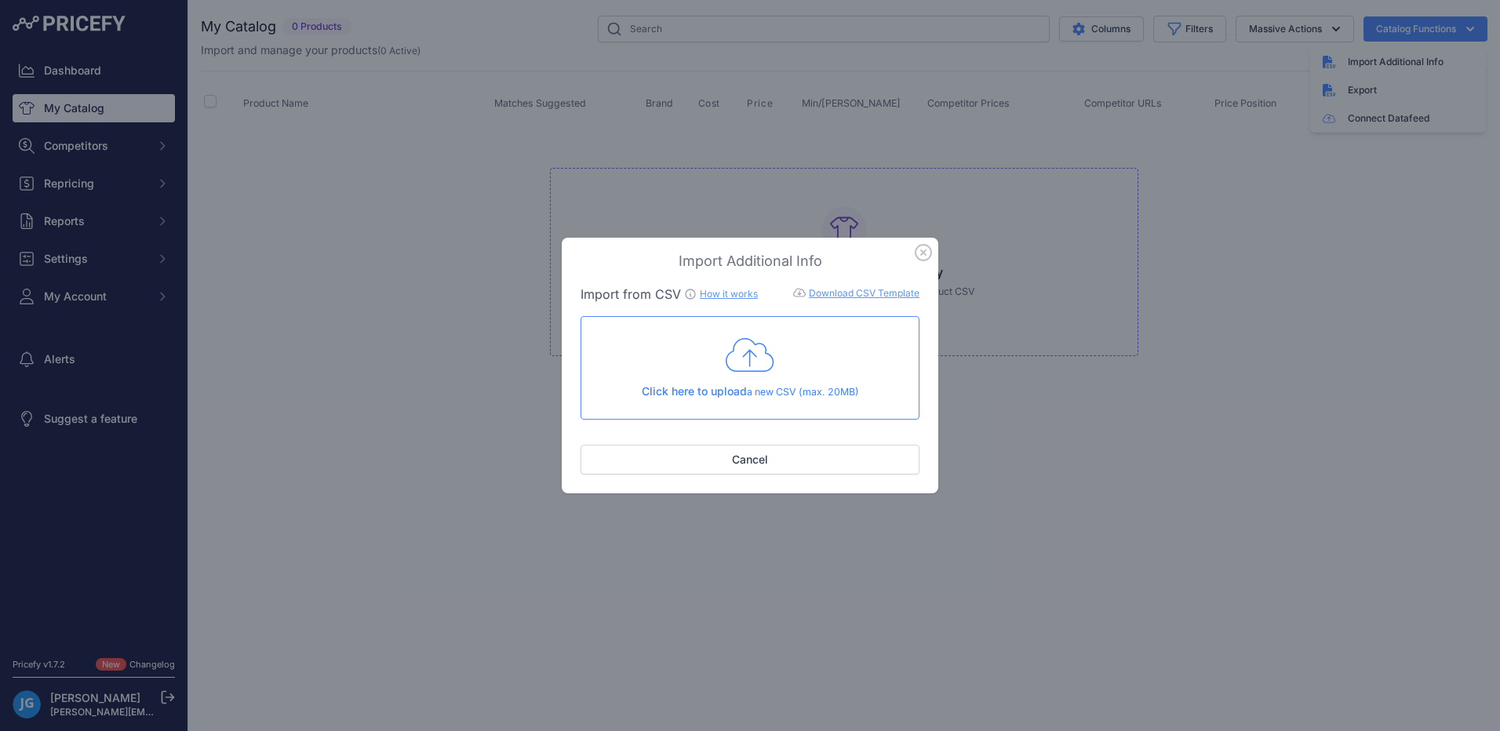
click at [751, 376] on div "Click here to upload a new CSV (max. 20MB)" at bounding box center [750, 368] width 312 height 64
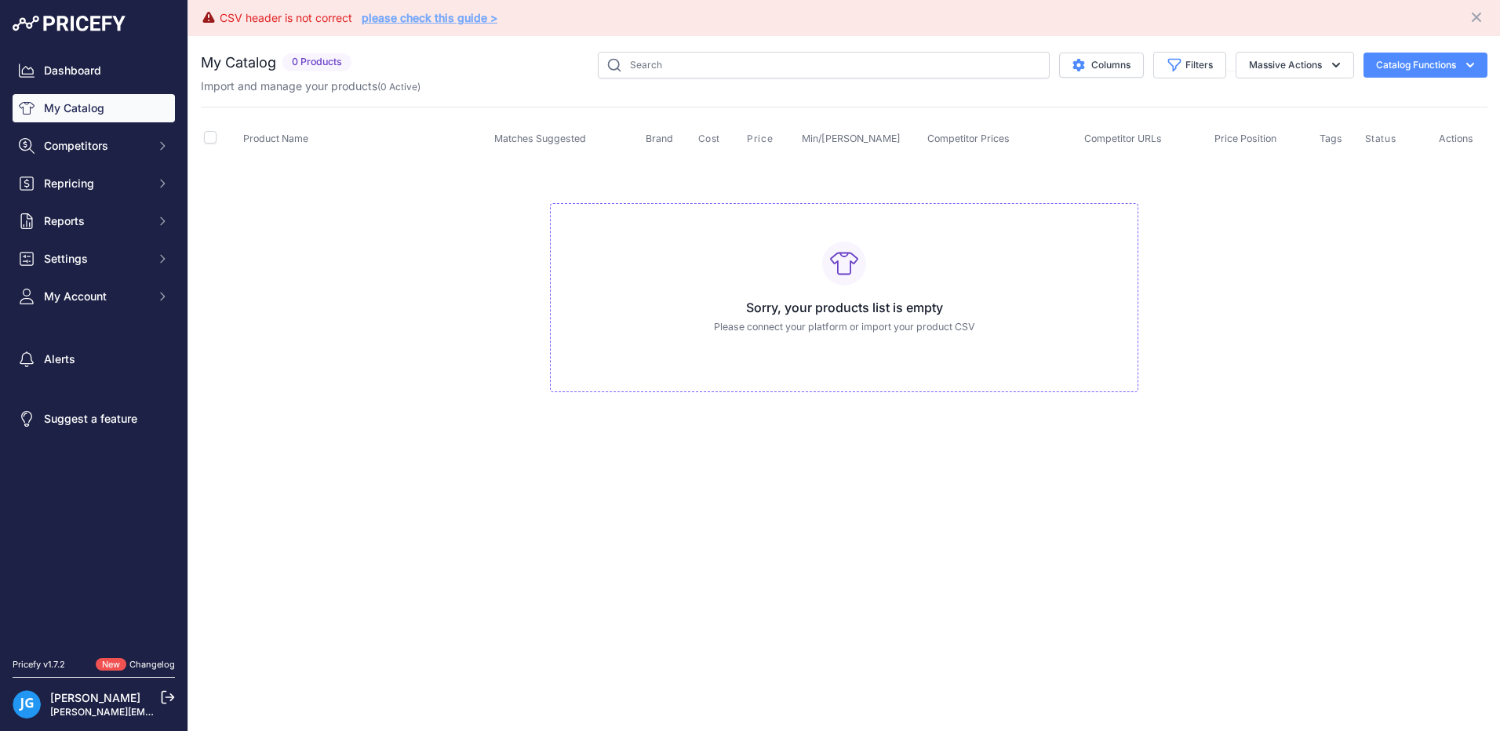
click at [424, 23] on link "please check this guide >" at bounding box center [430, 17] width 136 height 13
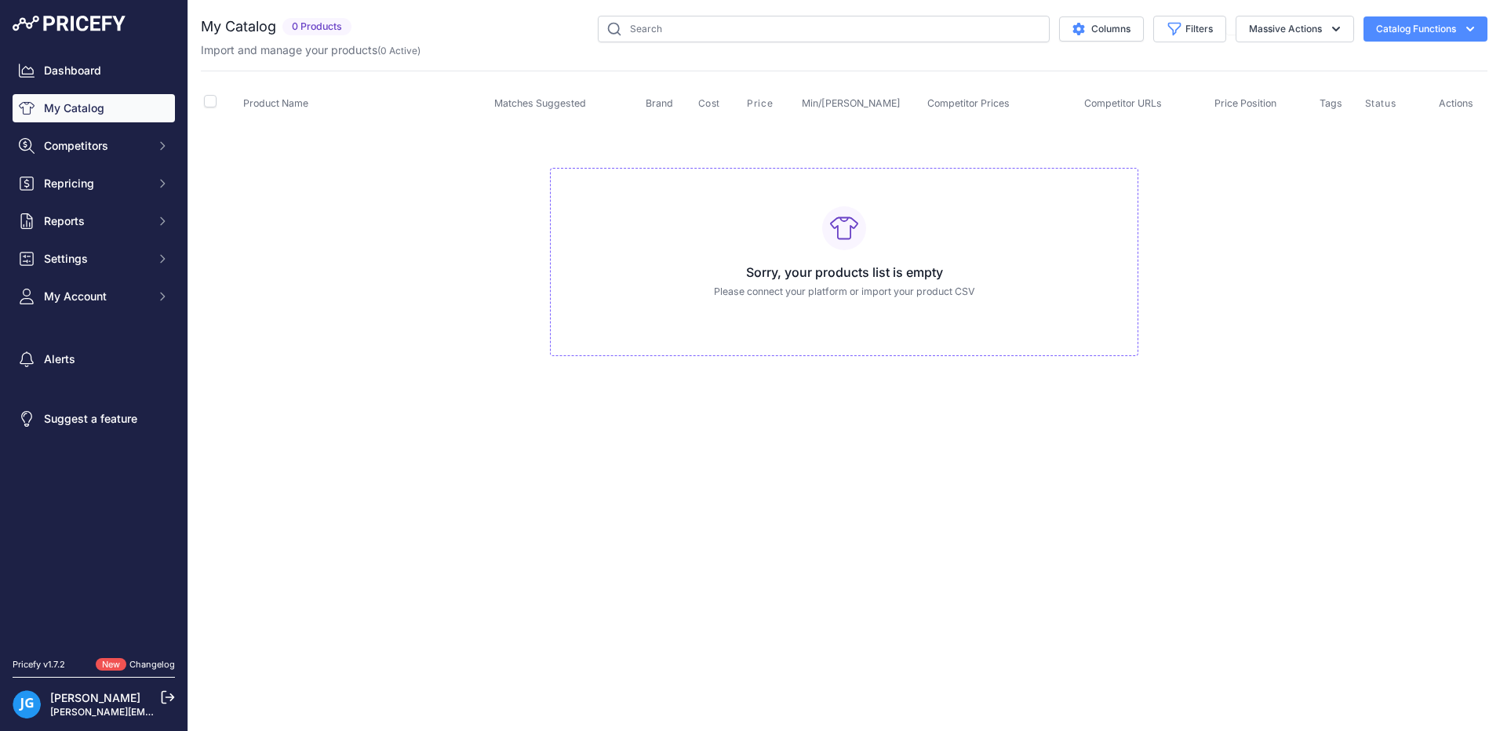
click at [1460, 35] on button "Catalog Functions" at bounding box center [1425, 28] width 124 height 25
click at [1371, 67] on span "Import Additional Info" at bounding box center [1395, 62] width 96 height 13
click at [1475, 29] on icon "button" at bounding box center [1470, 29] width 16 height 16
click at [1362, 63] on span "Import Additional Info" at bounding box center [1395, 62] width 96 height 13
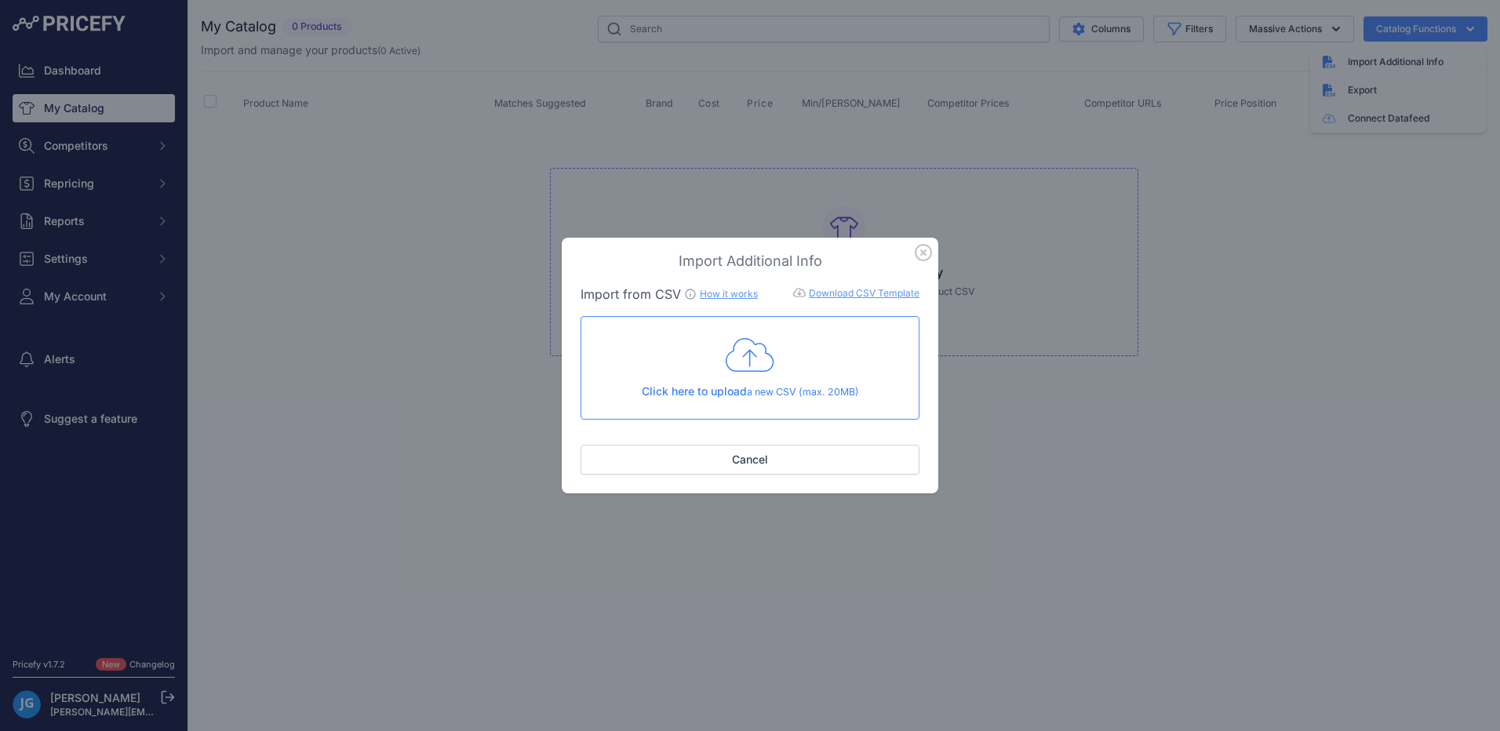
click at [743, 362] on icon at bounding box center [749, 355] width 49 height 39
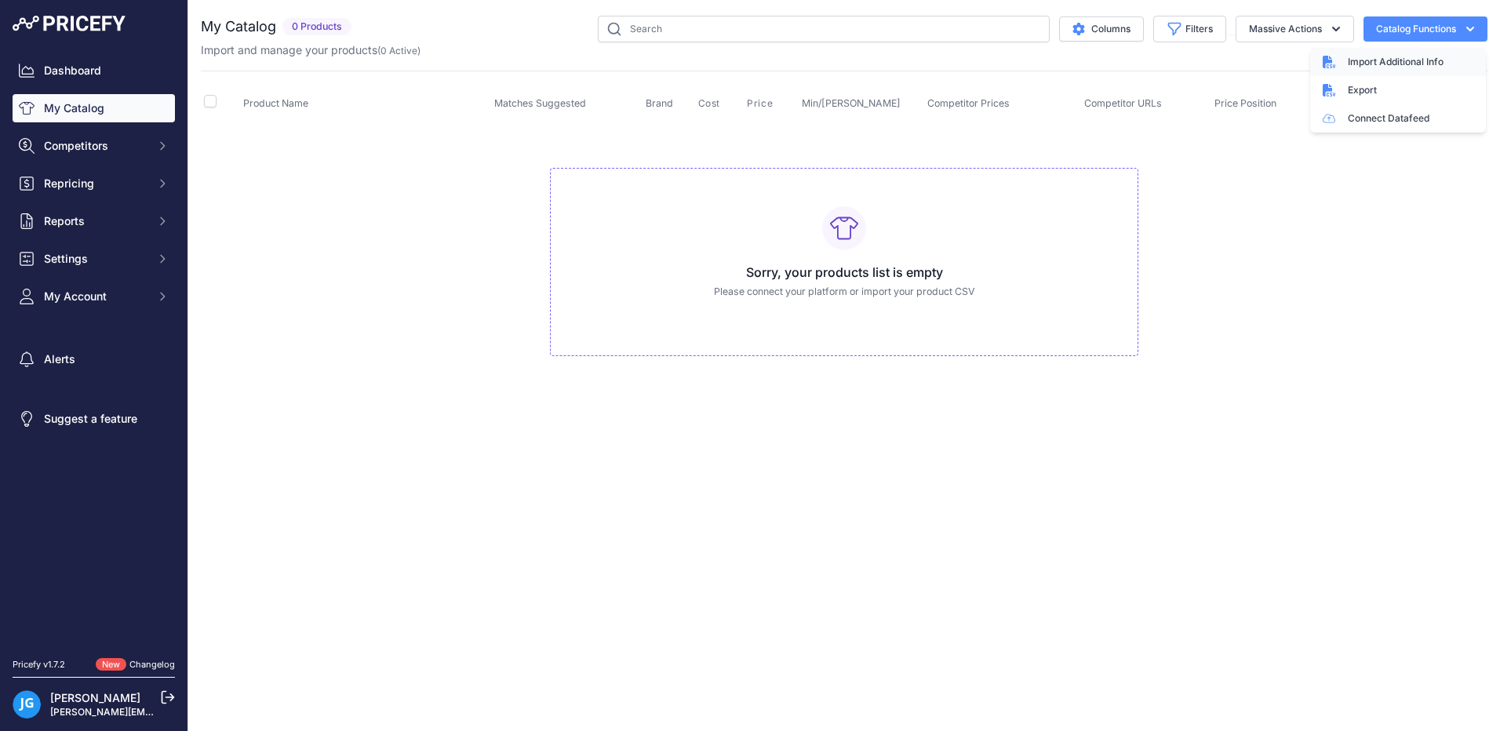
click at [1362, 63] on span "Import Additional Info" at bounding box center [1395, 62] width 96 height 13
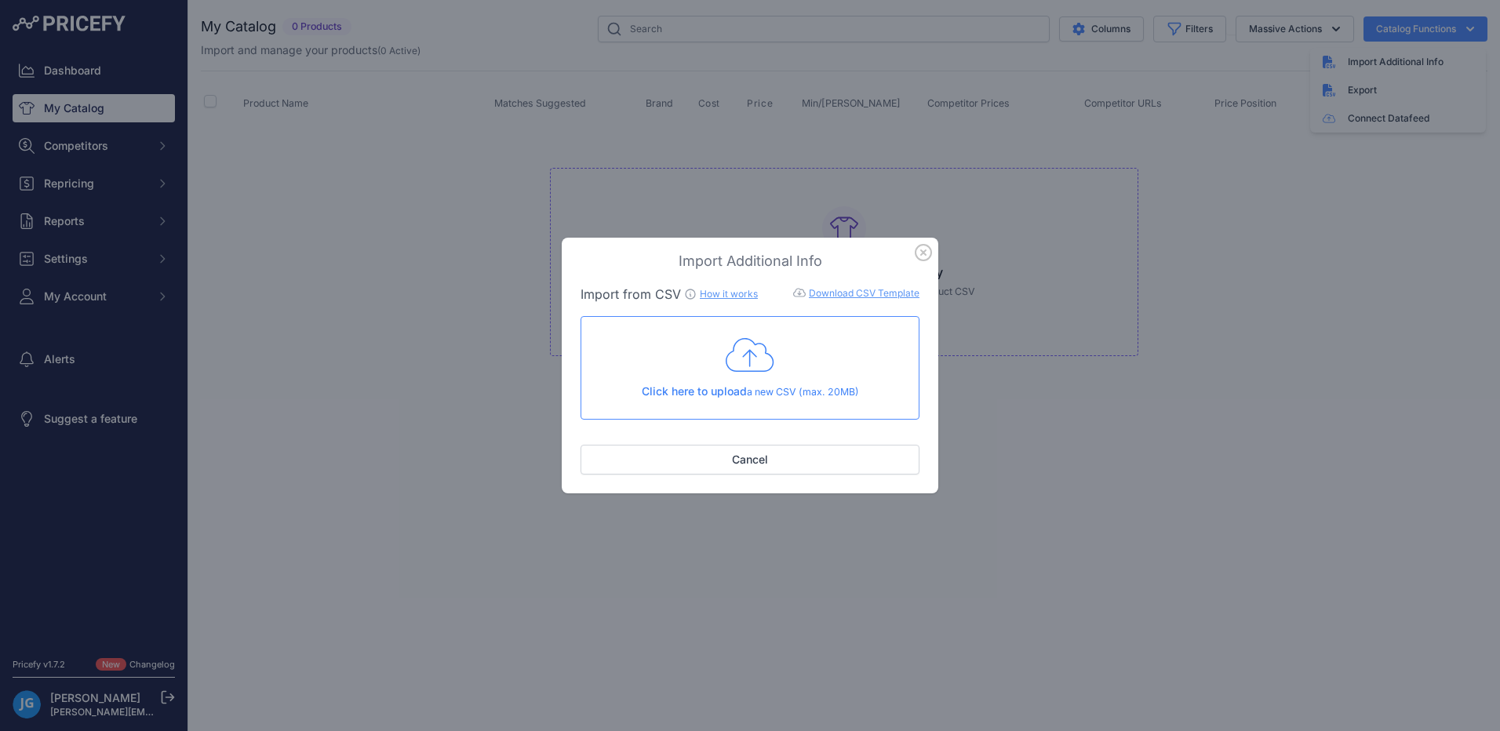
click at [744, 362] on icon at bounding box center [749, 355] width 49 height 39
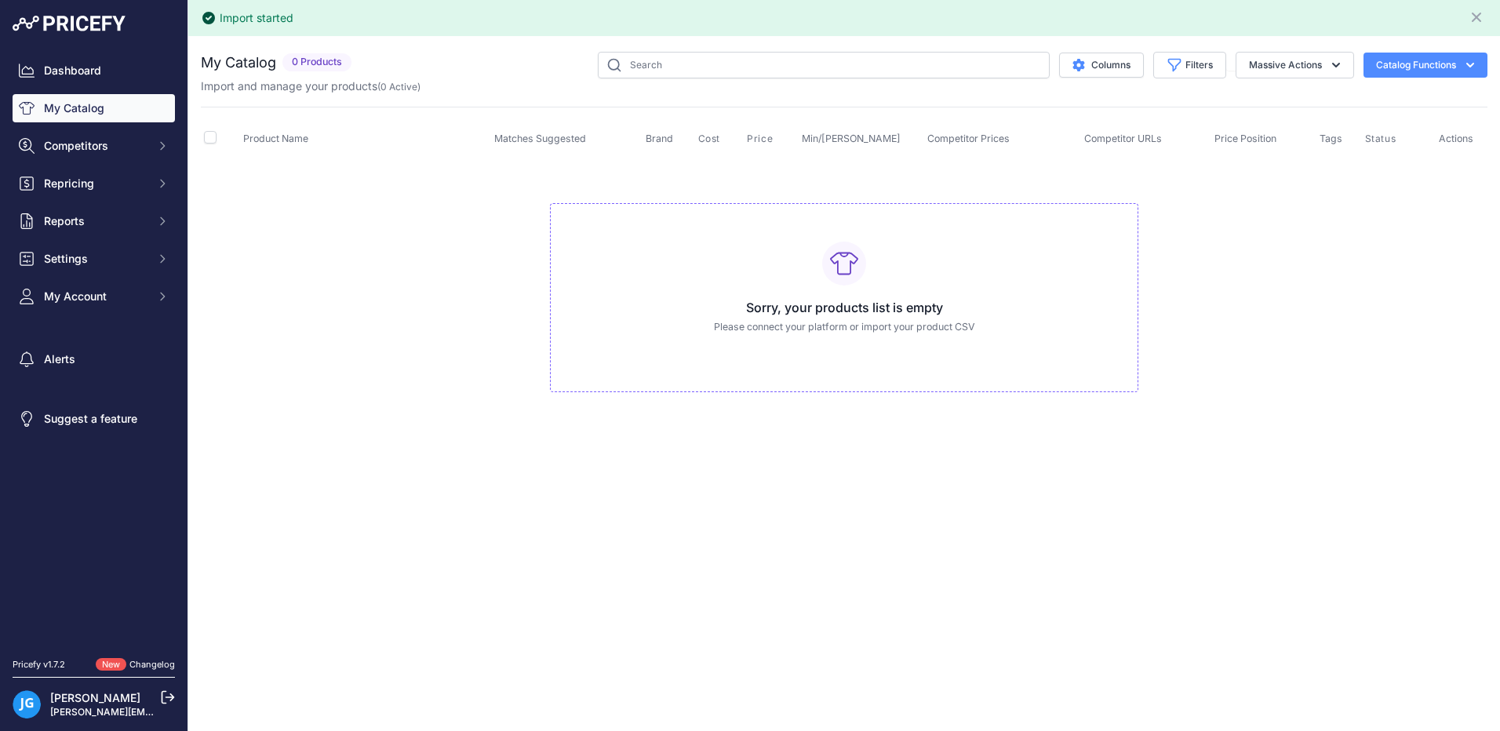
click at [144, 661] on link "Changelog" at bounding box center [151, 664] width 45 height 11
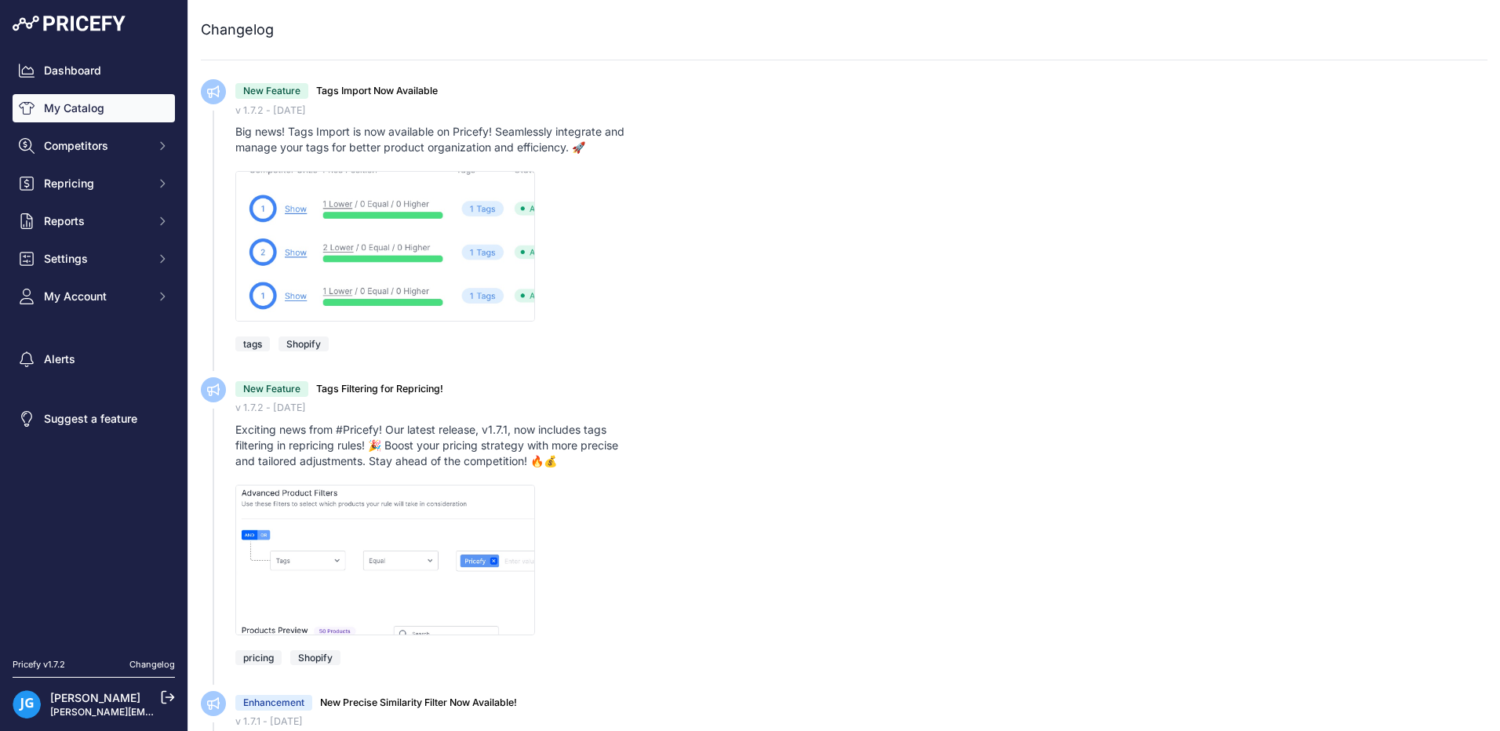
click at [62, 112] on link "My Catalog" at bounding box center [94, 108] width 162 height 28
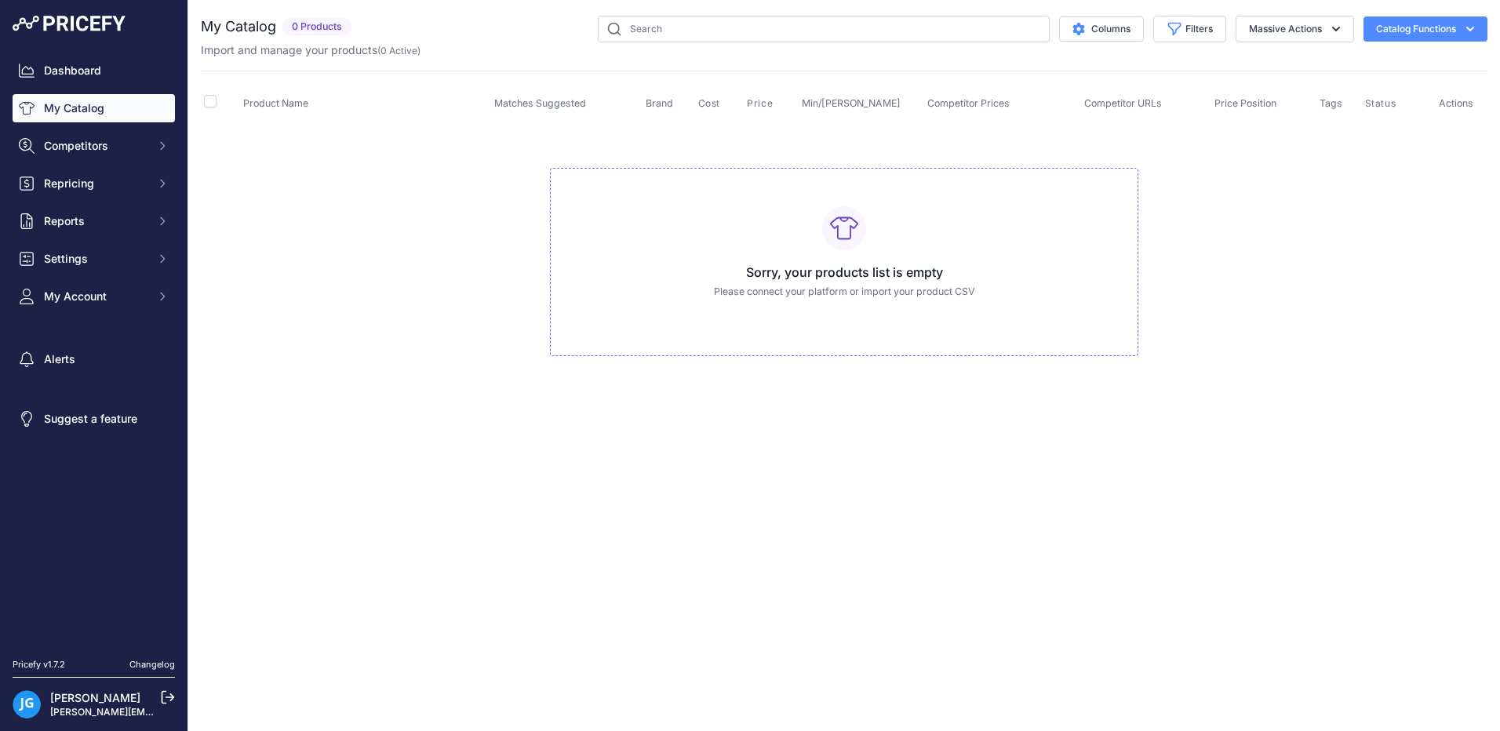
click at [1456, 27] on button "Catalog Functions" at bounding box center [1425, 28] width 124 height 25
click at [1342, 93] on div "Export" at bounding box center [1398, 90] width 176 height 28
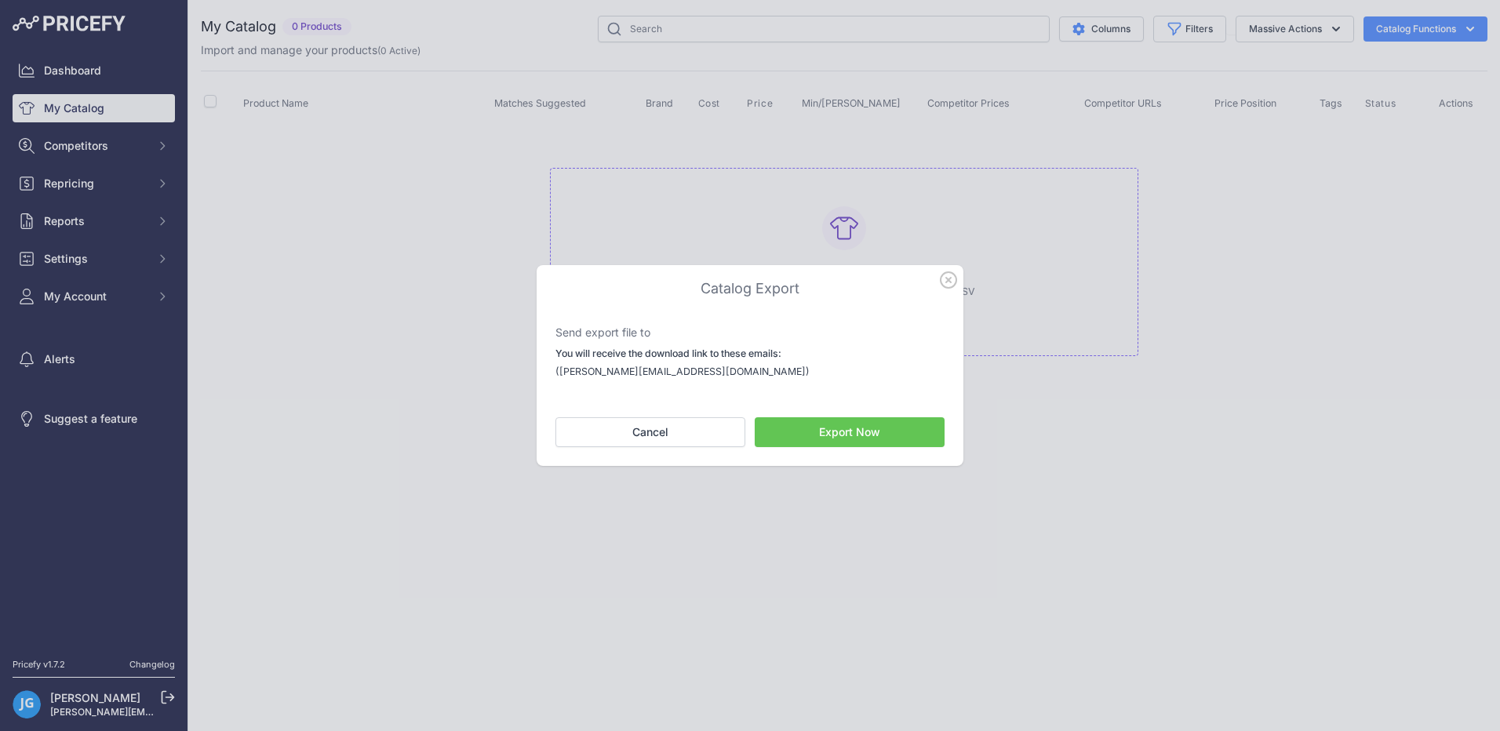
click at [944, 278] on icon "button" at bounding box center [948, 279] width 17 height 17
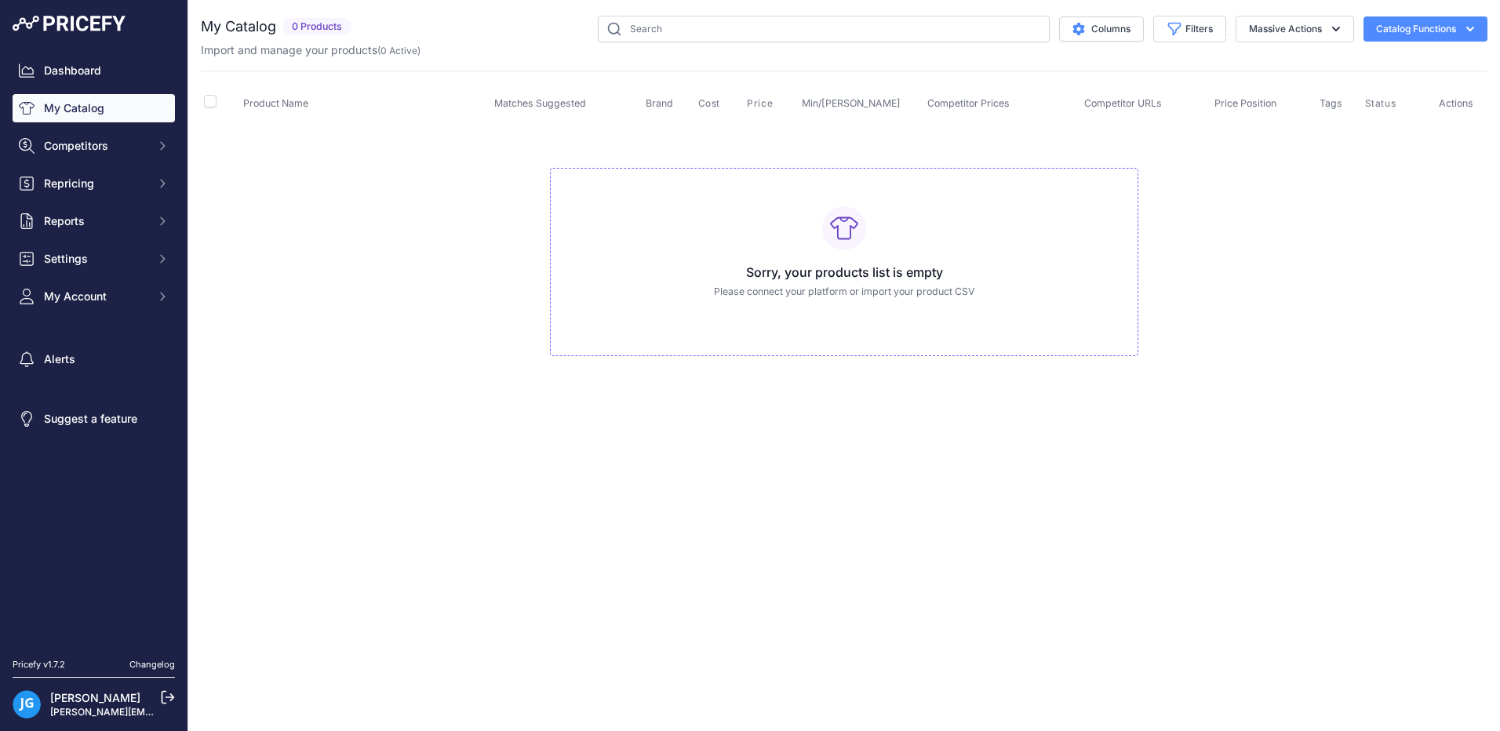
click at [1449, 33] on button "Catalog Functions" at bounding box center [1425, 28] width 124 height 25
click at [1358, 124] on link "Connect Datafeed" at bounding box center [1398, 118] width 176 height 28
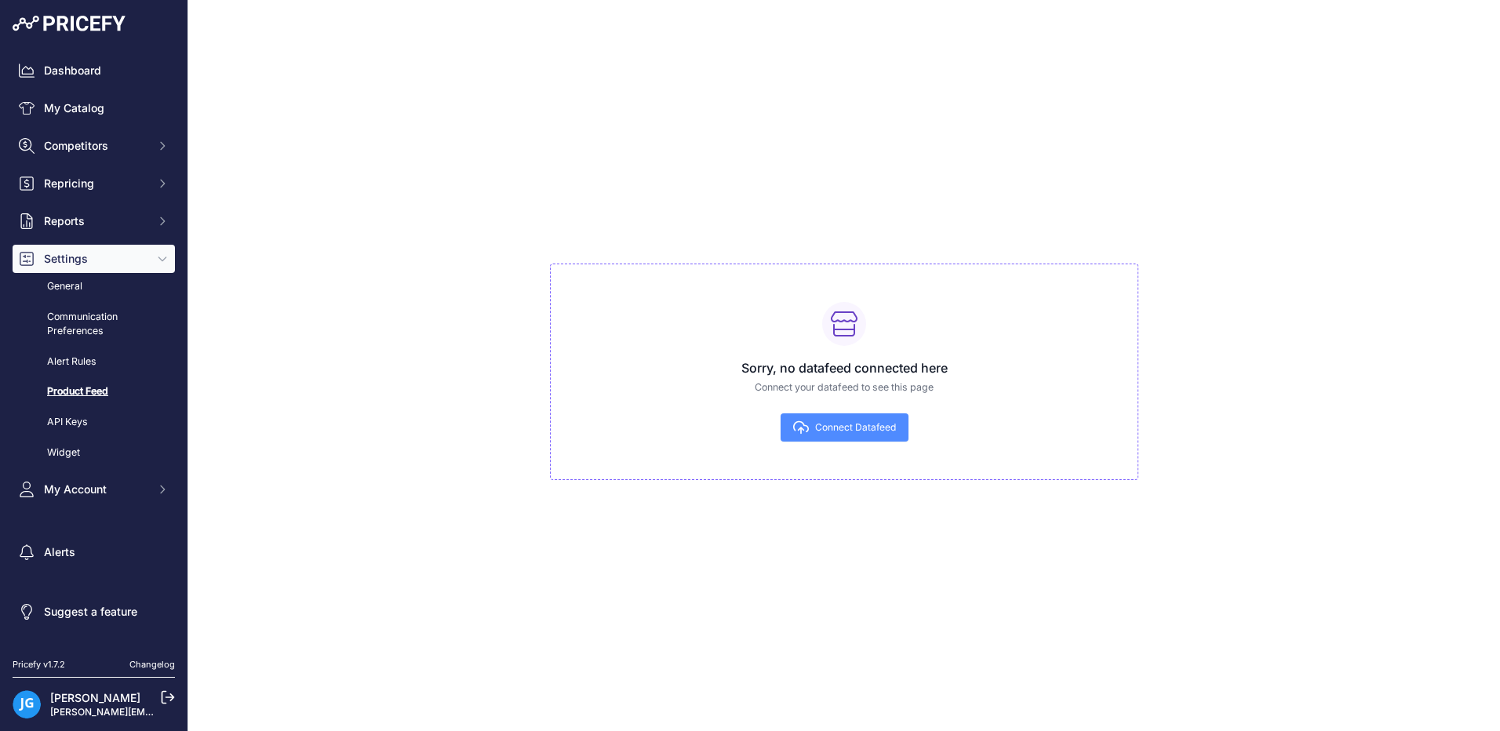
click at [79, 396] on link "Product Feed" at bounding box center [94, 391] width 162 height 27
click at [812, 428] on button "Connect Datafeed" at bounding box center [844, 427] width 128 height 28
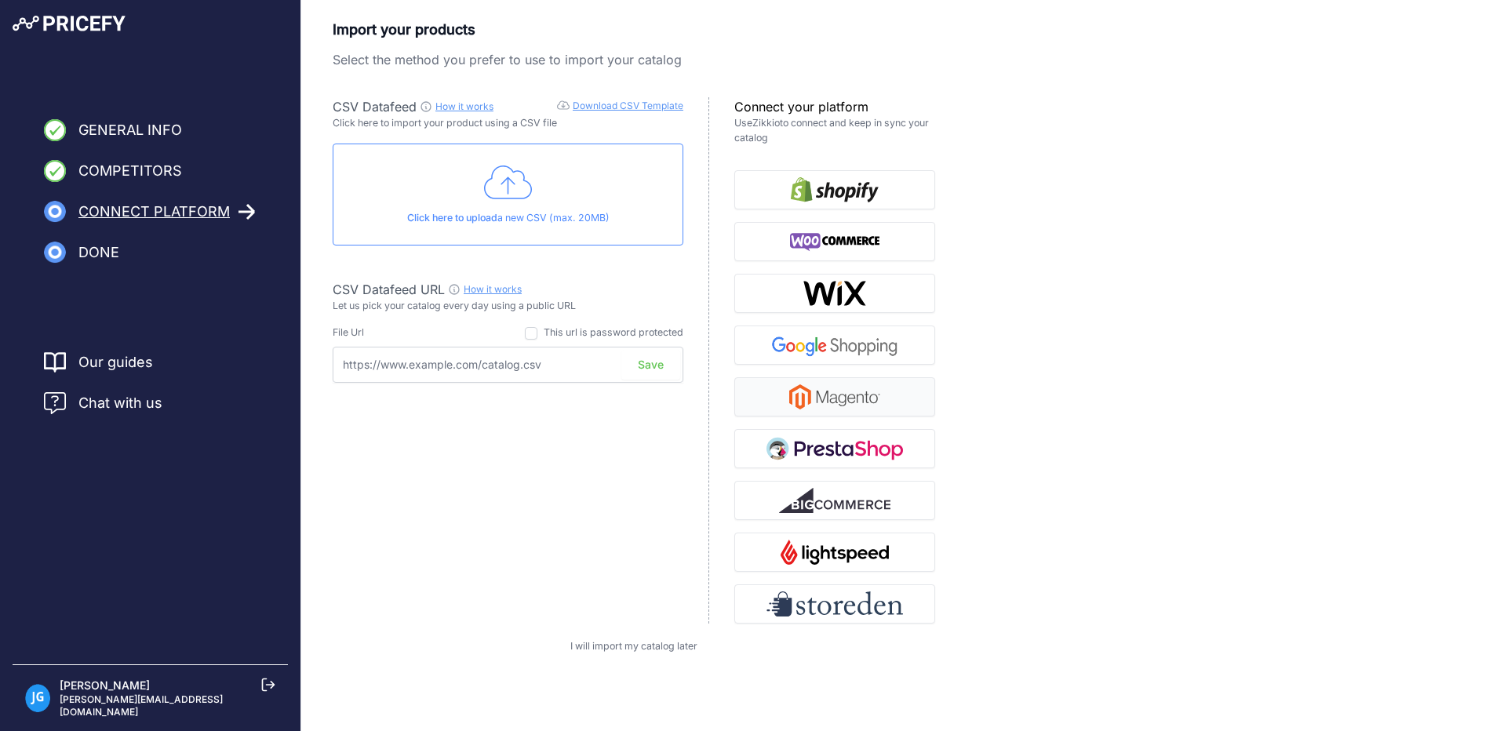
click at [827, 405] on img "button" at bounding box center [834, 396] width 91 height 25
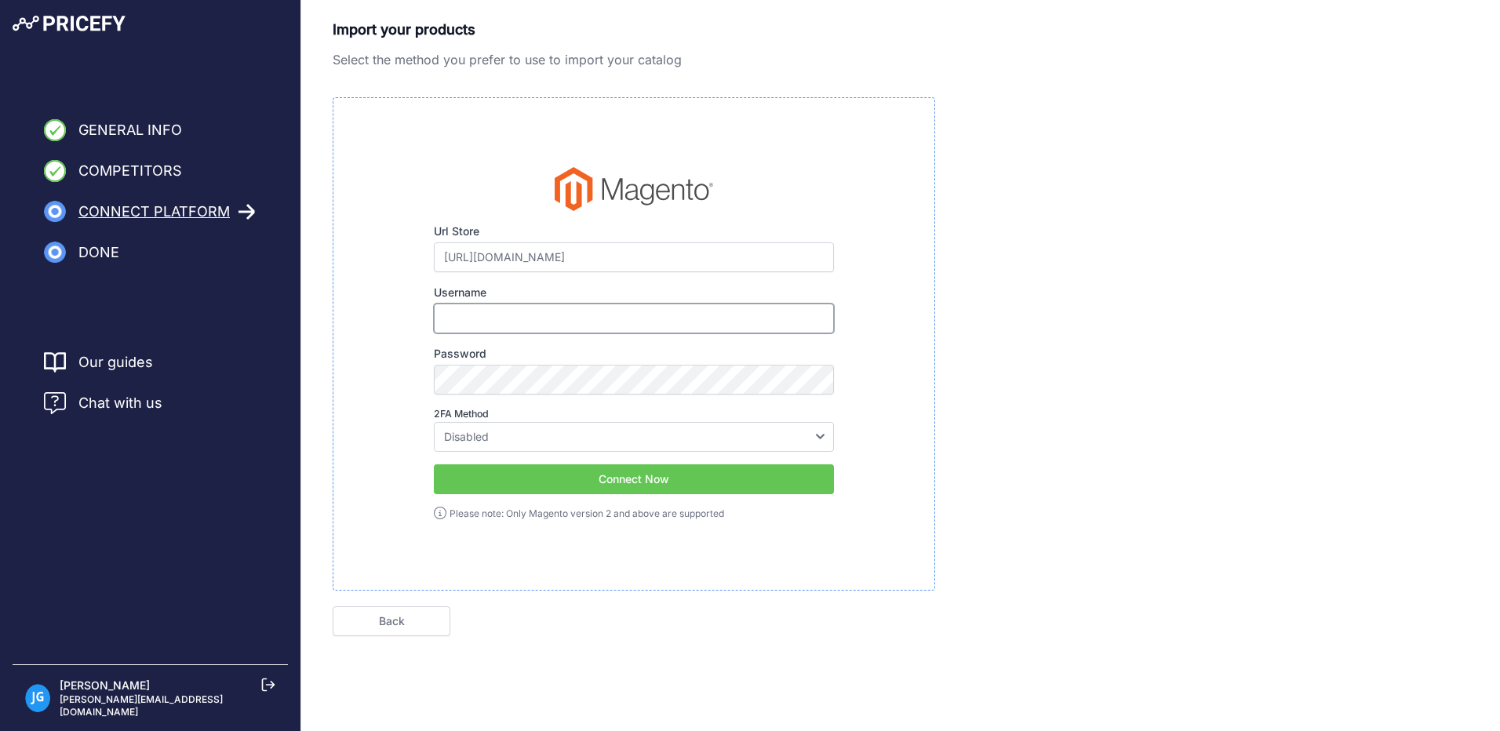
type input "jasonmoonraker"
click at [653, 482] on button "Connect Now" at bounding box center [634, 479] width 400 height 30
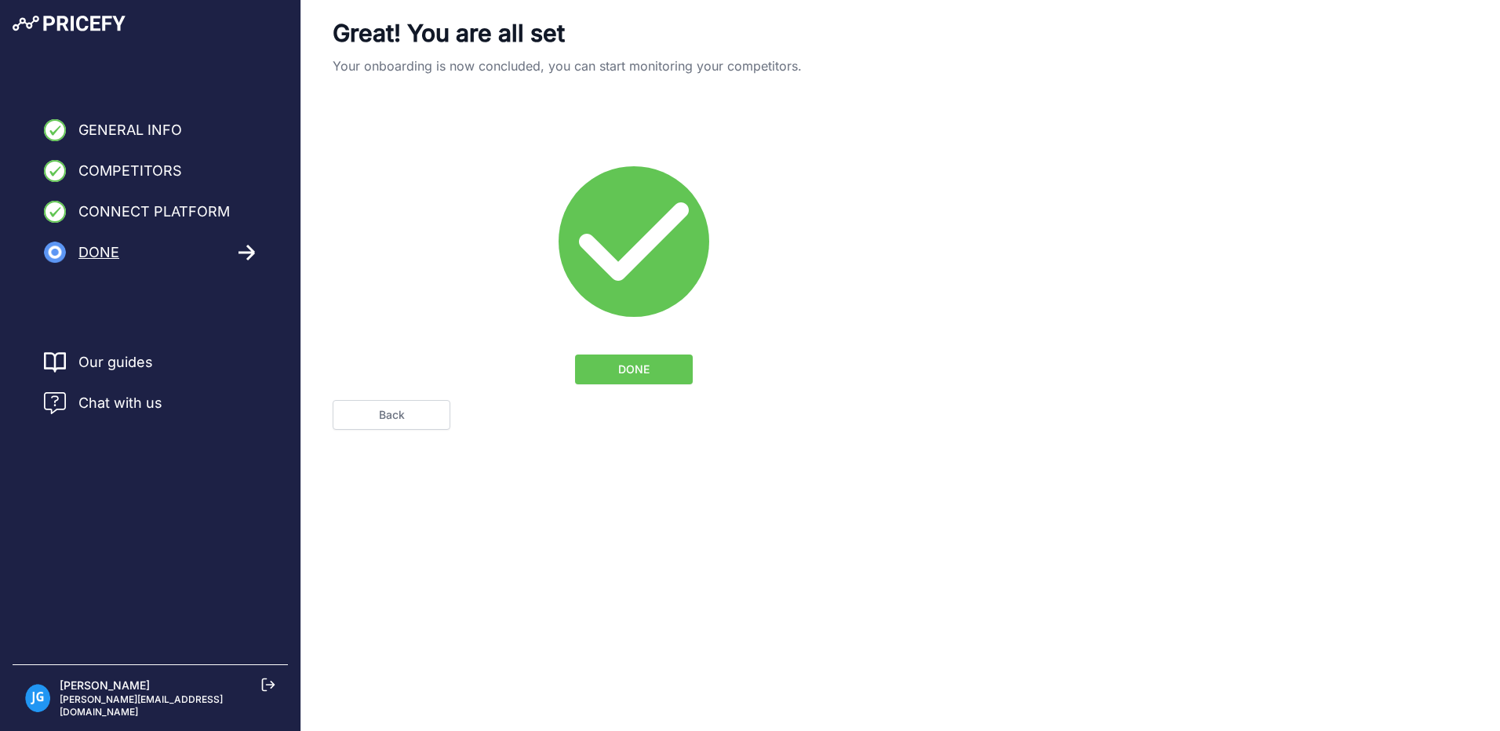
click at [627, 362] on button "DONE" at bounding box center [634, 370] width 118 height 30
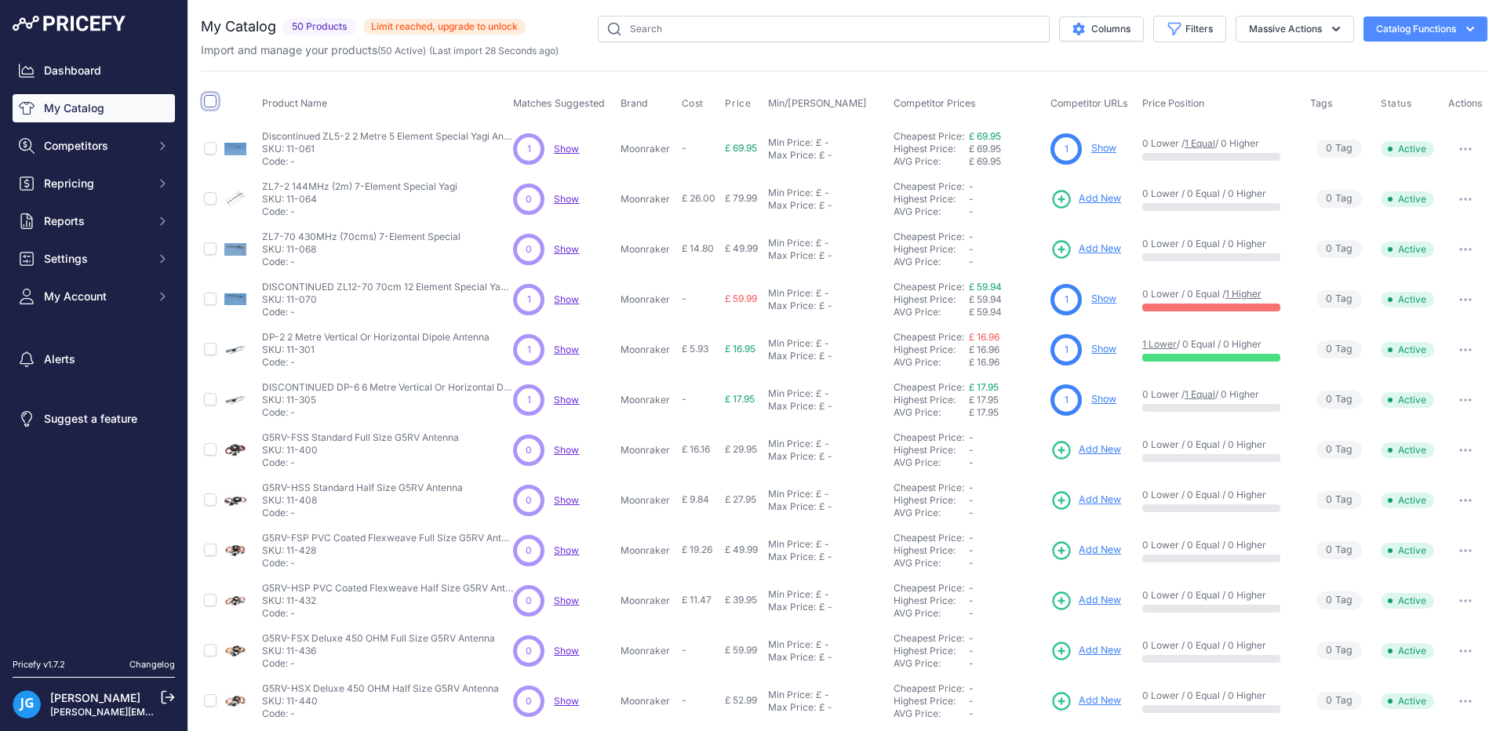
click at [209, 104] on input "checkbox" at bounding box center [210, 101] width 13 height 13
checkbox input "true"
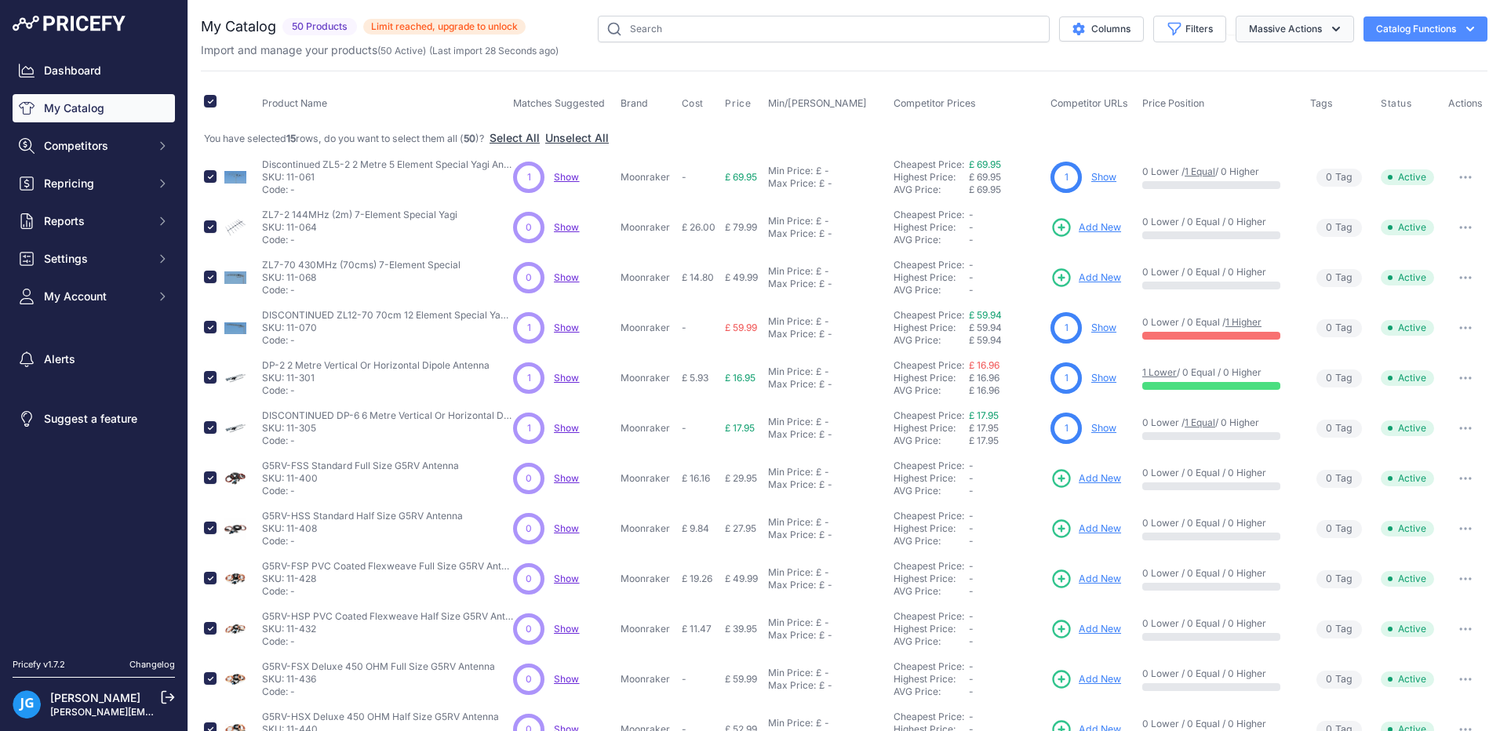
click at [1328, 30] on icon "button" at bounding box center [1336, 29] width 16 height 16
click at [1243, 124] on span "Delete" at bounding box center [1257, 121] width 33 height 13
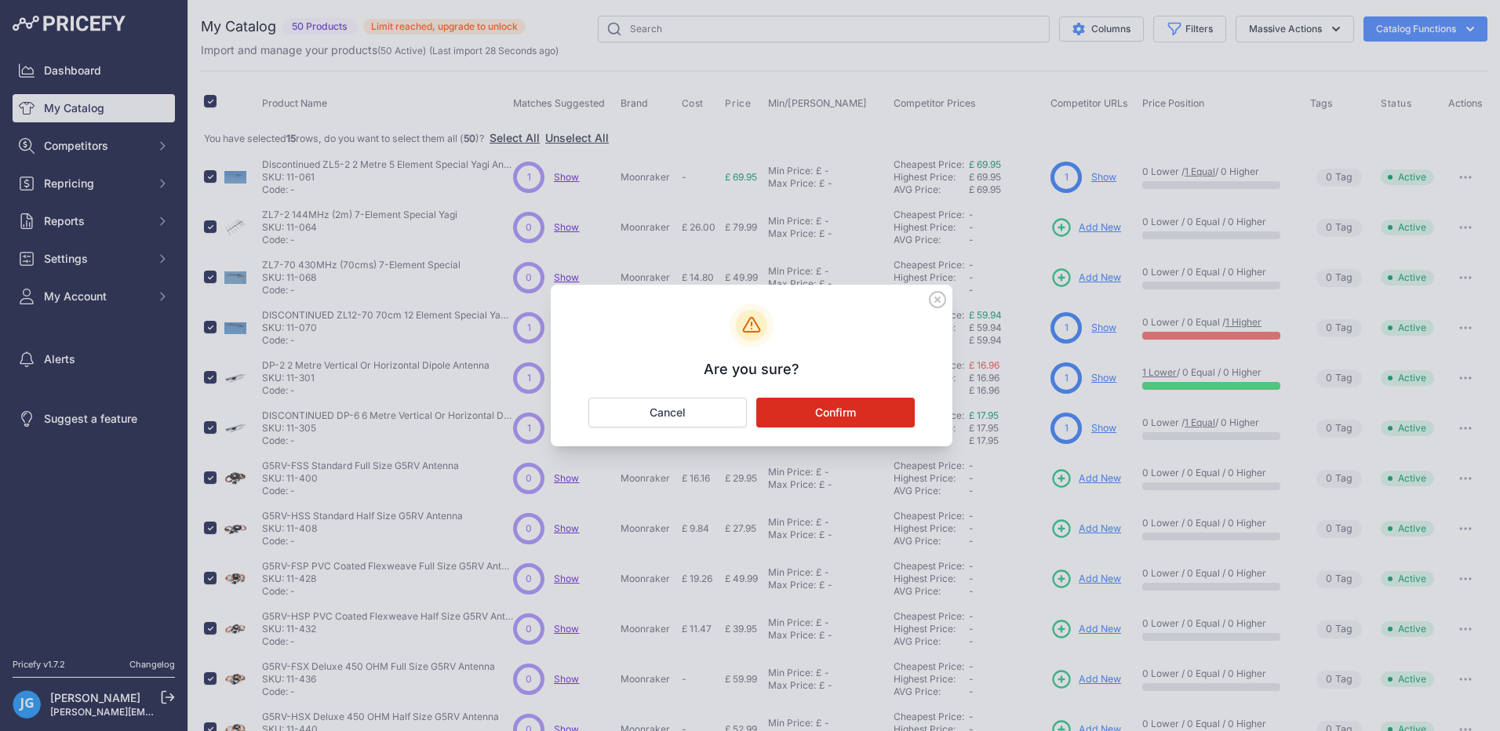
click at [830, 417] on button "Confirm" at bounding box center [835, 413] width 158 height 30
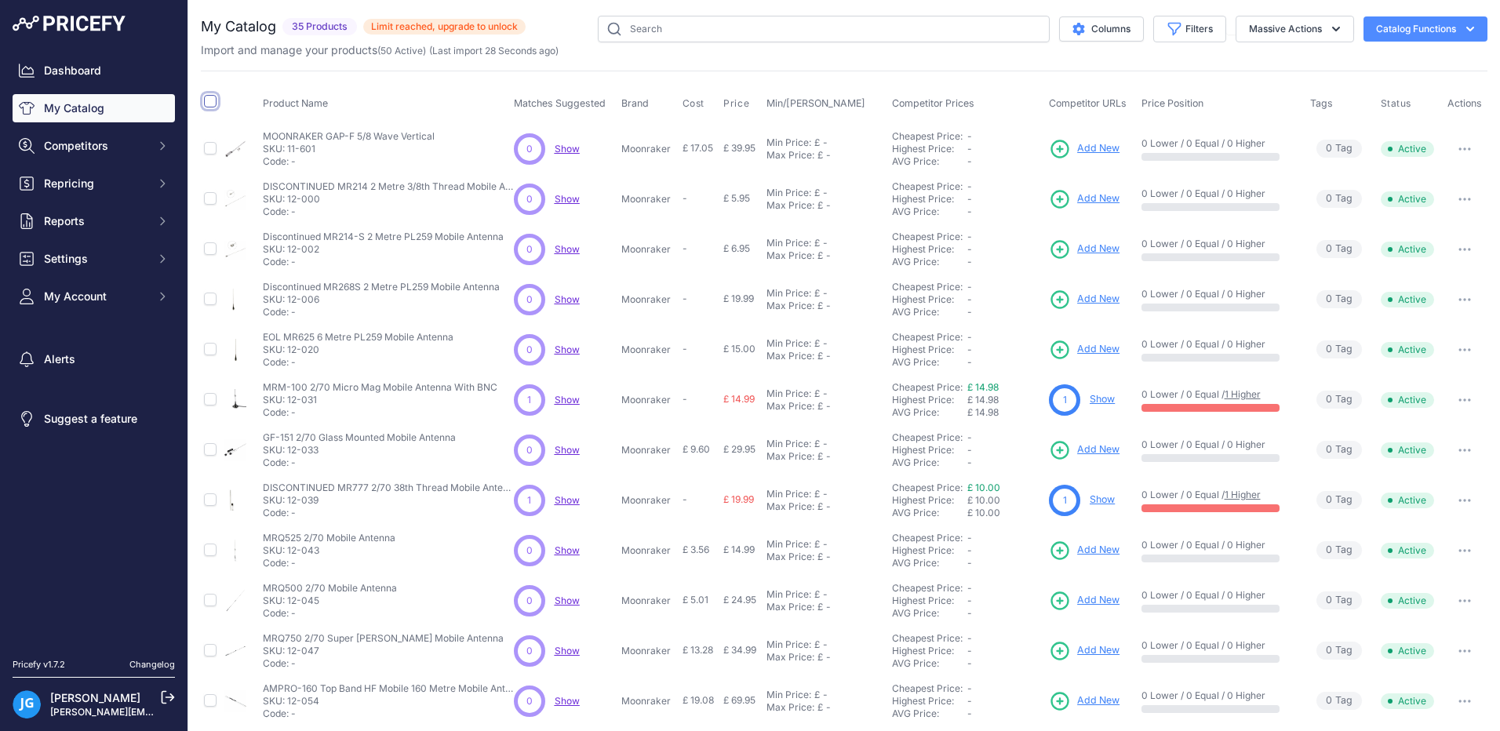
click at [209, 99] on input "checkbox" at bounding box center [210, 101] width 13 height 13
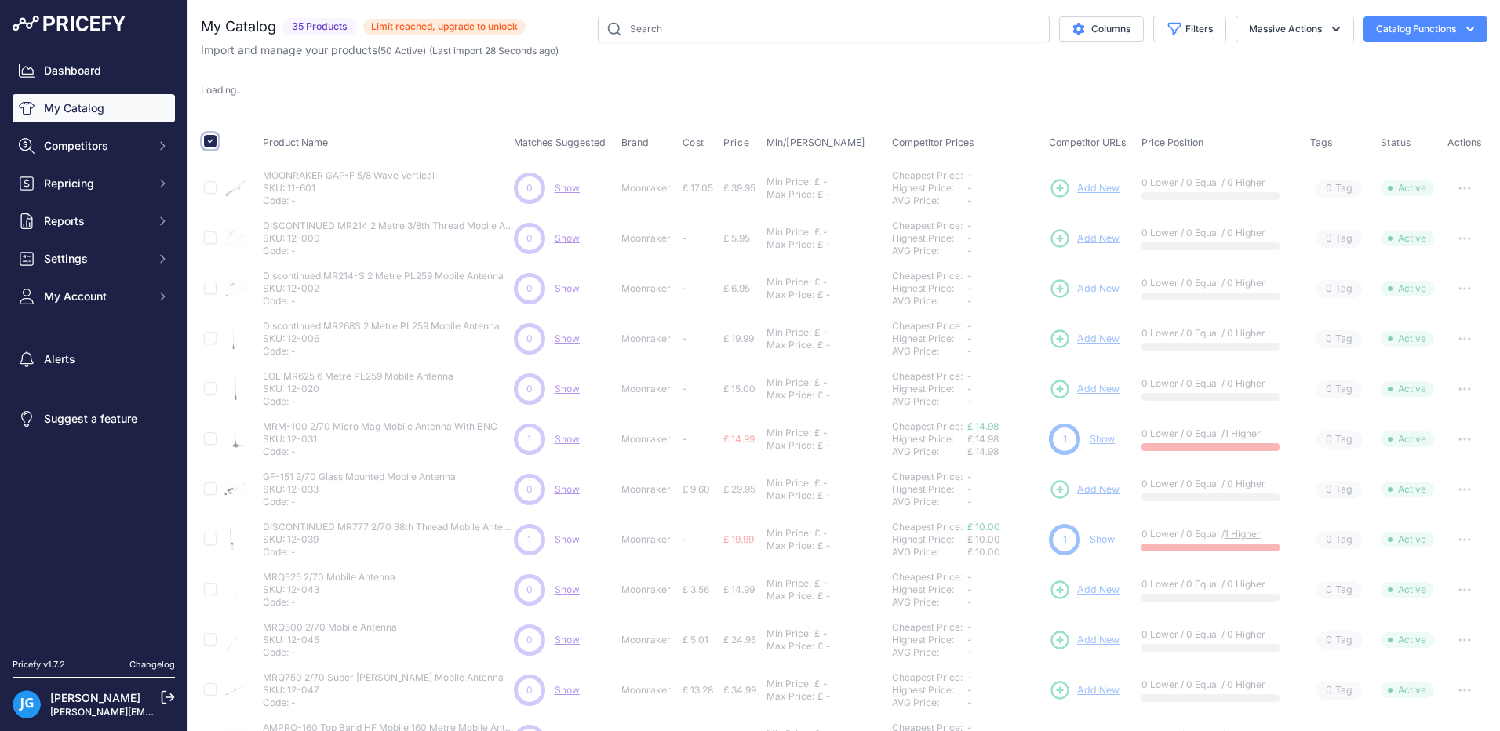
click at [208, 144] on input "checkbox" at bounding box center [210, 141] width 13 height 13
click at [209, 143] on input "checkbox" at bounding box center [210, 141] width 13 height 13
checkbox input "true"
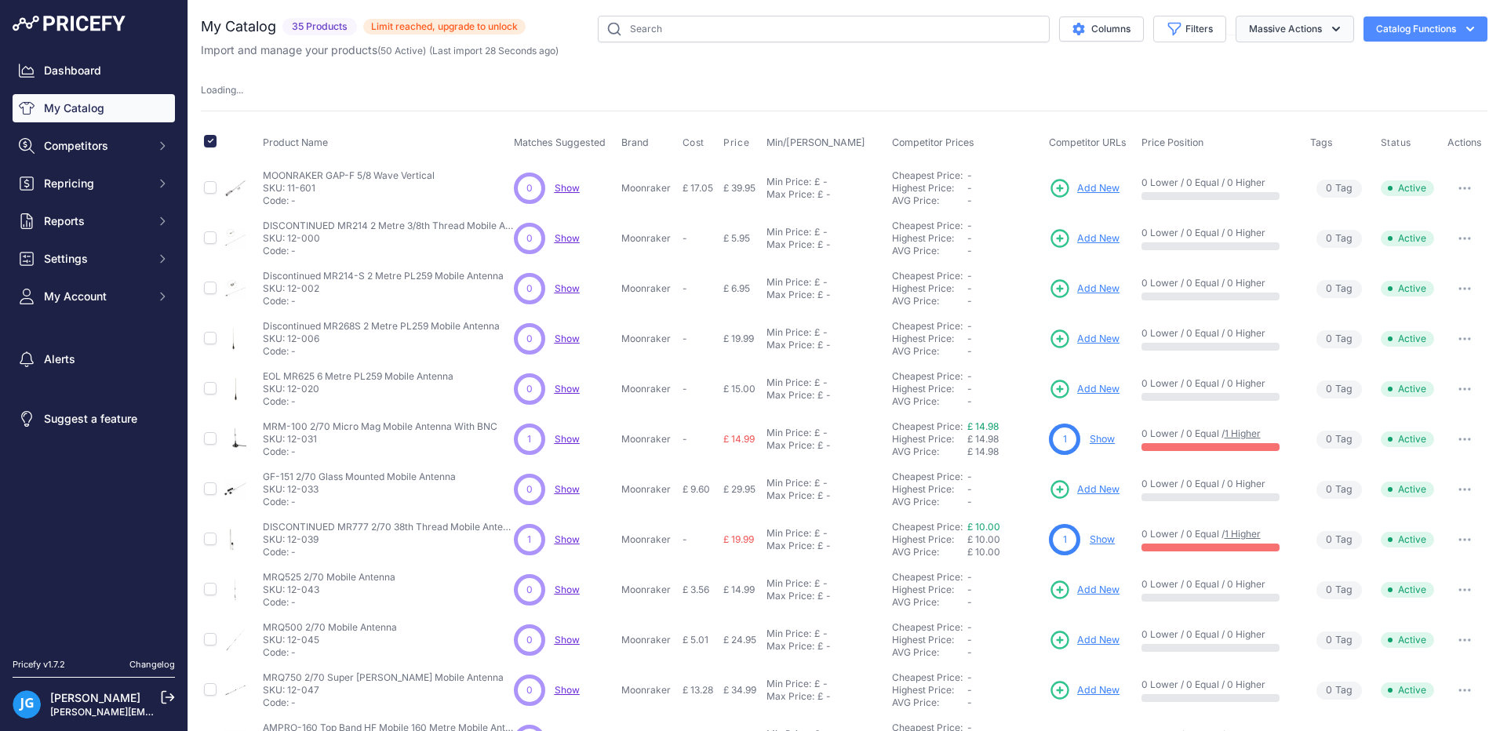
click at [1328, 31] on icon "button" at bounding box center [1336, 29] width 16 height 16
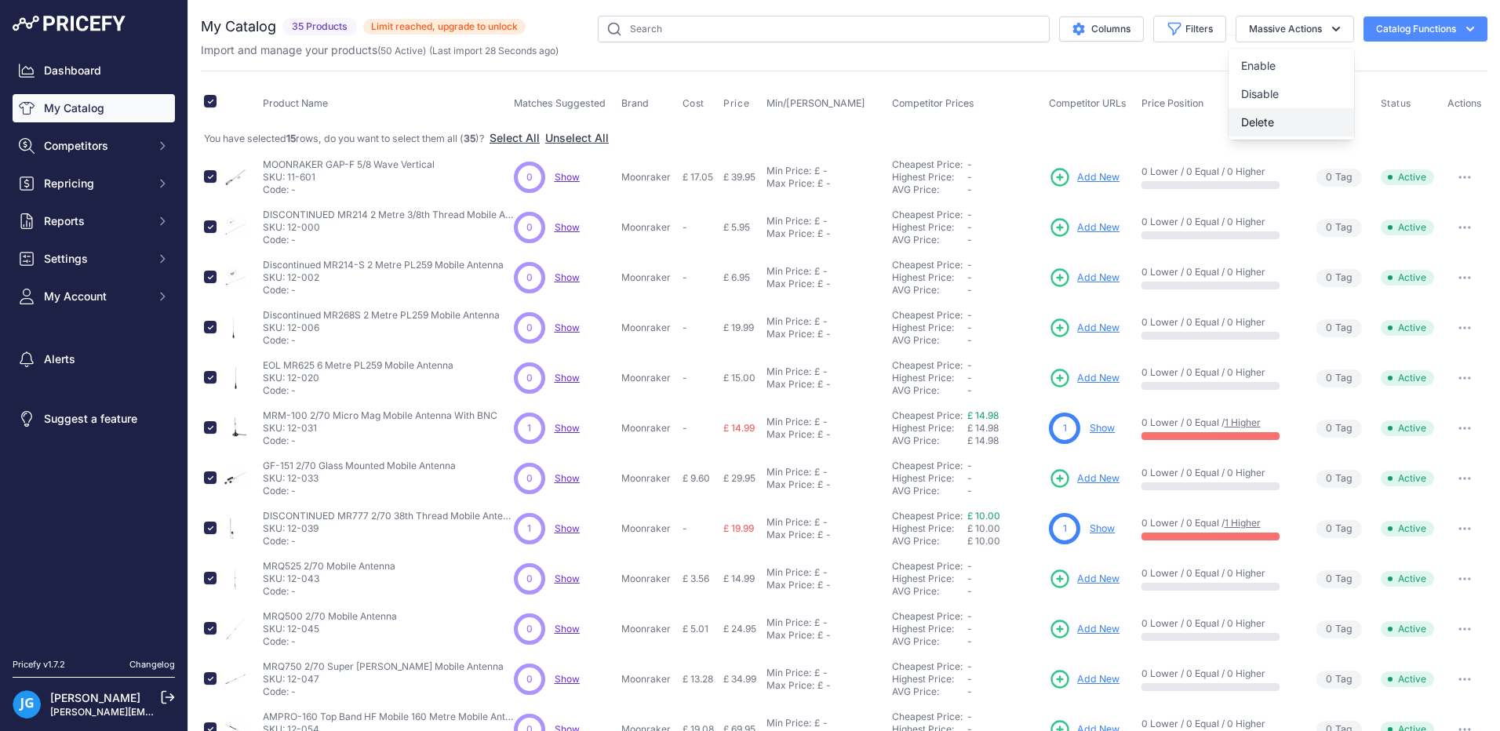
click at [1243, 125] on span "Delete" at bounding box center [1257, 121] width 33 height 13
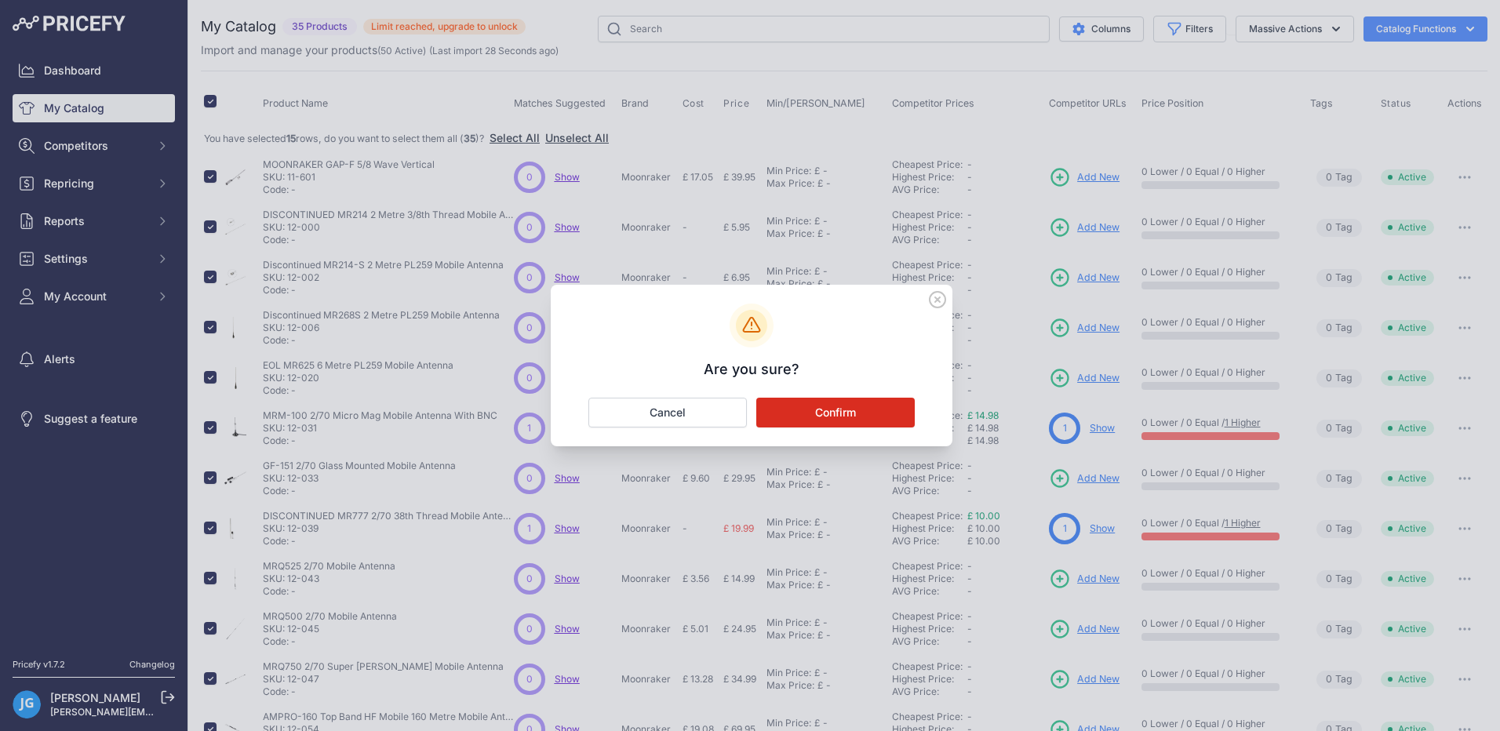
click at [842, 416] on button "Confirm" at bounding box center [835, 413] width 158 height 30
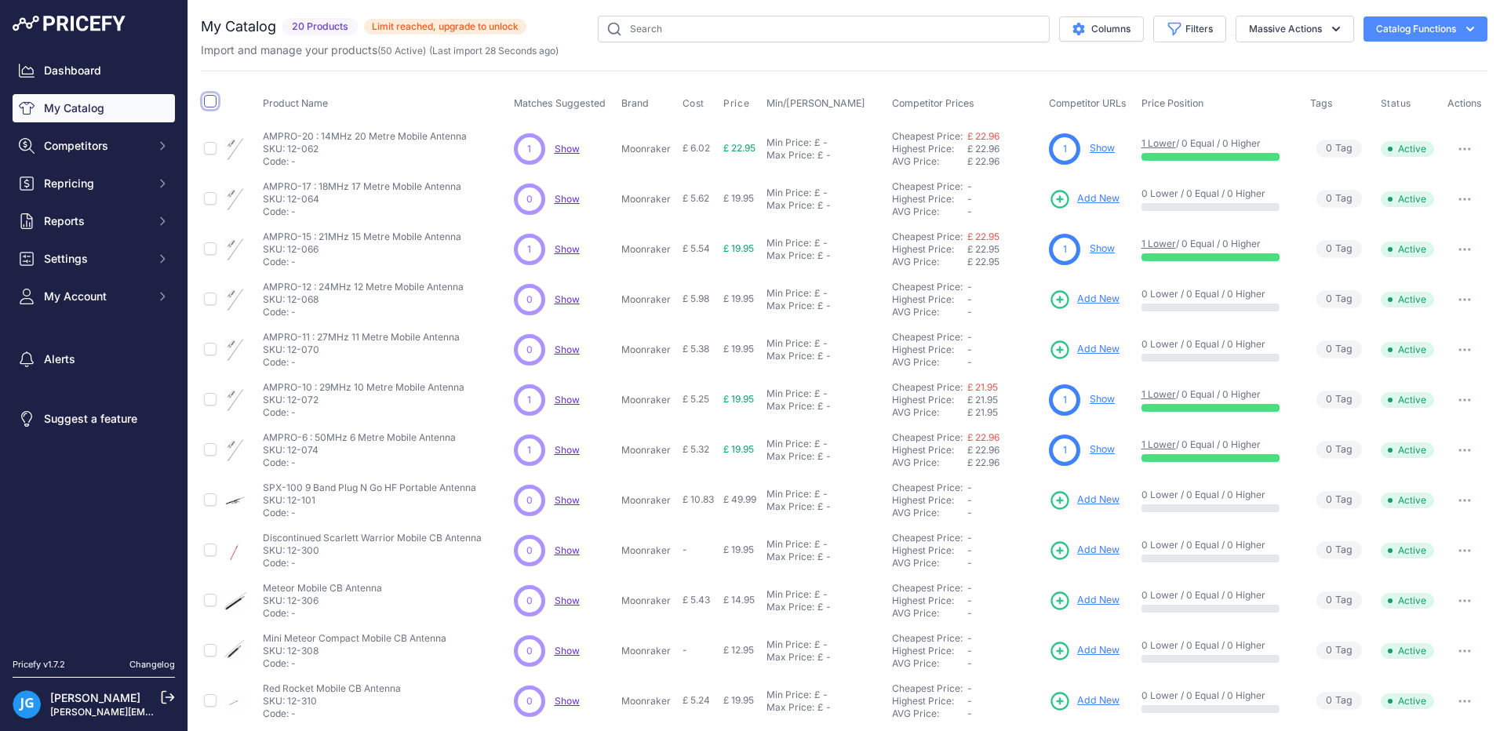
click at [210, 102] on input "checkbox" at bounding box center [210, 101] width 13 height 13
checkbox input "true"
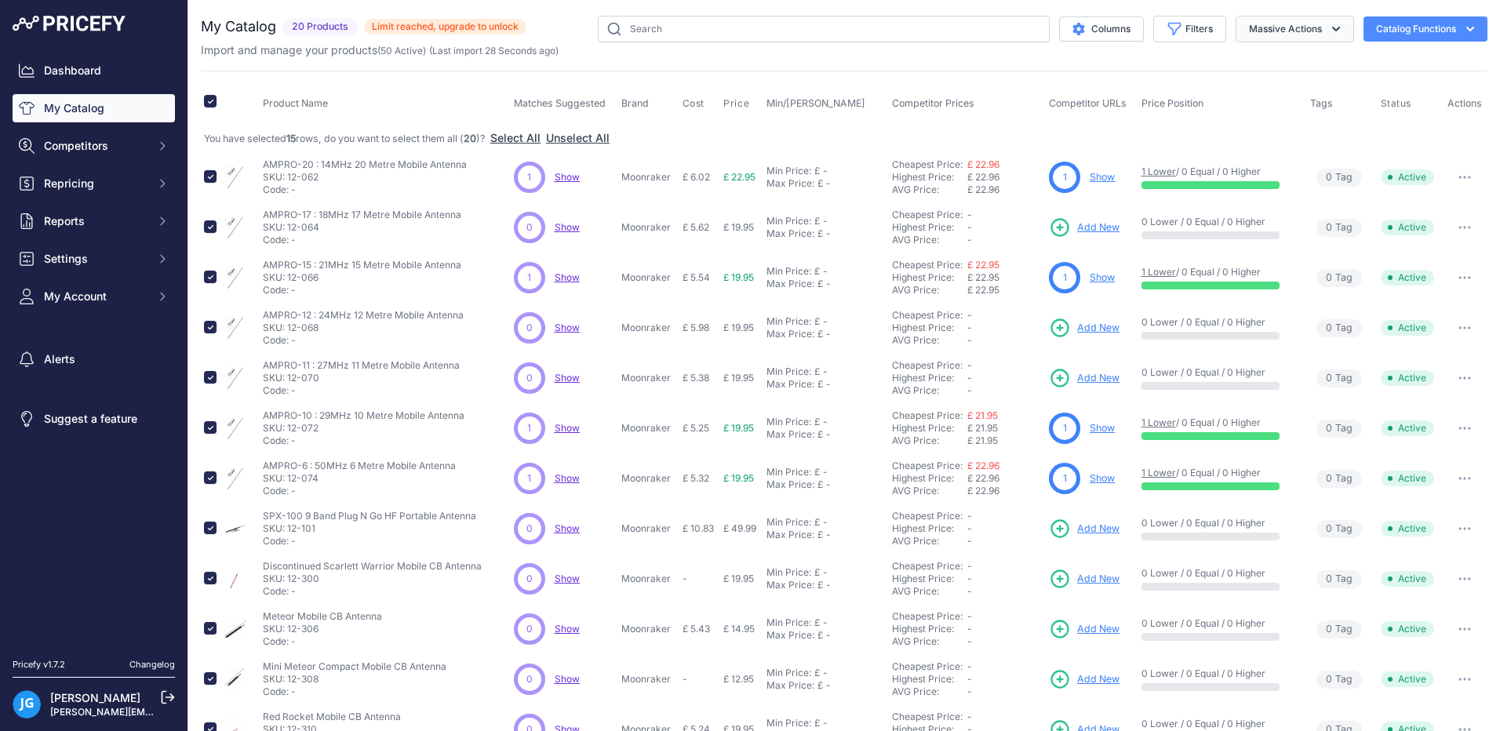
click at [1332, 31] on icon "button" at bounding box center [1336, 29] width 8 height 5
click at [1248, 119] on span "Delete" at bounding box center [1257, 121] width 33 height 13
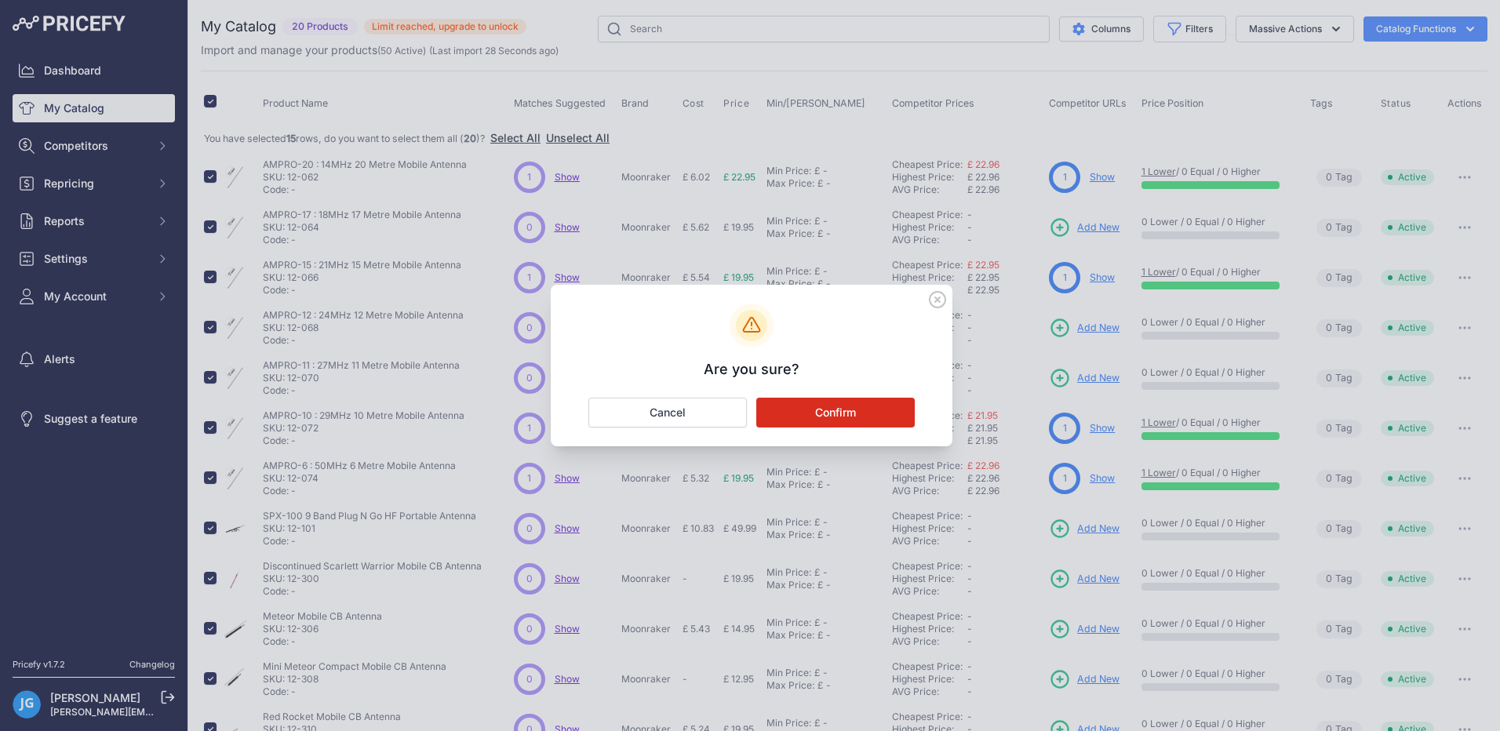
click at [831, 417] on button "Confirm" at bounding box center [835, 413] width 158 height 30
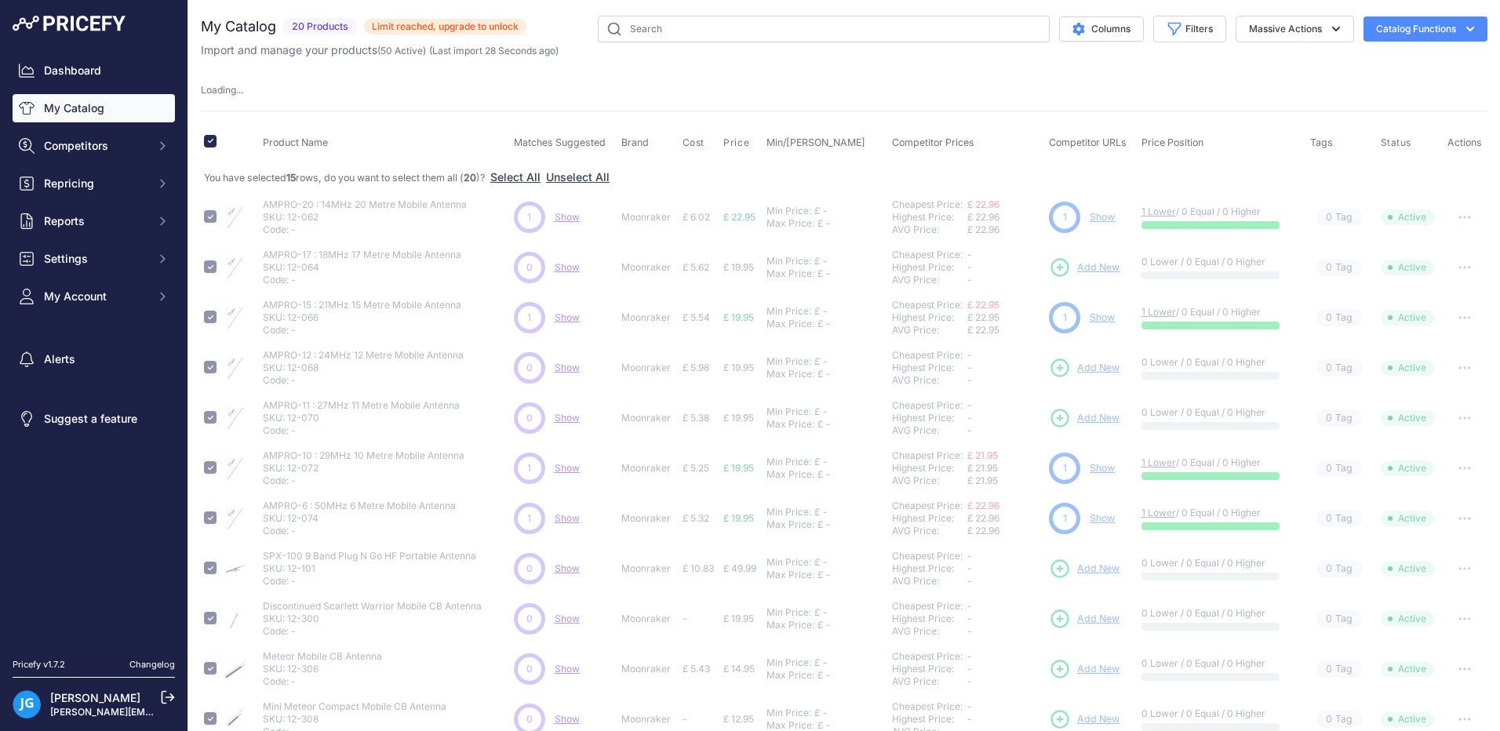
checkbox input "false"
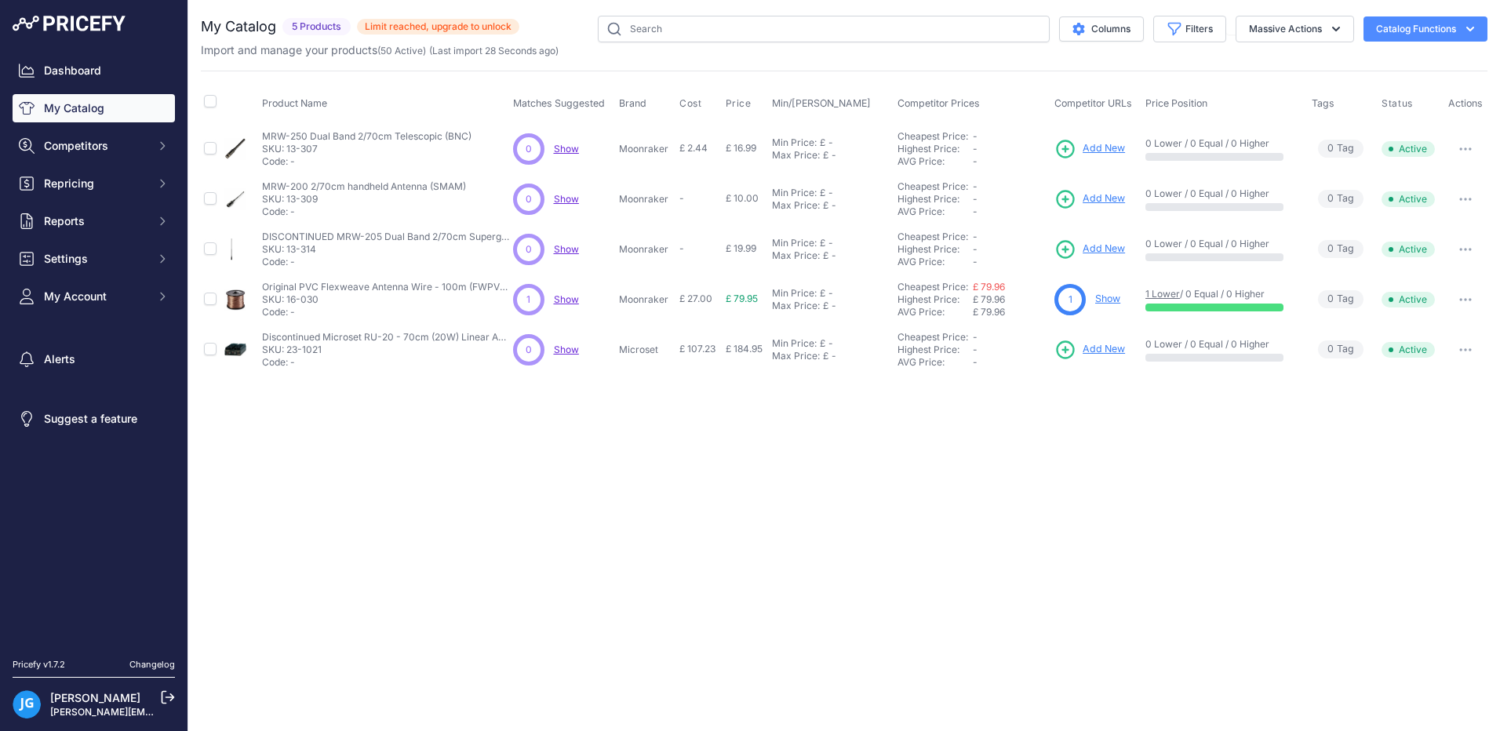
click at [1471, 31] on icon "button" at bounding box center [1470, 29] width 16 height 16
click at [1360, 63] on span "Import Additional Info" at bounding box center [1395, 62] width 96 height 13
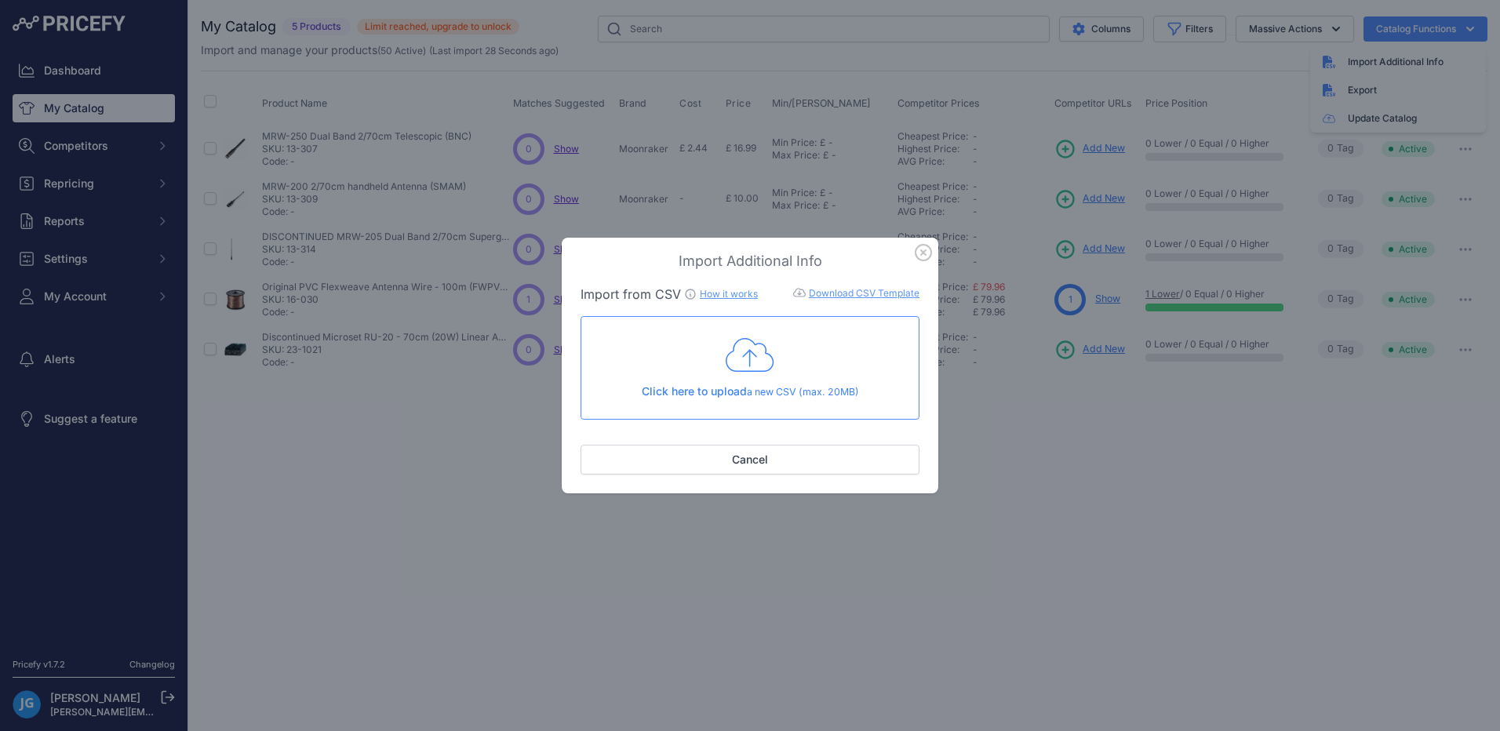
click at [741, 376] on div "Click here to upload a new CSV (max. 20MB)" at bounding box center [750, 368] width 312 height 64
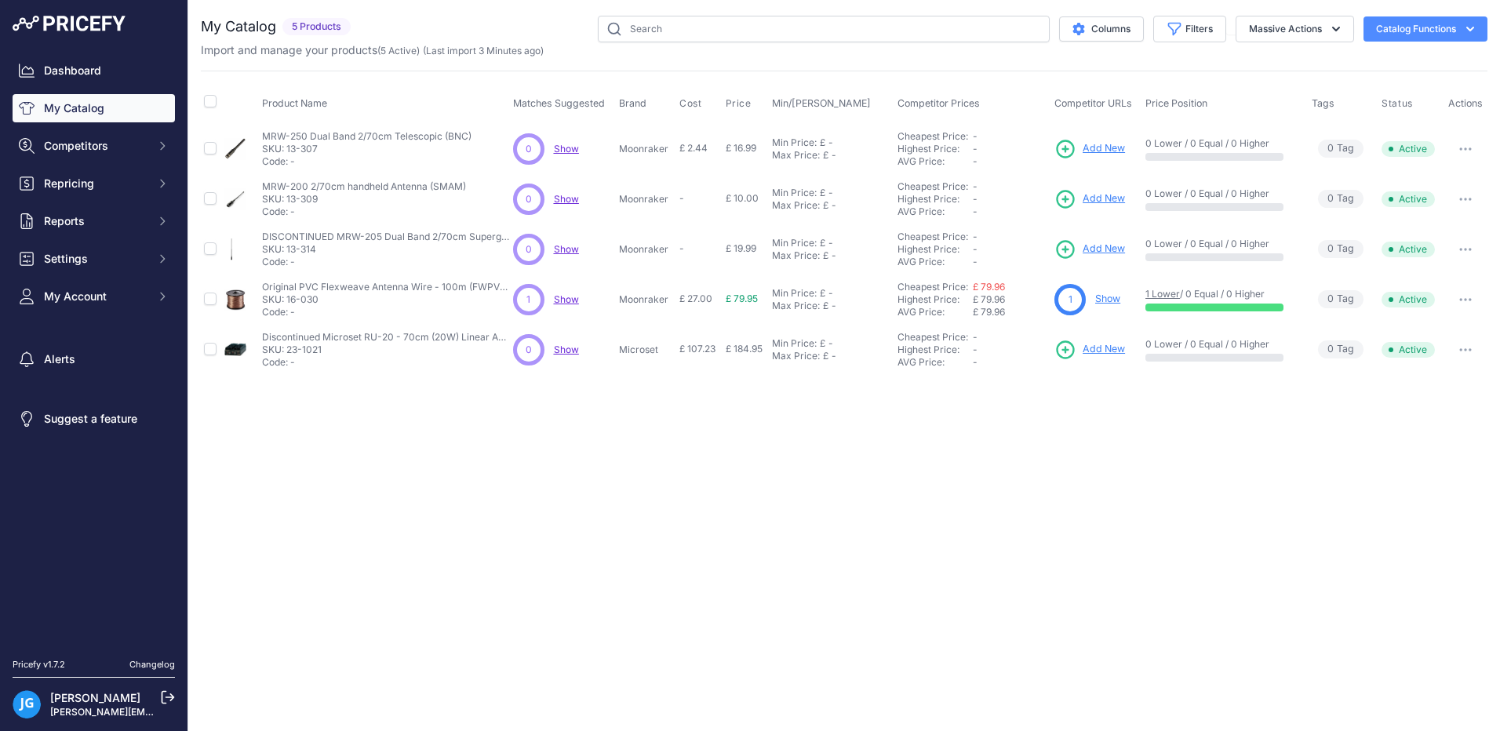
click at [1464, 32] on icon "button" at bounding box center [1470, 29] width 16 height 16
click at [1376, 60] on span "Import Additional Info" at bounding box center [1395, 62] width 96 height 13
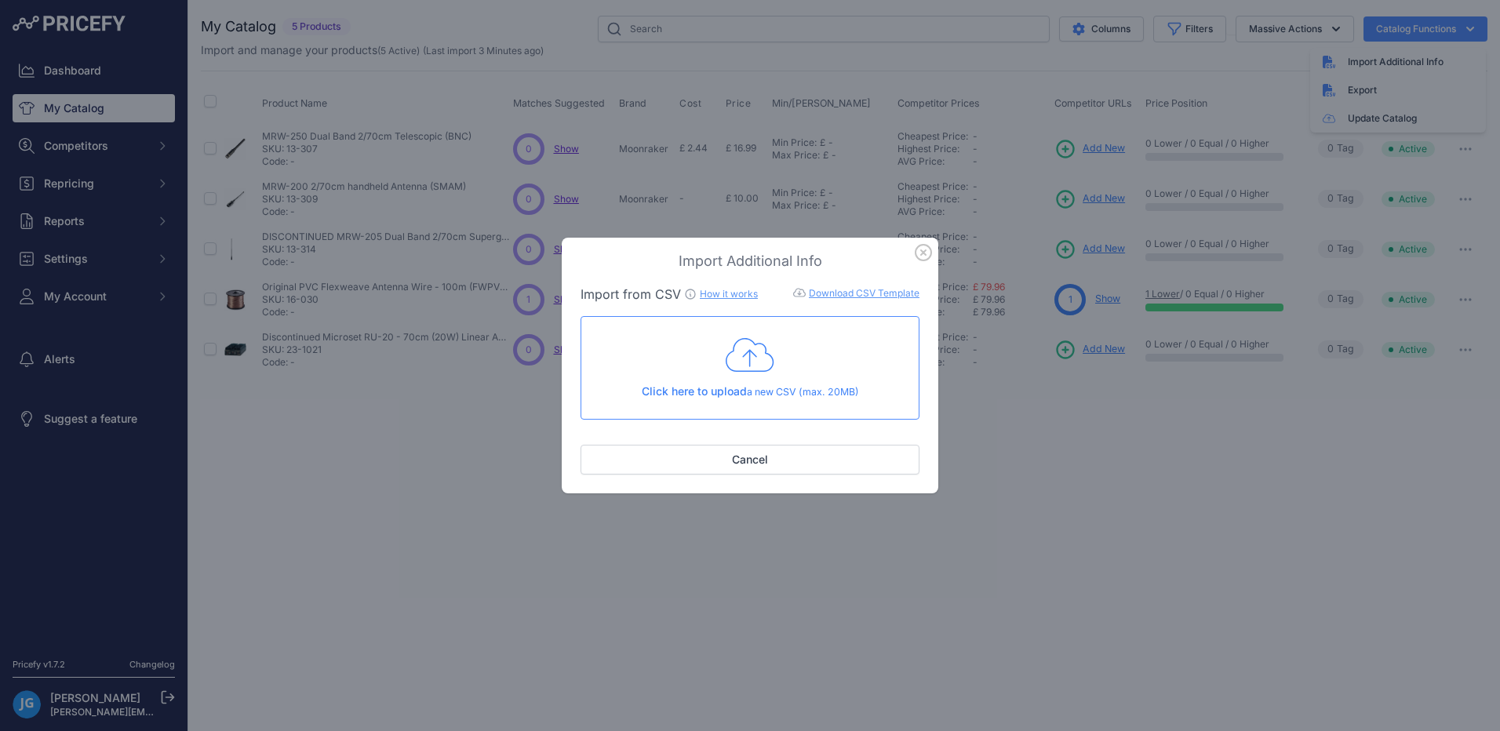
click at [757, 358] on icon at bounding box center [749, 355] width 49 height 39
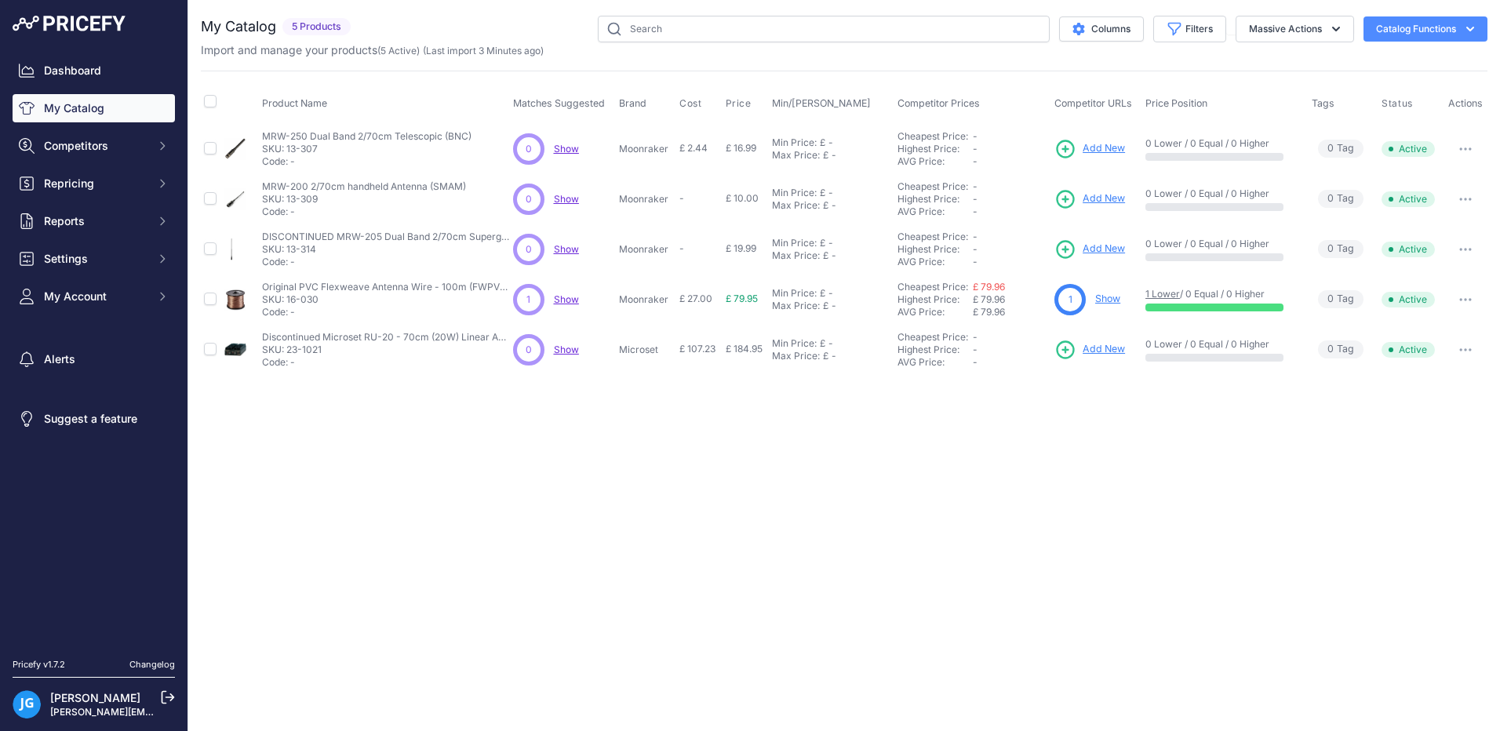
click at [1108, 301] on link "Show" at bounding box center [1107, 299] width 25 height 12
click at [50, 21] on img at bounding box center [69, 24] width 113 height 16
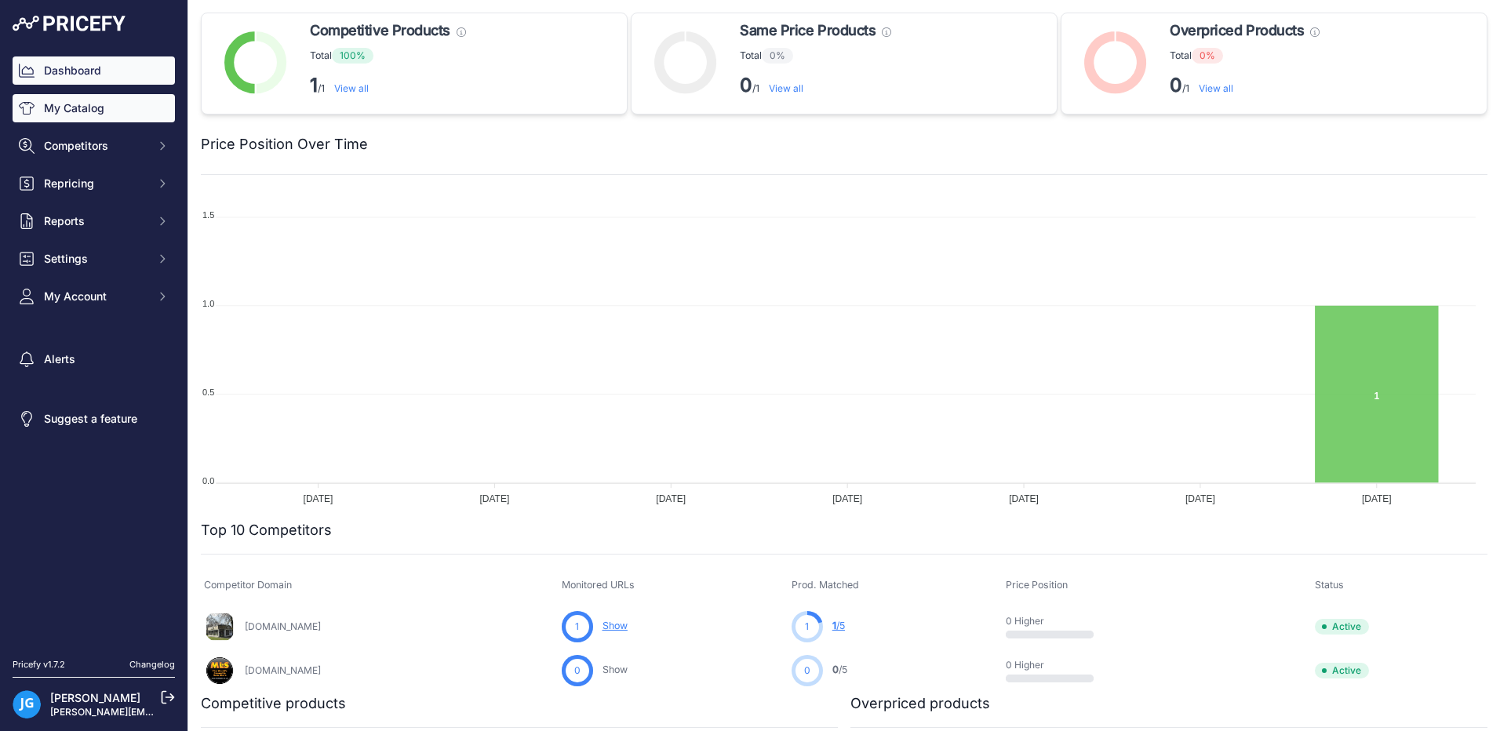
click at [60, 112] on link "My Catalog" at bounding box center [94, 108] width 162 height 28
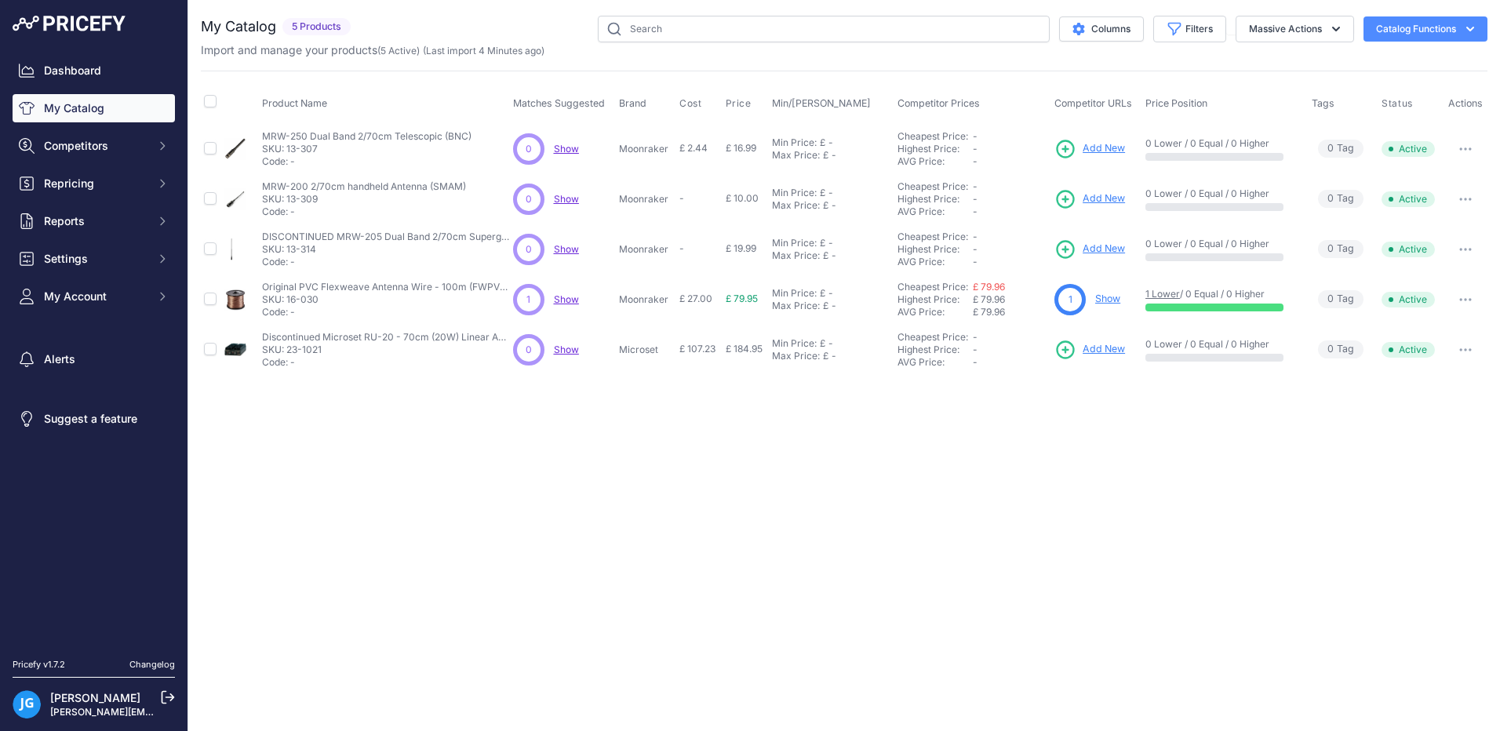
click at [71, 25] on img at bounding box center [69, 24] width 113 height 16
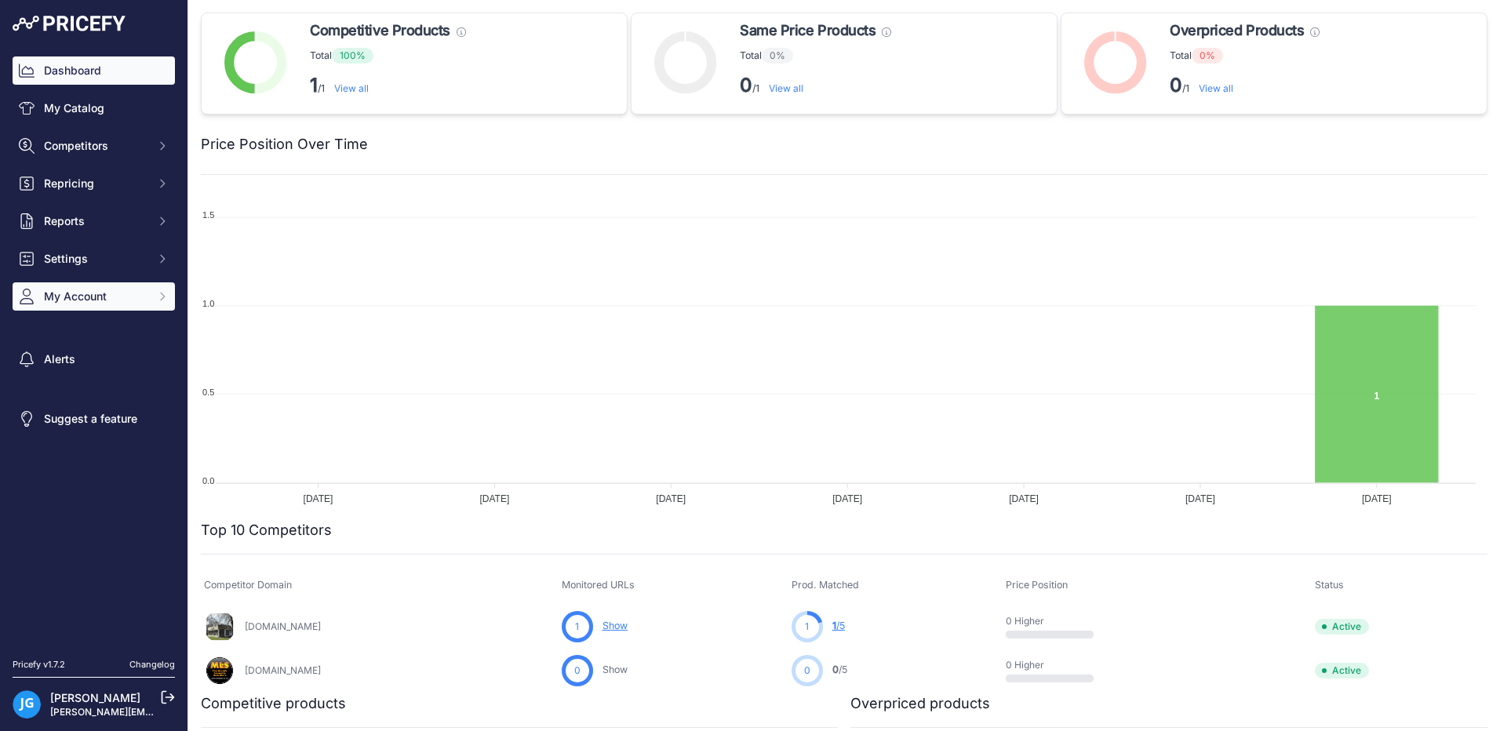
click at [68, 302] on span "My Account" at bounding box center [95, 297] width 103 height 16
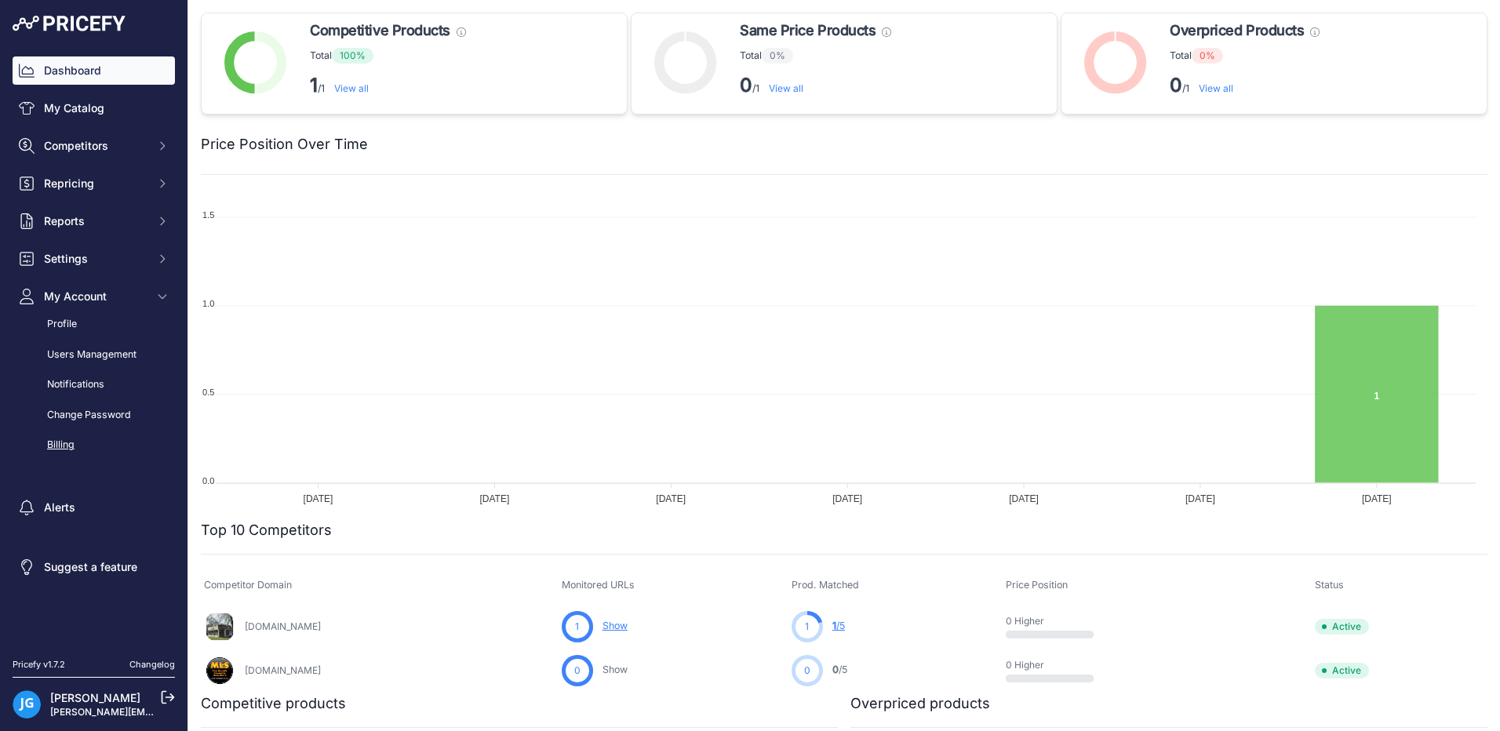
click at [64, 449] on link "Billing" at bounding box center [94, 444] width 162 height 27
